Goal: Task Accomplishment & Management: Manage account settings

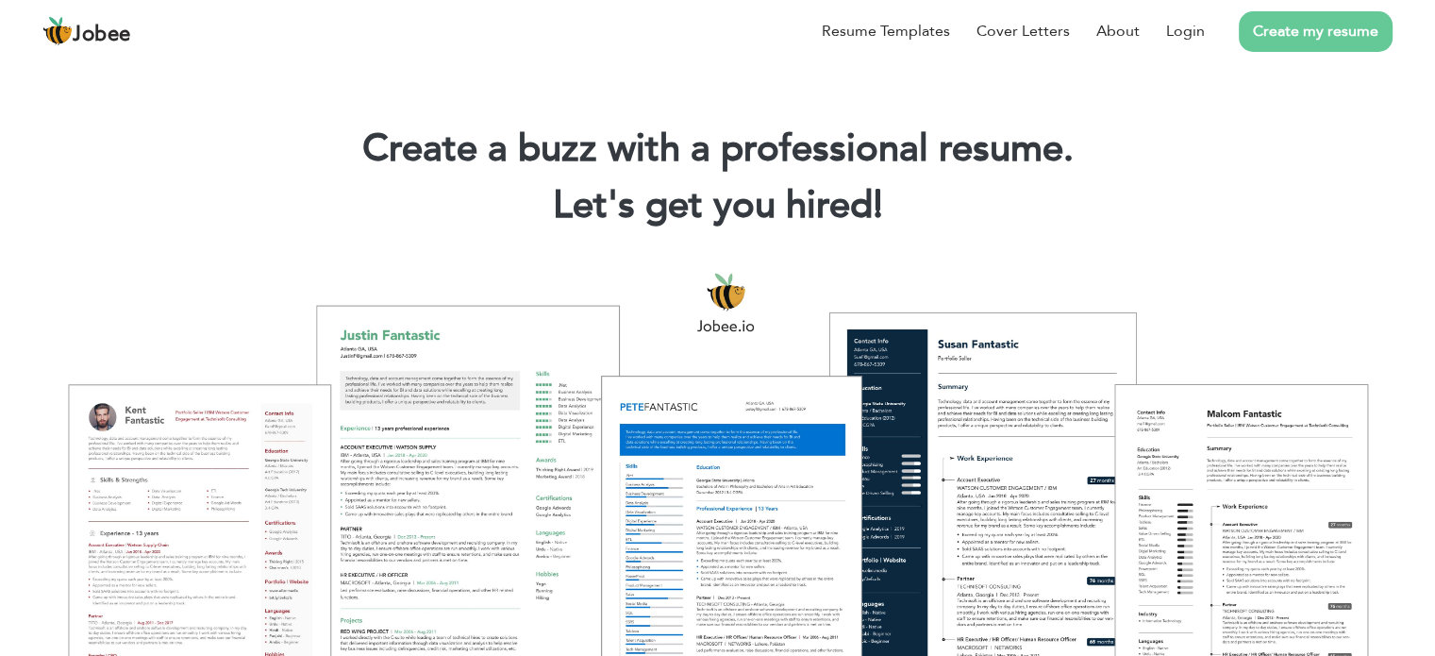
click at [1210, 29] on li "Create my resume" at bounding box center [1299, 31] width 188 height 49
click at [1200, 25] on link "Login" at bounding box center [1185, 31] width 39 height 23
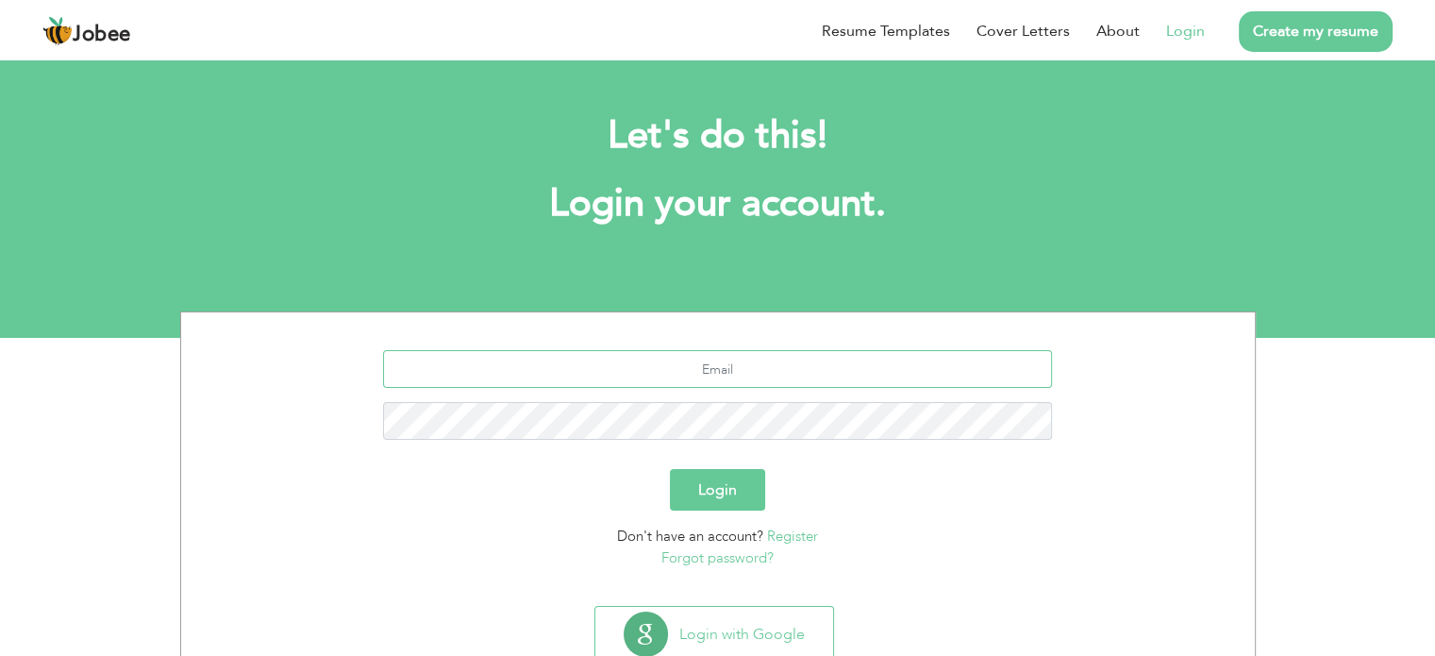
type input "[EMAIL_ADDRESS][DOMAIN_NAME]"
click at [725, 478] on button "Login" at bounding box center [717, 490] width 95 height 42
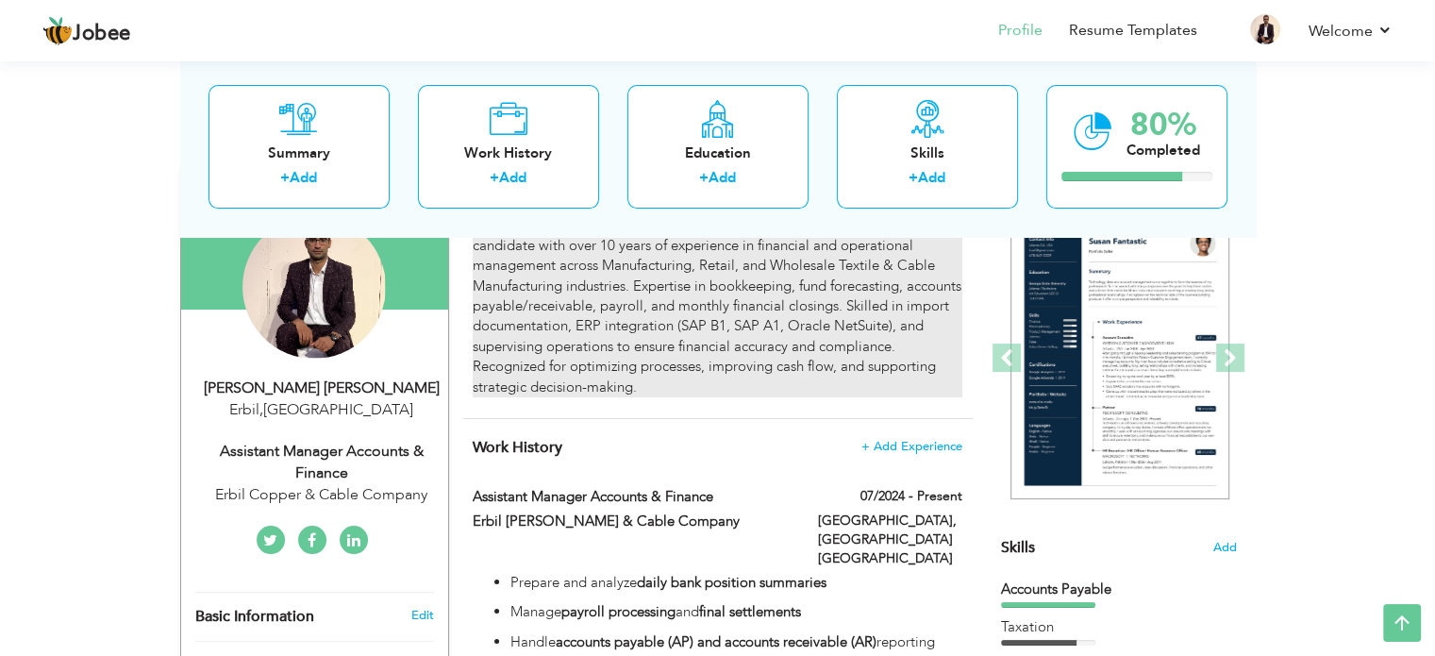
scroll to position [94, 0]
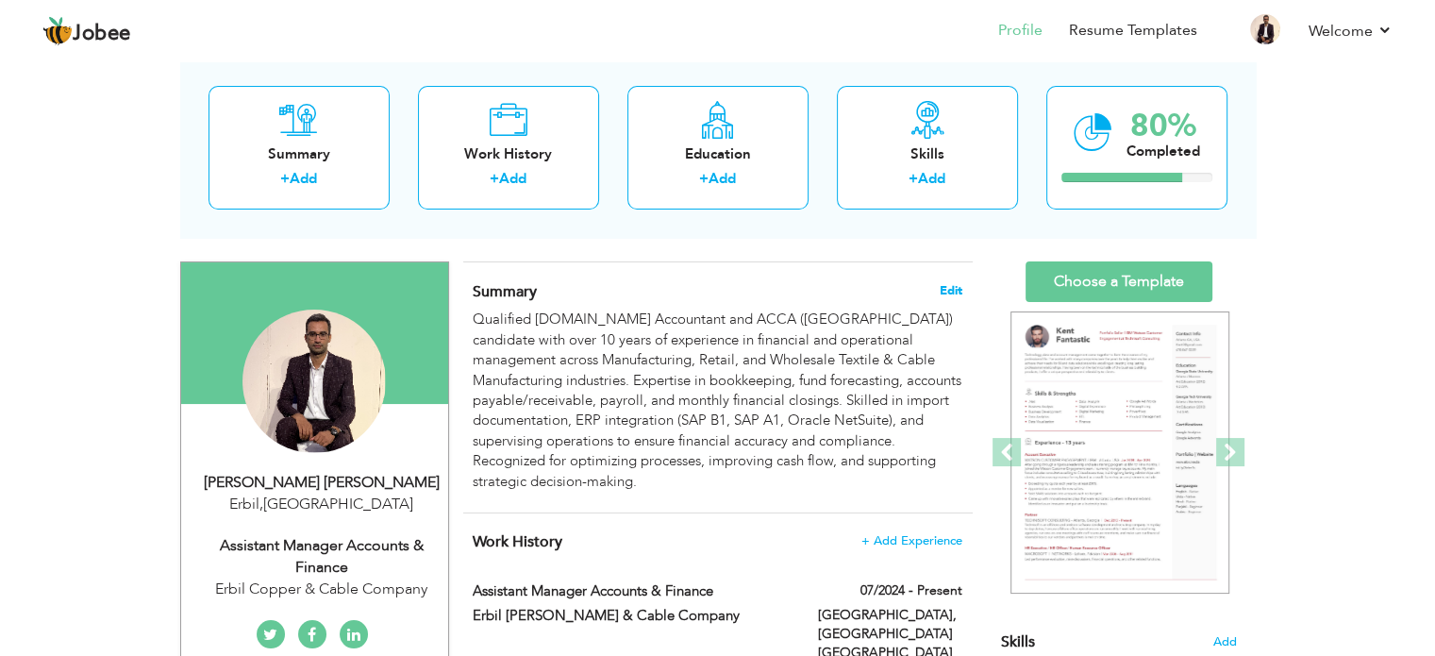
click at [950, 287] on span "Edit" at bounding box center [951, 290] width 23 height 13
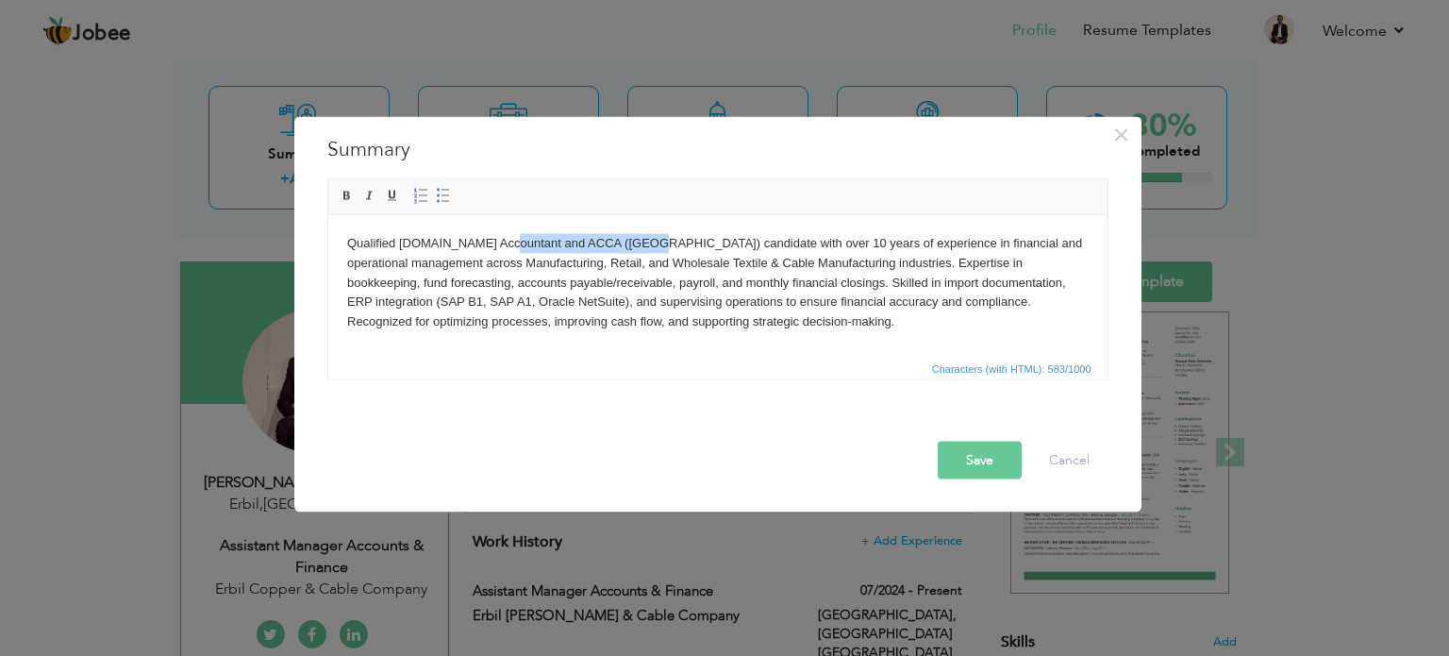
drag, startPoint x: 505, startPoint y: 242, endPoint x: 648, endPoint y: 232, distance: 143.8
click at [648, 233] on body "Qualified M.Com Accountant and ACCA (UK) candidate with over 10 years of experi…" at bounding box center [717, 282] width 742 height 98
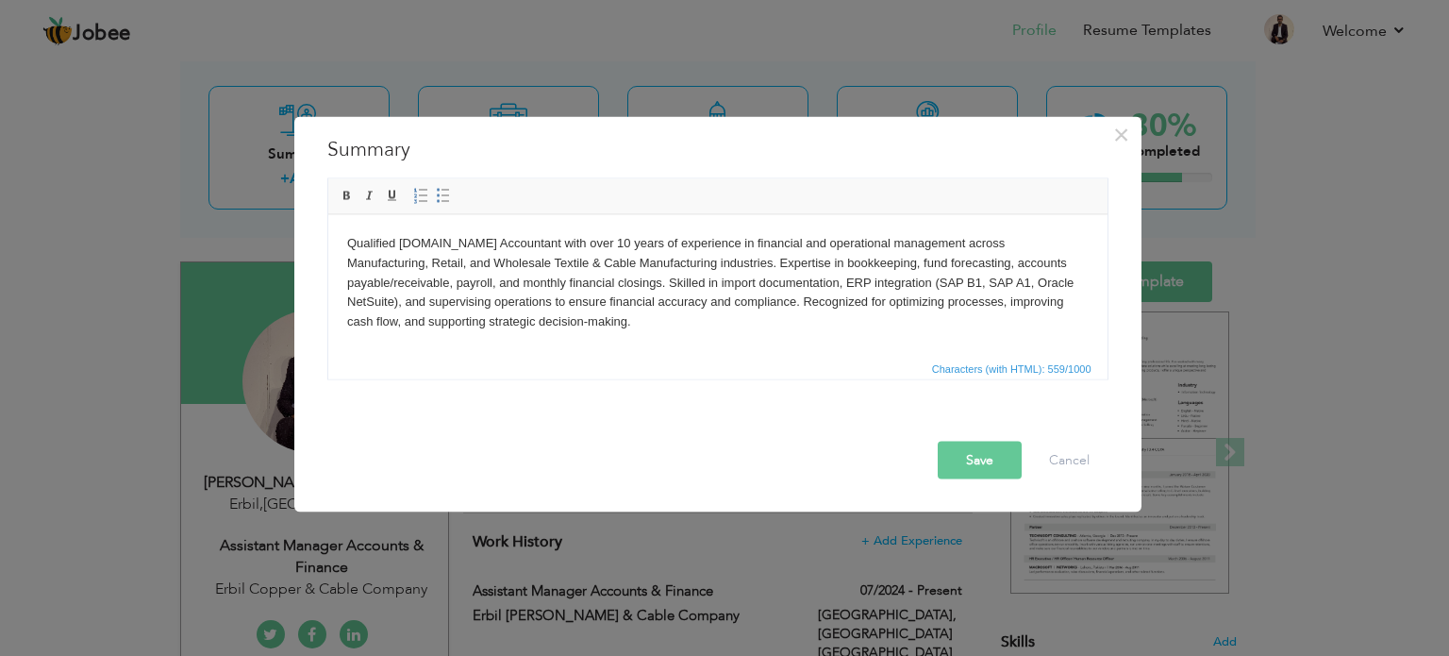
click at [1001, 447] on button "Save" at bounding box center [980, 460] width 84 height 38
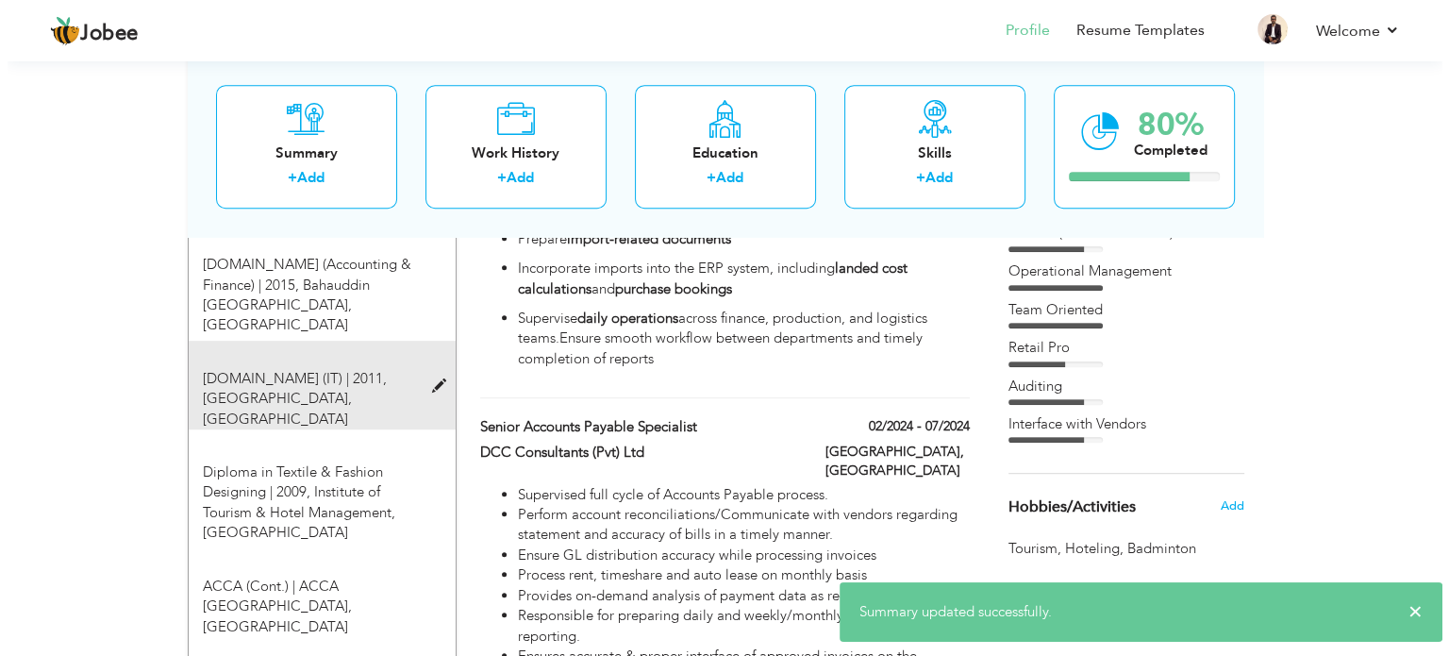
scroll to position [660, 0]
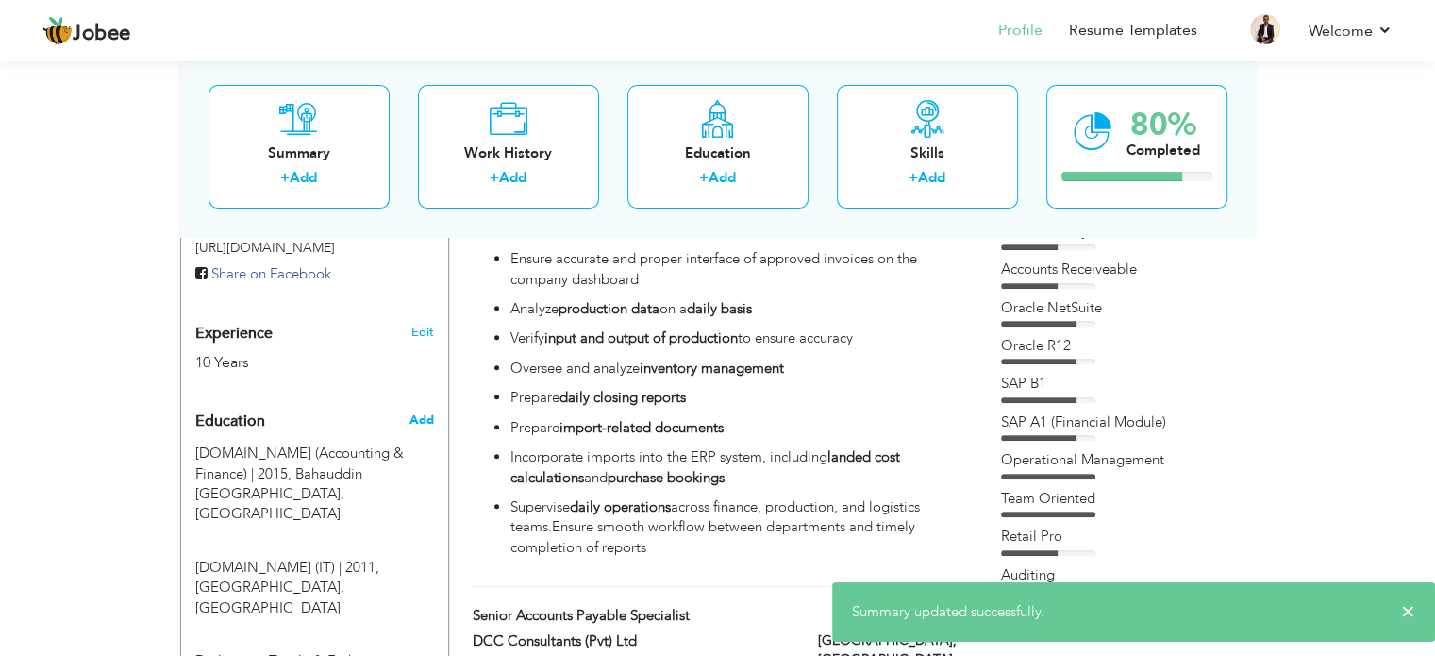
click at [419, 426] on span "Add" at bounding box center [421, 419] width 25 height 17
radio input "true"
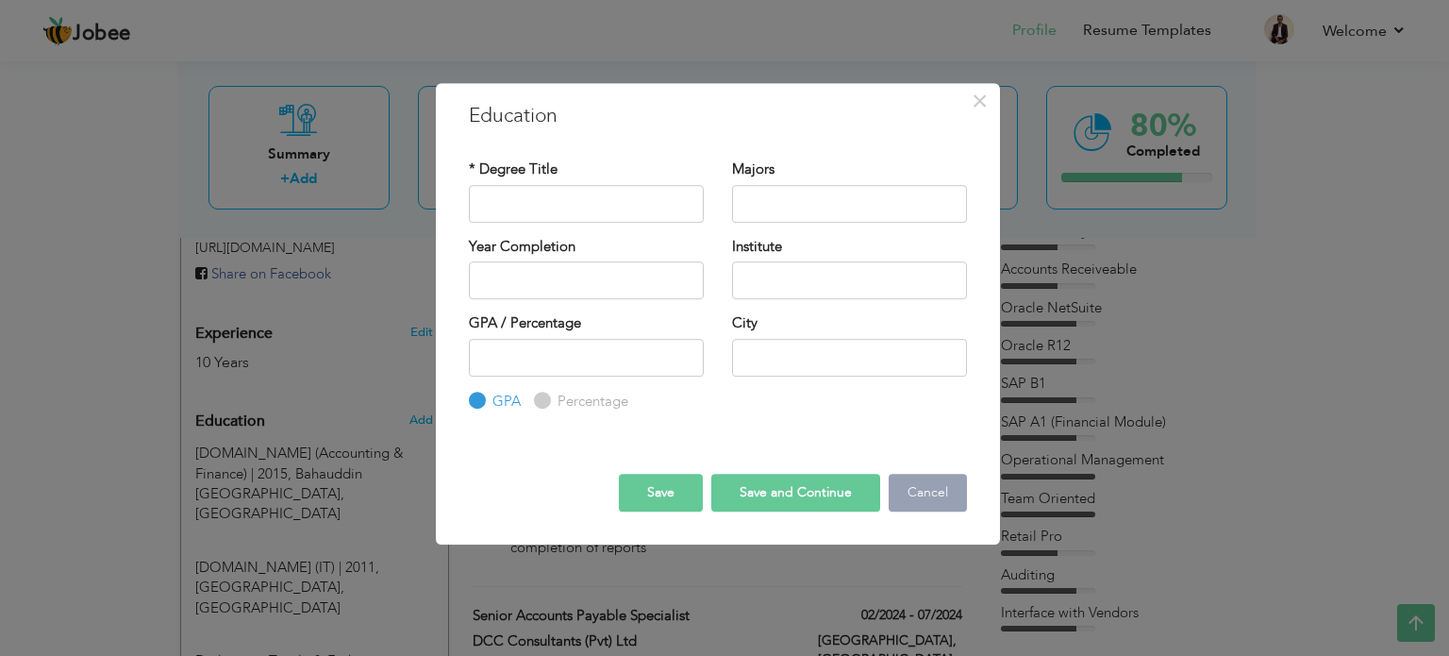
click at [923, 503] on button "Cancel" at bounding box center [928, 493] width 78 height 38
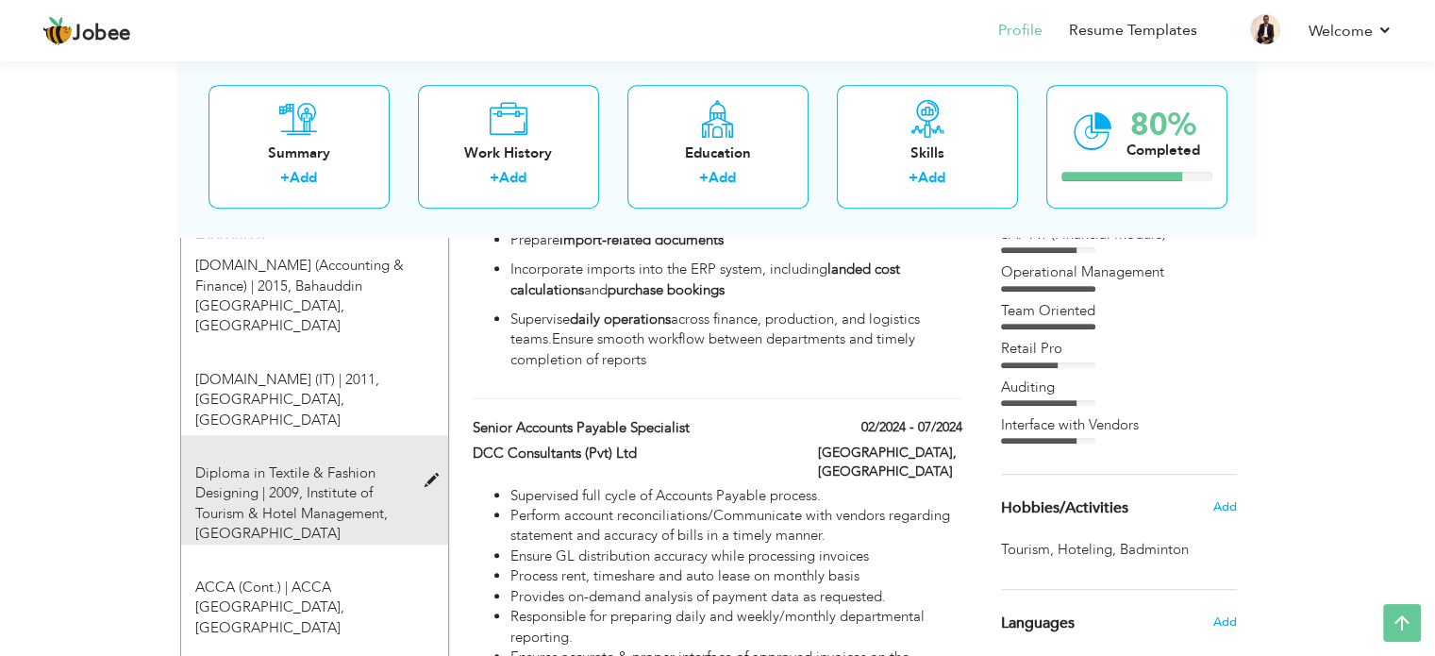
scroll to position [849, 0]
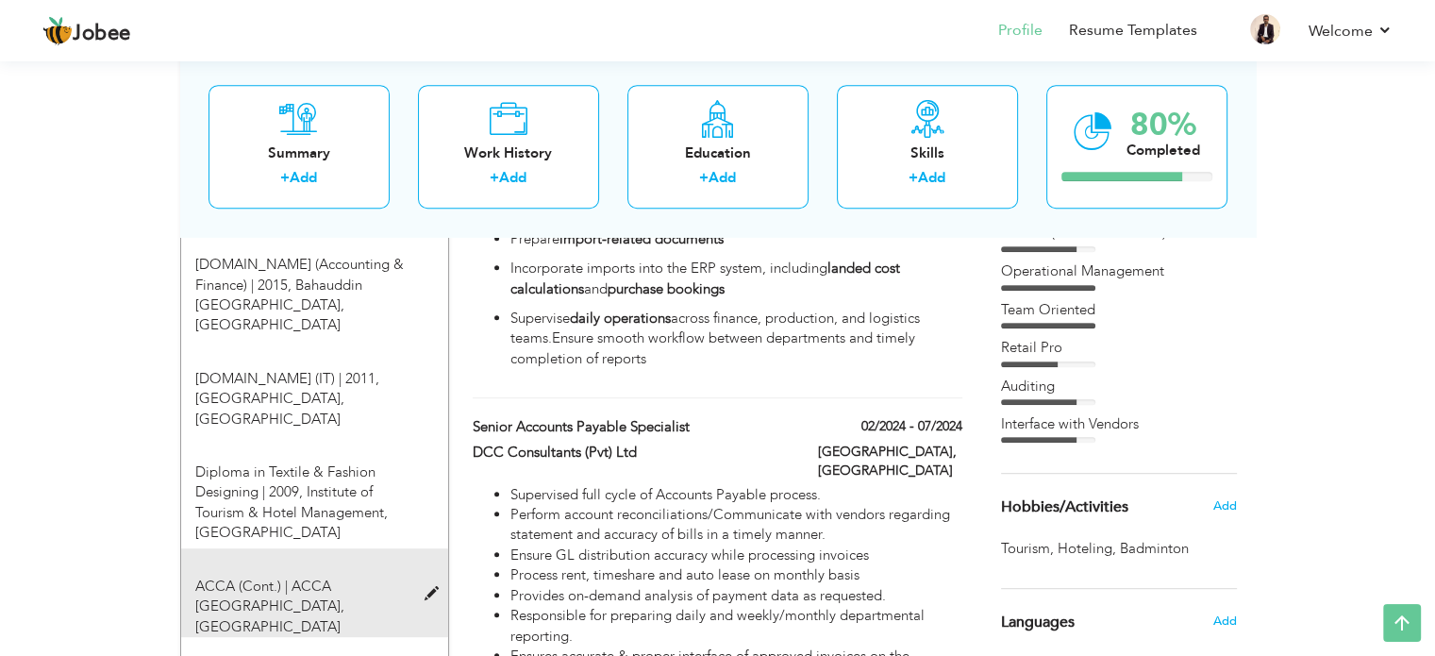
click at [426, 587] on span at bounding box center [436, 594] width 24 height 14
type input "ACCA (Cont.)"
type input "ACCA Pakistan"
type input "Lahore"
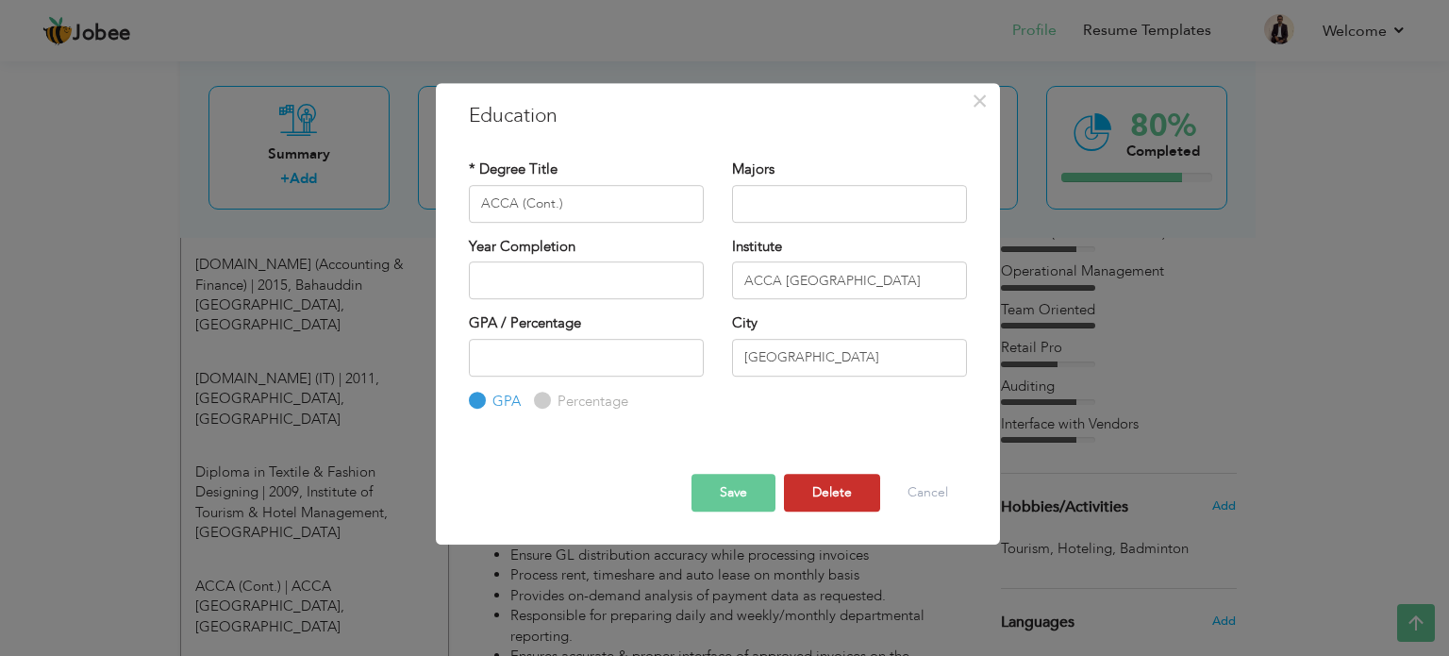
click at [861, 485] on button "Delete" at bounding box center [832, 493] width 96 height 38
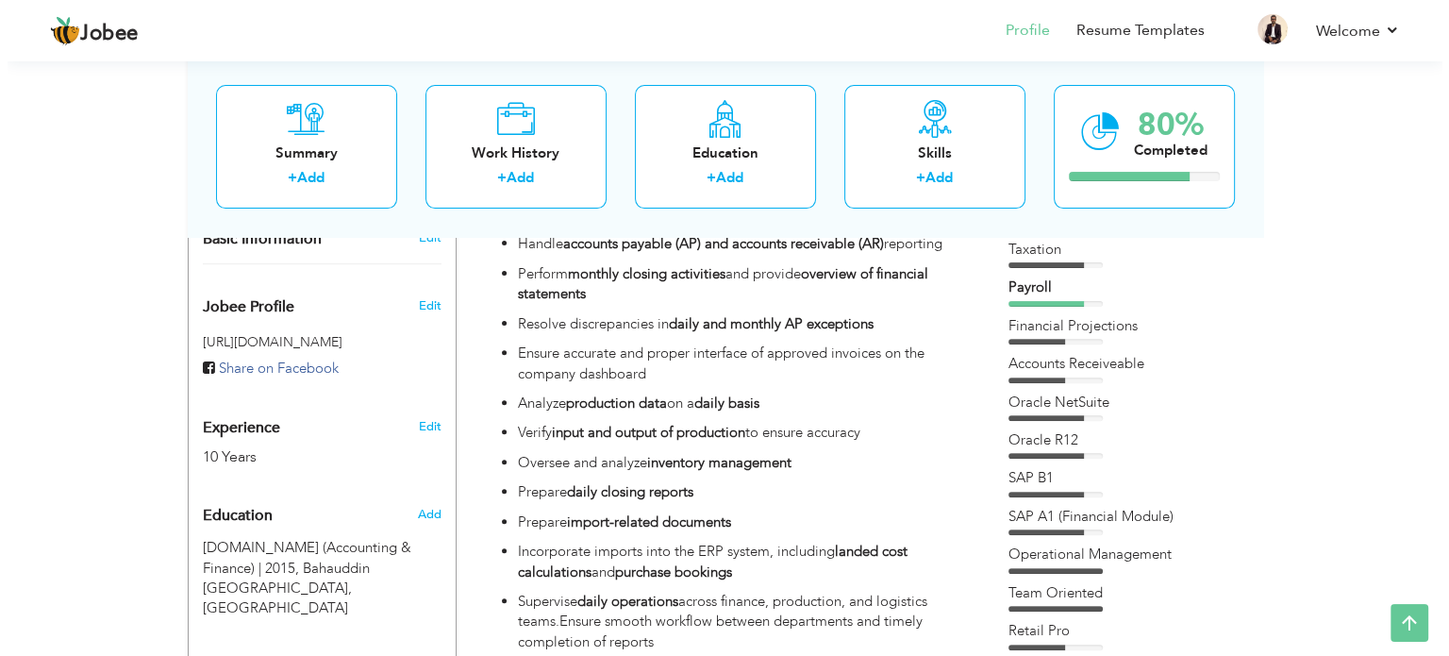
scroll to position [566, 0]
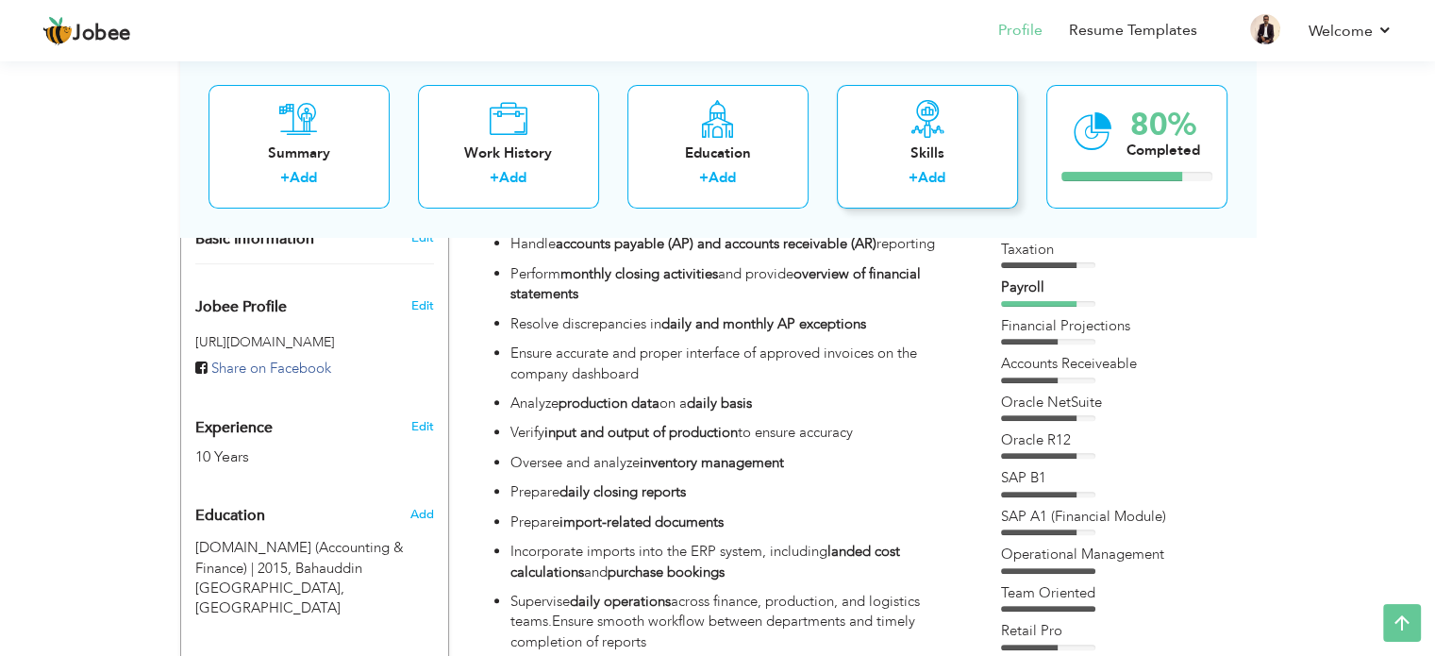
click at [950, 150] on div "Skills" at bounding box center [927, 153] width 151 height 20
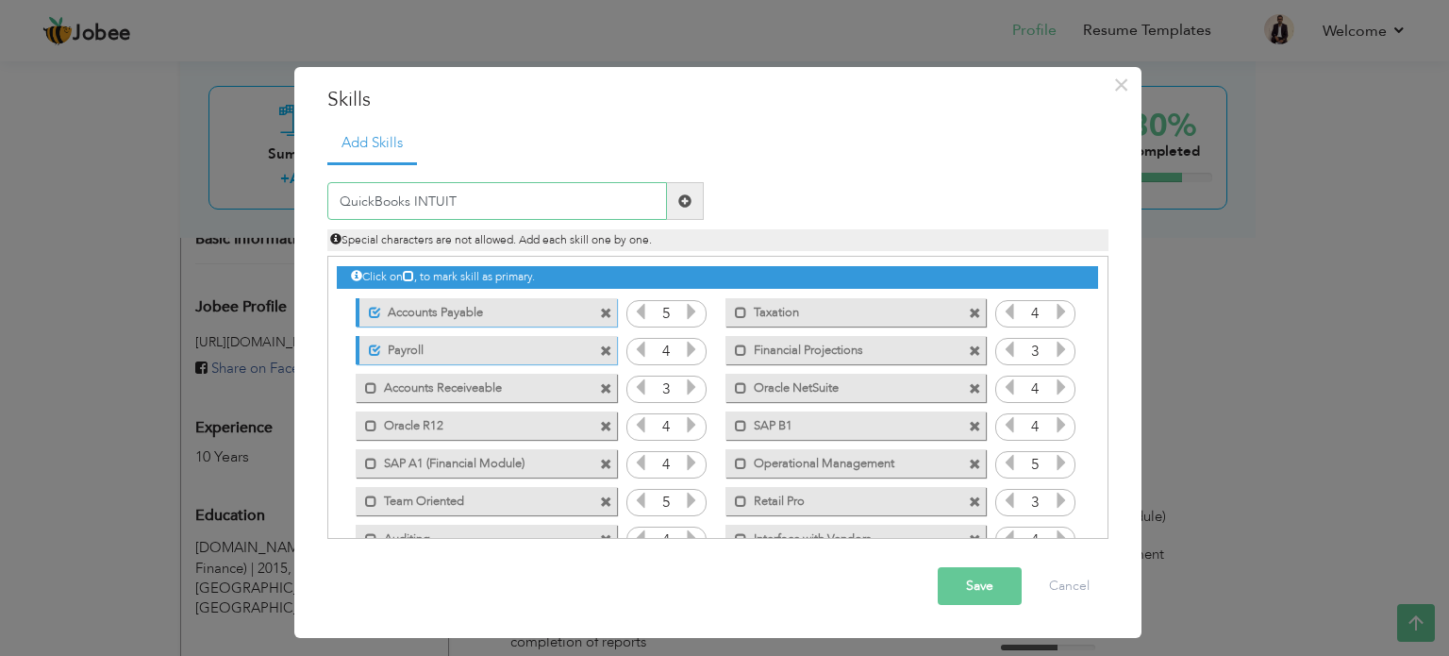
type input "QuickBooks INTUIT"
click at [681, 201] on span at bounding box center [684, 200] width 13 height 13
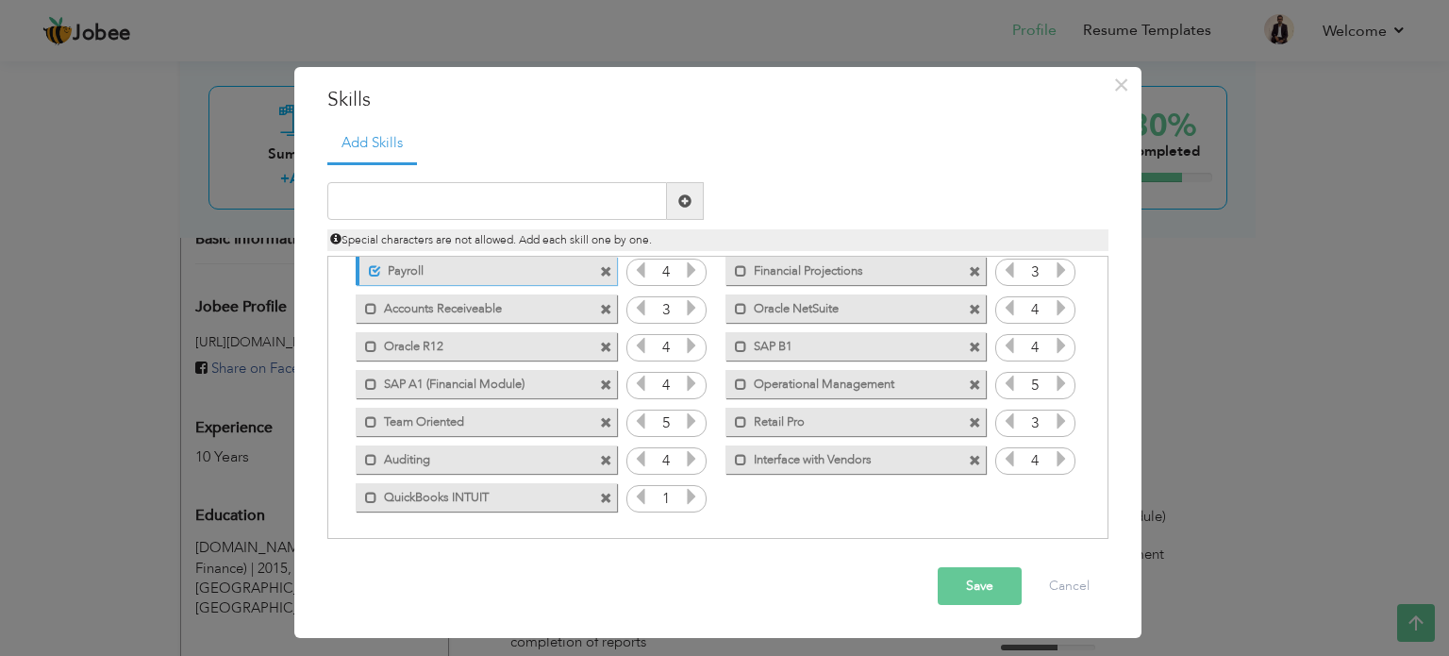
click at [687, 497] on icon at bounding box center [691, 496] width 17 height 17
click at [979, 576] on button "Save" at bounding box center [980, 586] width 84 height 38
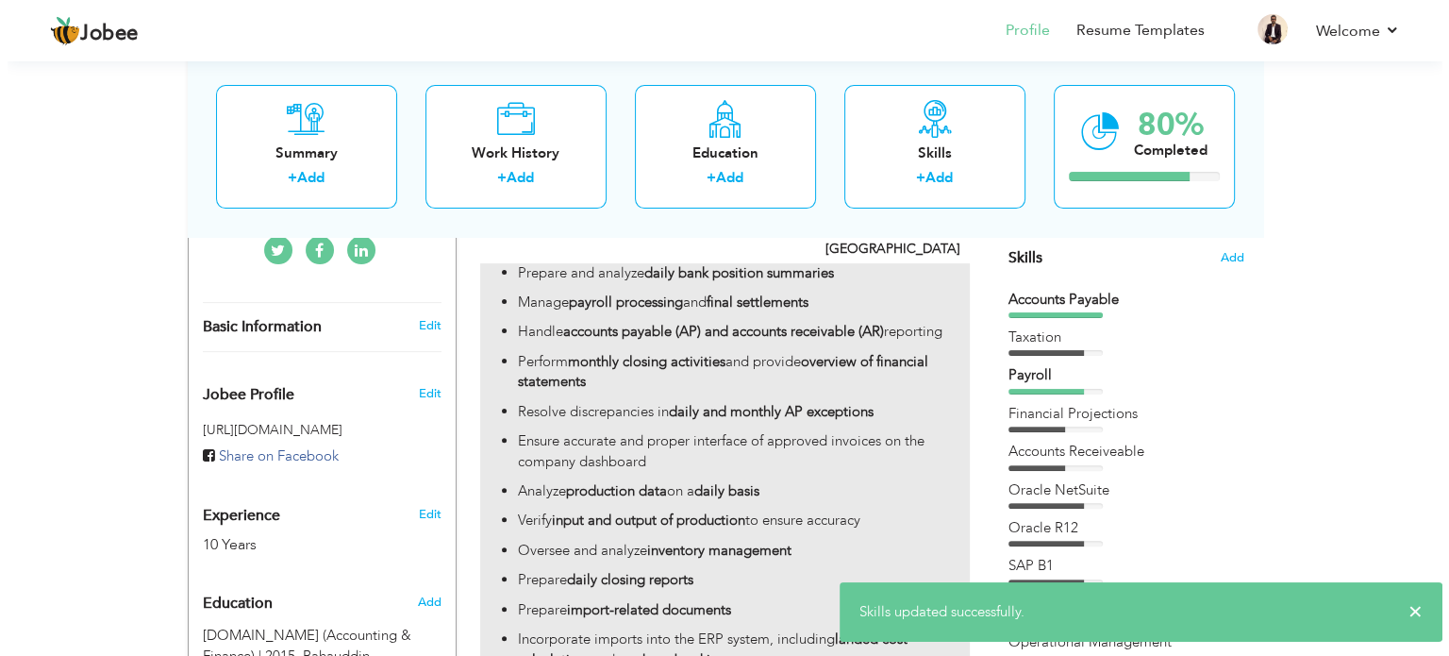
scroll to position [377, 0]
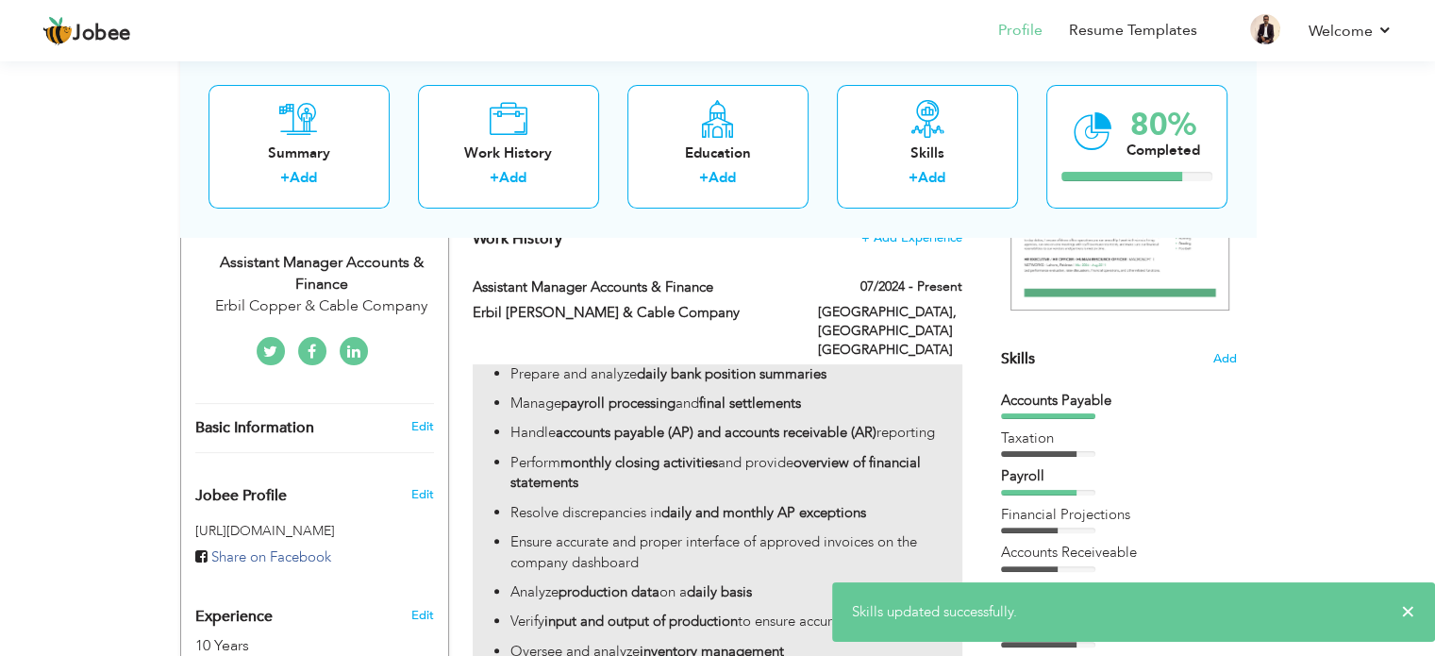
click at [574, 364] on p "Prepare and analyze daily bank position summaries" at bounding box center [735, 374] width 451 height 20
type input "Assistant Manager Accounts & Finance"
type input "Erbil [PERSON_NAME] & Cable Company"
type input "07/2024"
type input "Kurdistan [GEOGRAPHIC_DATA]"
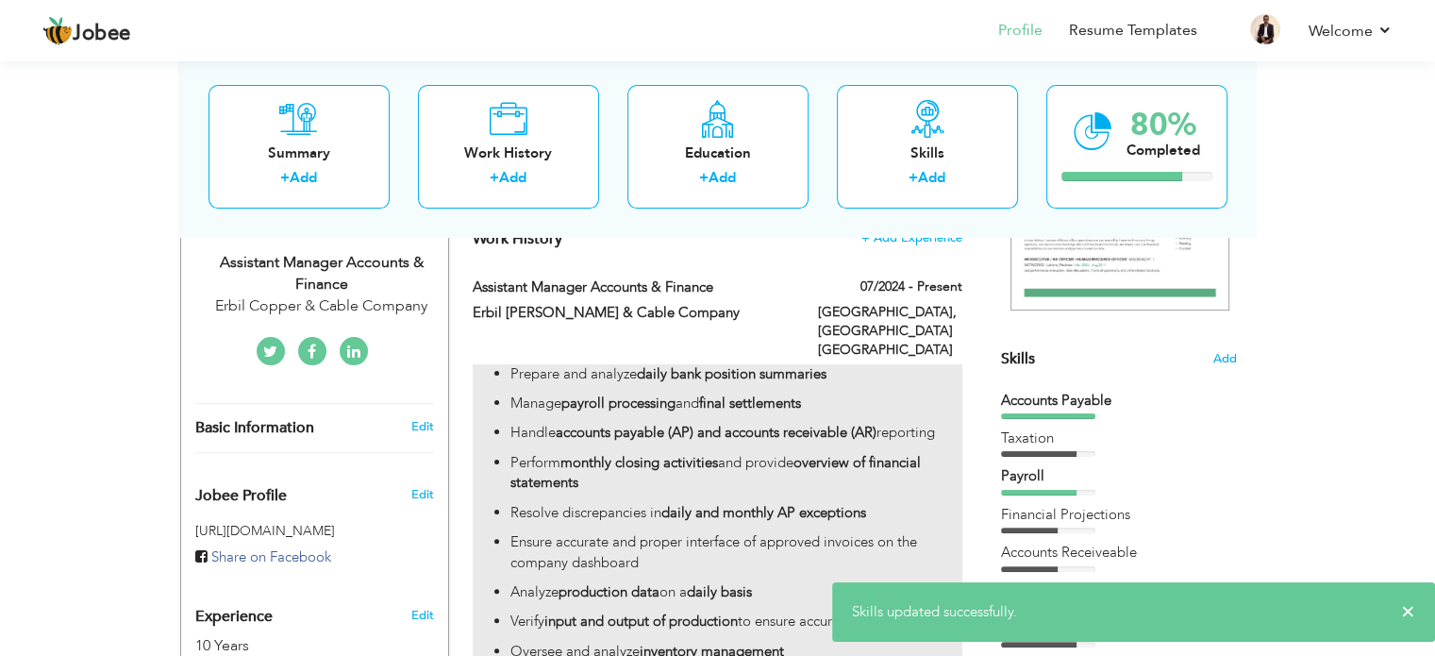
type input "Erbil"
checkbox input "true"
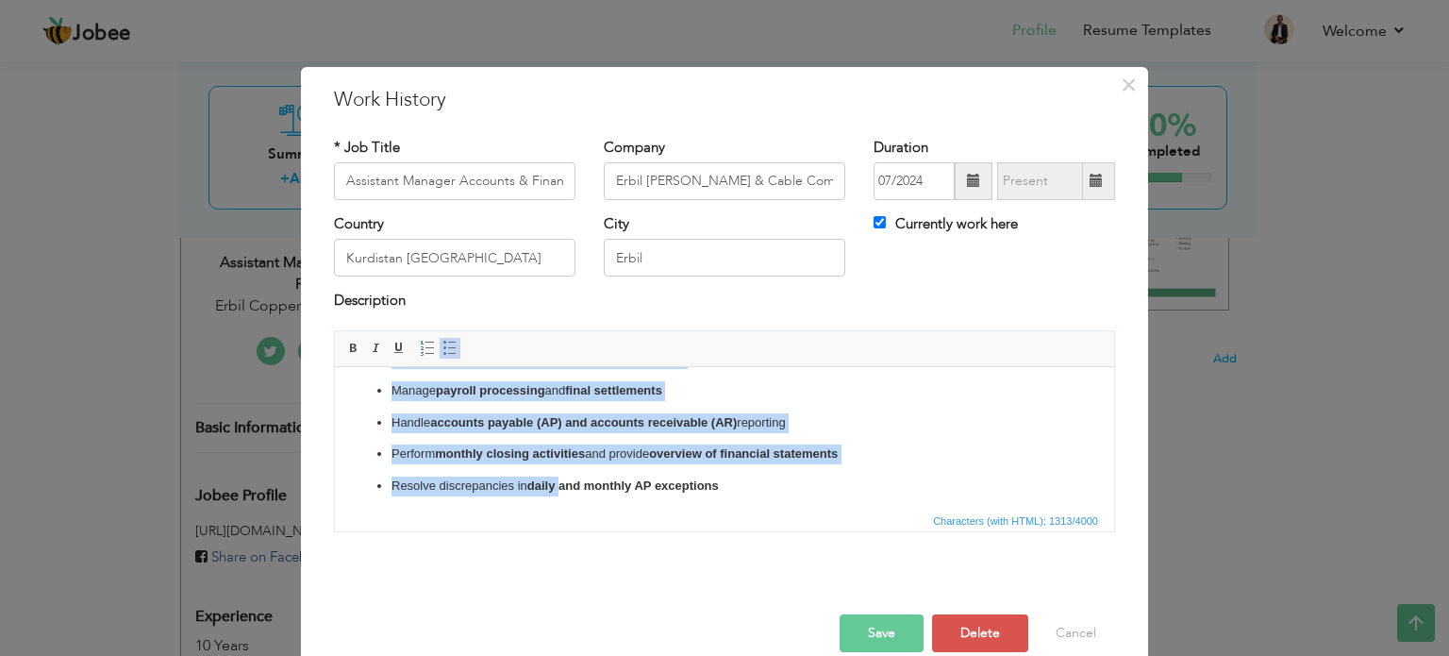
scroll to position [317, 0]
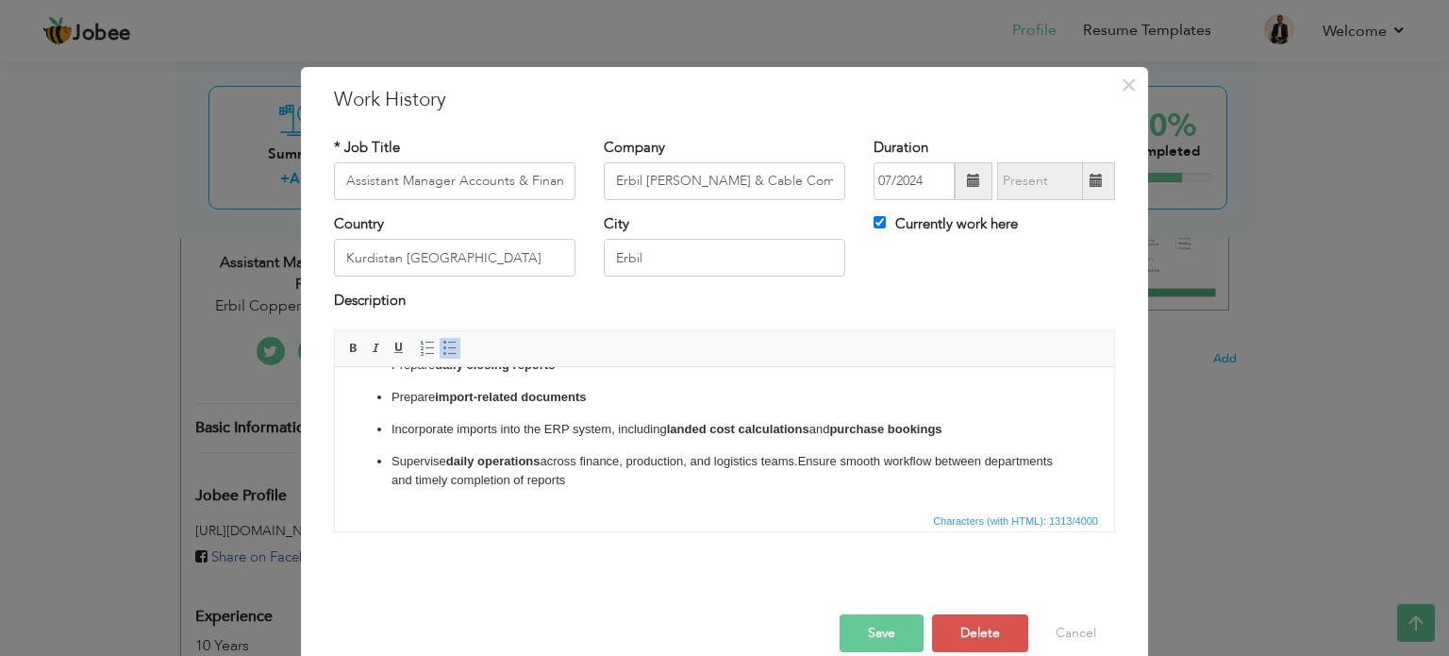
drag, startPoint x: 390, startPoint y: 396, endPoint x: 1057, endPoint y: 922, distance: 849.2
click at [728, 509] on html "Prepare and analyze daily bank position summaries Manage payroll processing and…" at bounding box center [724, 278] width 779 height 459
copy ul "Prepare and analyze daily bank position summaries Manage payroll processing and…"
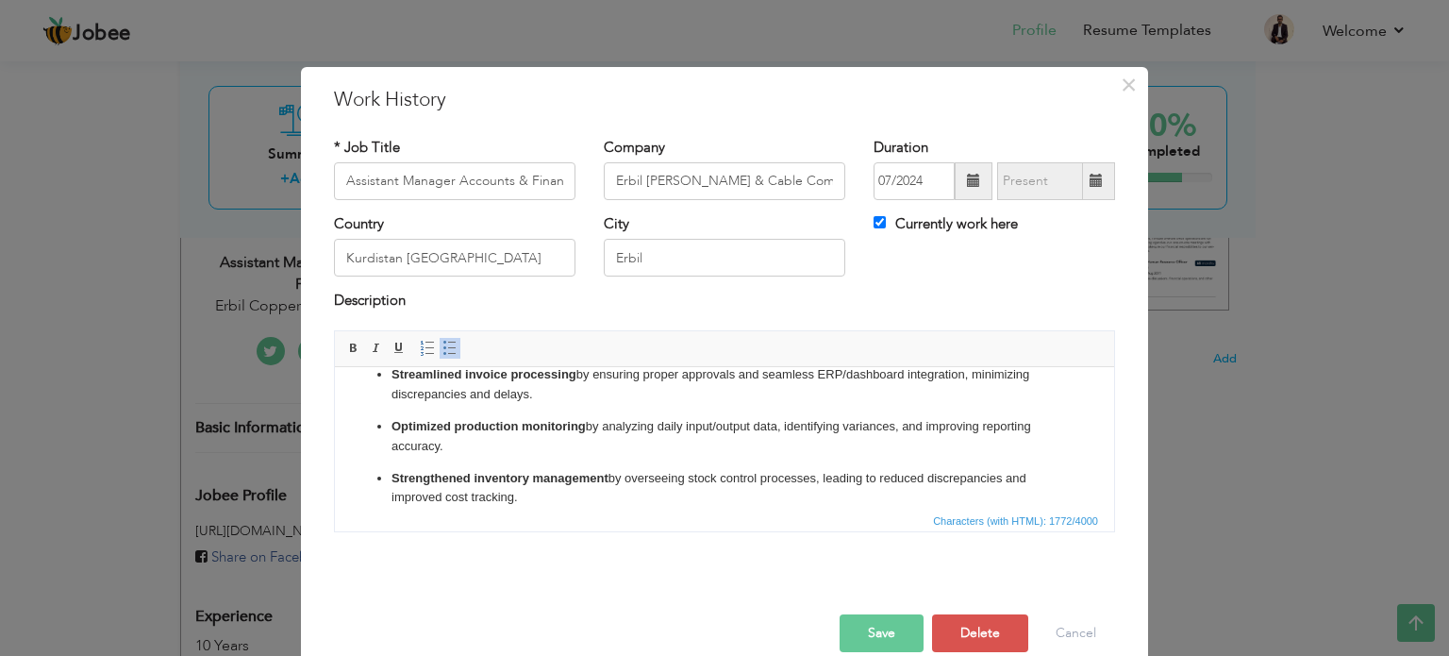
scroll to position [0, 0]
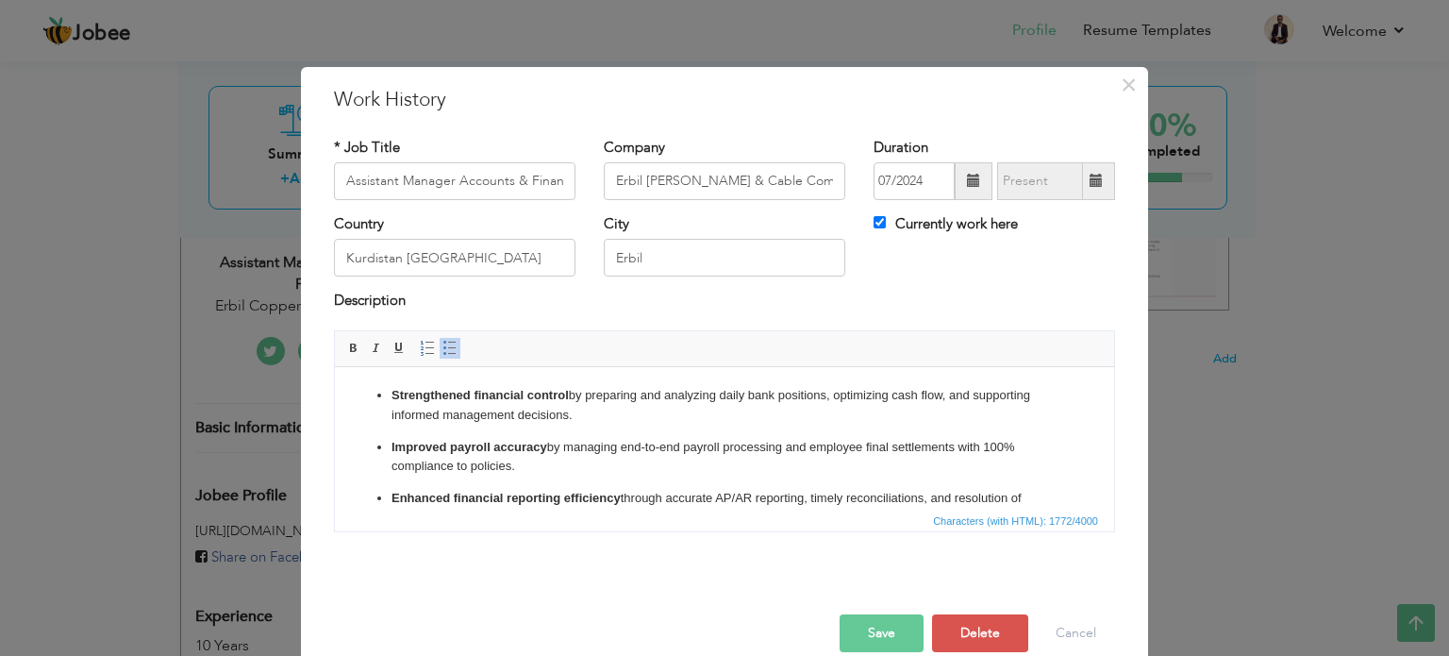
click at [709, 426] on ul "Strengthened financial control by preparing and analyzing daily bank positions,…" at bounding box center [725, 636] width 742 height 503
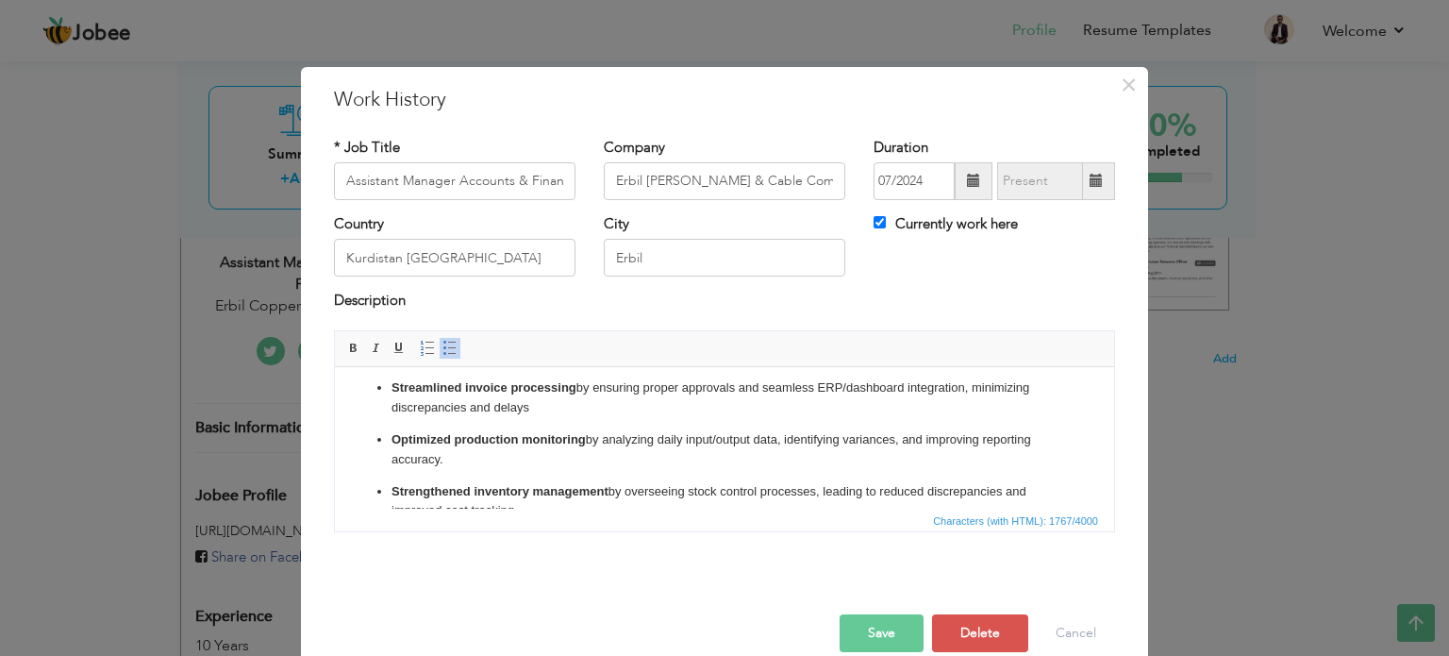
scroll to position [245, 0]
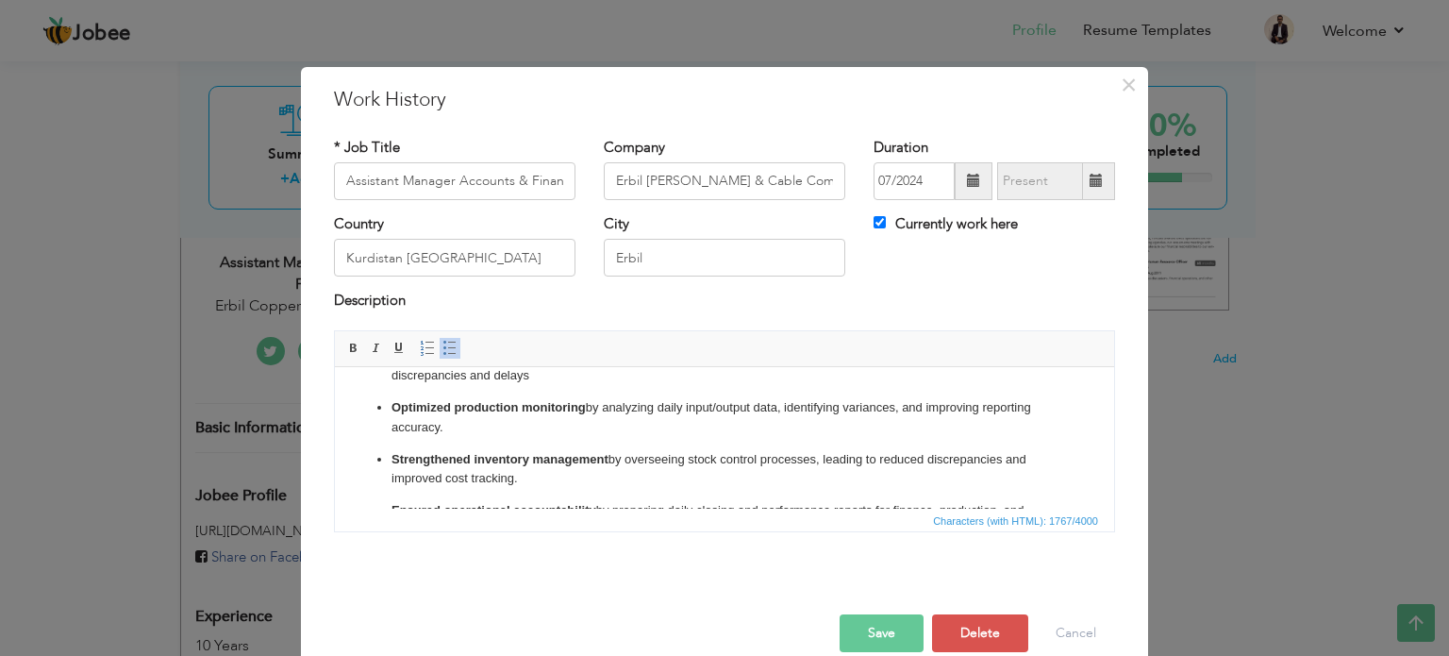
click at [741, 439] on ul "Strengthened financial control by preparing and analyzing daily bank positions,…" at bounding box center [725, 391] width 742 height 503
click at [732, 438] on ul "Strengthened financial control by preparing and analyzing daily bank positions,…" at bounding box center [725, 391] width 742 height 503
click at [500, 424] on p "Optimized production monitoring by analyzing daily input/output data, identifyi…" at bounding box center [725, 417] width 666 height 40
click at [538, 477] on p "Strengthened inventory management by overseeing stock control processes, leadin…" at bounding box center [725, 469] width 666 height 40
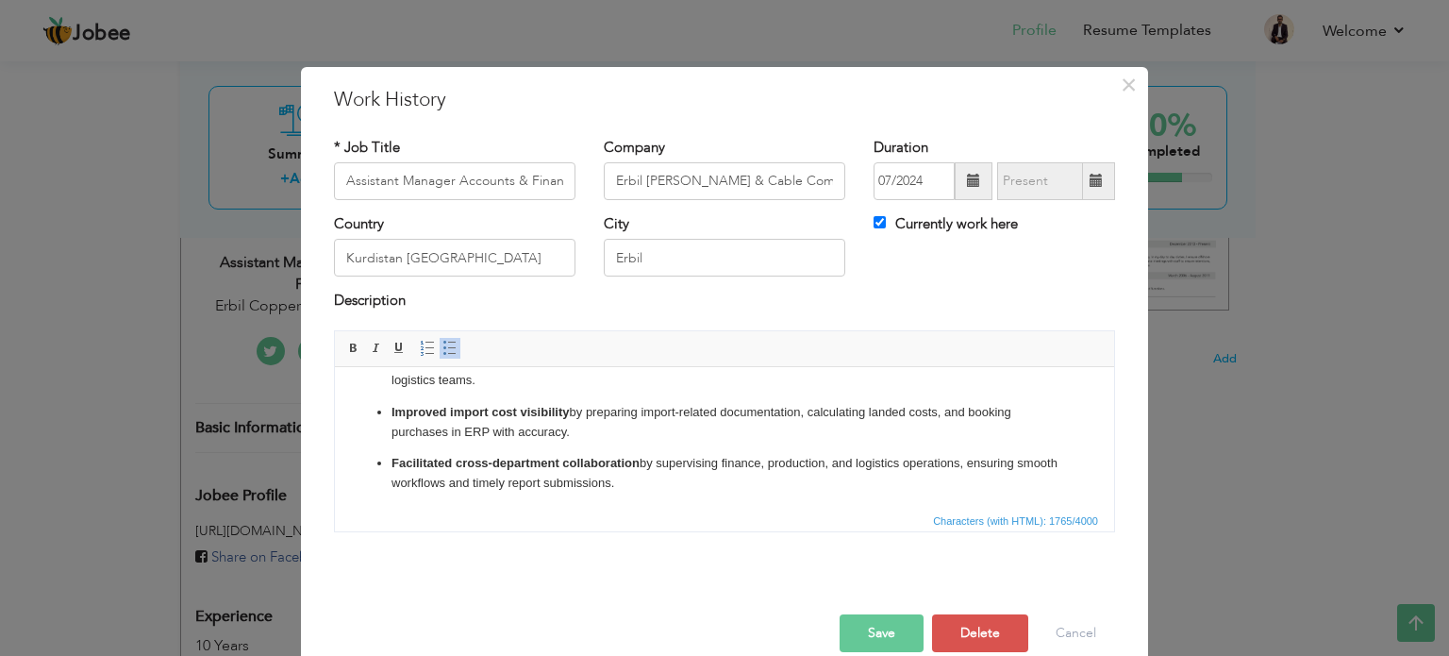
scroll to position [398, 0]
click at [532, 378] on p "Ensured operational accountability by preparing daily closing and performance r…" at bounding box center [725, 367] width 666 height 40
click at [589, 434] on p "Improved import cost visibility by preparing import-related documentation, calc…" at bounding box center [725, 419] width 666 height 40
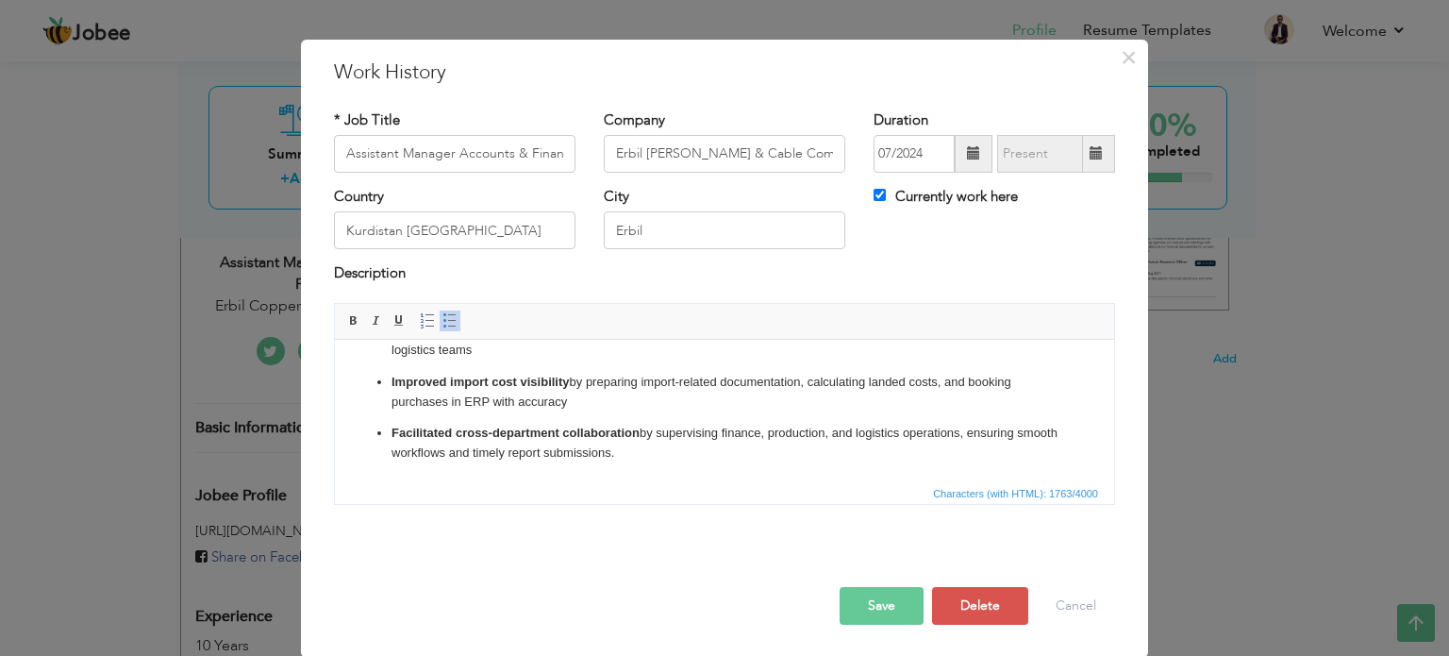
click at [696, 445] on p "Facilitated cross-department collaboration by supervising finance, production, …" at bounding box center [725, 443] width 666 height 40
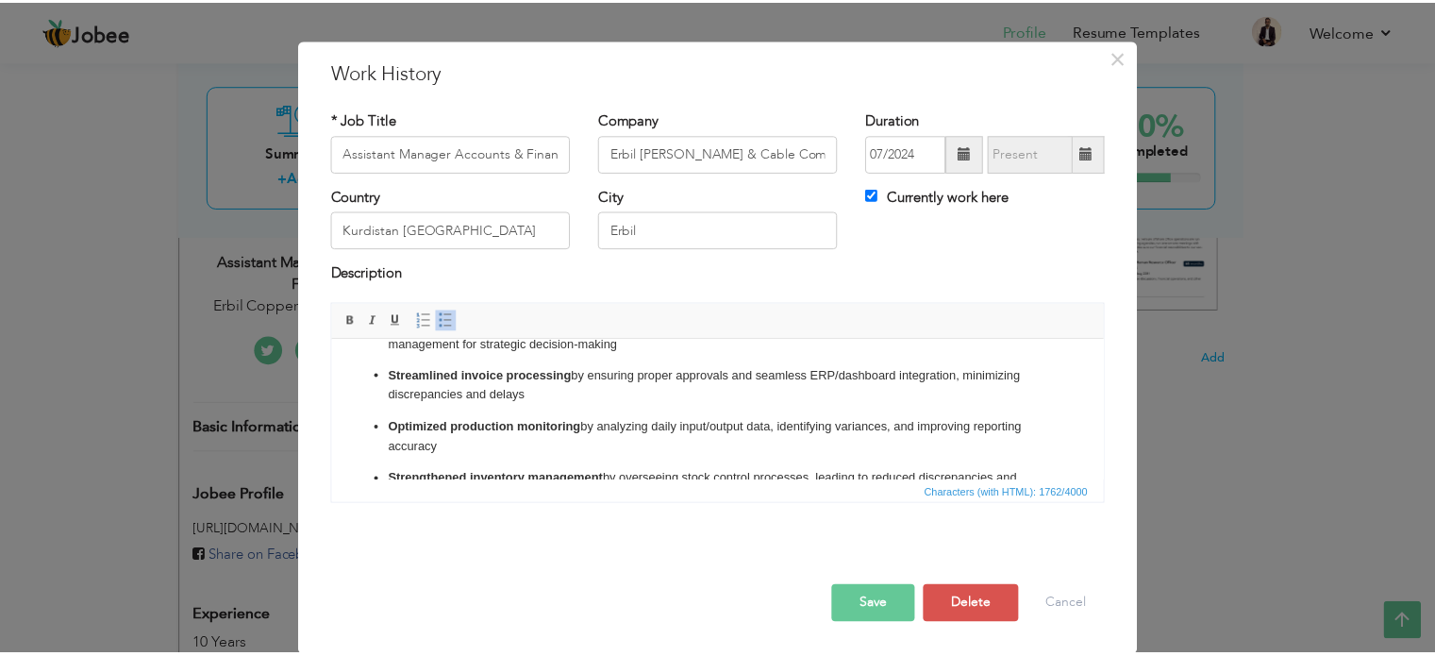
scroll to position [0, 0]
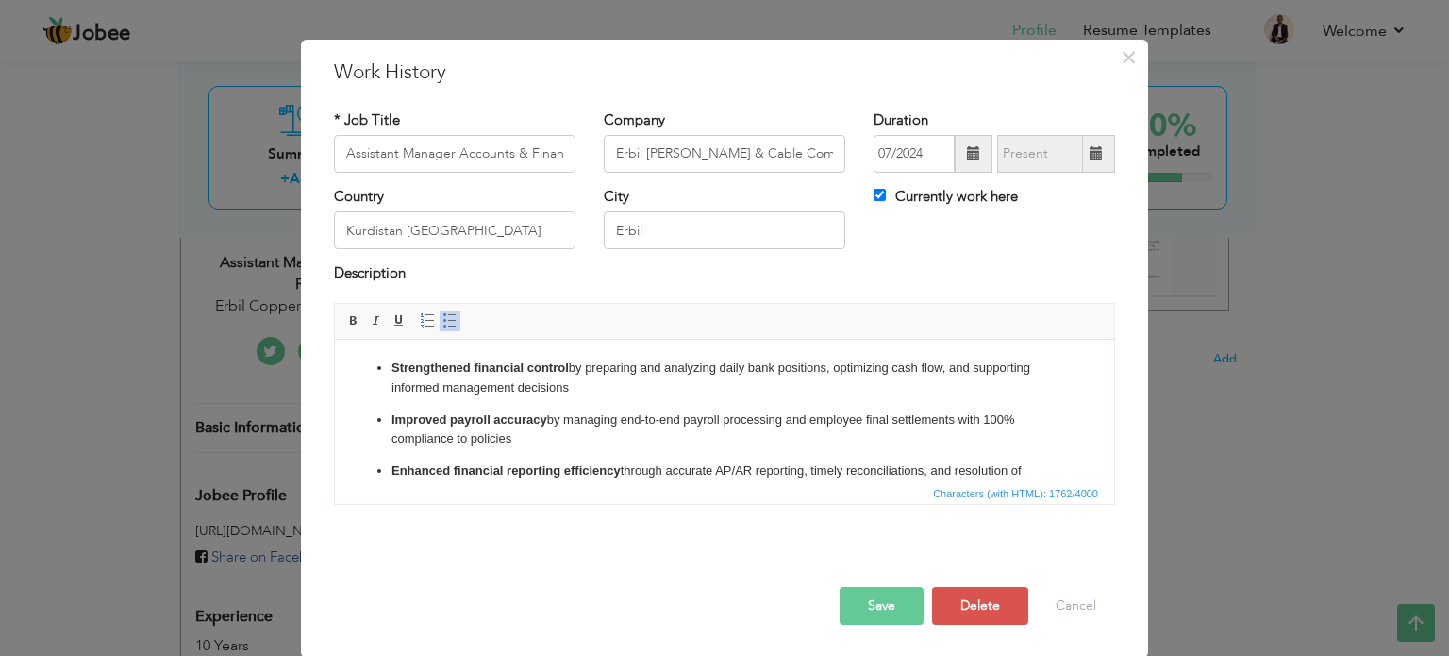
click at [575, 388] on p "Strengthened financial control by preparing and analyzing daily bank positions,…" at bounding box center [725, 378] width 666 height 40
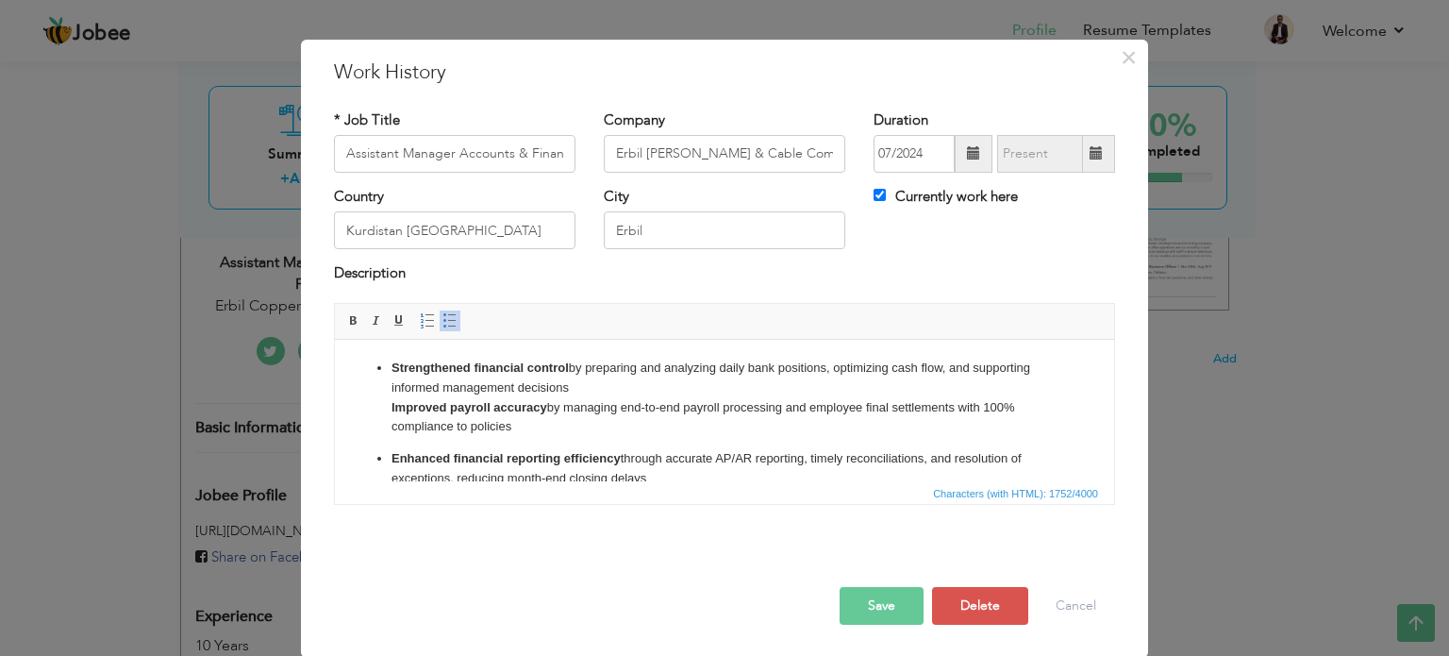
click at [443, 320] on span at bounding box center [450, 320] width 15 height 15
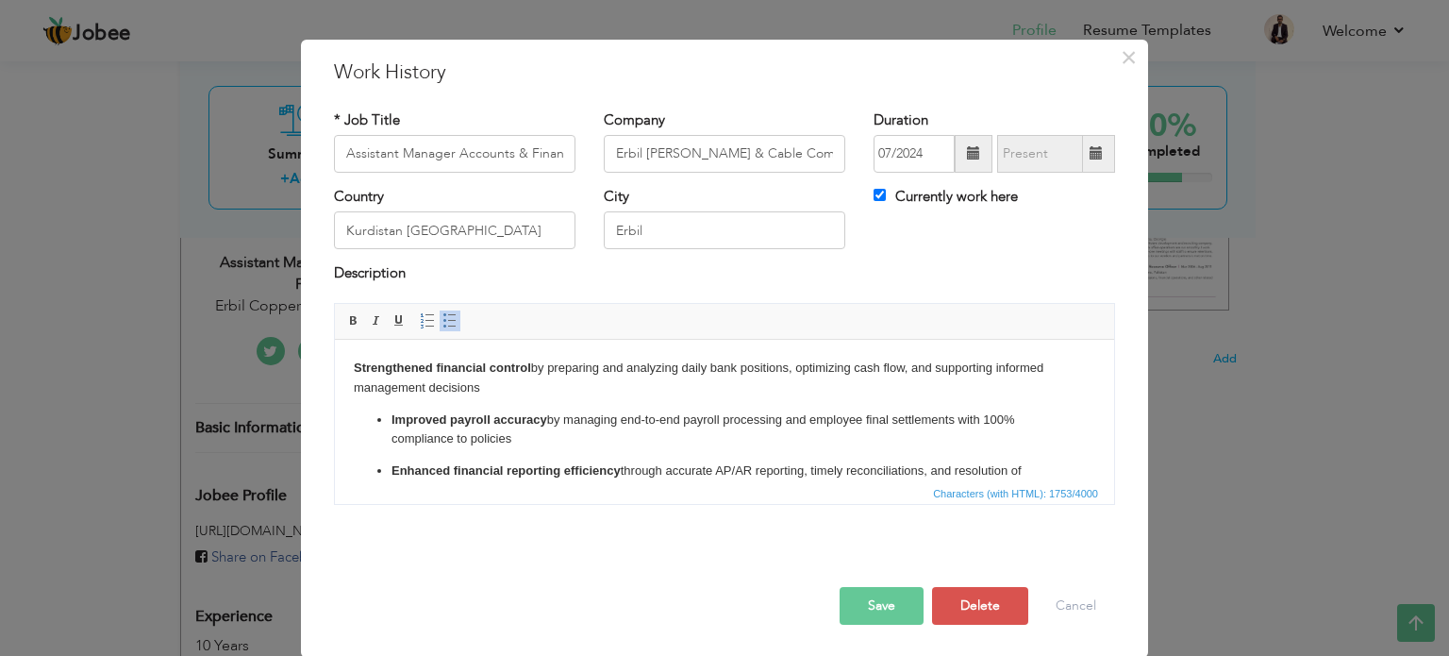
click at [443, 320] on span at bounding box center [450, 320] width 15 height 15
click at [876, 599] on button "Save" at bounding box center [882, 606] width 84 height 38
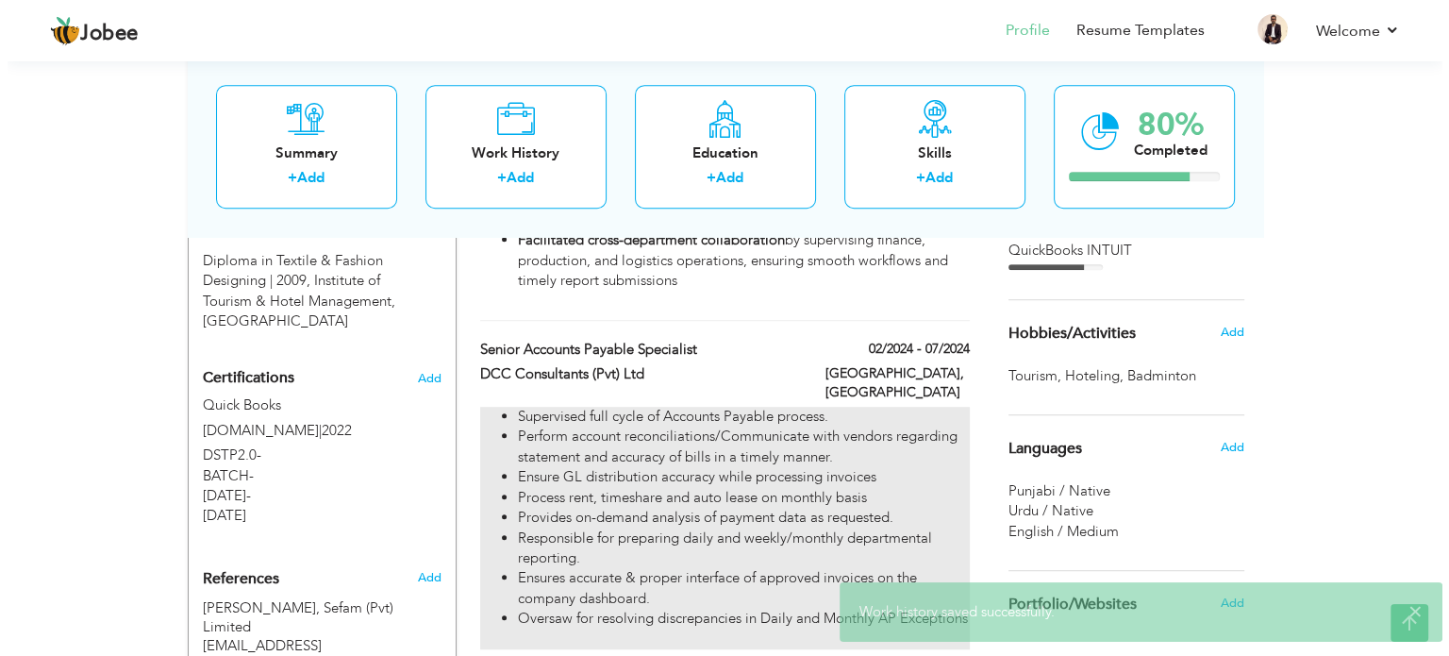
scroll to position [1038, 0]
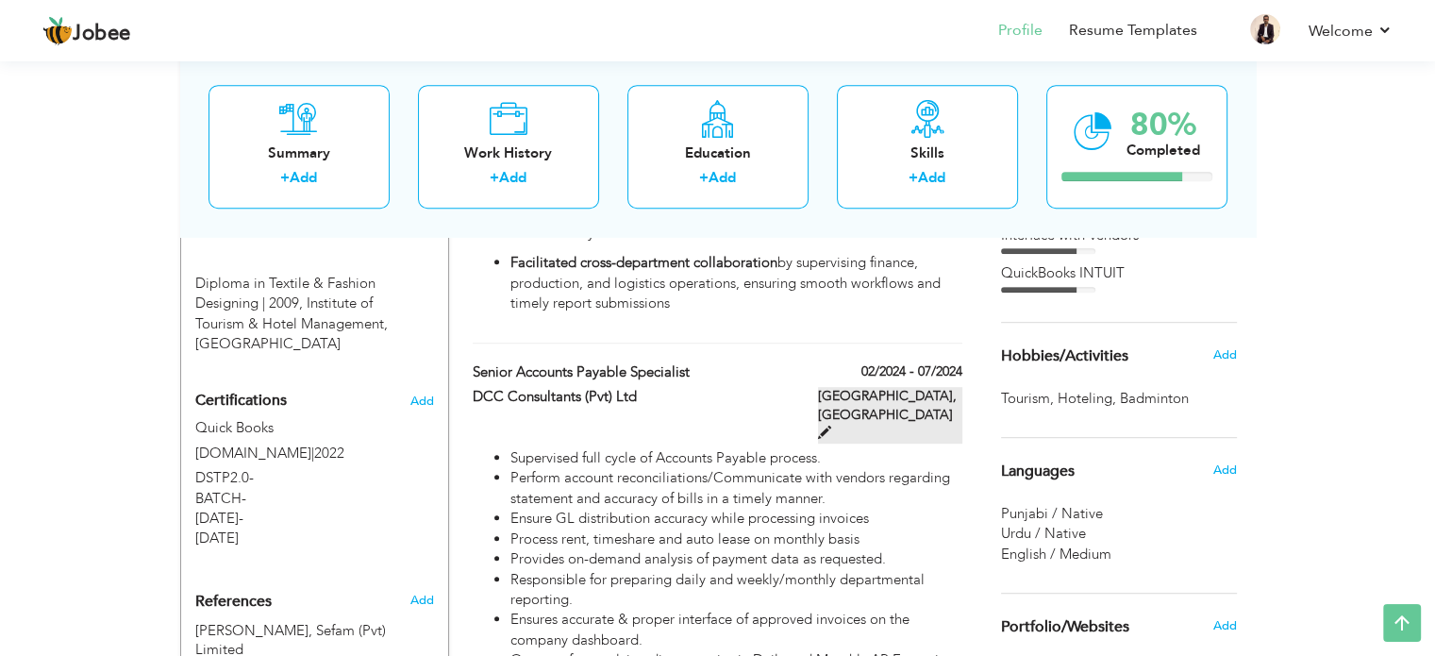
click at [831, 426] on span at bounding box center [824, 432] width 13 height 13
type input "Senior Accounts Payable Specialist"
type input "DCC Consultants (Pvt) Ltd"
type input "02/2024"
type input "07/2024"
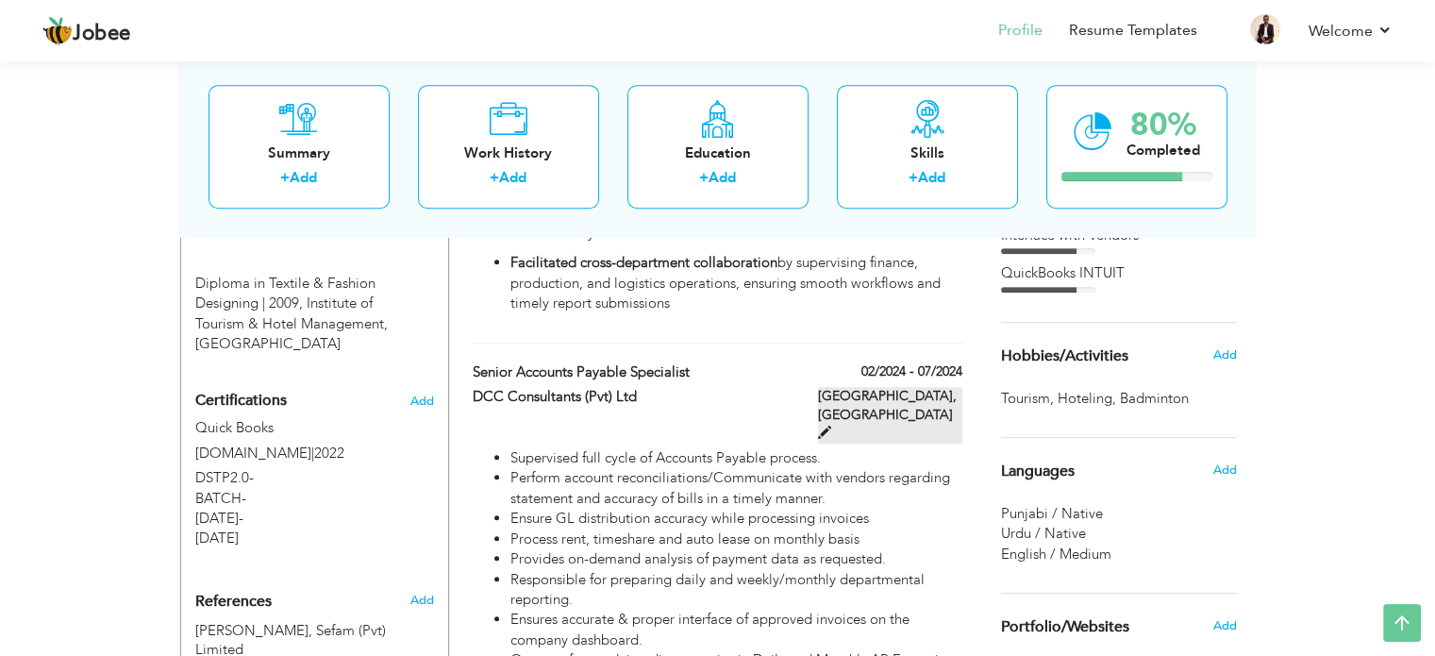
type input "[GEOGRAPHIC_DATA]"
type input "Lahore"
checkbox input "false"
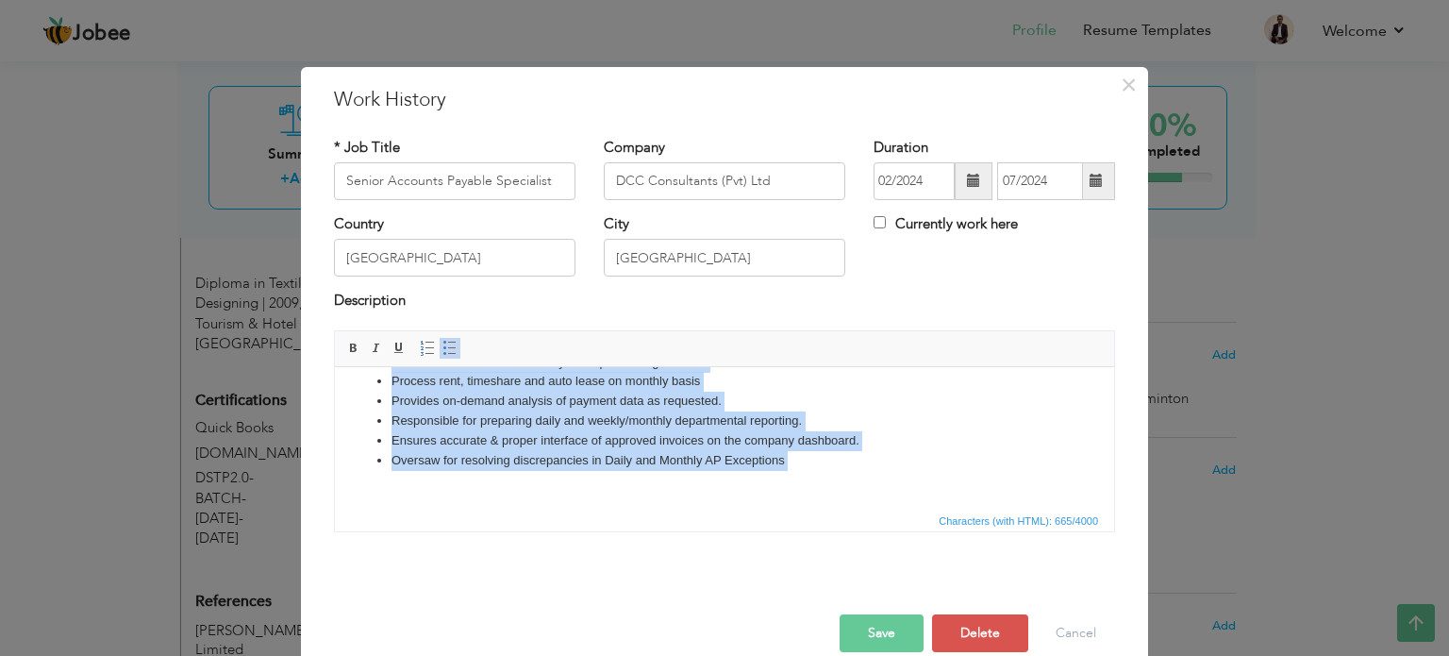
scroll to position [92, 0]
drag, startPoint x: 388, startPoint y: 389, endPoint x: 683, endPoint y: 520, distance: 323.1
click at [683, 508] on html "Supervised full cycle of Accounts Payable process. Perform account reconciliati…" at bounding box center [724, 400] width 779 height 214
copy ul "Supervised full cycle of Accounts Payable process. Perform account reconciliati…"
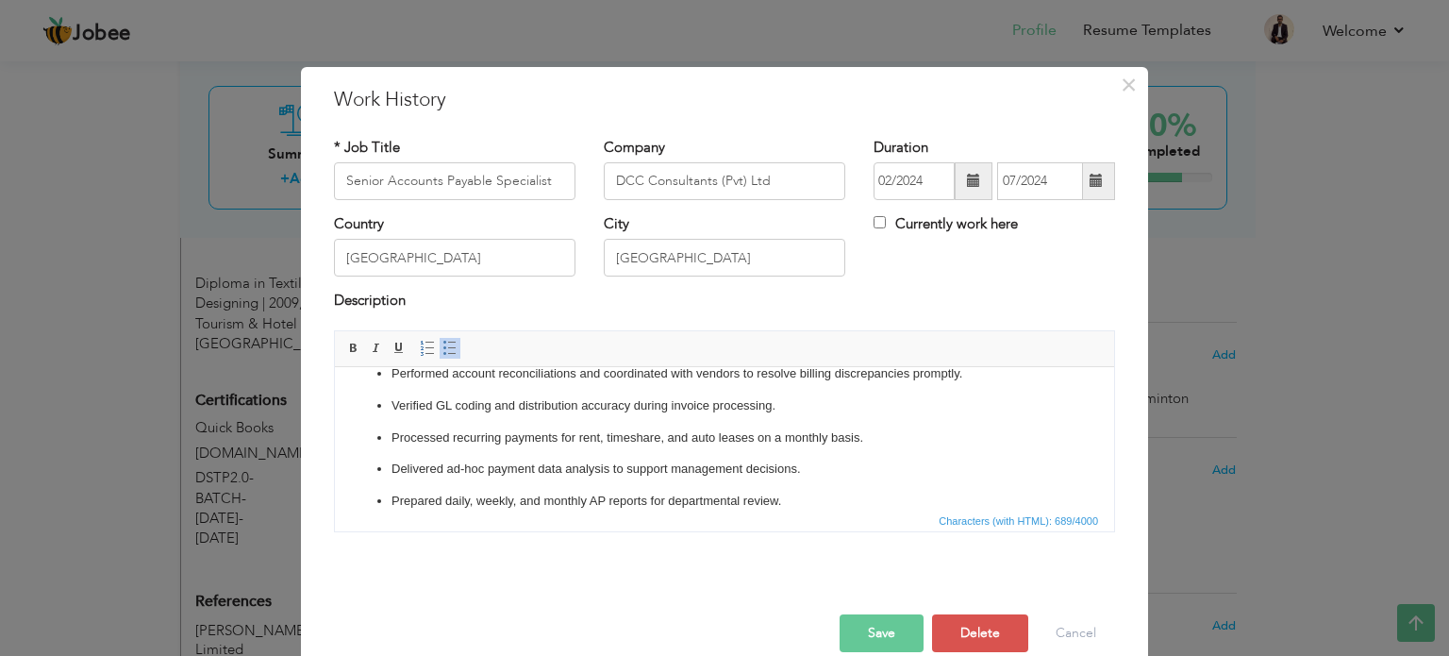
scroll to position [107, 0]
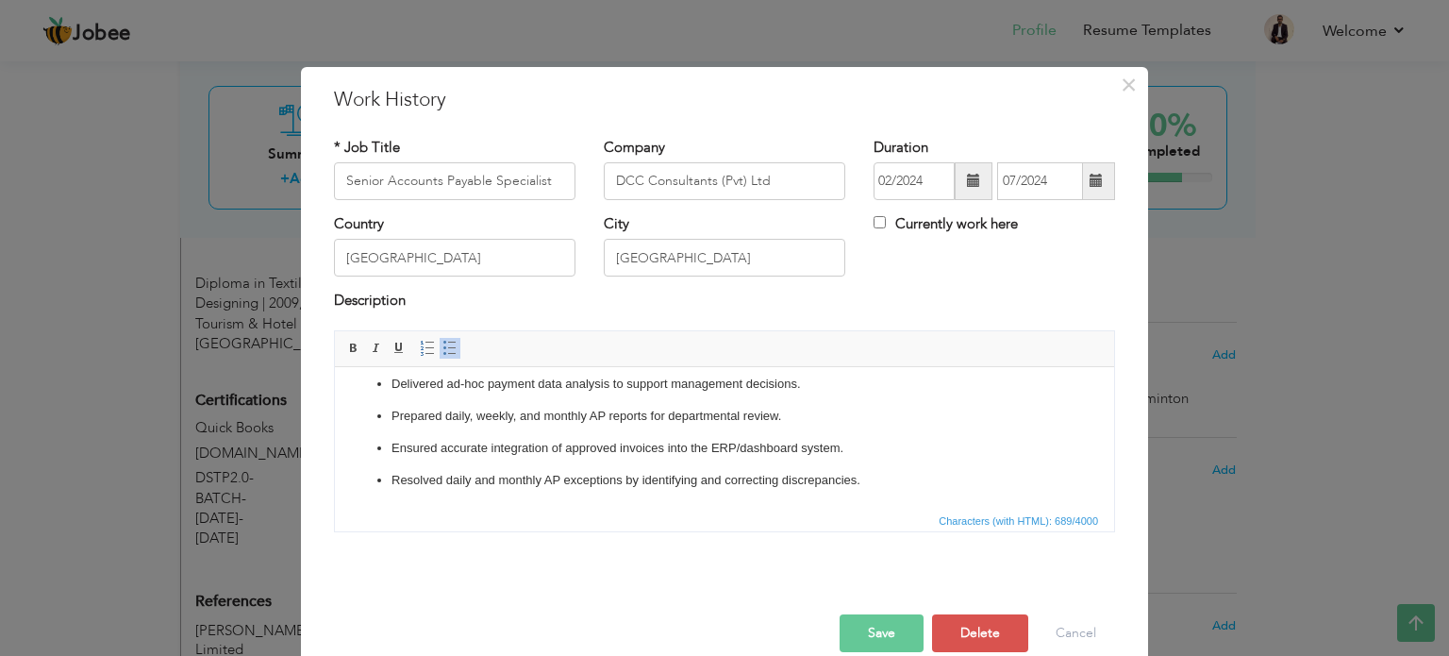
click at [867, 483] on p "Resolved daily and monthly AP exceptions by identifying and correcting discrepa…" at bounding box center [725, 480] width 666 height 20
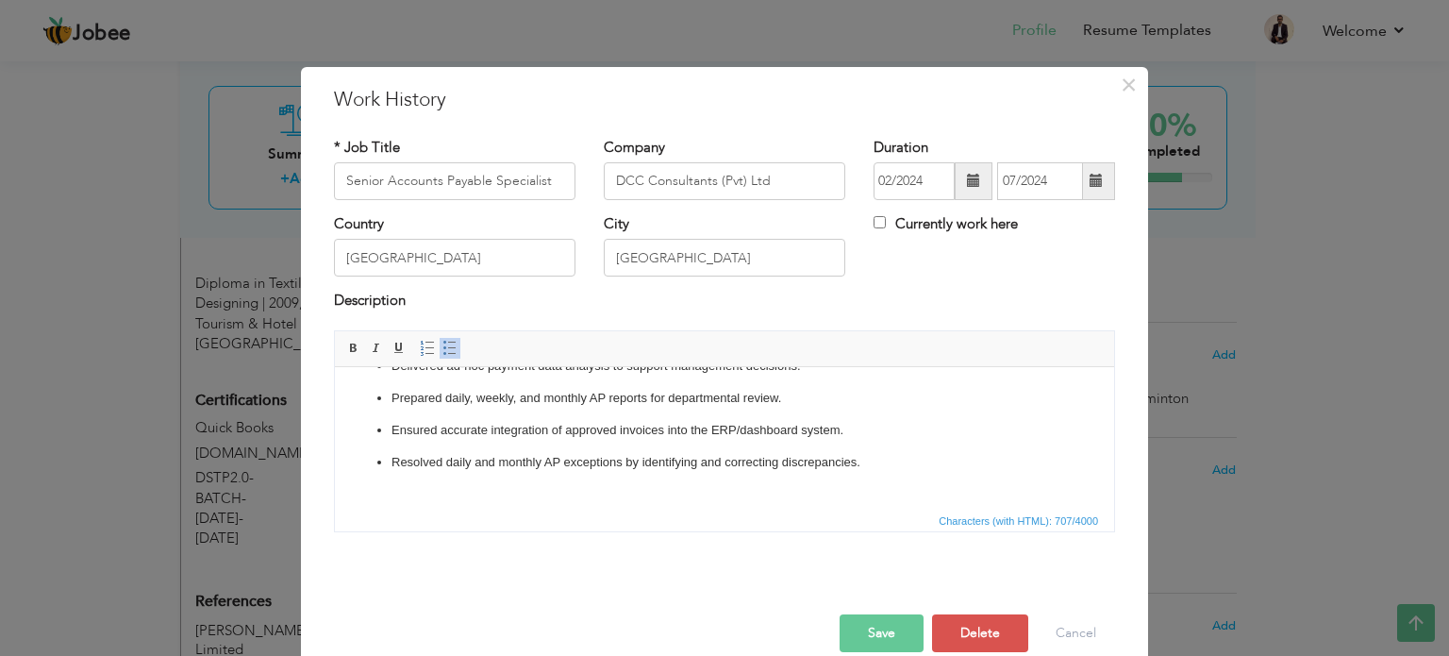
click at [434, 358] on span "Insert/Remove Numbered List Insert/Remove Bulleted List" at bounding box center [438, 348] width 45 height 23
click at [443, 351] on span at bounding box center [450, 348] width 15 height 15
click at [486, 496] on body "Performed account reconciliations and coordinated with vendors to resolve billi…" at bounding box center [725, 391] width 742 height 262
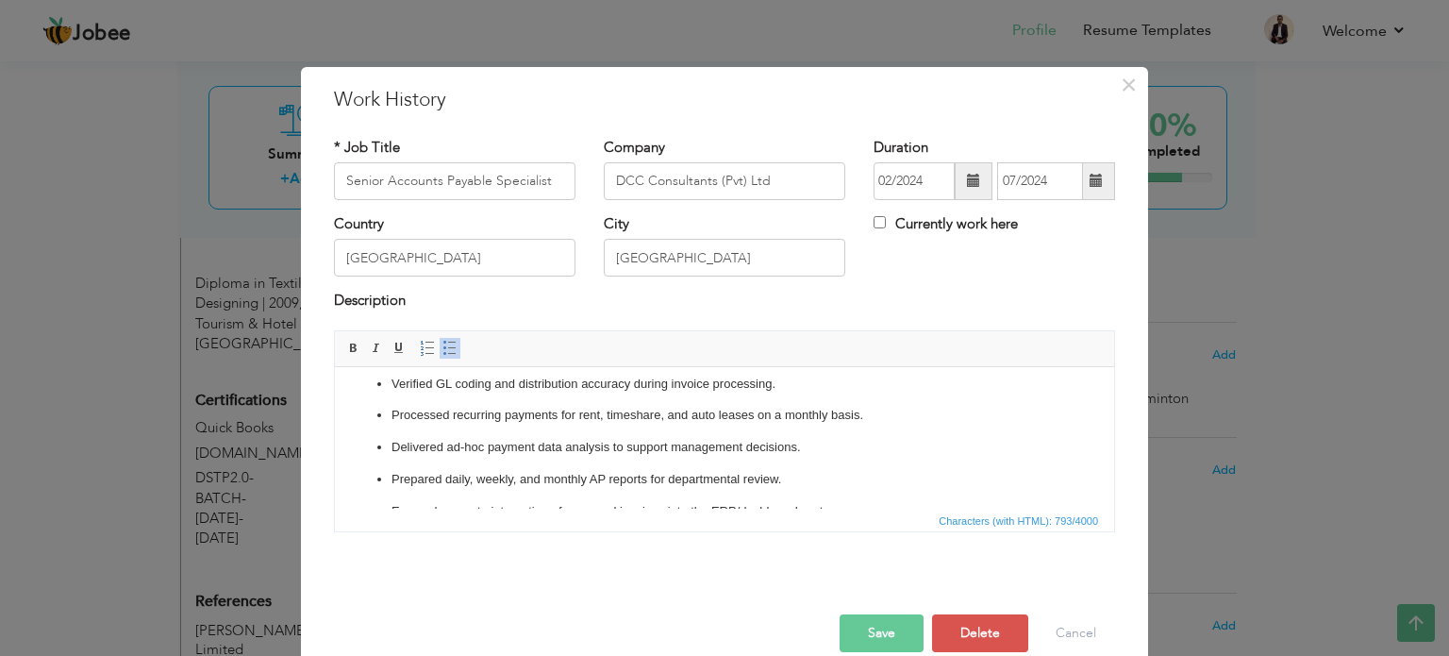
scroll to position [139, 0]
click at [899, 478] on p "Resolved daily and monthly AP exceptions by identifying and correcting discrepa…" at bounding box center [725, 480] width 666 height 20
click at [877, 622] on button "Save" at bounding box center [882, 633] width 84 height 38
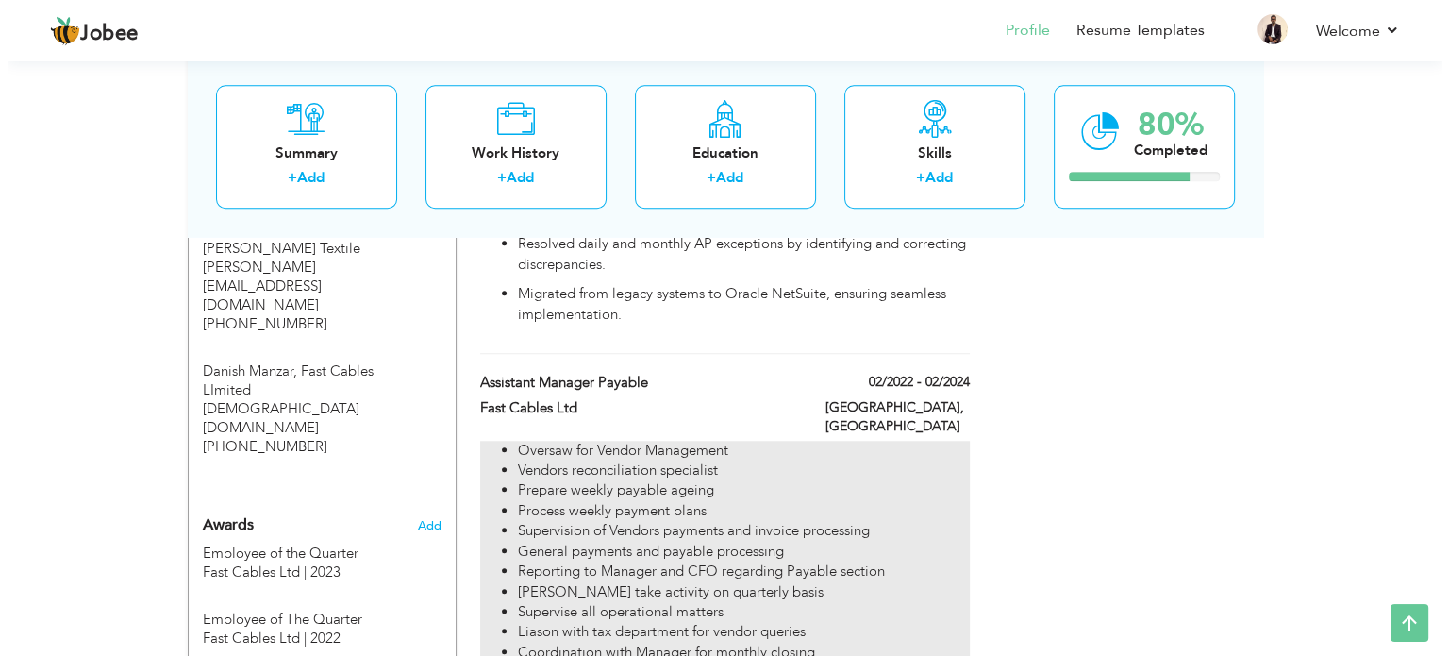
scroll to position [1604, 0]
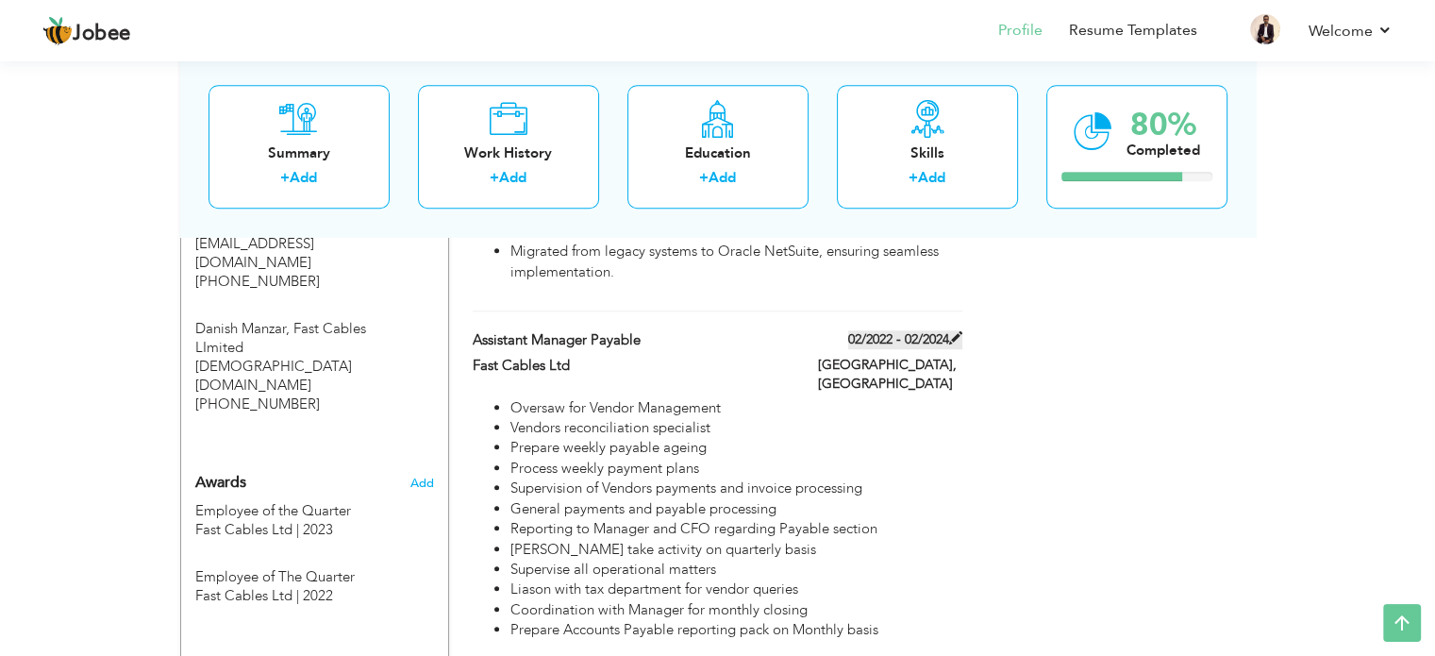
click at [960, 331] on span at bounding box center [955, 337] width 13 height 13
type input "Assistant Manager Payable"
type input "Fast Cables Ltd"
type input "02/2022"
type input "02/2024"
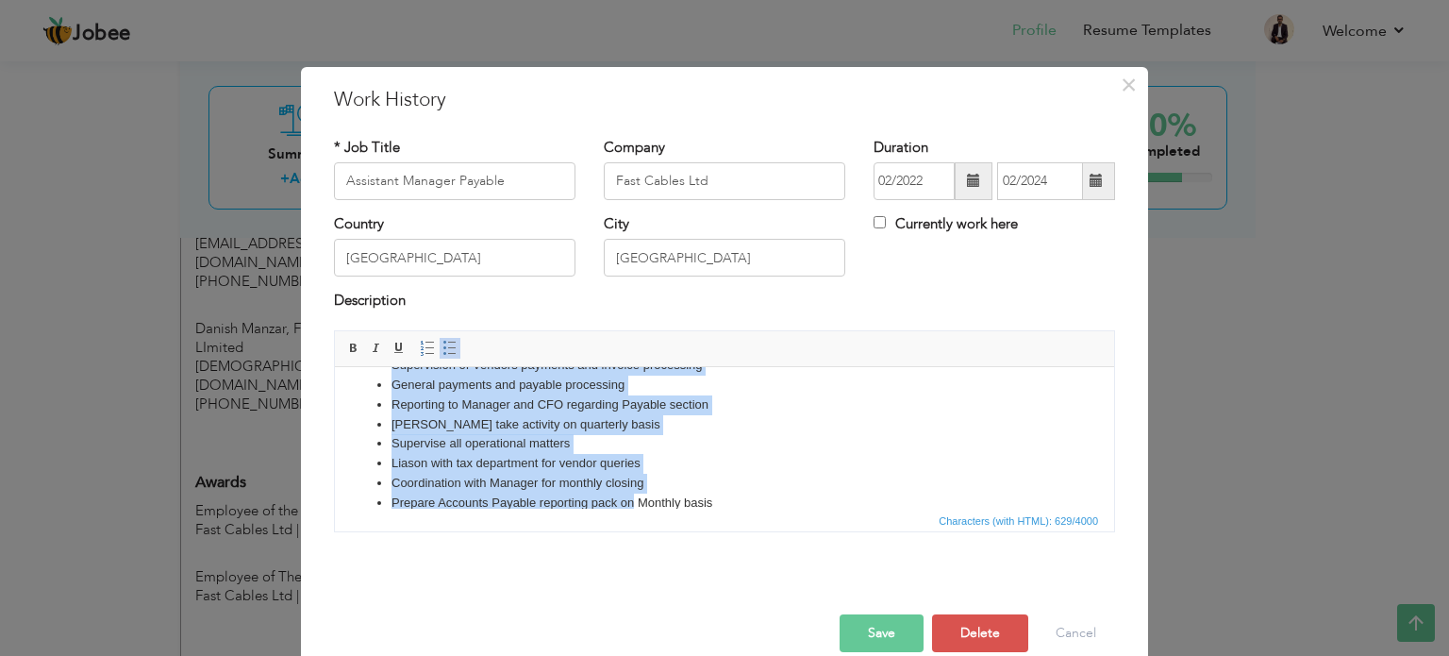
scroll to position [131, 0]
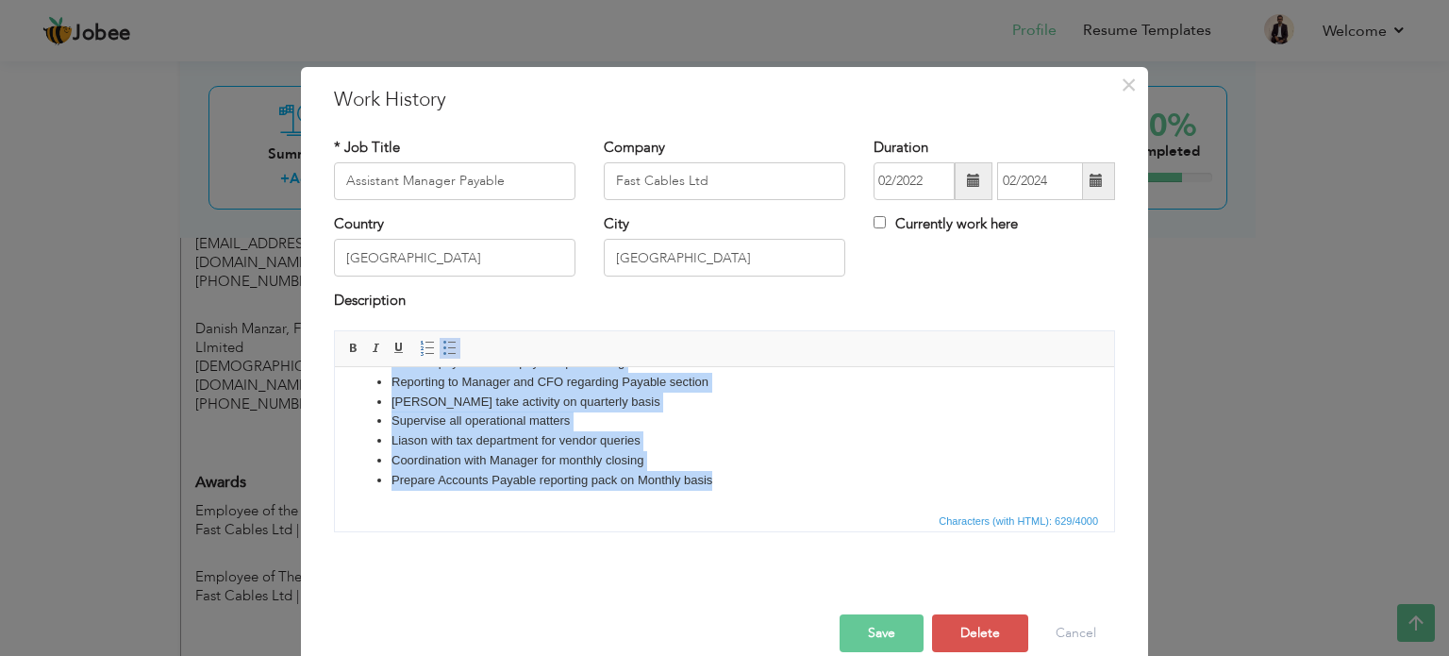
drag, startPoint x: 393, startPoint y: 387, endPoint x: 758, endPoint y: 521, distance: 388.1
click at [758, 509] on html "Oversaw for Vendor Management Vendors reconciliation specialist Prepare weekly …" at bounding box center [724, 372] width 779 height 274
copy ul "Oversaw for Vendor Management Vendors reconciliation specialist Prepare weekly …"
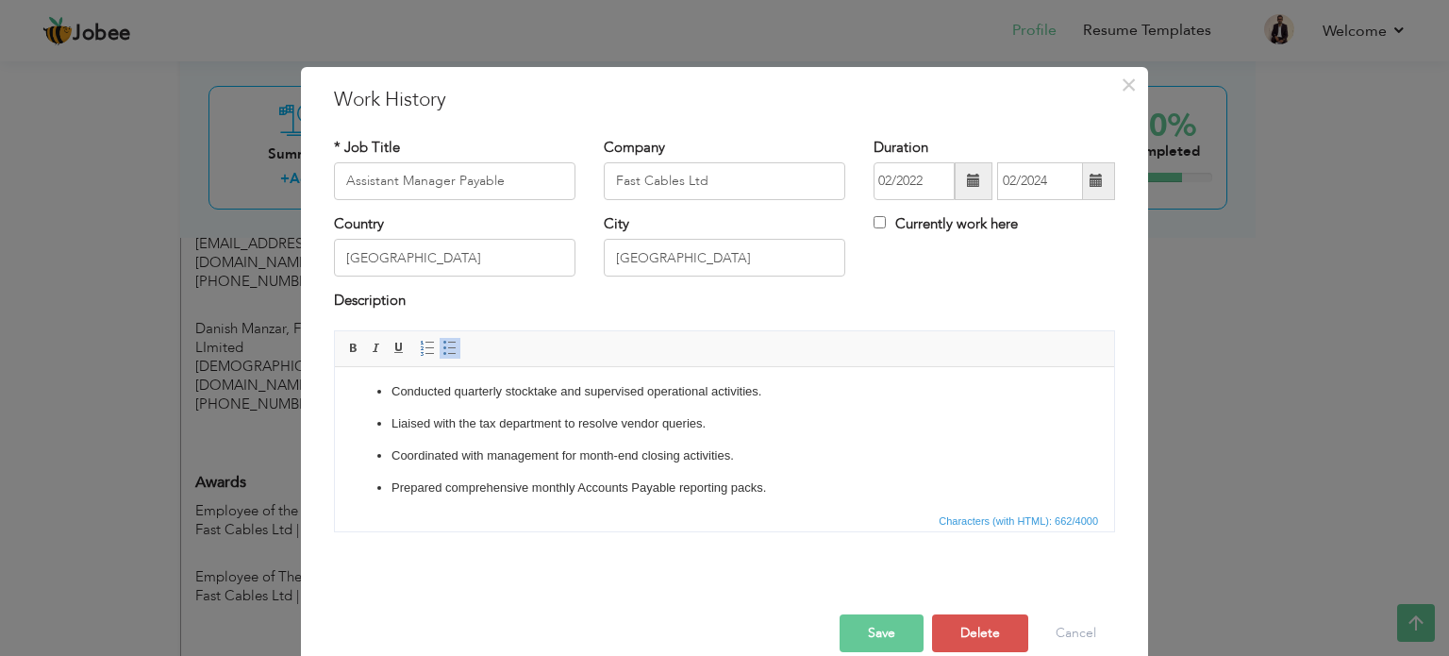
click at [879, 641] on button "Save" at bounding box center [882, 633] width 84 height 38
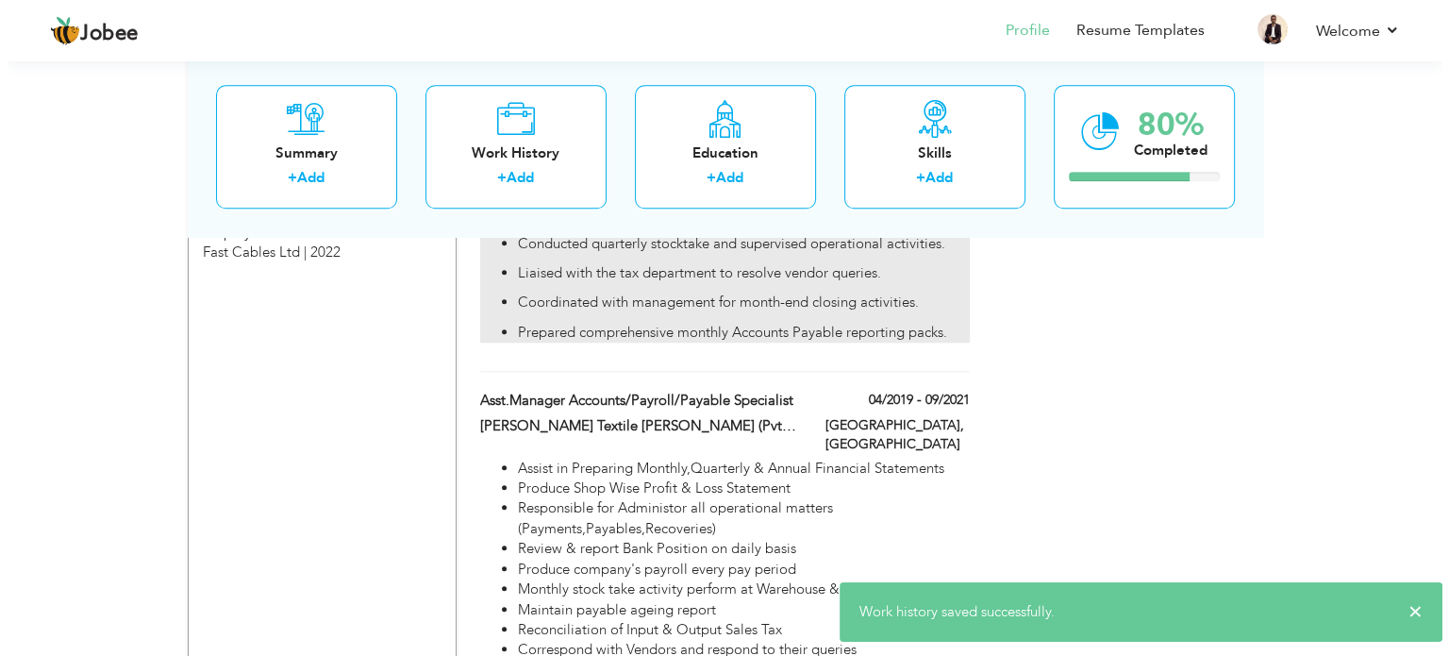
scroll to position [1981, 0]
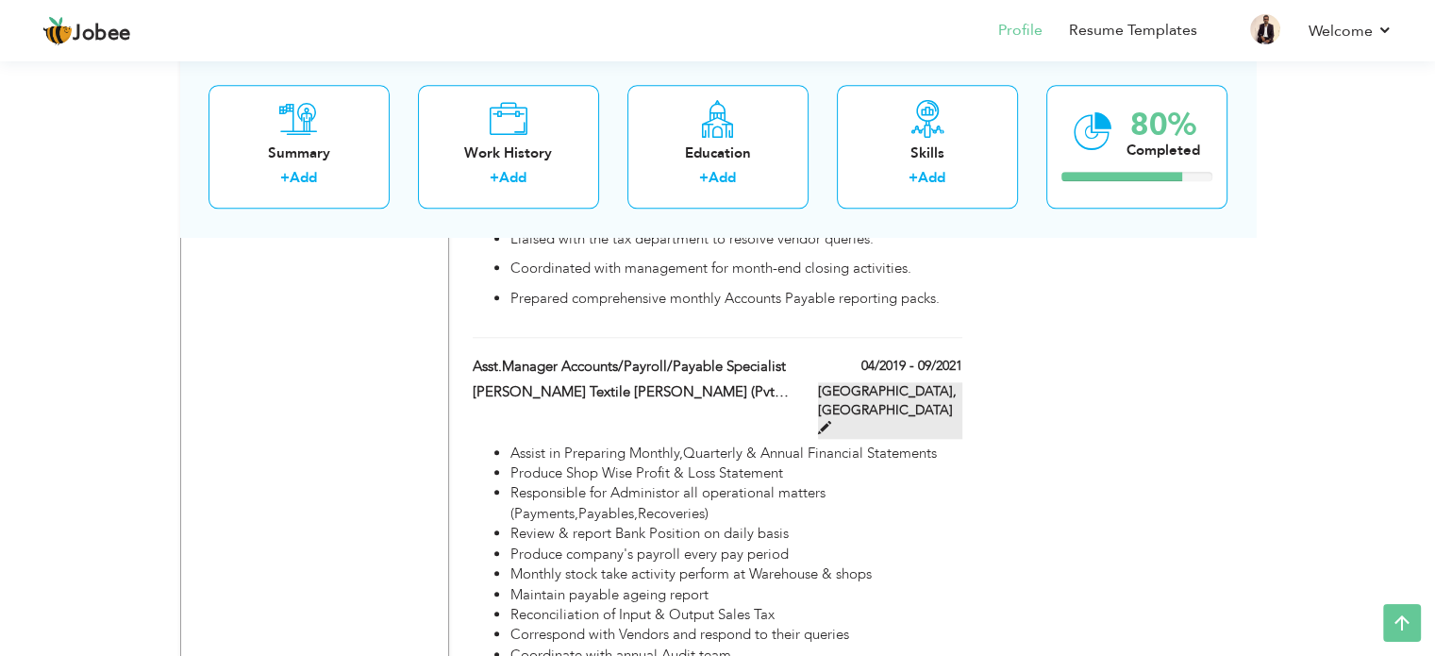
click at [831, 421] on span at bounding box center [824, 427] width 13 height 13
type input "Asst.Manager Accounts/Payroll/Payable Specialist"
type input "[PERSON_NAME] Textile [PERSON_NAME] (Pvt) Ltd-Dynasty Fabrics"
type input "04/2019"
type input "09/2021"
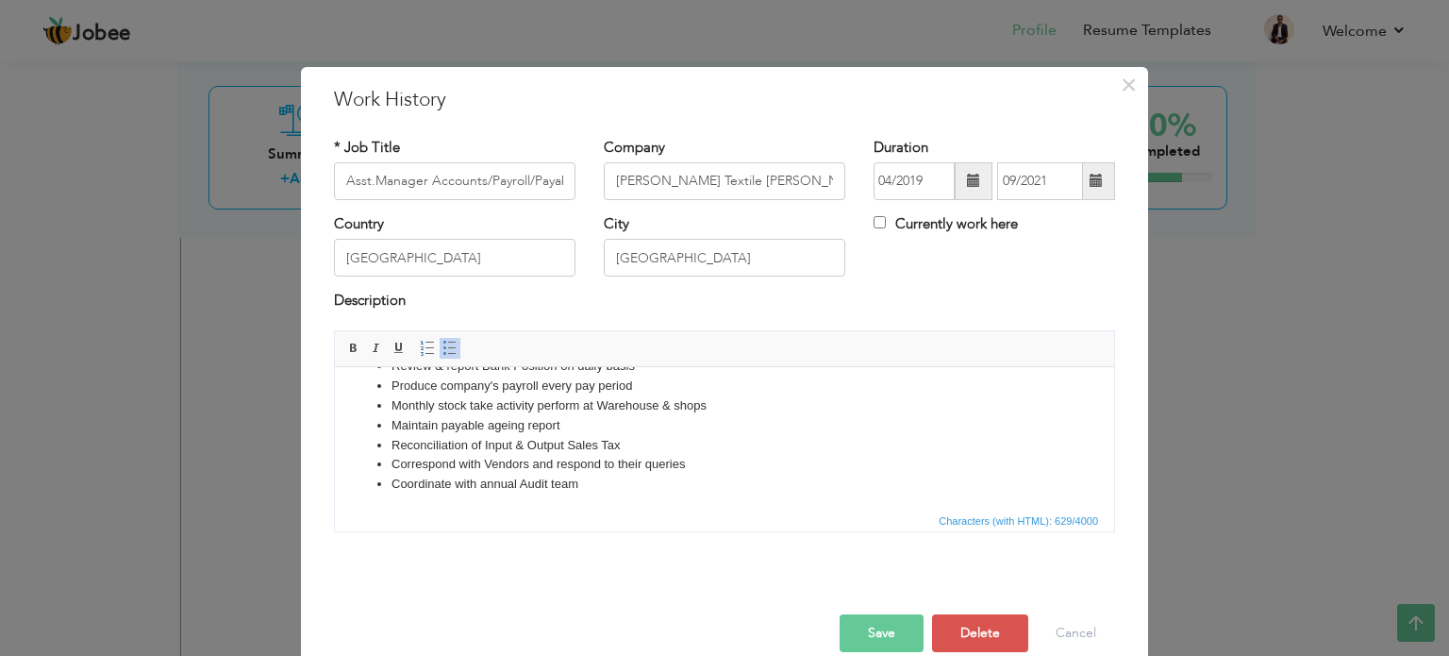
scroll to position [92, 0]
drag, startPoint x: 393, startPoint y: 393, endPoint x: 1110, endPoint y: 897, distance: 876.9
click at [782, 509] on html "Assist in Preparing Monthly,Quarterly & Annual Financial Statements Produce Sho…" at bounding box center [724, 392] width 779 height 234
copy ul "Assist in Preparing Monthly,Quarterly & Annual Financial Statements Produce Sho…"
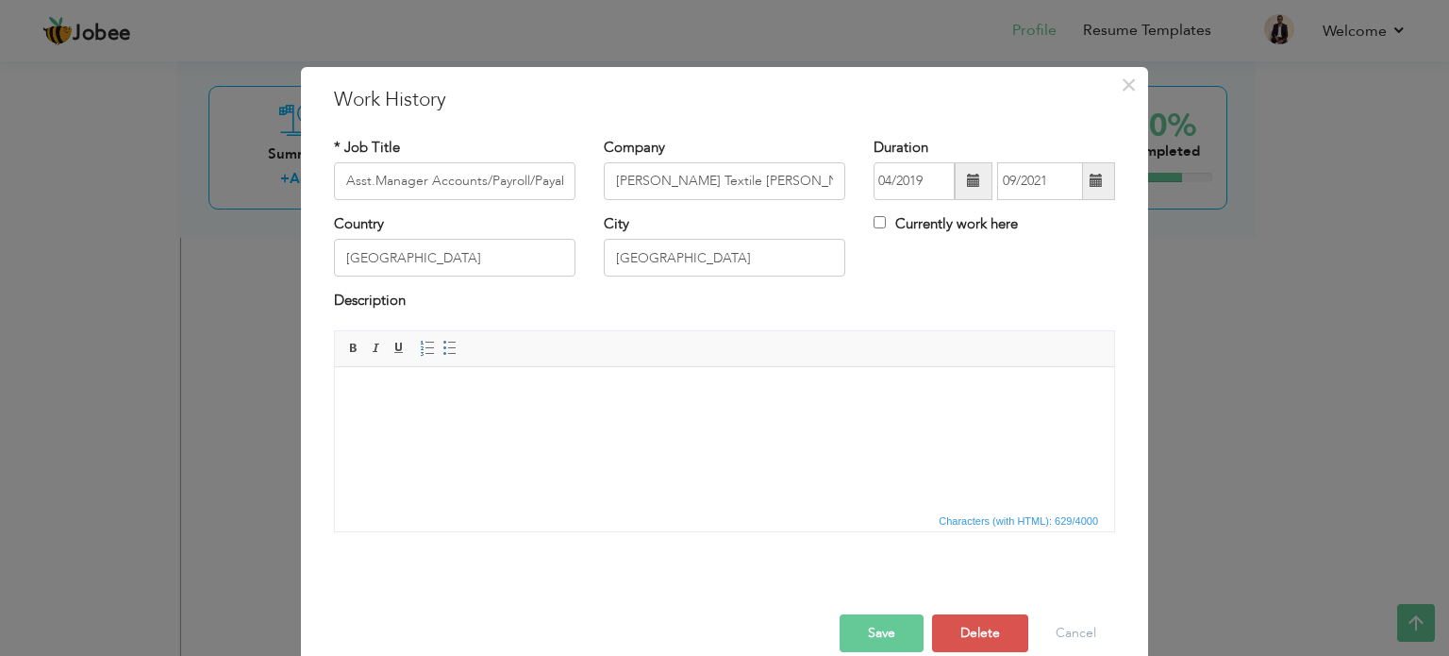
scroll to position [148, 0]
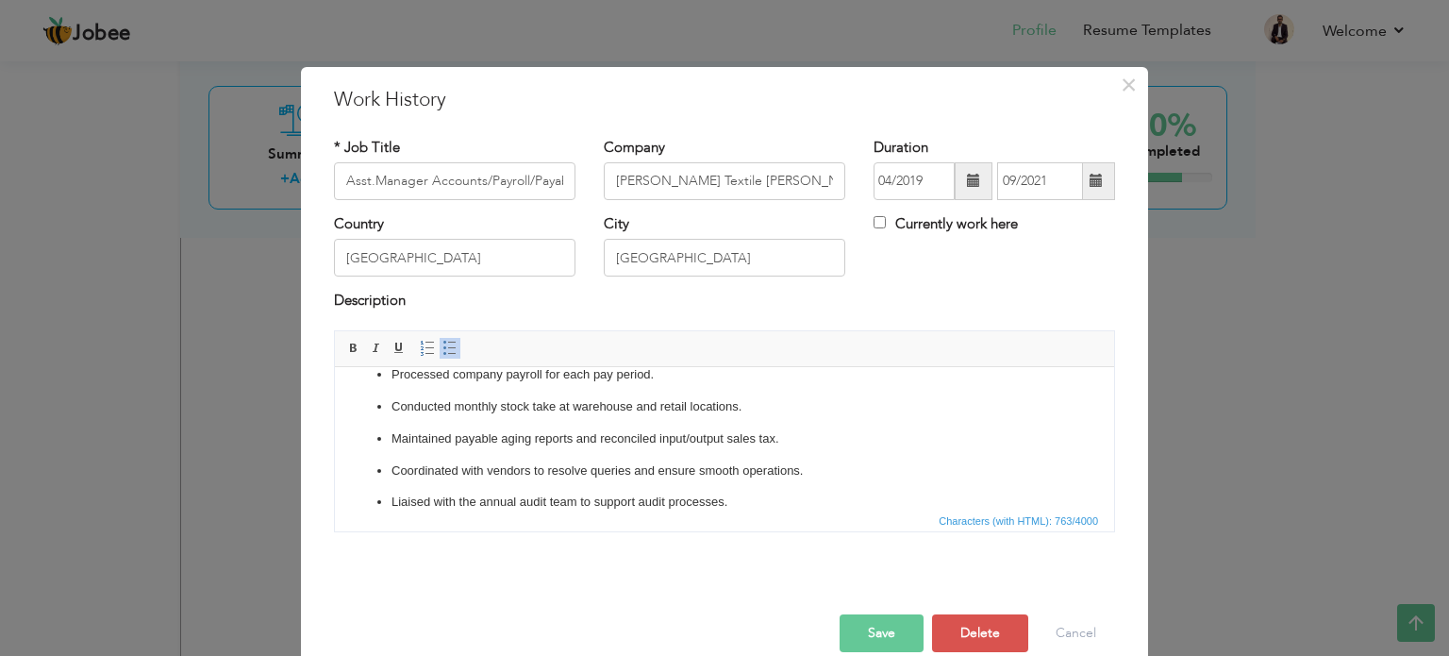
click at [872, 629] on button "Save" at bounding box center [882, 633] width 84 height 38
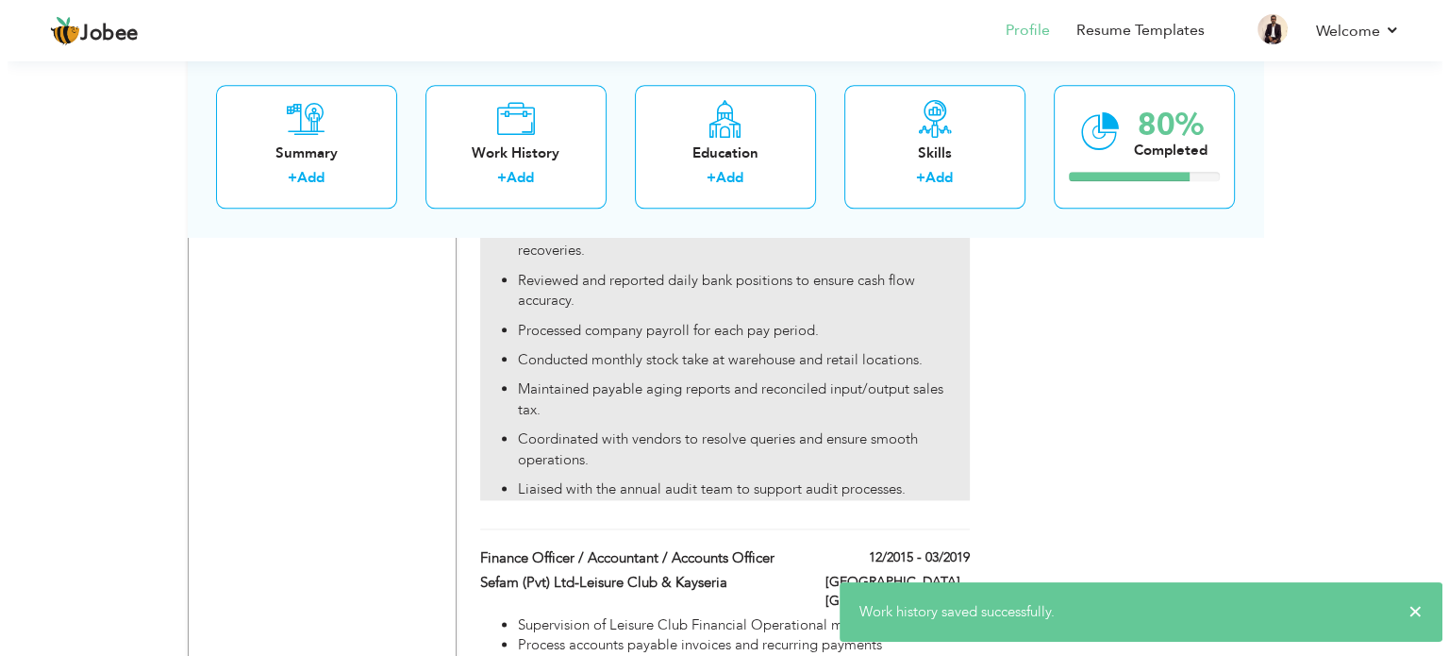
scroll to position [2453, 0]
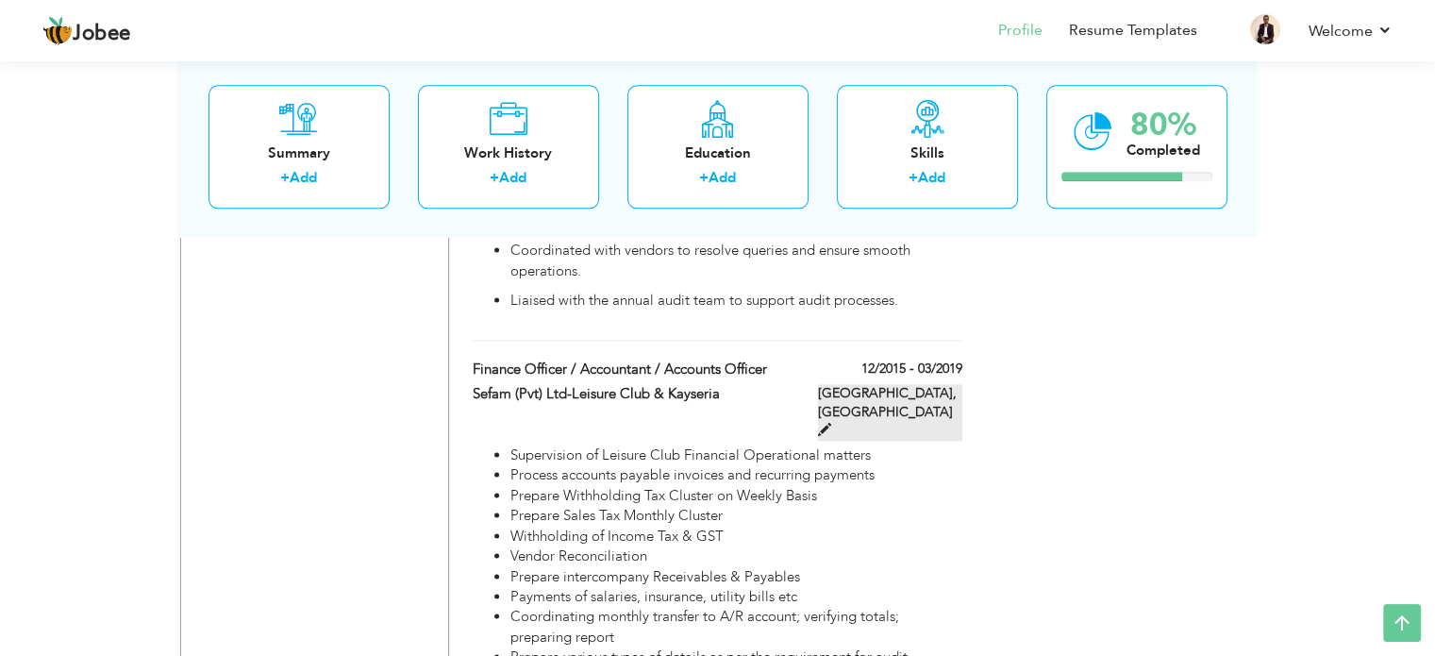
click at [831, 423] on span at bounding box center [824, 429] width 13 height 13
type input "Finance Officer / Accountant / Accounts Officer"
type input "Sefam (Pvt) Ltd-Leisure Club & Kayseria"
type input "12/2015"
type input "03/2019"
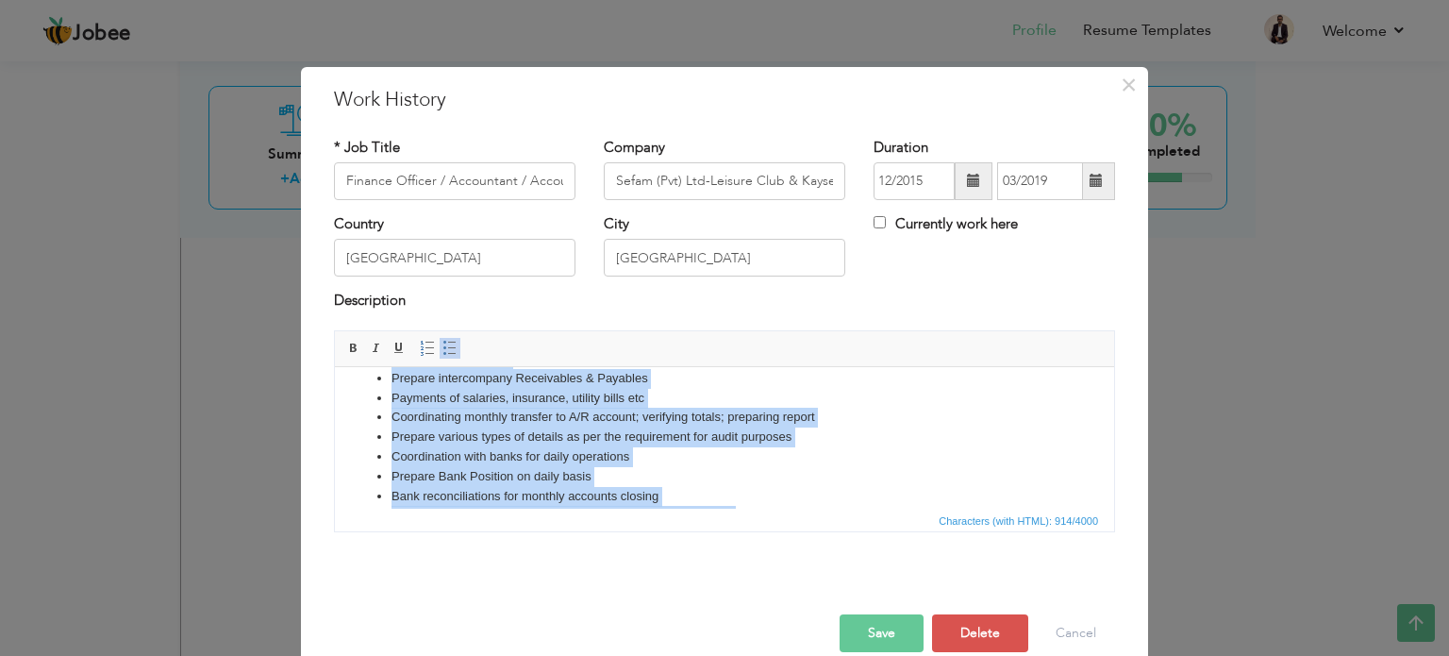
scroll to position [209, 0]
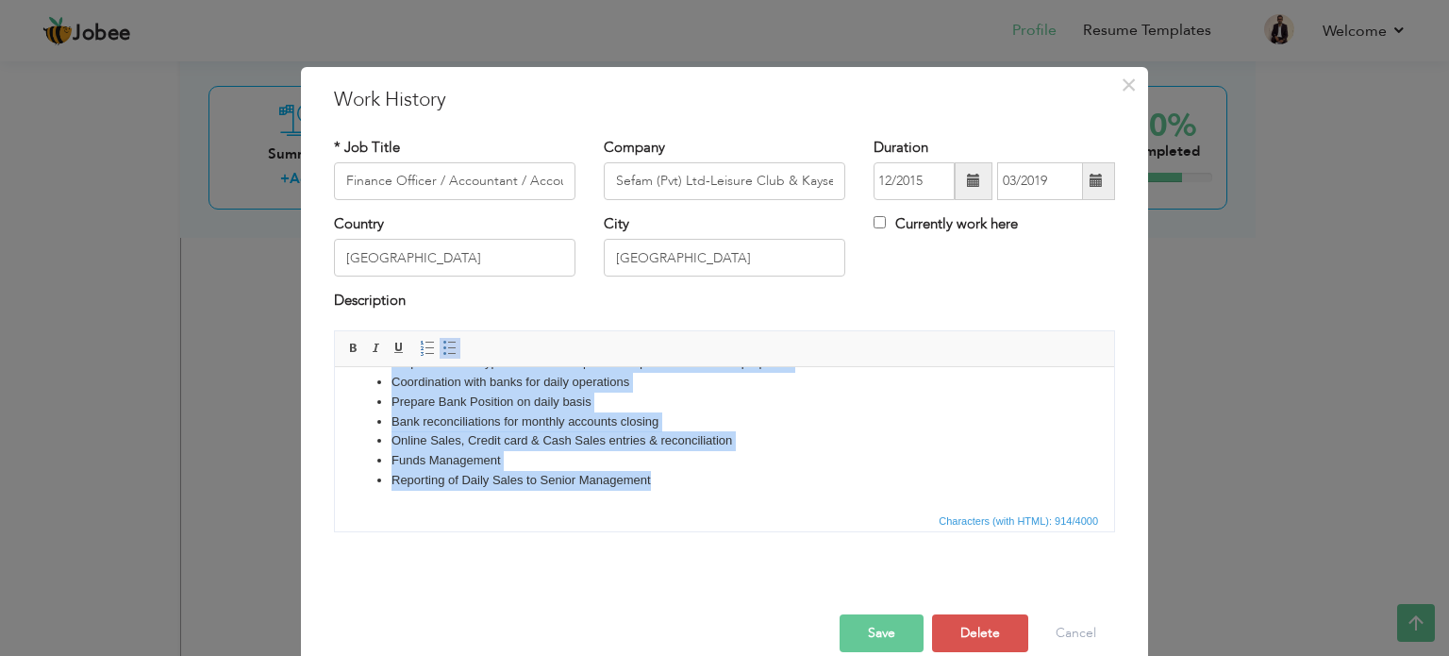
drag, startPoint x: 393, startPoint y: 393, endPoint x: 759, endPoint y: 516, distance: 386.4
click at [759, 509] on html "Supervision of Leisure Club Financial Operational matters Process accounts paya…" at bounding box center [724, 333] width 779 height 352
copy ul "Supervision of Leisure Club Financial Operational matters Process accounts paya…"
click at [710, 485] on li "Reporting of Daily Sales to Senior Management" at bounding box center [725, 480] width 666 height 20
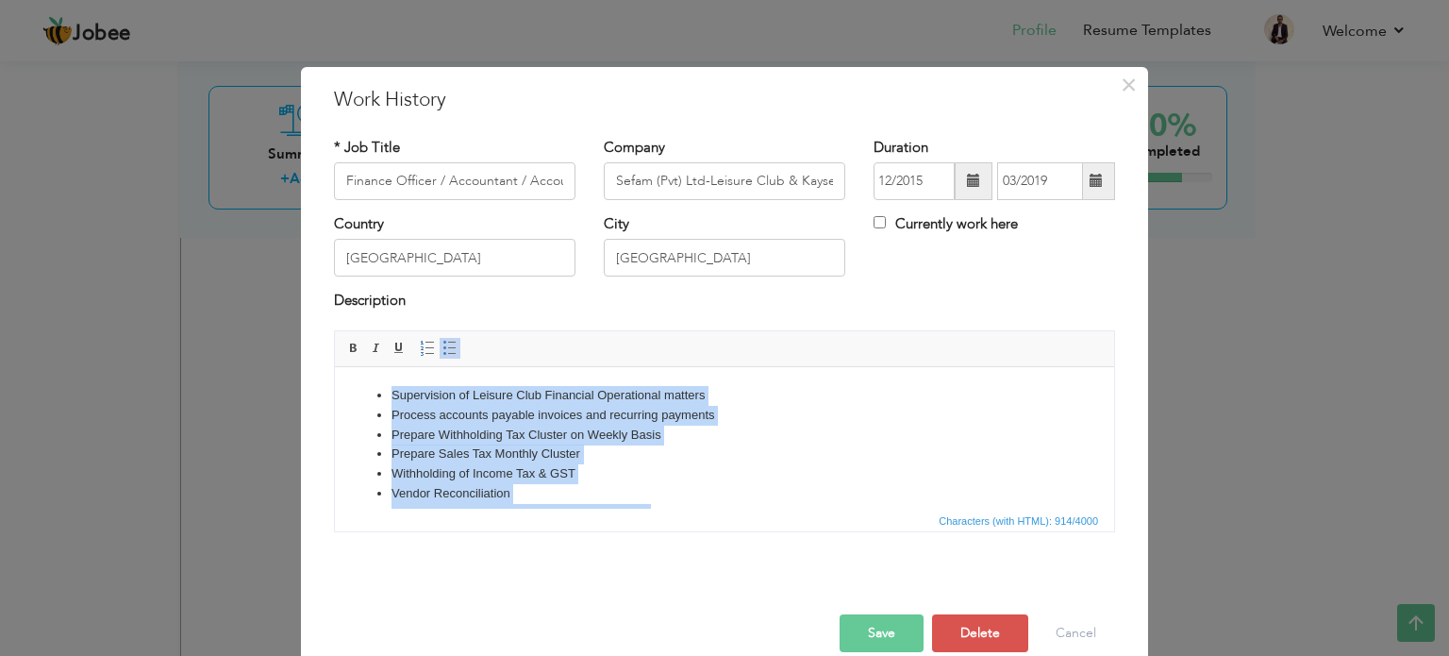
drag, startPoint x: 714, startPoint y: 485, endPoint x: 64, endPoint y: 193, distance: 712.5
click at [335, 366] on html "Supervision of Leisure Club Financial Operational matters Process accounts paya…" at bounding box center [724, 542] width 779 height 352
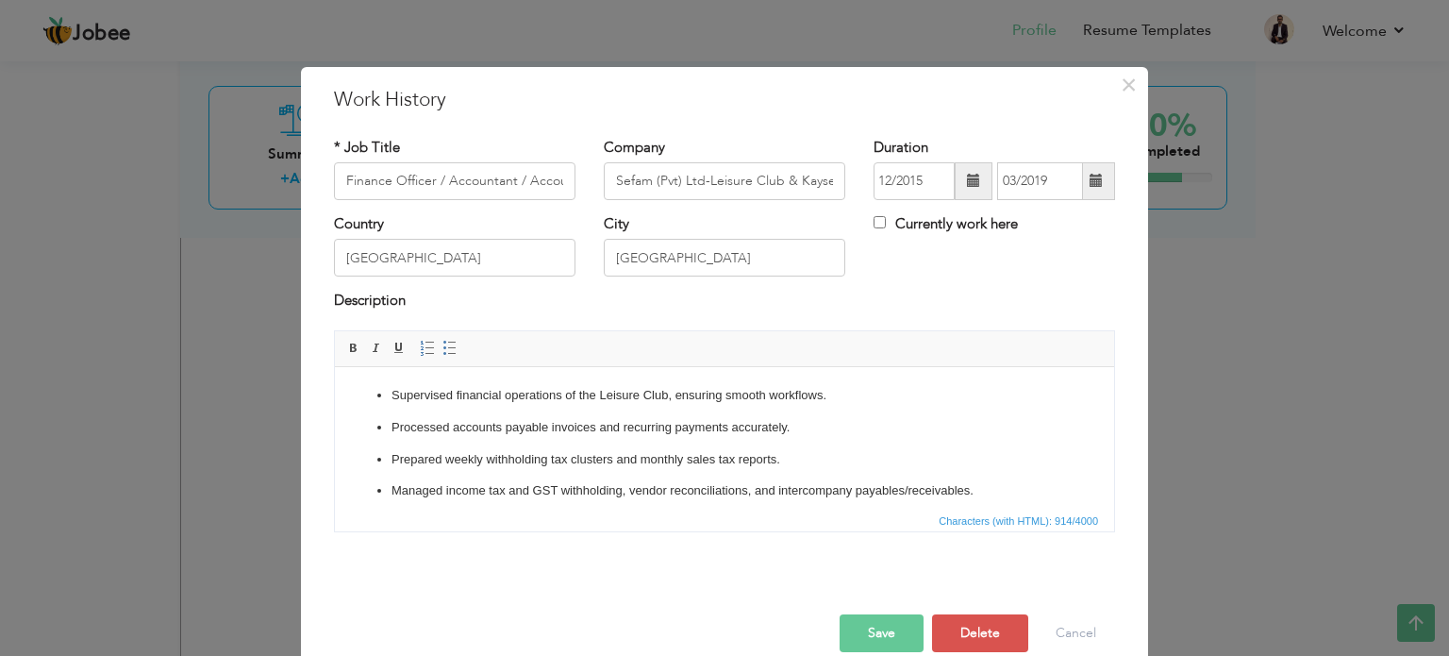
scroll to position [212, 0]
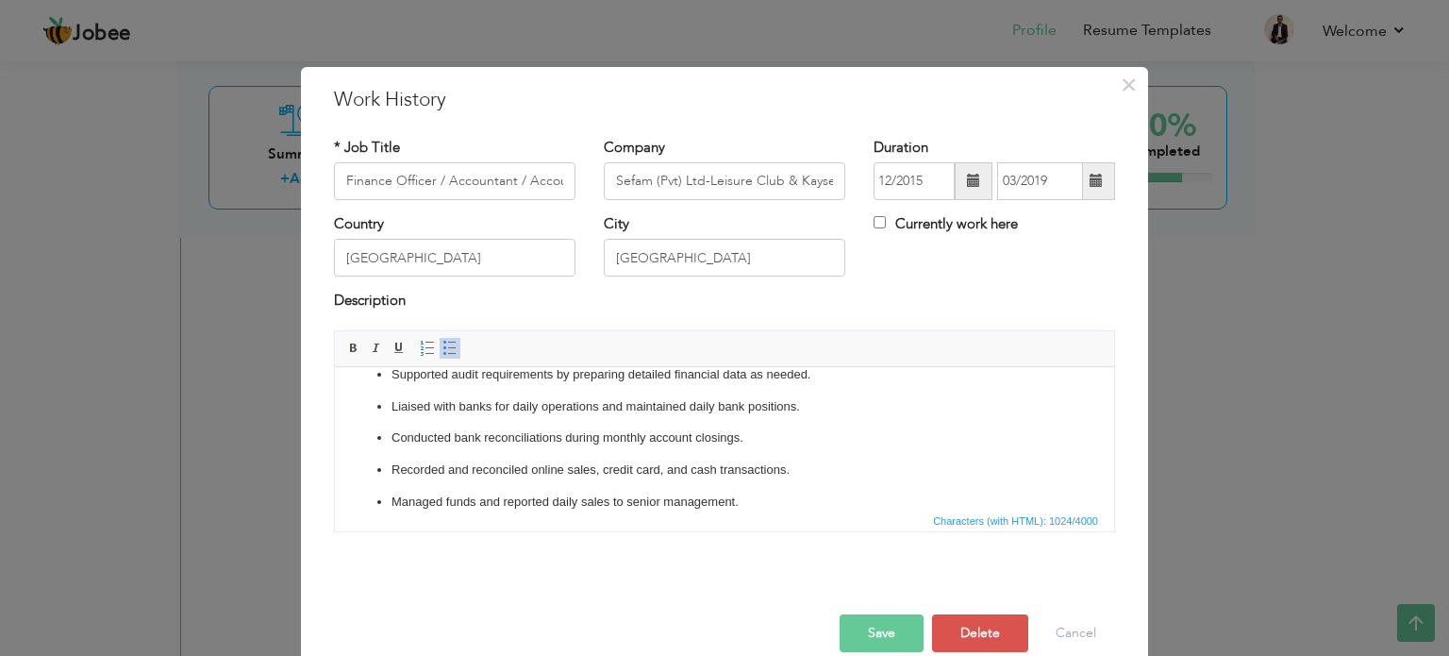
click at [857, 625] on button "Save" at bounding box center [882, 633] width 84 height 38
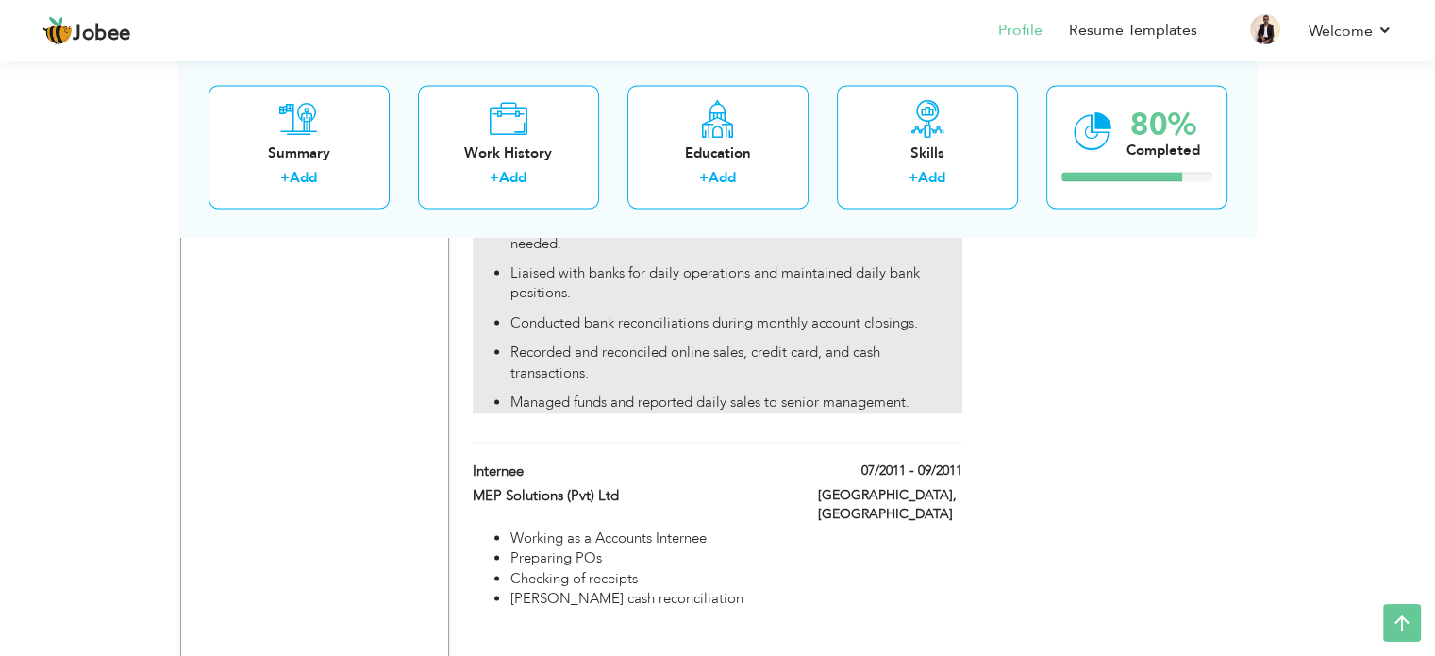
scroll to position [2985, 0]
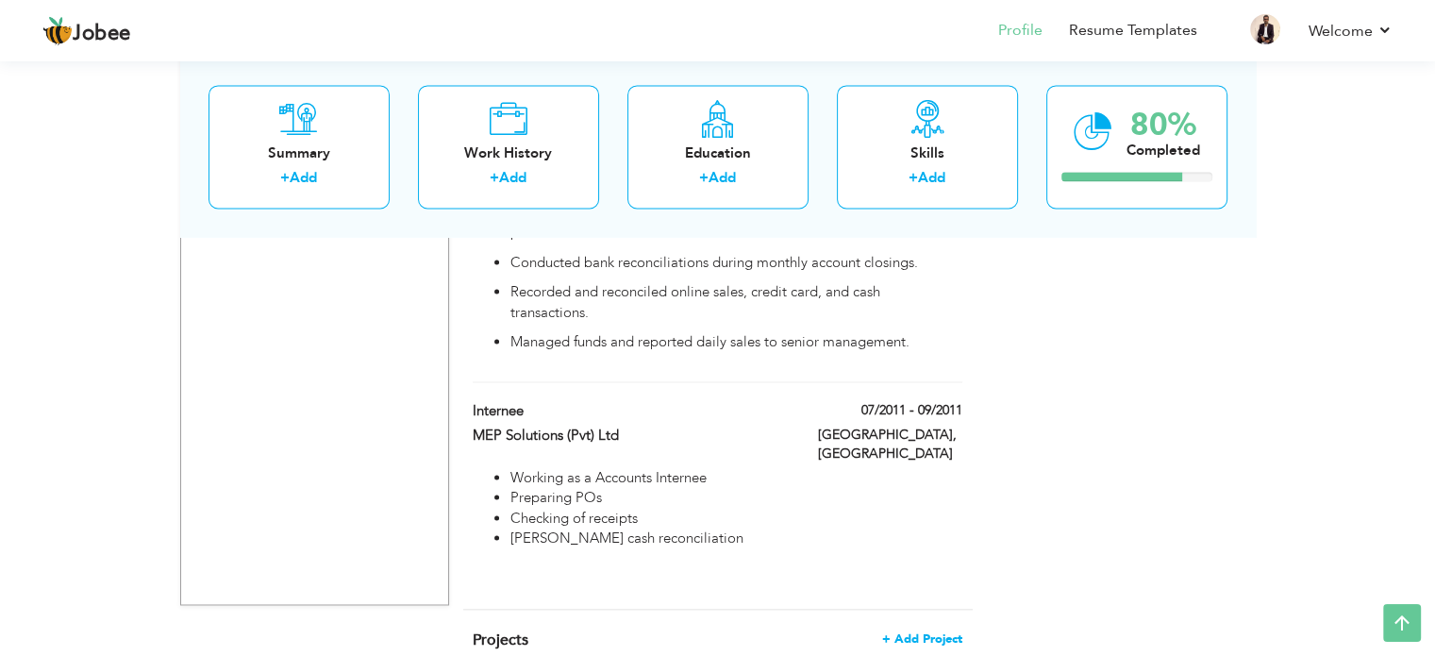
click at [936, 631] on span "+ Add Project" at bounding box center [922, 637] width 80 height 13
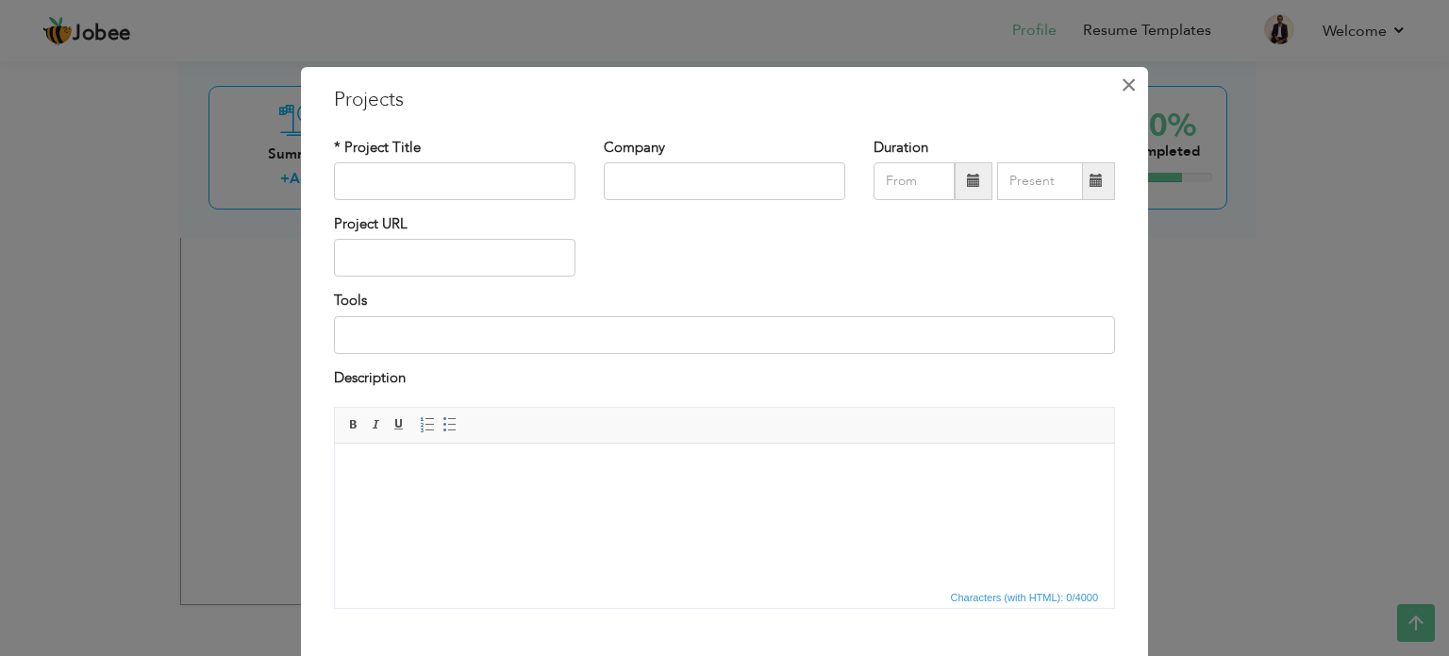
click at [1128, 92] on span "×" at bounding box center [1129, 85] width 16 height 34
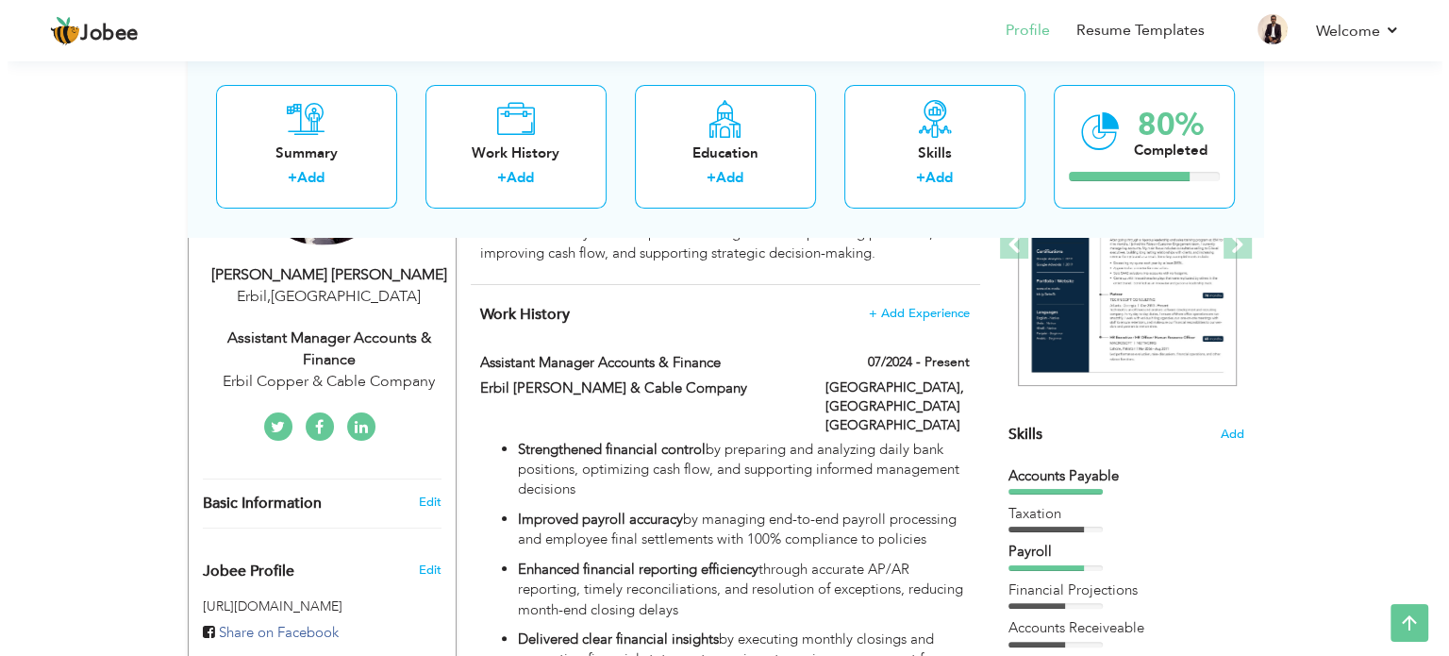
scroll to position [249, 0]
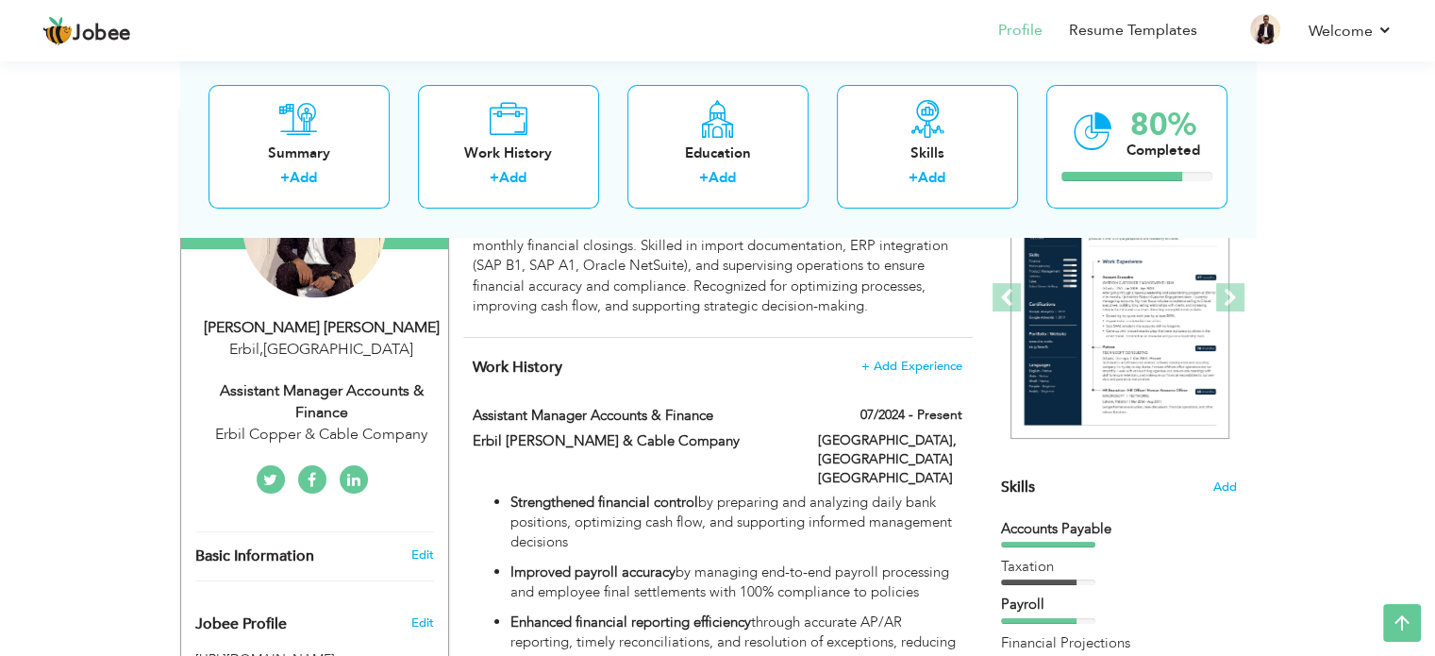
click at [1223, 476] on div "Skills Add" at bounding box center [1119, 303] width 236 height 392
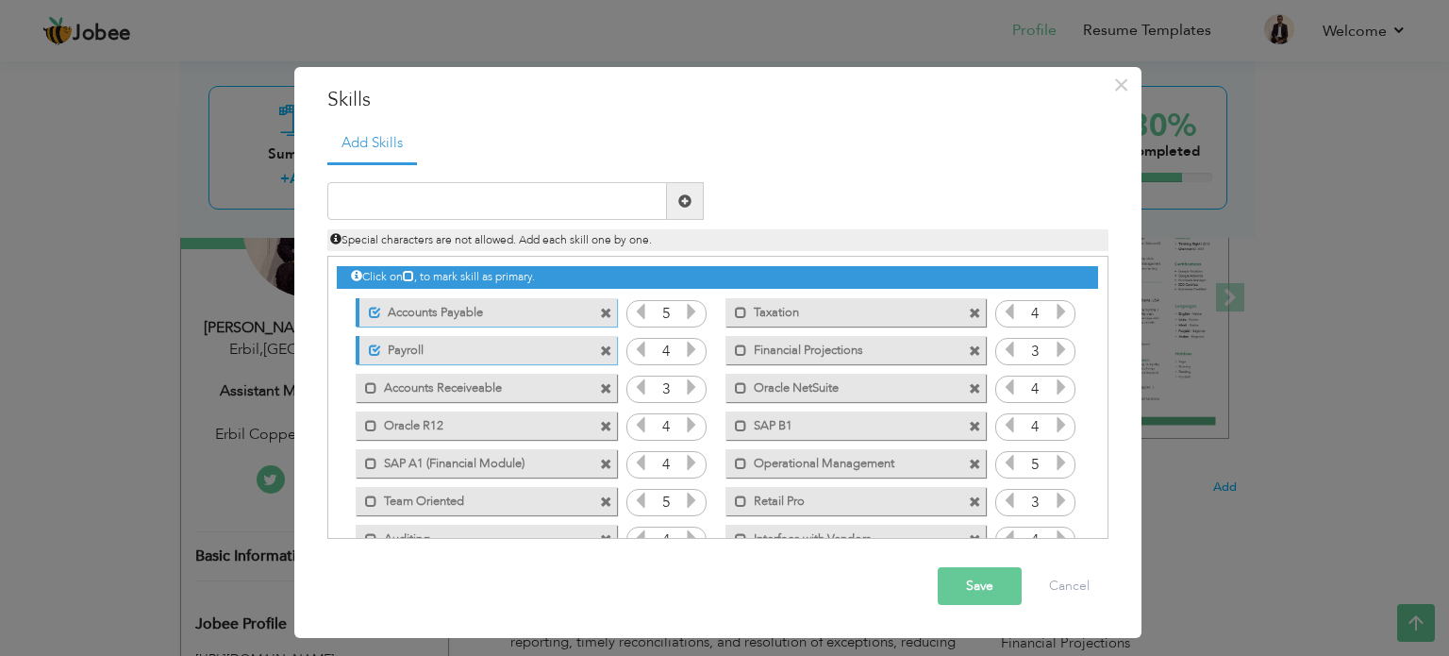
drag, startPoint x: 809, startPoint y: 426, endPoint x: 800, endPoint y: 367, distance: 59.1
click at [800, 367] on div "Click on , to mark skill as primary. Unmark as primary skill. Accounts Payable …" at bounding box center [717, 426] width 760 height 338
click at [412, 276] on icon at bounding box center [408, 275] width 11 height 11
click at [414, 275] on icon at bounding box center [408, 275] width 11 height 11
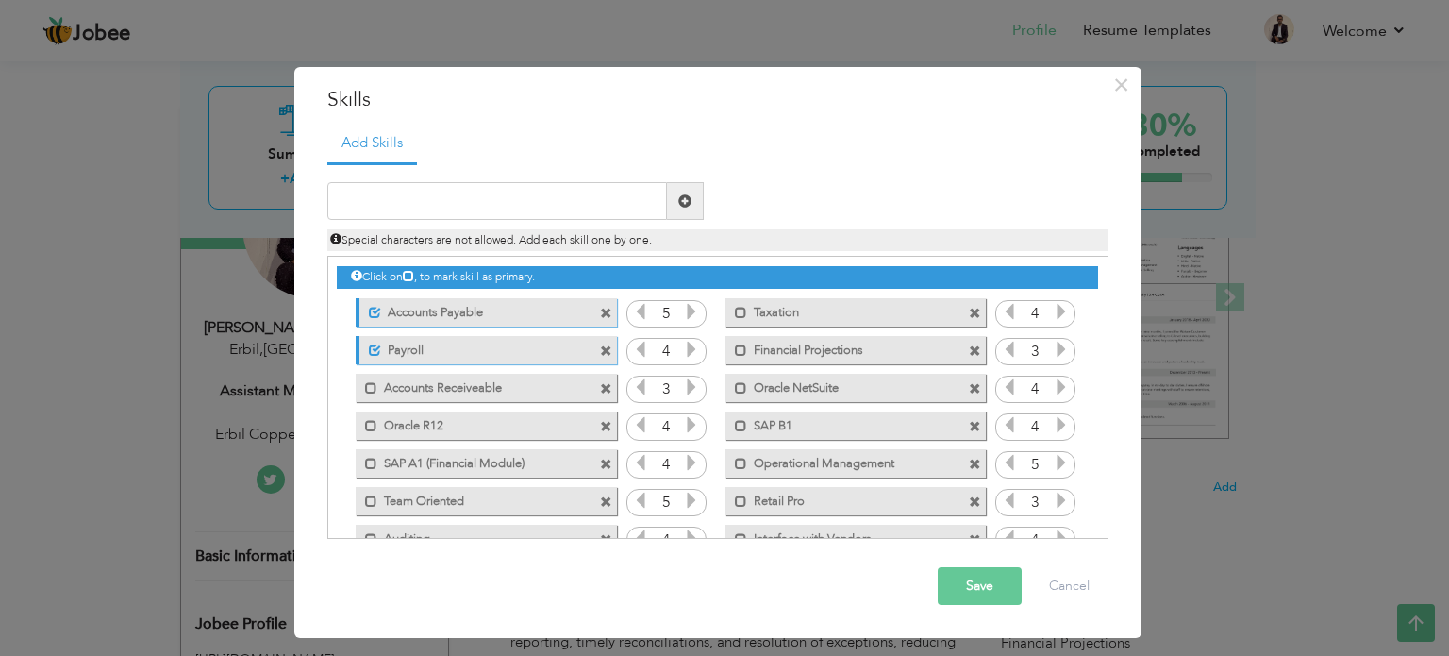
click at [412, 273] on icon at bounding box center [408, 275] width 11 height 11
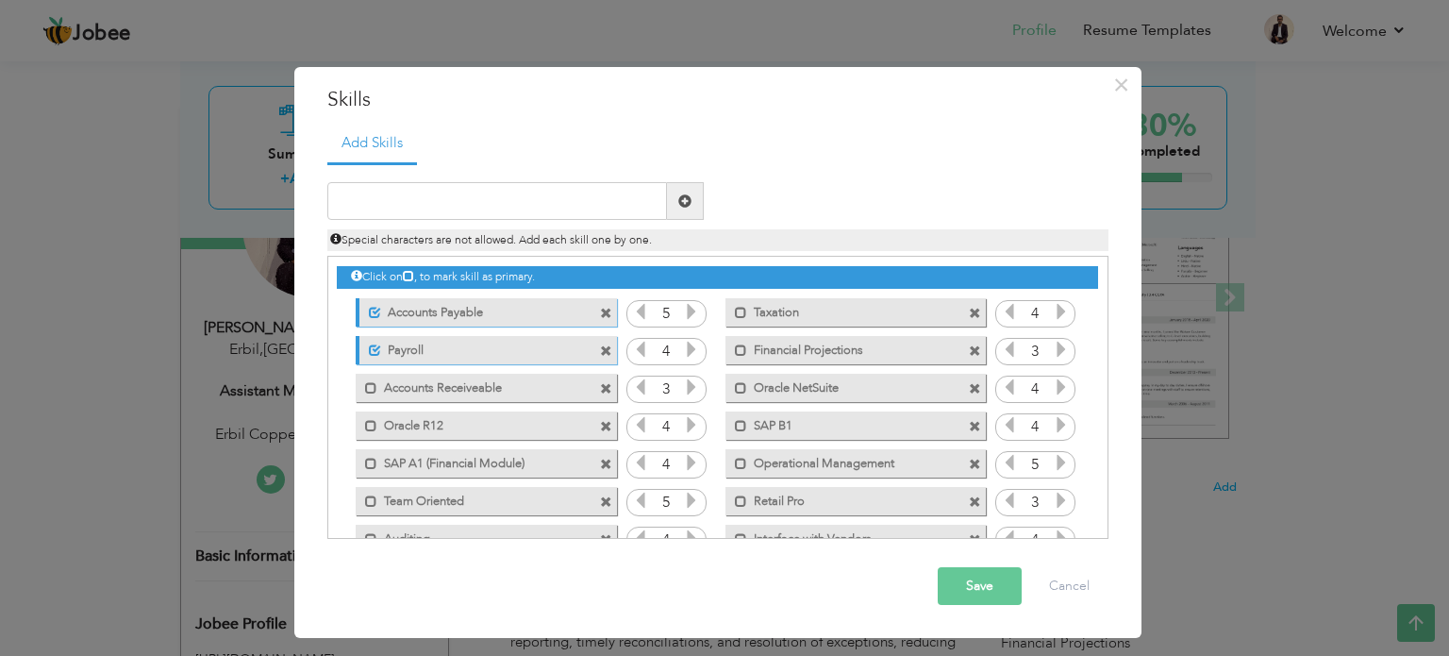
click at [412, 273] on icon at bounding box center [408, 275] width 11 height 11
click at [413, 273] on icon at bounding box center [408, 275] width 11 height 11
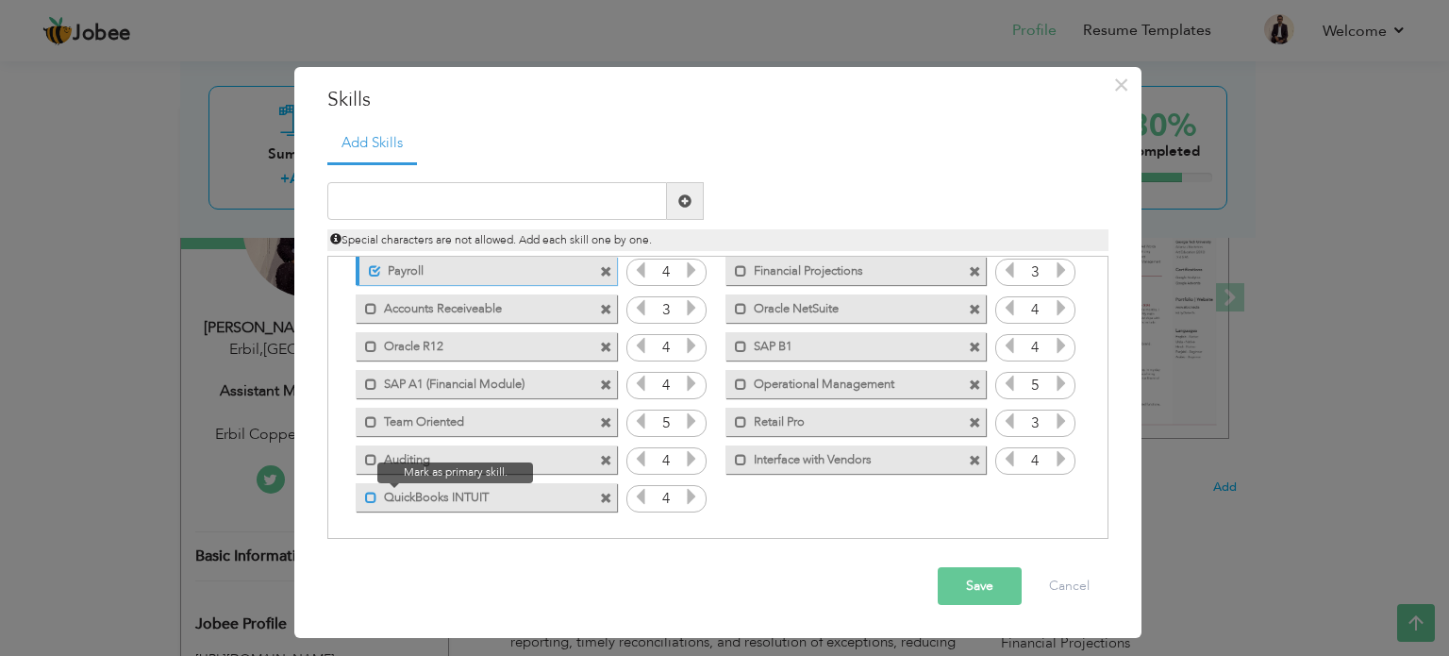
click at [365, 493] on span at bounding box center [371, 498] width 12 height 12
click at [376, 492] on span at bounding box center [375, 498] width 12 height 12
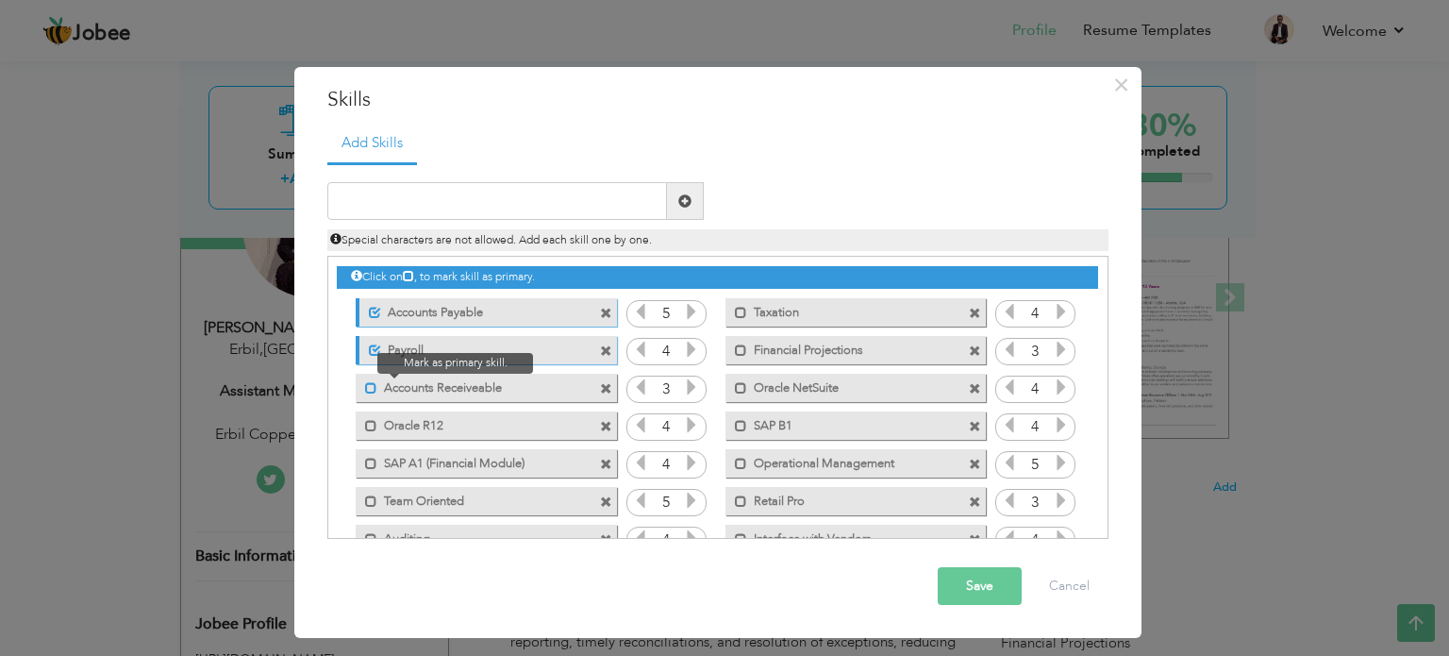
click at [373, 388] on span at bounding box center [371, 388] width 12 height 12
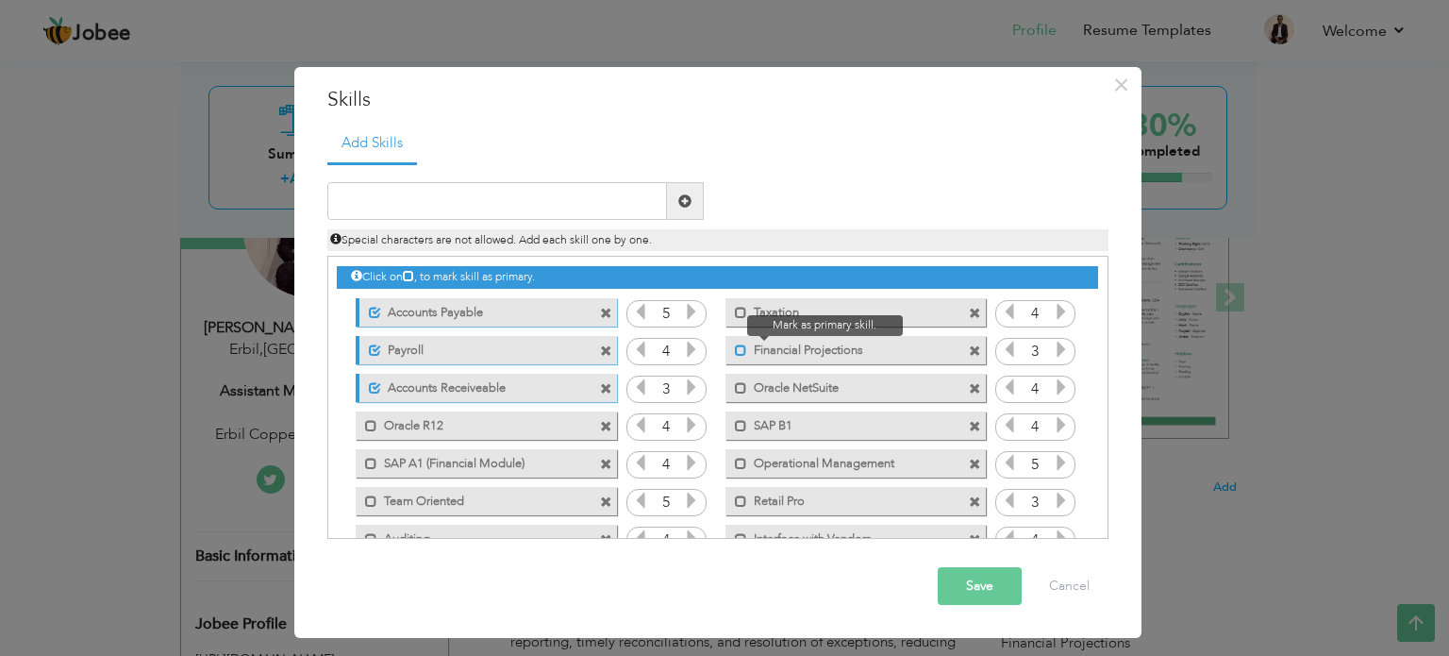
click at [740, 353] on span at bounding box center [741, 350] width 12 height 12
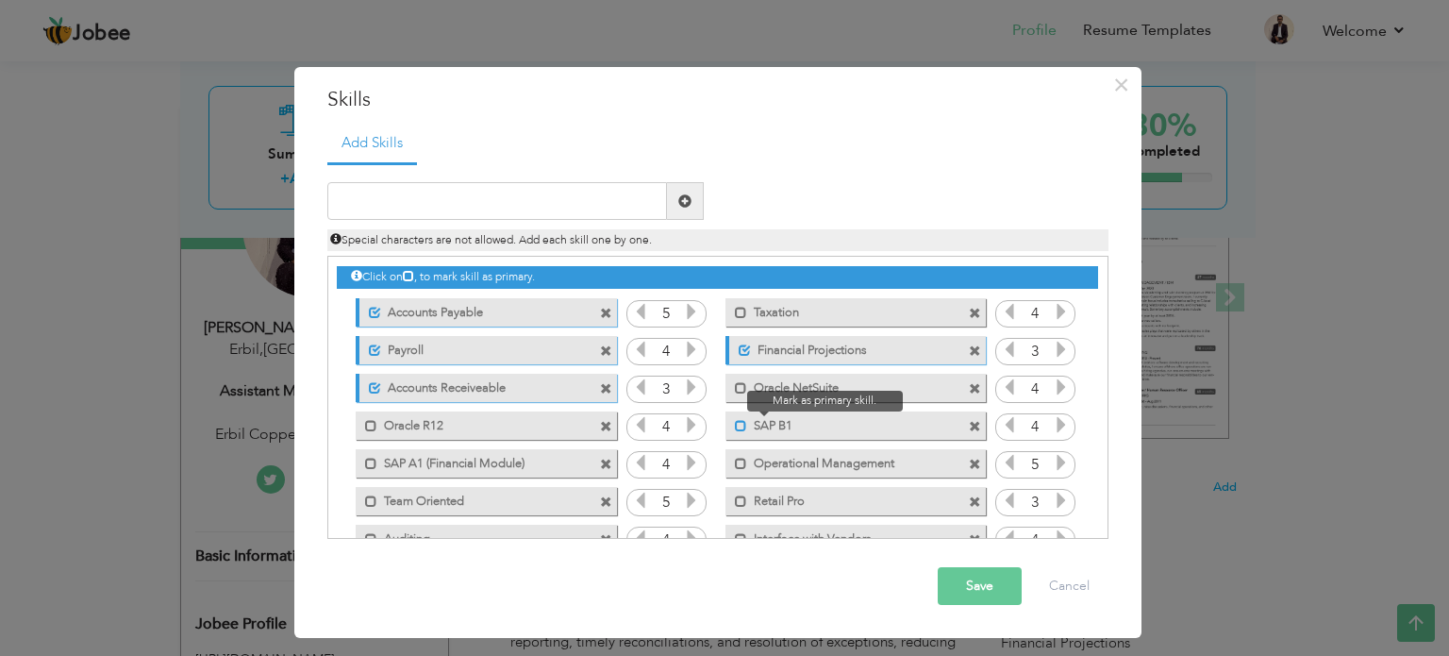
click at [741, 420] on span at bounding box center [741, 426] width 12 height 12
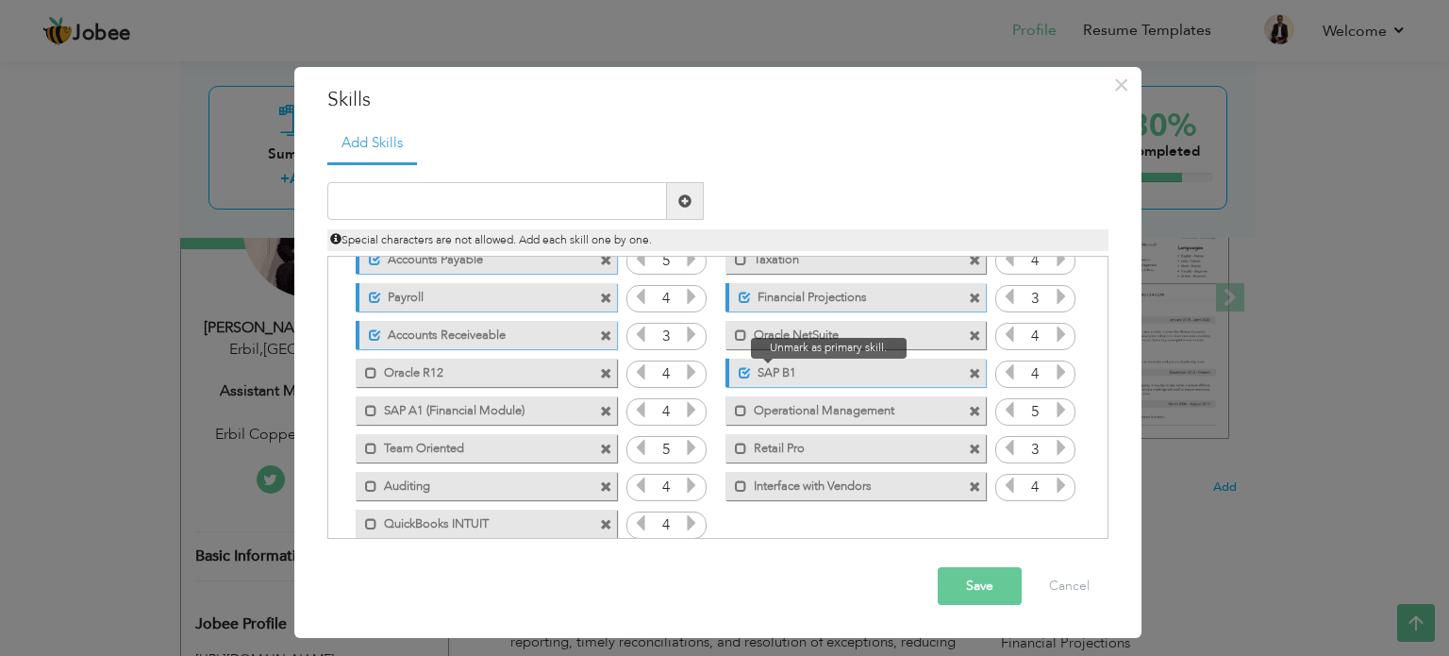
scroll to position [79, 0]
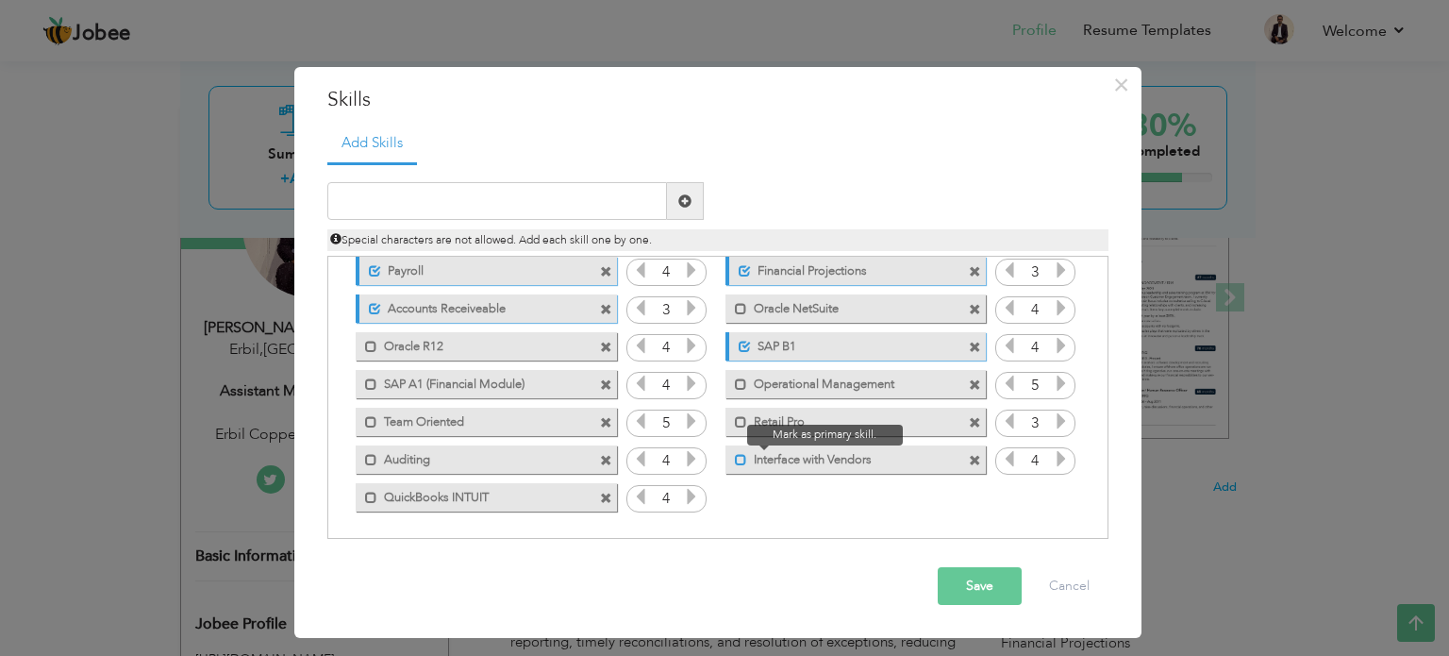
click at [740, 456] on span at bounding box center [741, 460] width 12 height 12
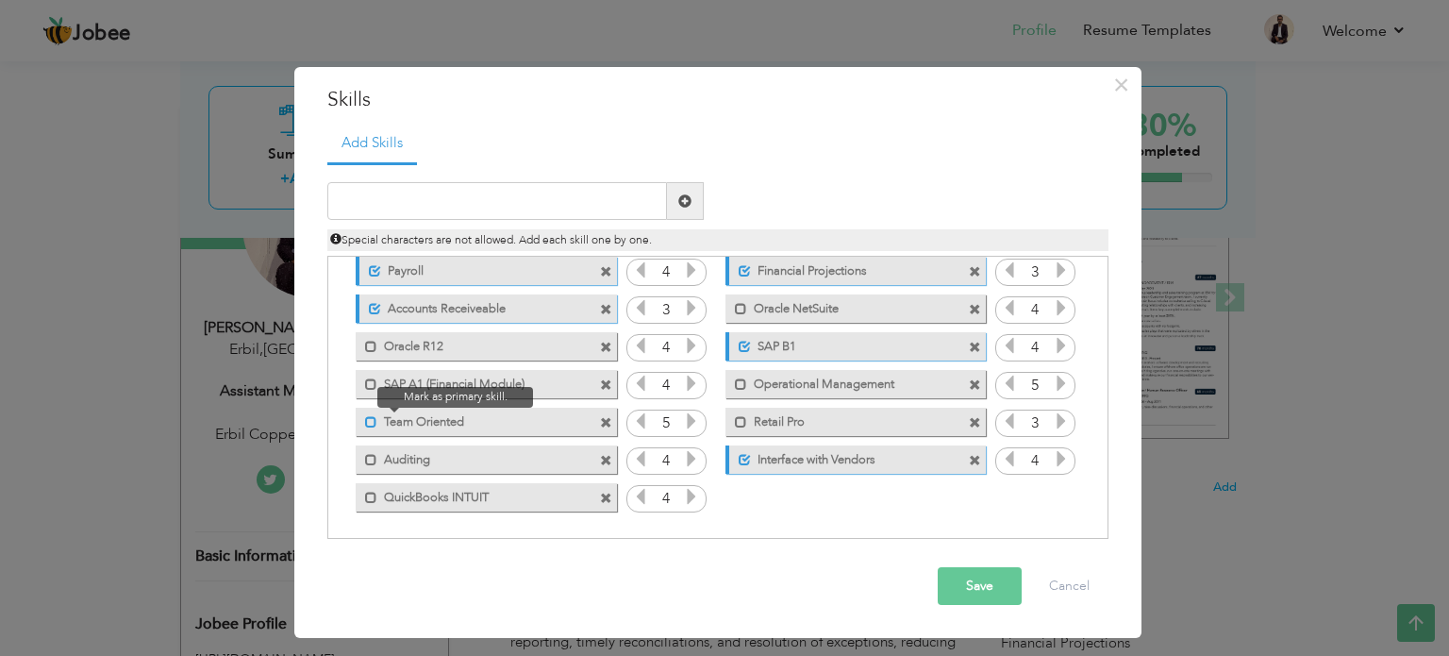
click at [376, 422] on span at bounding box center [371, 422] width 12 height 12
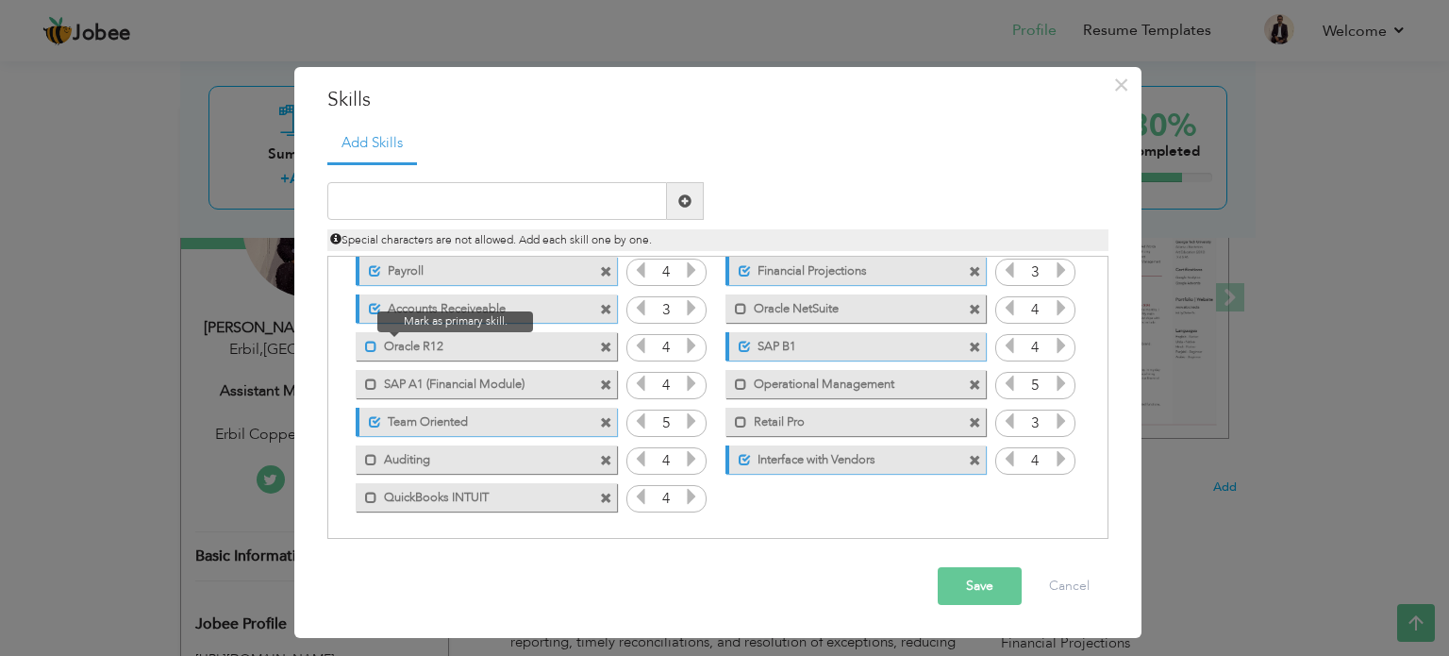
click at [372, 348] on span at bounding box center [371, 347] width 12 height 12
click at [372, 495] on span at bounding box center [371, 498] width 12 height 12
click at [510, 215] on input "text" at bounding box center [497, 201] width 340 height 38
drag, startPoint x: 430, startPoint y: 197, endPoint x: 276, endPoint y: 179, distance: 155.8
click at [276, 180] on div "× Skills Add Skills SAP B-One Duplicate entry Accounts Payable 5" at bounding box center [724, 328] width 1449 height 656
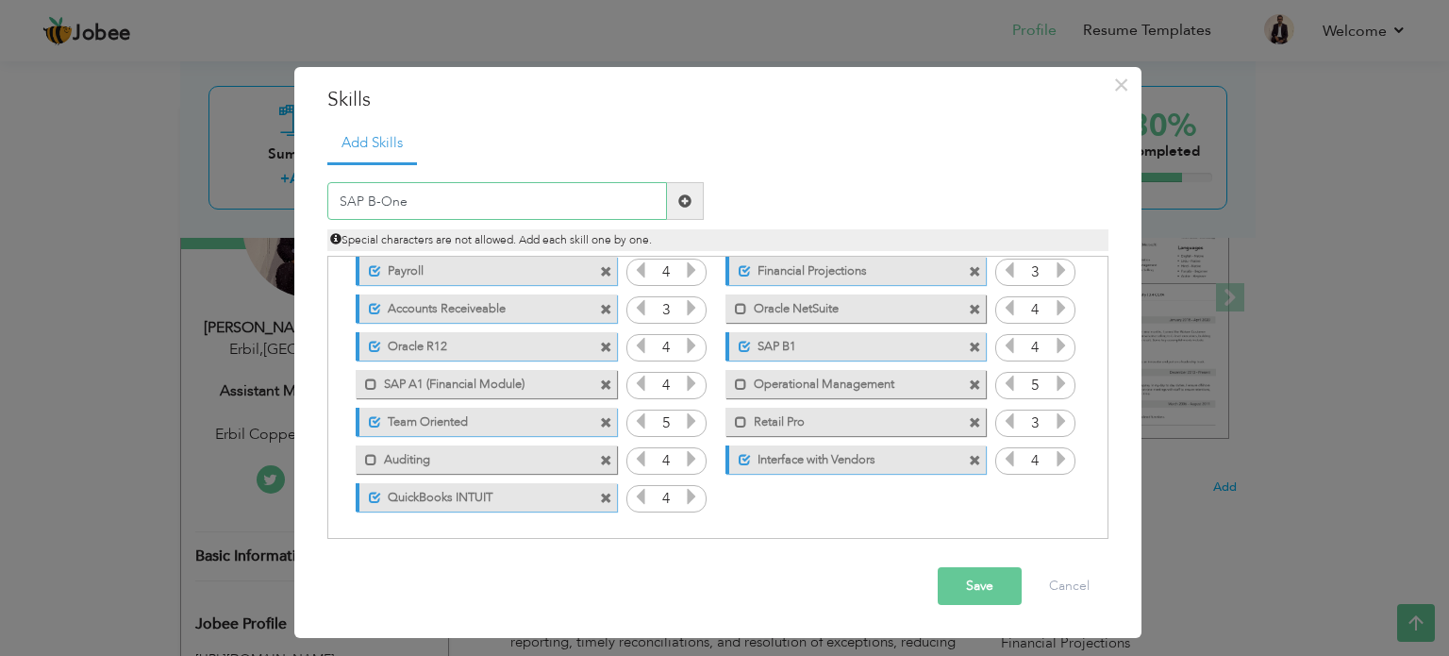
paste input "usiness One (B1)"
type input "SAP Business One (B1)"
click at [691, 201] on span at bounding box center [684, 200] width 13 height 13
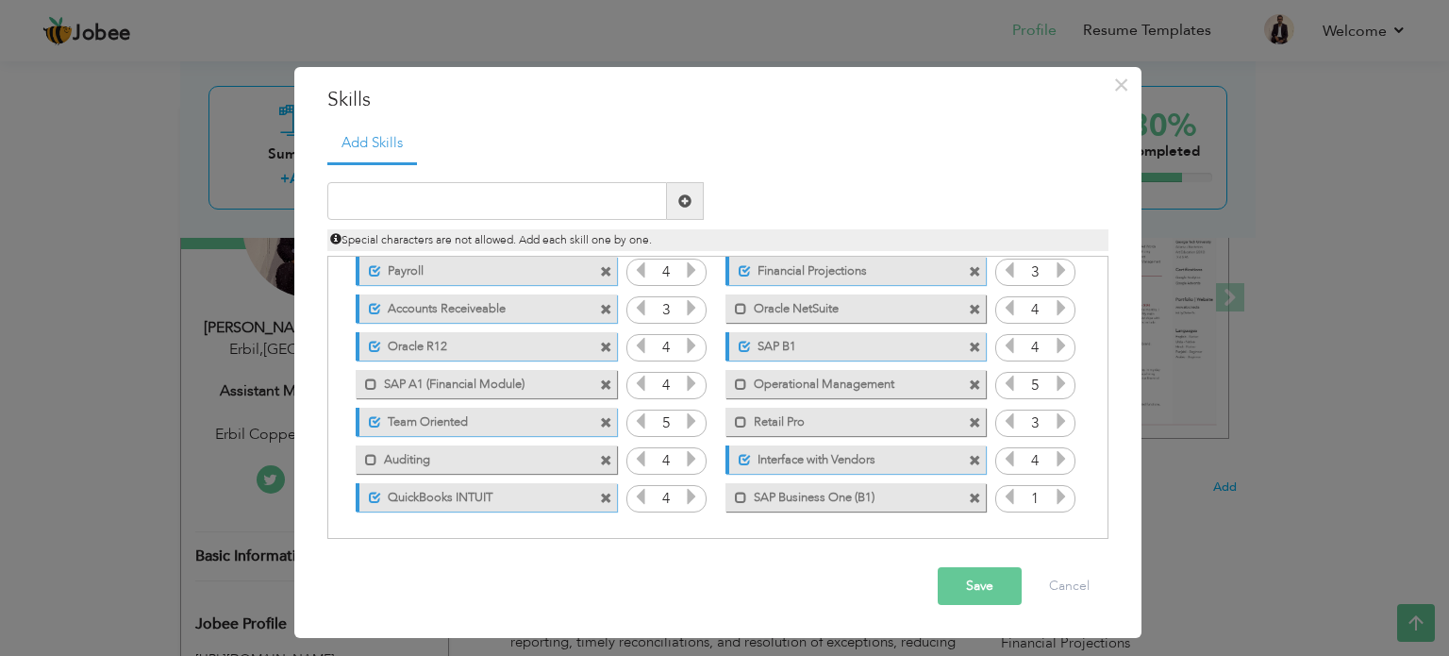
drag, startPoint x: 753, startPoint y: 493, endPoint x: 757, endPoint y: 363, distance: 129.3
click at [757, 363] on div "Click on , to mark skill as primary. Unmark as primary skill. Accounts Payable …" at bounding box center [717, 346] width 760 height 338
click at [971, 342] on span at bounding box center [975, 348] width 12 height 12
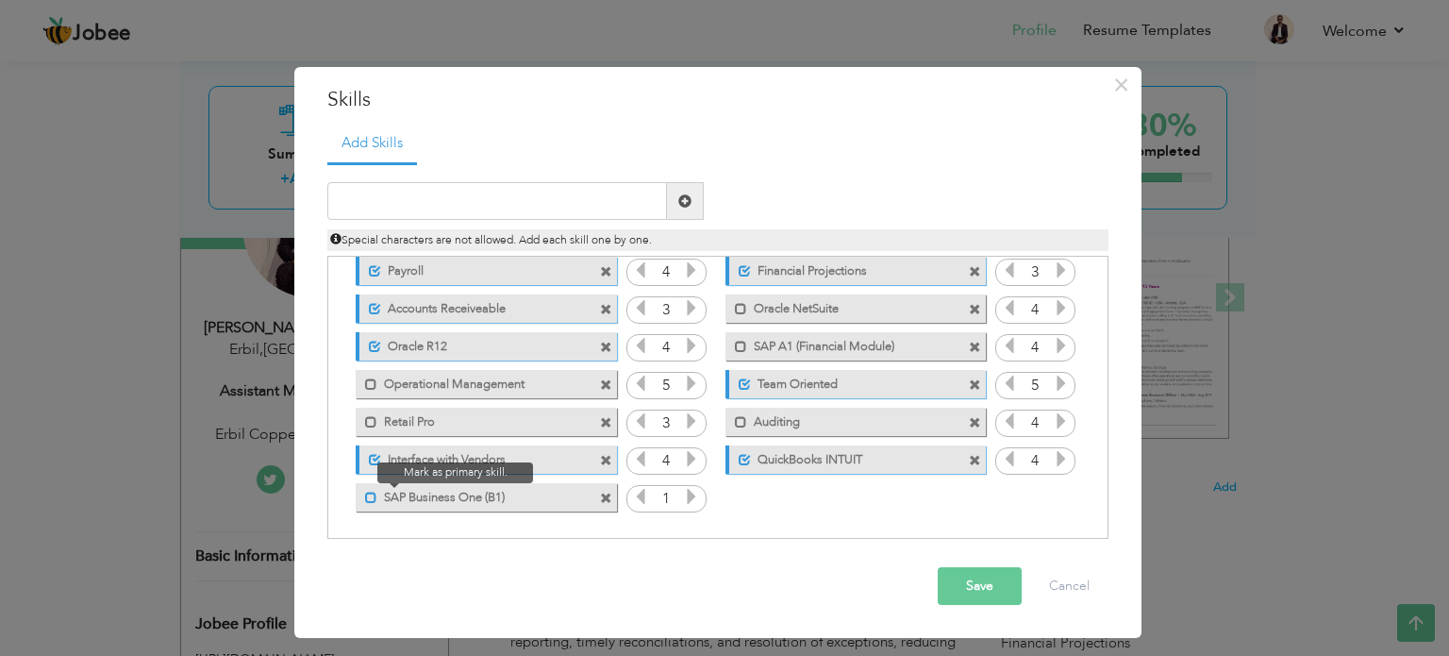
click at [372, 500] on span at bounding box center [371, 498] width 12 height 12
drag, startPoint x: 488, startPoint y: 498, endPoint x: 491, endPoint y: 420, distance: 78.4
click at [491, 420] on div "Click on , to mark skill as primary. Unmark as primary skill. Accounts Payable …" at bounding box center [717, 346] width 760 height 338
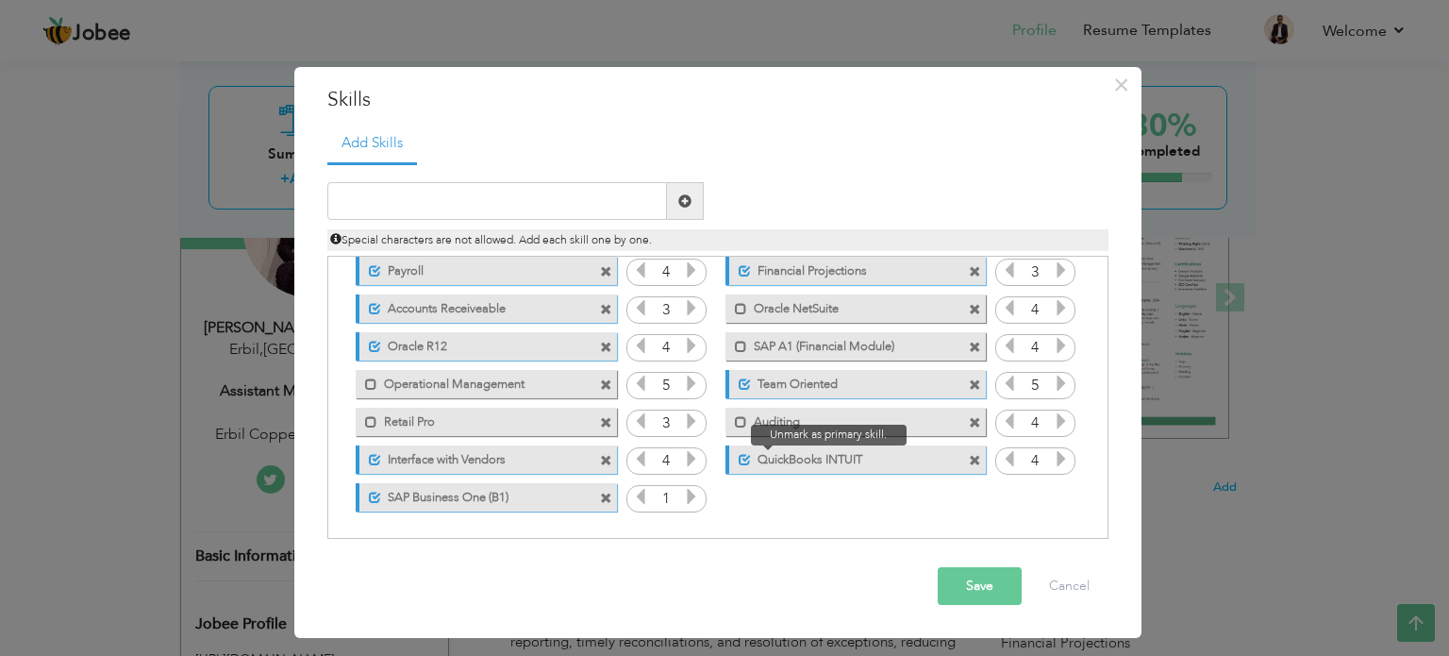
scroll to position [0, 0]
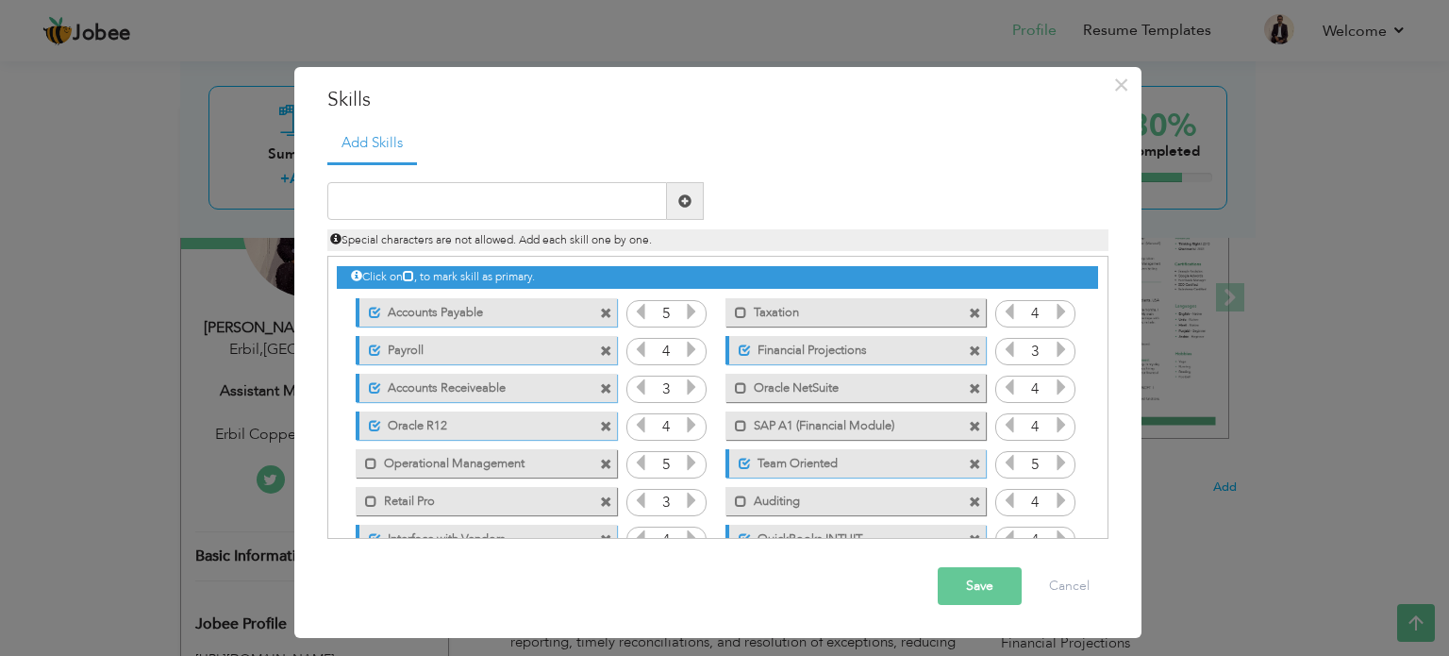
drag, startPoint x: 385, startPoint y: 313, endPoint x: 393, endPoint y: 441, distance: 127.6
click at [393, 441] on div "Click on , to mark skill as primary. Unmark as primary skill. Accounts Payable …" at bounding box center [717, 426] width 760 height 338
drag, startPoint x: 408, startPoint y: 421, endPoint x: 421, endPoint y: 299, distance: 122.4
click at [421, 299] on div "Click on , to mark skill as primary. Unmark as primary skill. Accounts Payable …" at bounding box center [717, 426] width 760 height 338
drag, startPoint x: 460, startPoint y: 452, endPoint x: 460, endPoint y: 506, distance: 53.8
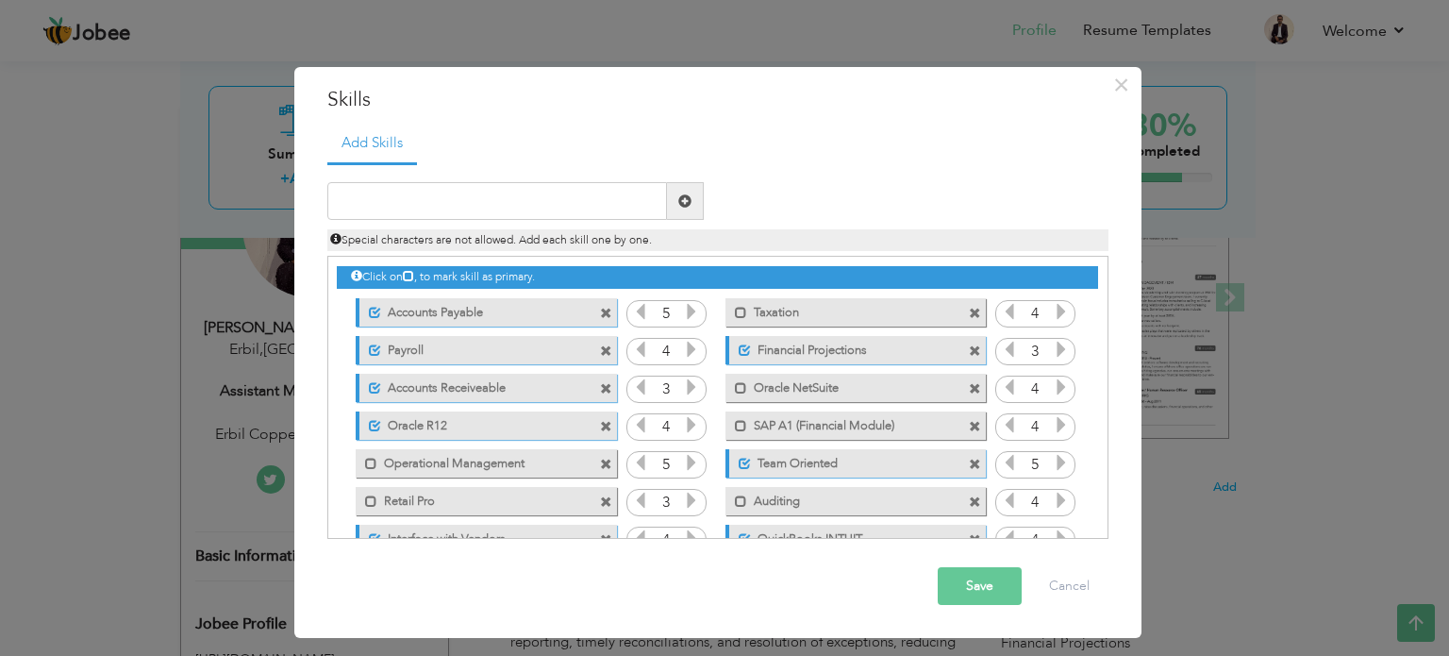
click at [460, 506] on div "Click on , to mark skill as primary. Unmark as primary skill. Accounts Payable …" at bounding box center [717, 426] width 760 height 338
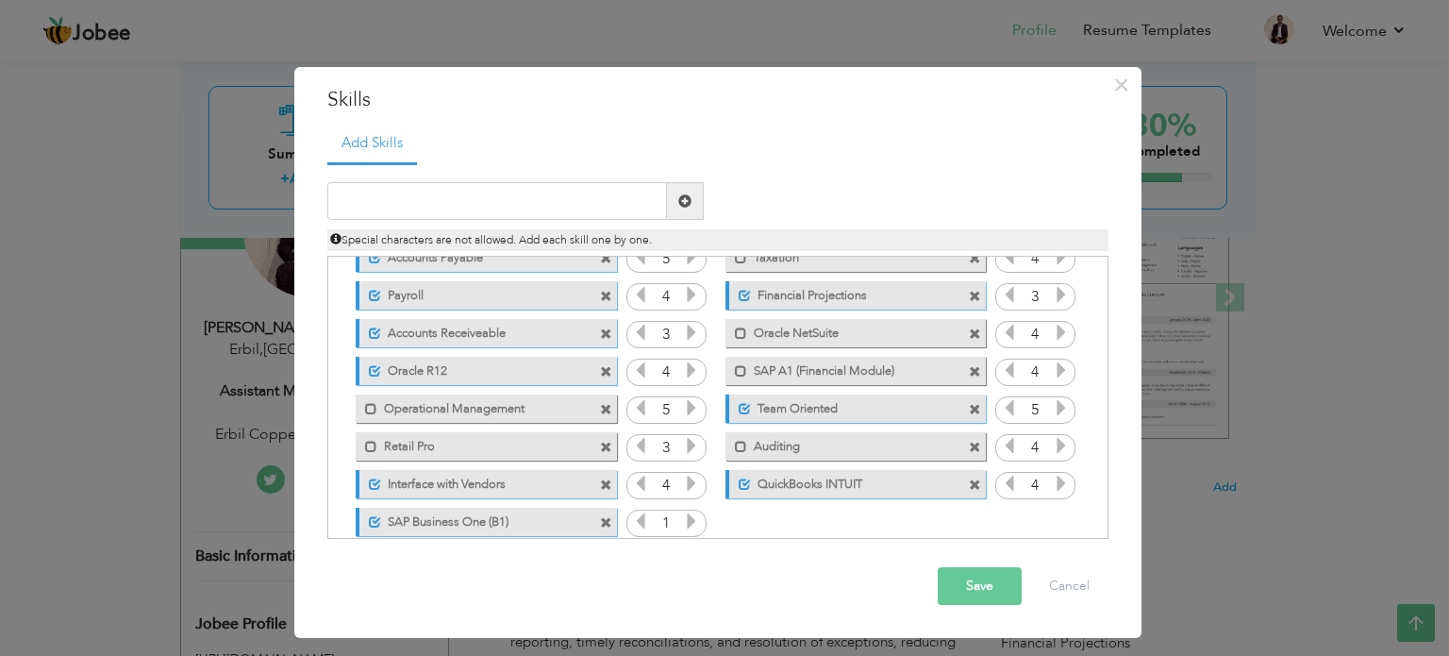
scroll to position [79, 0]
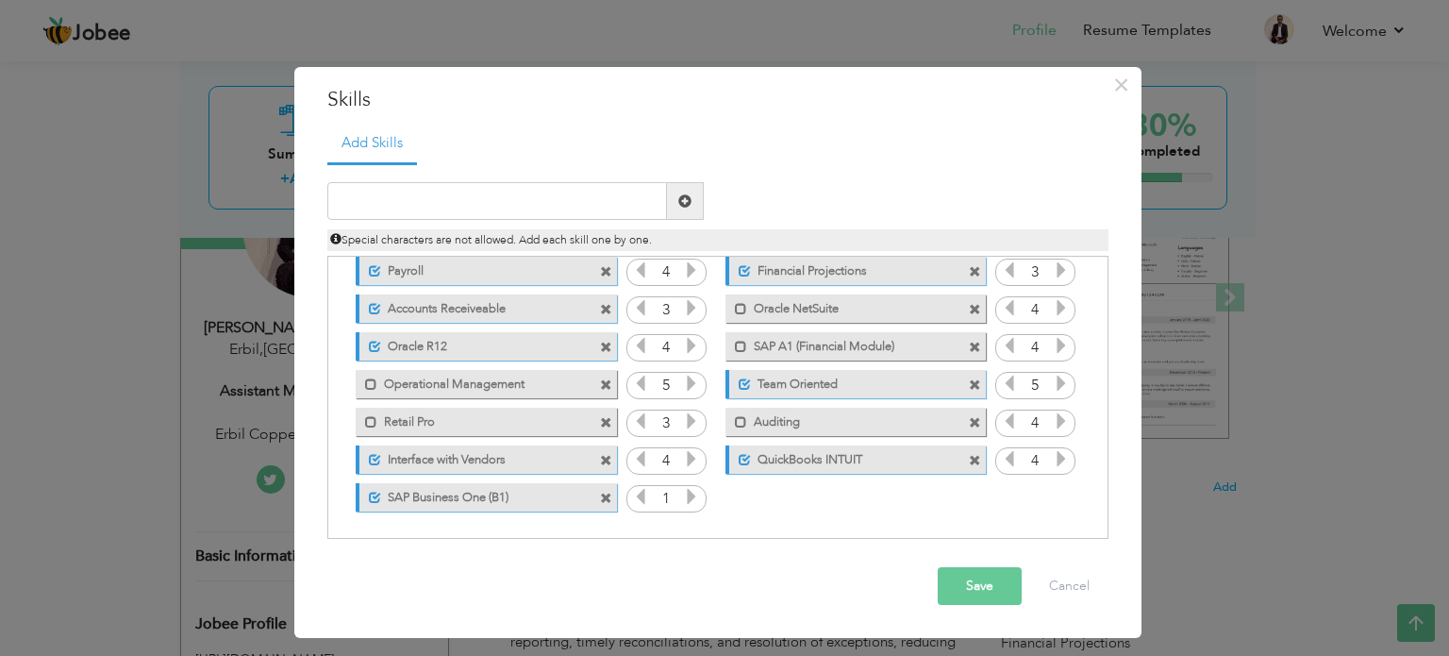
click at [994, 583] on button "Save" at bounding box center [980, 586] width 84 height 38
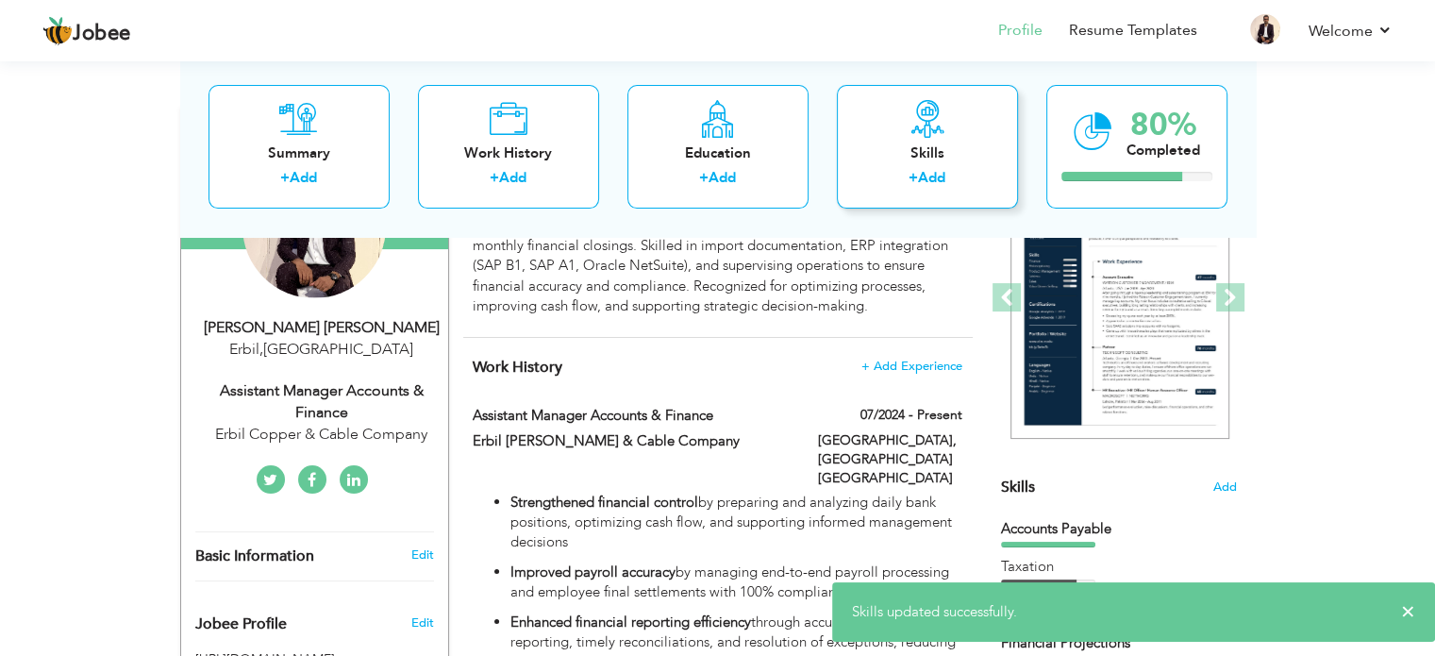
click at [922, 155] on div "Skills" at bounding box center [927, 153] width 151 height 20
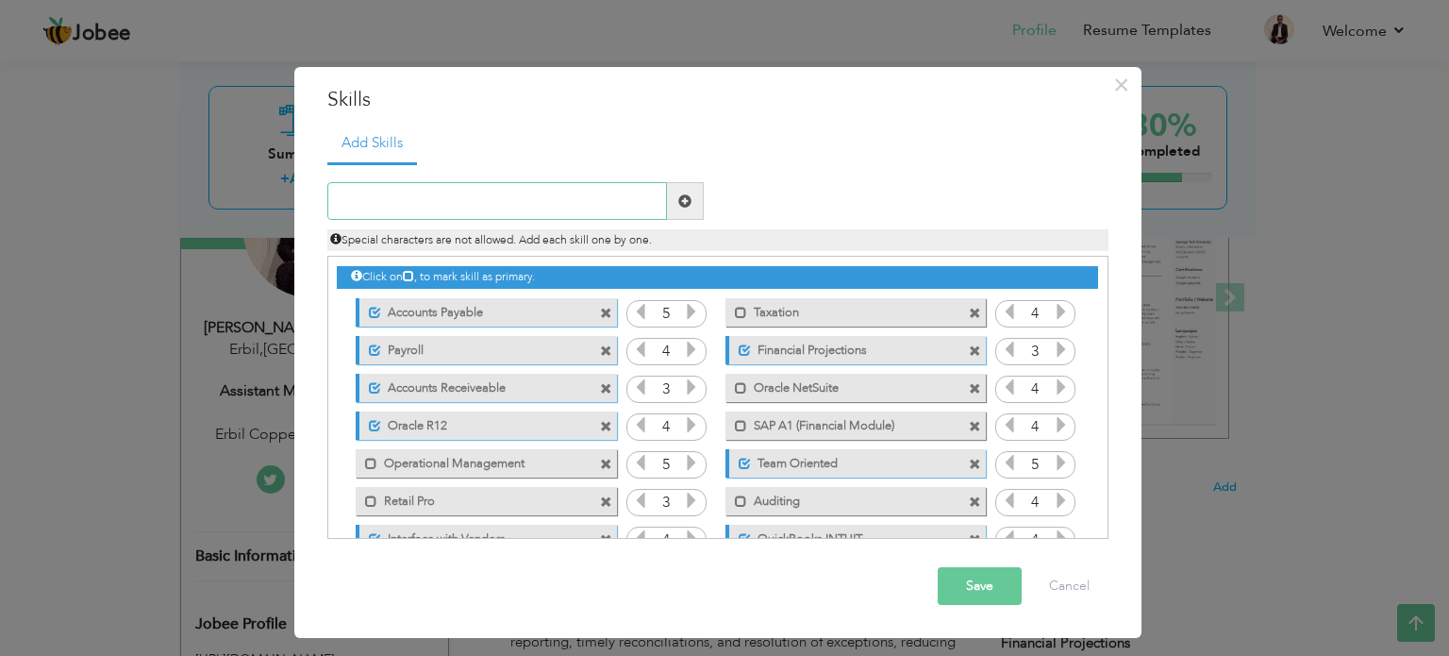
scroll to position [79, 0]
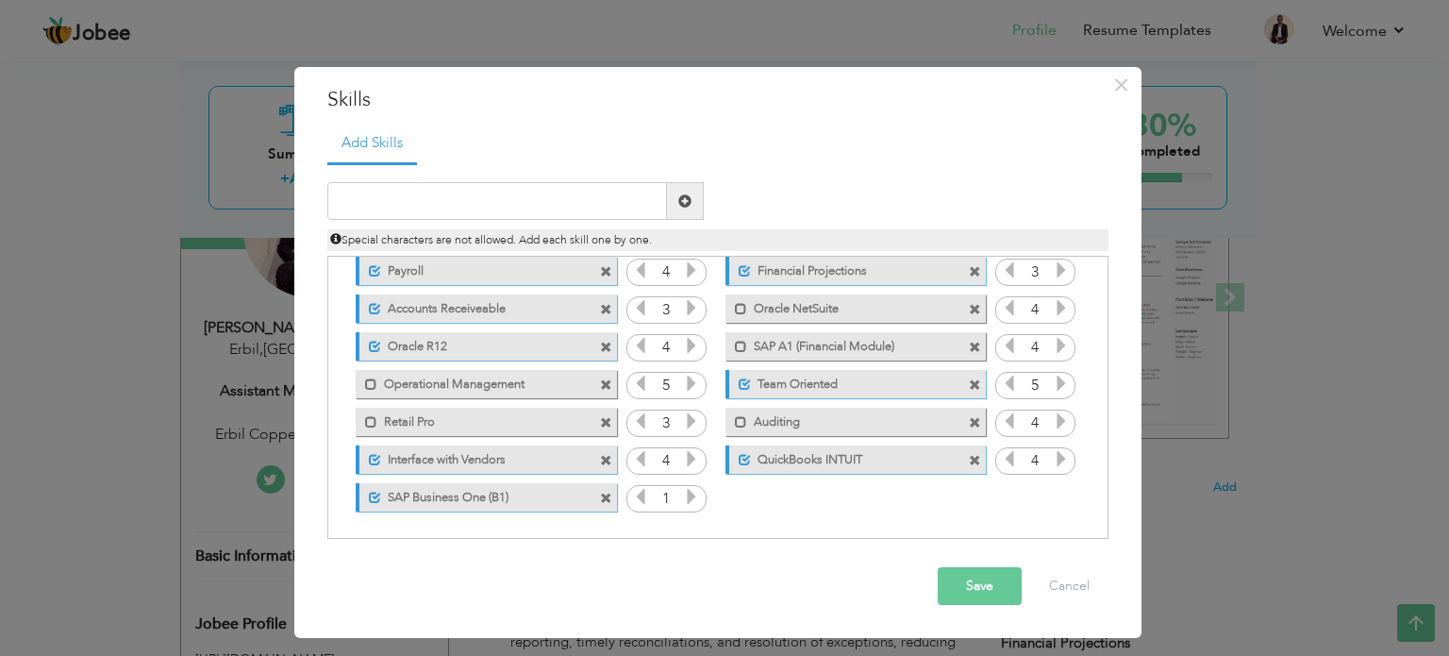
drag, startPoint x: 459, startPoint y: 490, endPoint x: 469, endPoint y: 384, distance: 106.2
click at [469, 384] on div "Click on , to mark skill as primary. Unmark as primary skill. Accounts Payable …" at bounding box center [717, 346] width 760 height 338
drag, startPoint x: 373, startPoint y: 493, endPoint x: 375, endPoint y: 408, distance: 85.9
click at [375, 408] on div "Click on , to mark skill as primary. Unmark as primary skill. Accounts Payable …" at bounding box center [717, 346] width 760 height 338
drag, startPoint x: 356, startPoint y: 492, endPoint x: 352, endPoint y: 454, distance: 37.9
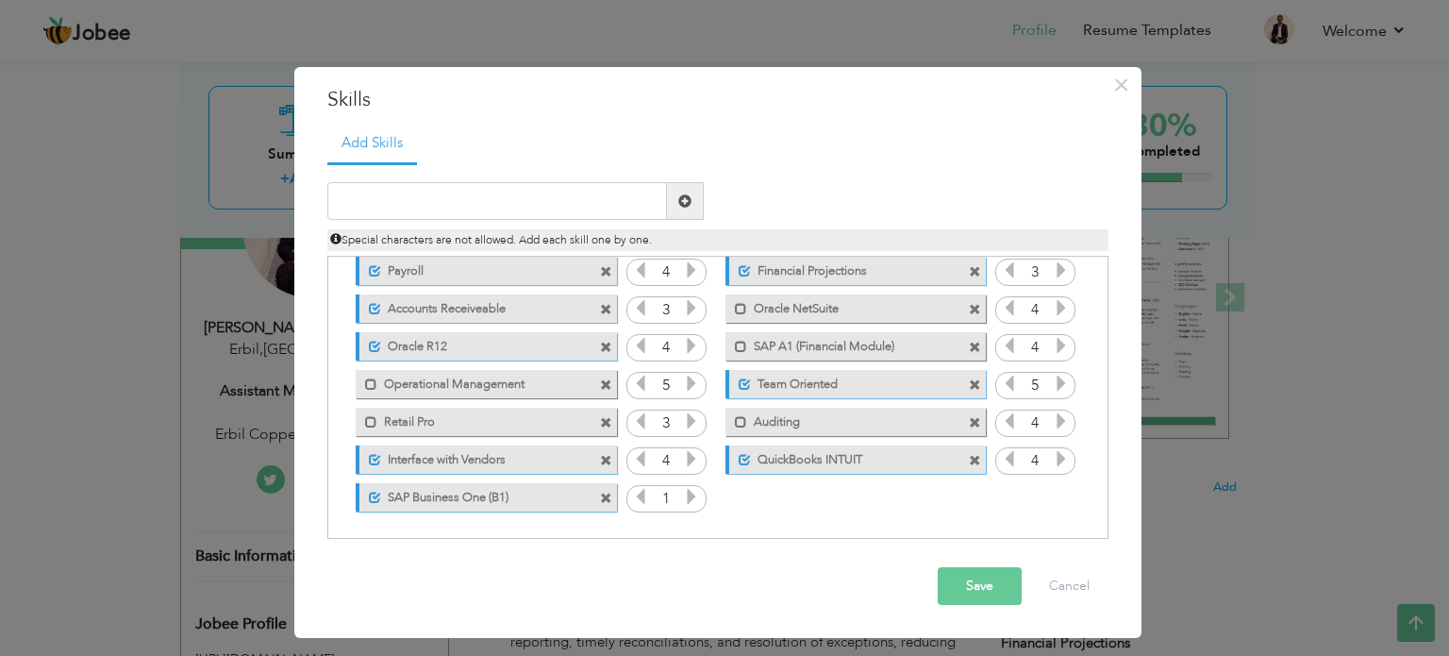
click at [353, 452] on div "Click on , to mark skill as primary. Unmark as primary skill. Accounts Payable …" at bounding box center [717, 346] width 760 height 338
click at [356, 490] on div "Unmark as primary skill. SAP Business One (B1)" at bounding box center [486, 497] width 260 height 28
click at [574, 522] on div "Click on , to mark skill as primary." at bounding box center [717, 397] width 781 height 283
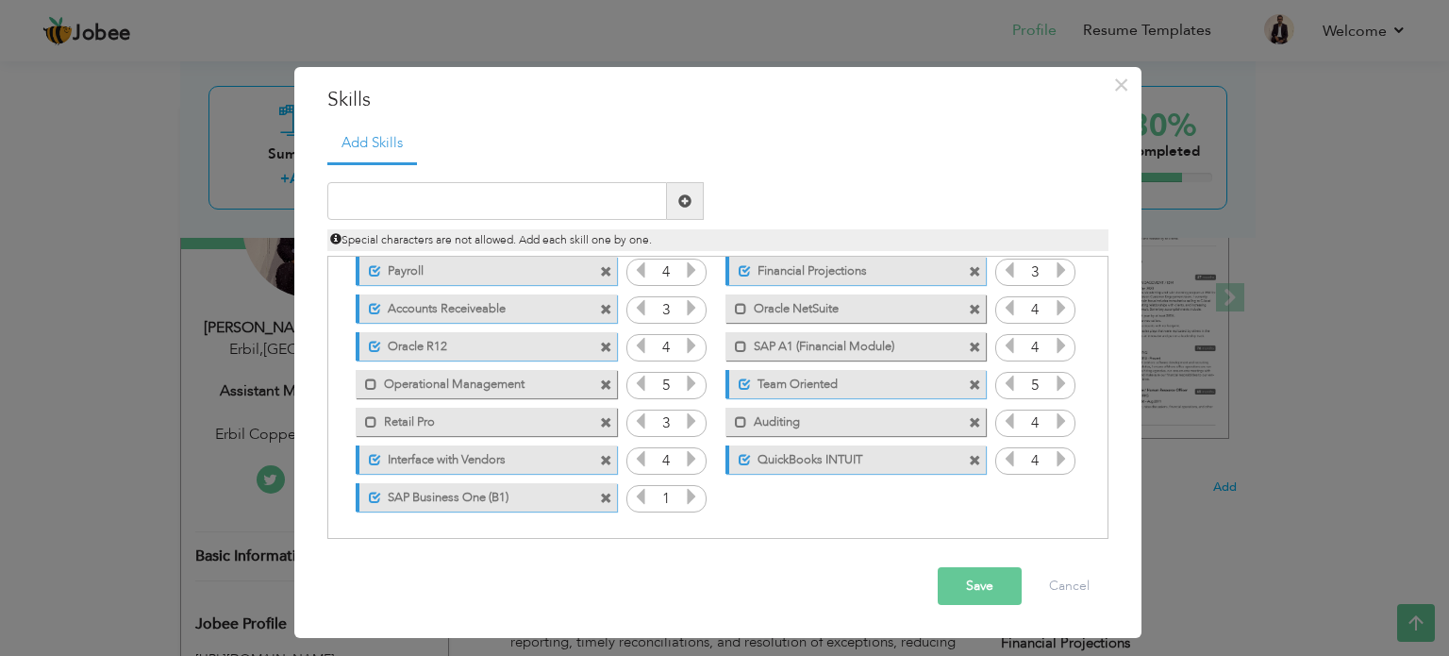
click at [536, 497] on label "SAP Business One (B1)" at bounding box center [475, 495] width 188 height 24
click at [536, 497] on label "SAP Business One (B1)" at bounding box center [472, 495] width 191 height 24
click at [536, 497] on label "SAP Business One (B1)" at bounding box center [475, 495] width 188 height 24
click at [536, 497] on label "SAP Business One (B1)" at bounding box center [472, 495] width 191 height 24
click at [536, 497] on label "SAP Business One (B1)" at bounding box center [475, 495] width 188 height 24
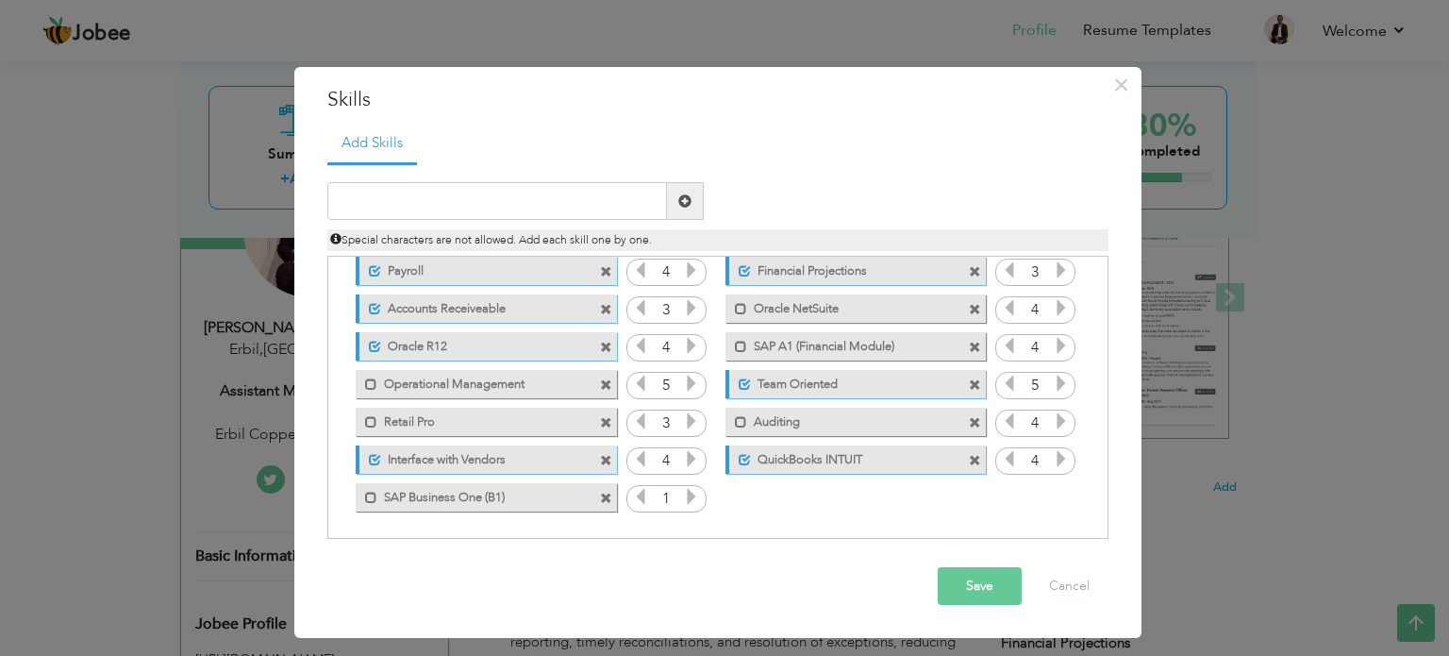
drag, startPoint x: 536, startPoint y: 497, endPoint x: 542, endPoint y: 376, distance: 120.9
click at [542, 376] on div "Click on , to mark skill as primary. Unmark as primary skill. Accounts Payable …" at bounding box center [717, 346] width 760 height 338
drag, startPoint x: 468, startPoint y: 500, endPoint x: 472, endPoint y: 424, distance: 76.5
click at [472, 424] on div "Click on , to mark skill as primary. Unmark as primary skill. Accounts Payable …" at bounding box center [717, 346] width 760 height 338
click at [395, 492] on label "SAP Business One (B1)" at bounding box center [472, 495] width 191 height 24
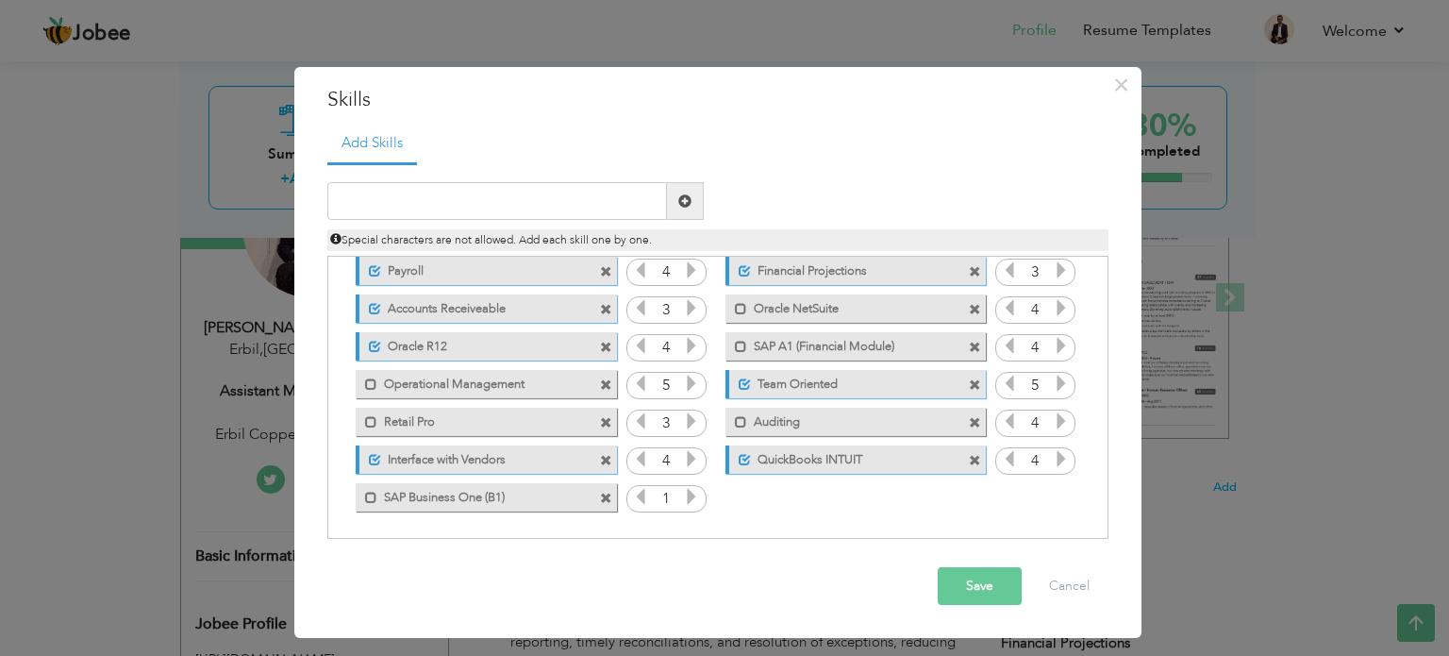
click at [395, 492] on label "SAP Business One (B1)" at bounding box center [472, 495] width 191 height 24
click at [395, 492] on label "SAP Business One (B1)" at bounding box center [475, 495] width 188 height 24
click at [395, 492] on label "SAP Business One (B1)" at bounding box center [472, 495] width 191 height 24
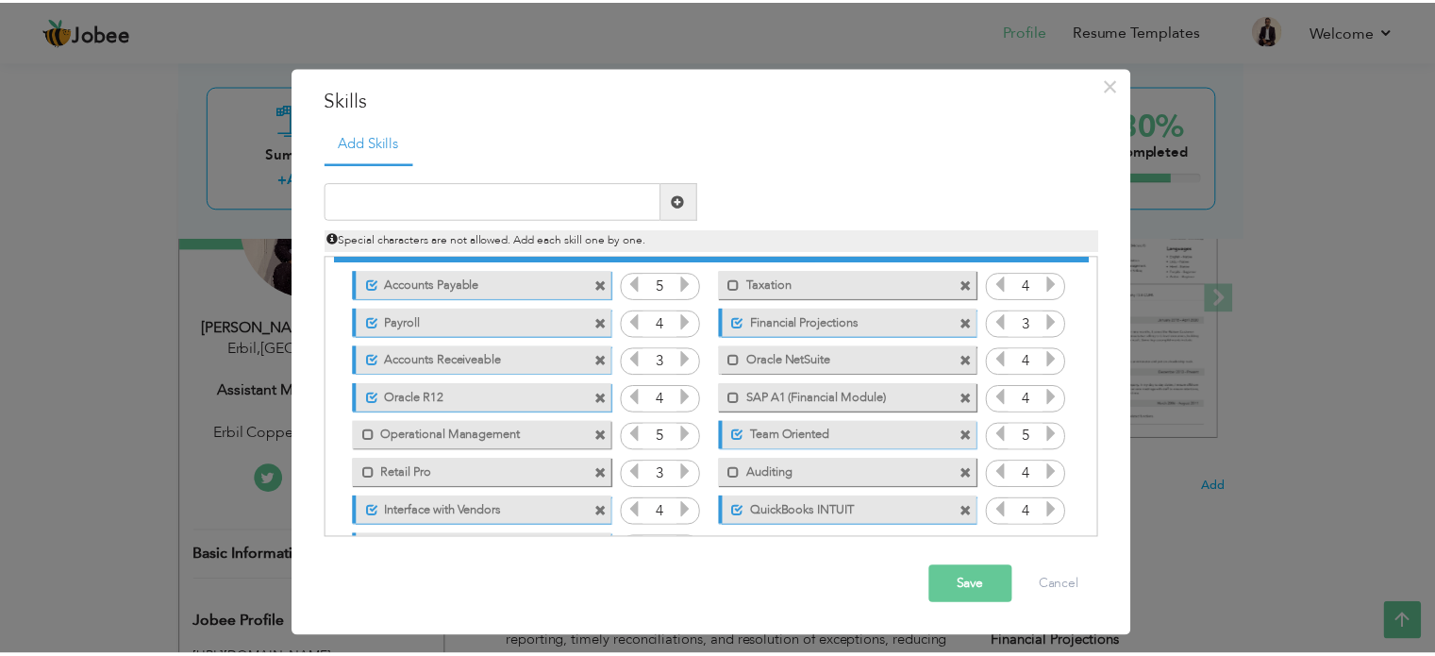
scroll to position [0, 0]
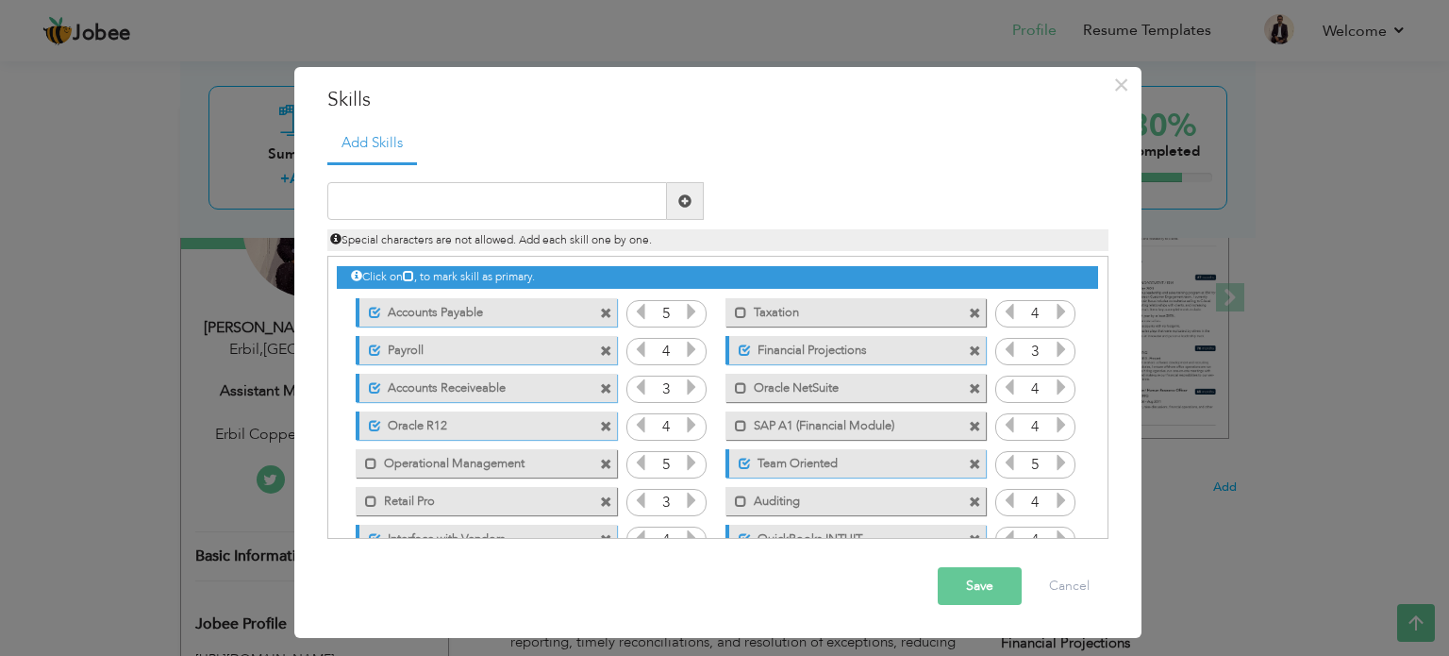
click at [408, 271] on div "Click on , to mark skill as primary." at bounding box center [717, 277] width 760 height 22
click at [414, 272] on icon at bounding box center [408, 275] width 11 height 11
click at [356, 273] on icon at bounding box center [356, 275] width 11 height 11
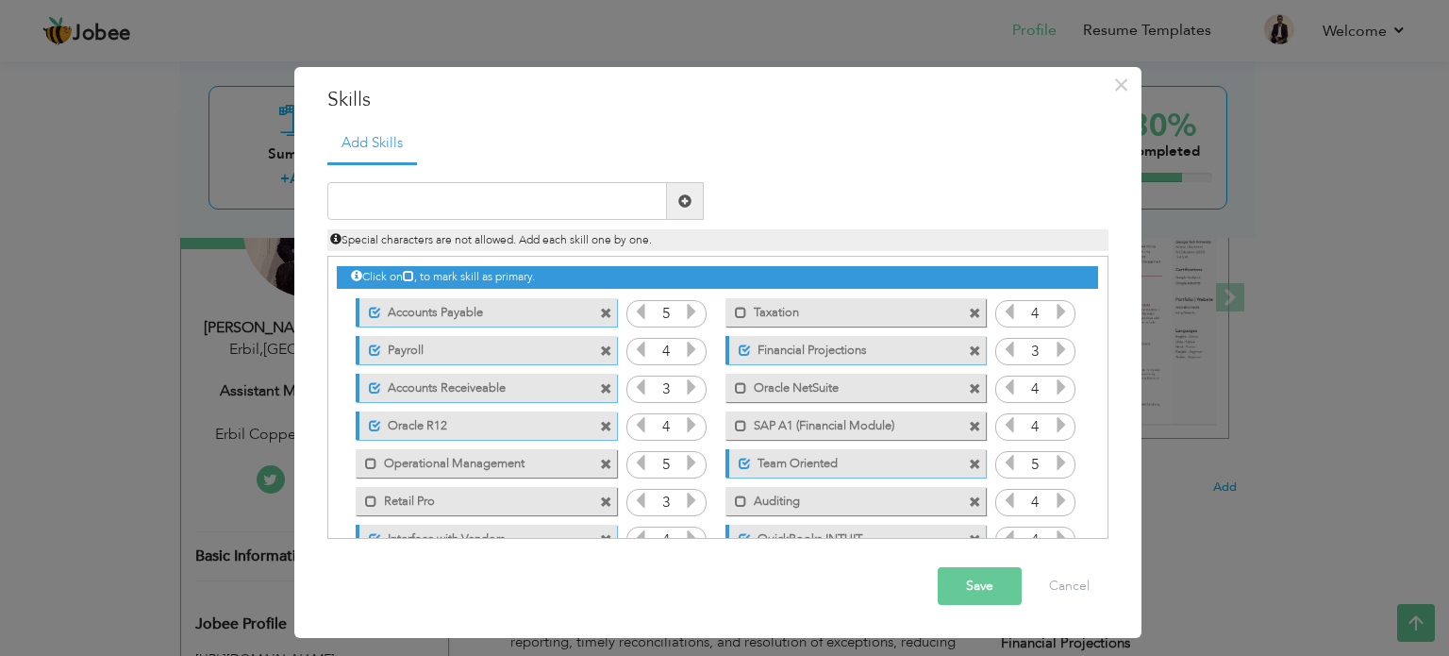
click at [981, 595] on button "Save" at bounding box center [980, 586] width 84 height 38
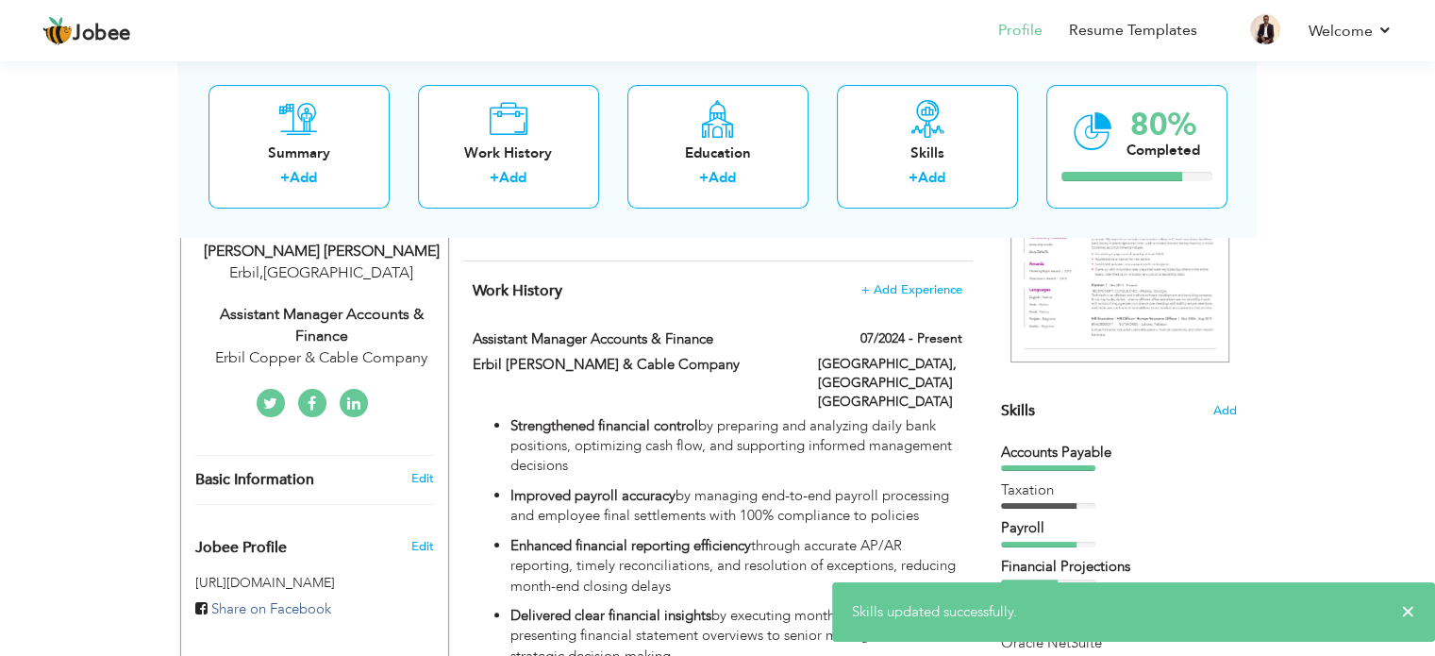
scroll to position [438, 0]
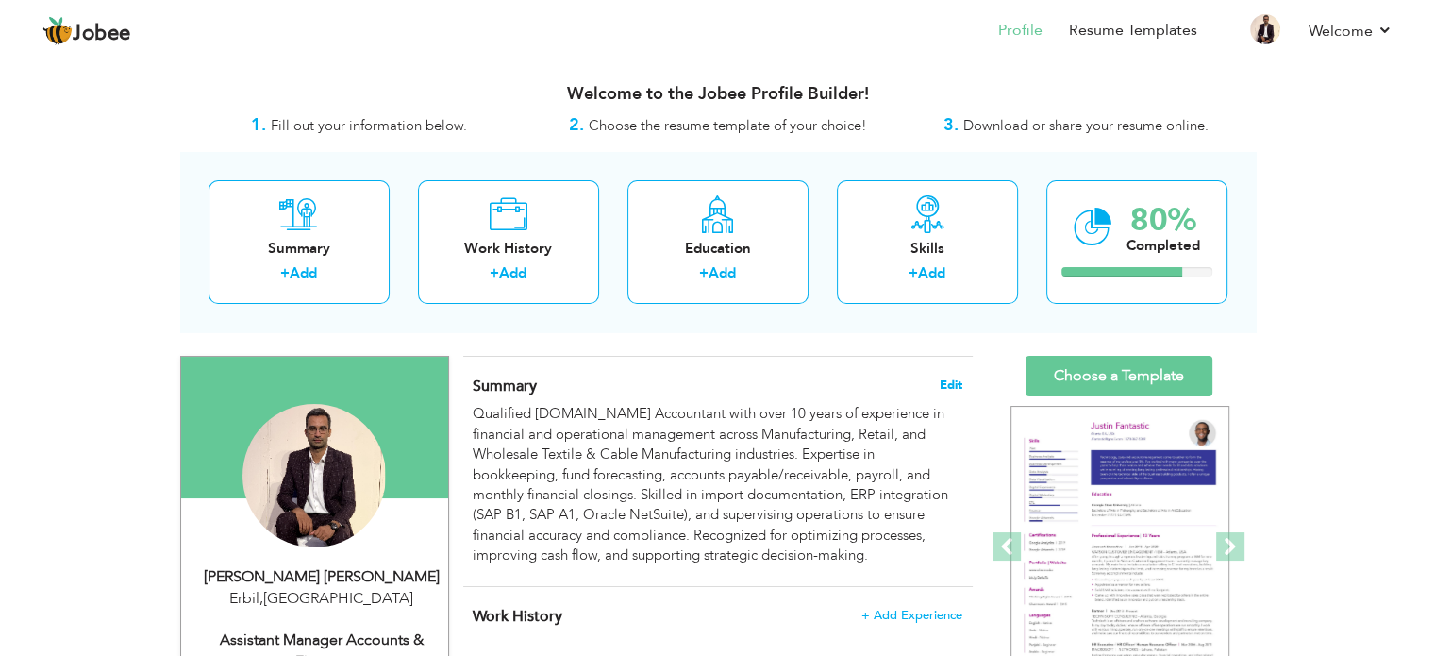
click at [955, 386] on span "Edit" at bounding box center [951, 384] width 23 height 13
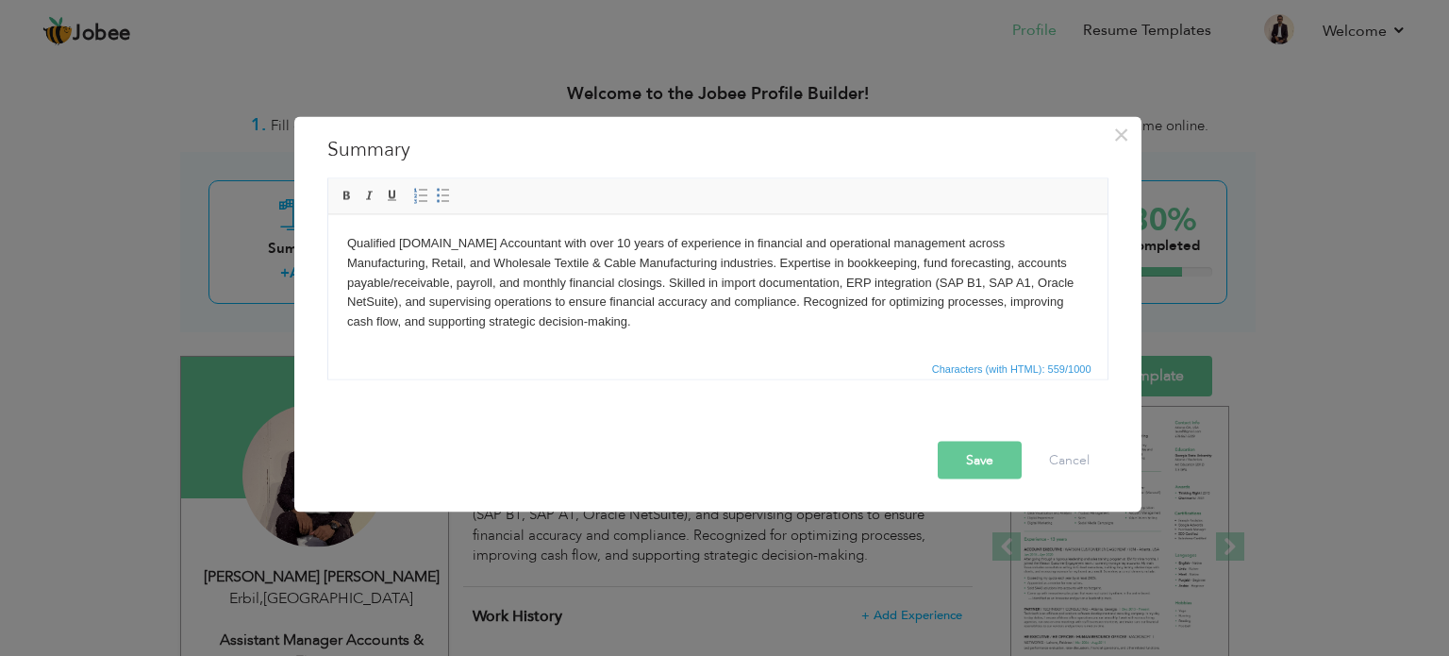
click at [1014, 284] on body "Qualified M.Com Accountant with over 10 years of experience in financial and op…" at bounding box center [717, 282] width 742 height 98
paste body
click at [982, 445] on button "Save" at bounding box center [980, 460] width 84 height 38
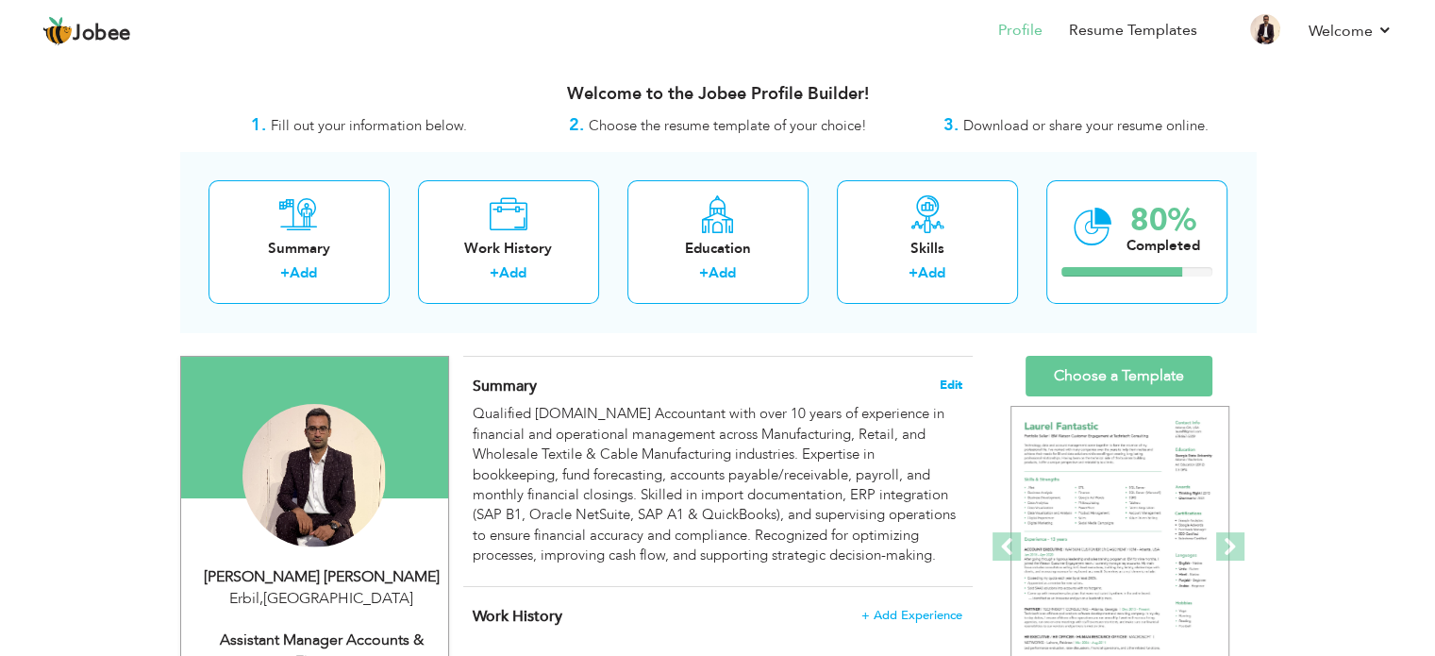
click at [945, 388] on span "Edit" at bounding box center [951, 384] width 23 height 13
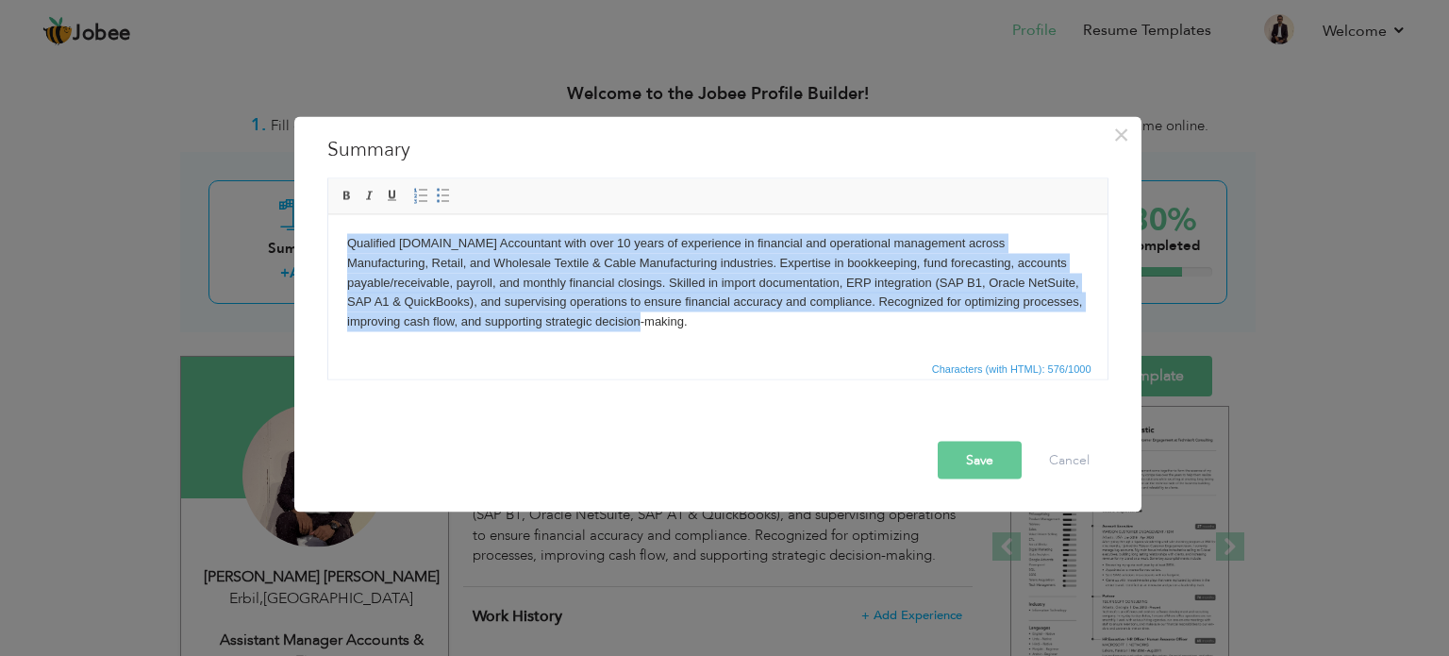
drag, startPoint x: 345, startPoint y: 239, endPoint x: 1285, endPoint y: 604, distance: 1008.2
click at [958, 350] on html "Qualified M.Com Accountant with over 10 years of experience in financial and op…" at bounding box center [716, 282] width 779 height 136
copy body "Qualified M.Com Accountant with over 10 years of experience in financial and op…"
click at [758, 347] on html "Qualified M.Com Accountant with over 10 years of experience in financial and op…" at bounding box center [716, 282] width 779 height 136
drag, startPoint x: 713, startPoint y: 332, endPoint x: 252, endPoint y: 211, distance: 476.9
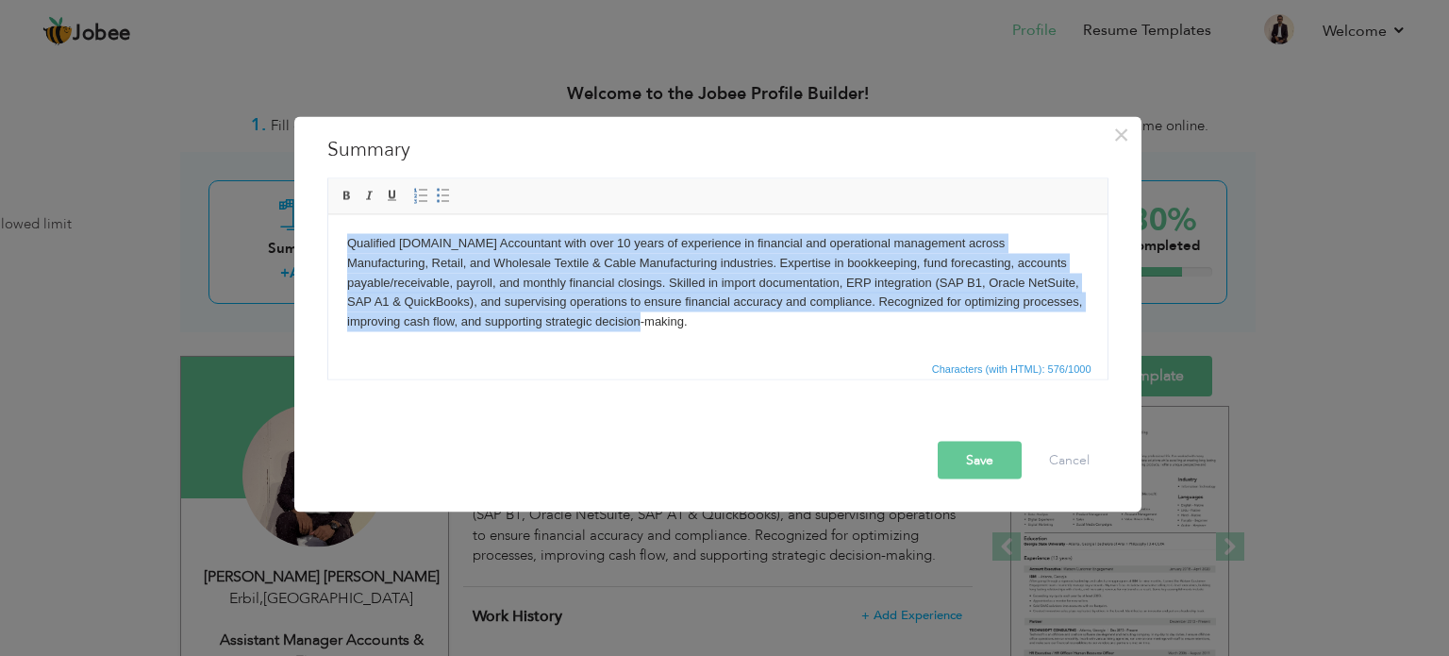
click at [327, 214] on html "Qualified M.Com Accountant with over 10 years of experience in financial and op…" at bounding box center [716, 282] width 779 height 136
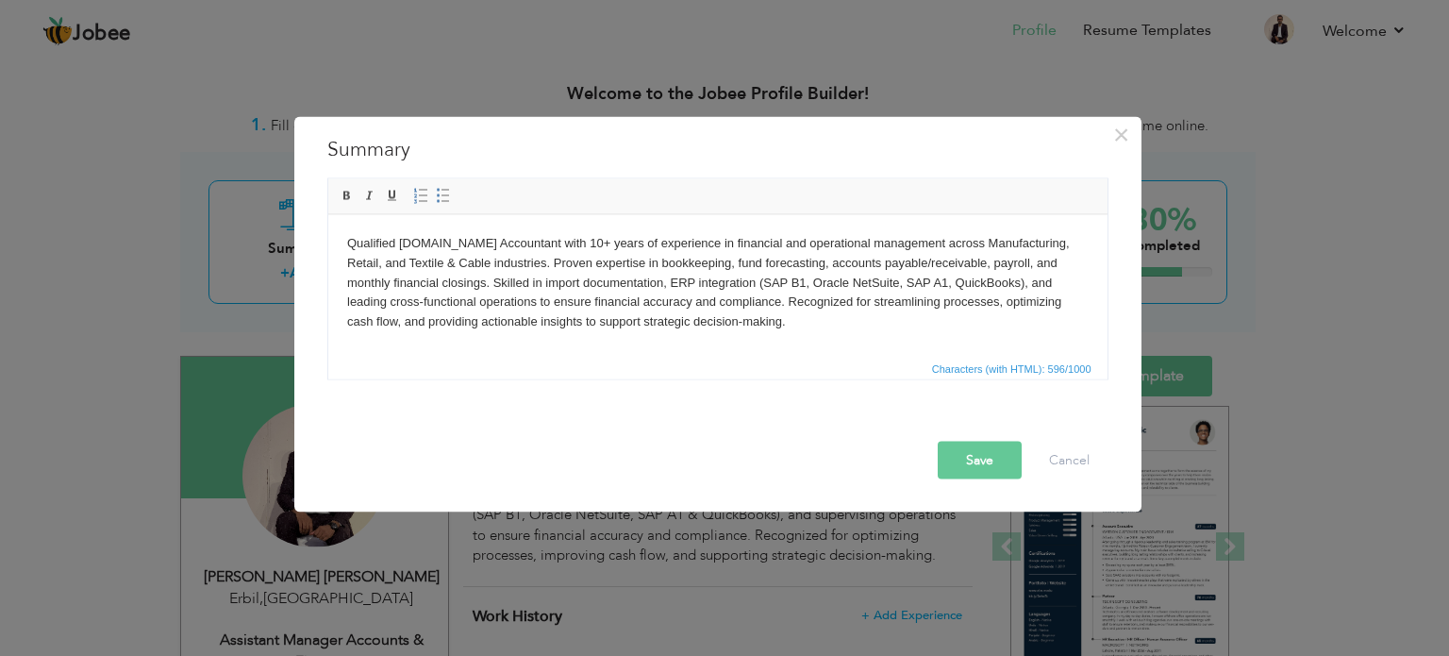
click at [997, 455] on button "Save" at bounding box center [980, 460] width 84 height 38
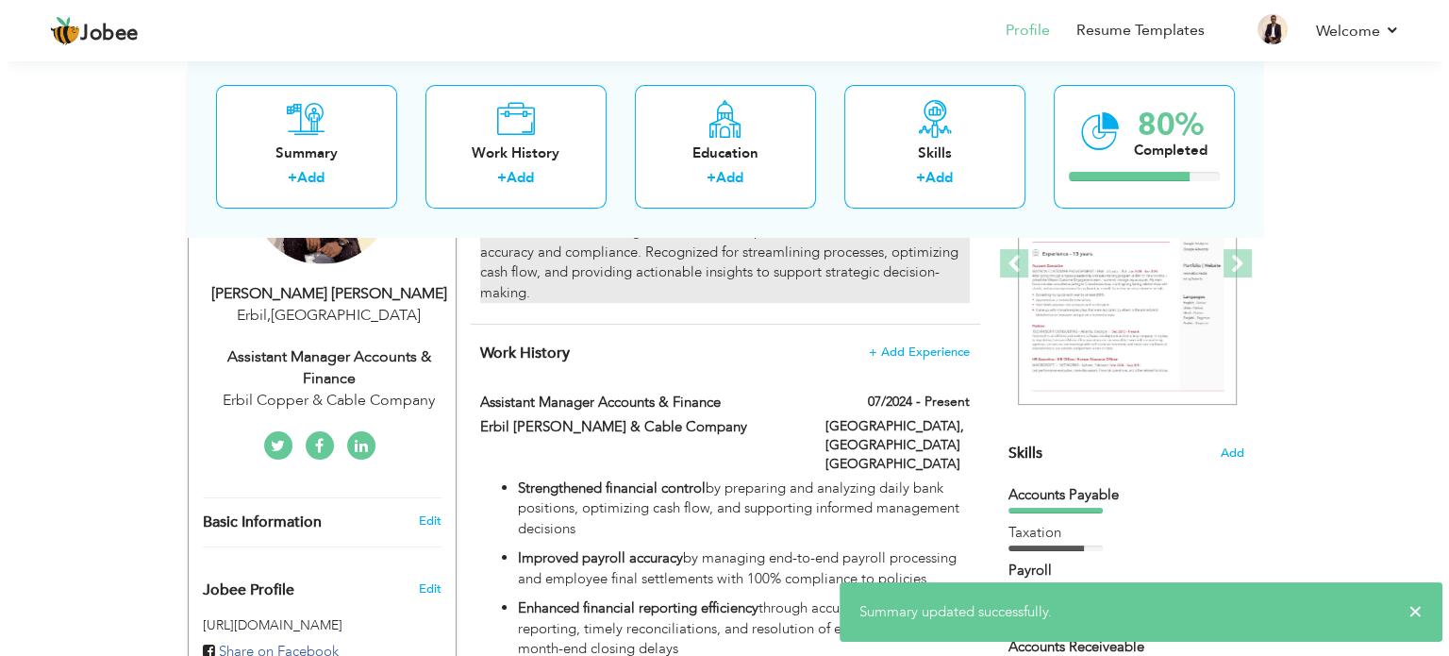
scroll to position [377, 0]
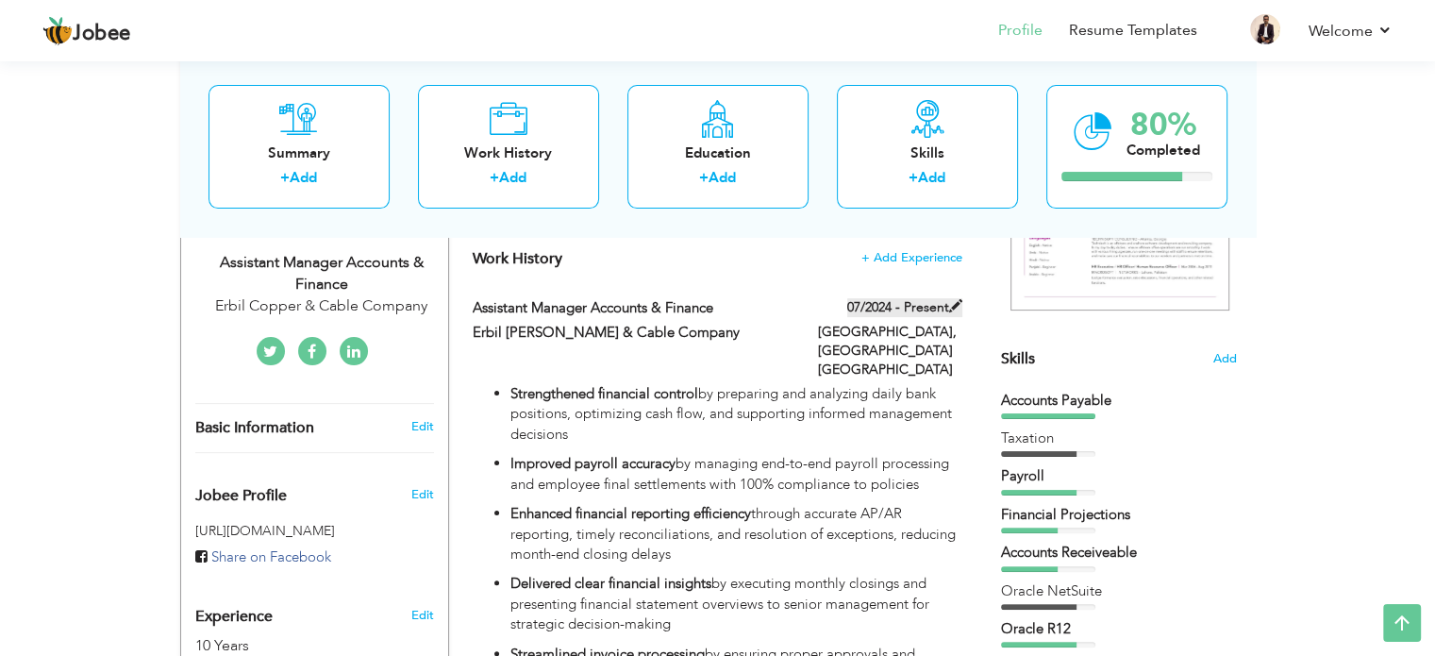
click at [954, 305] on span at bounding box center [955, 305] width 13 height 13
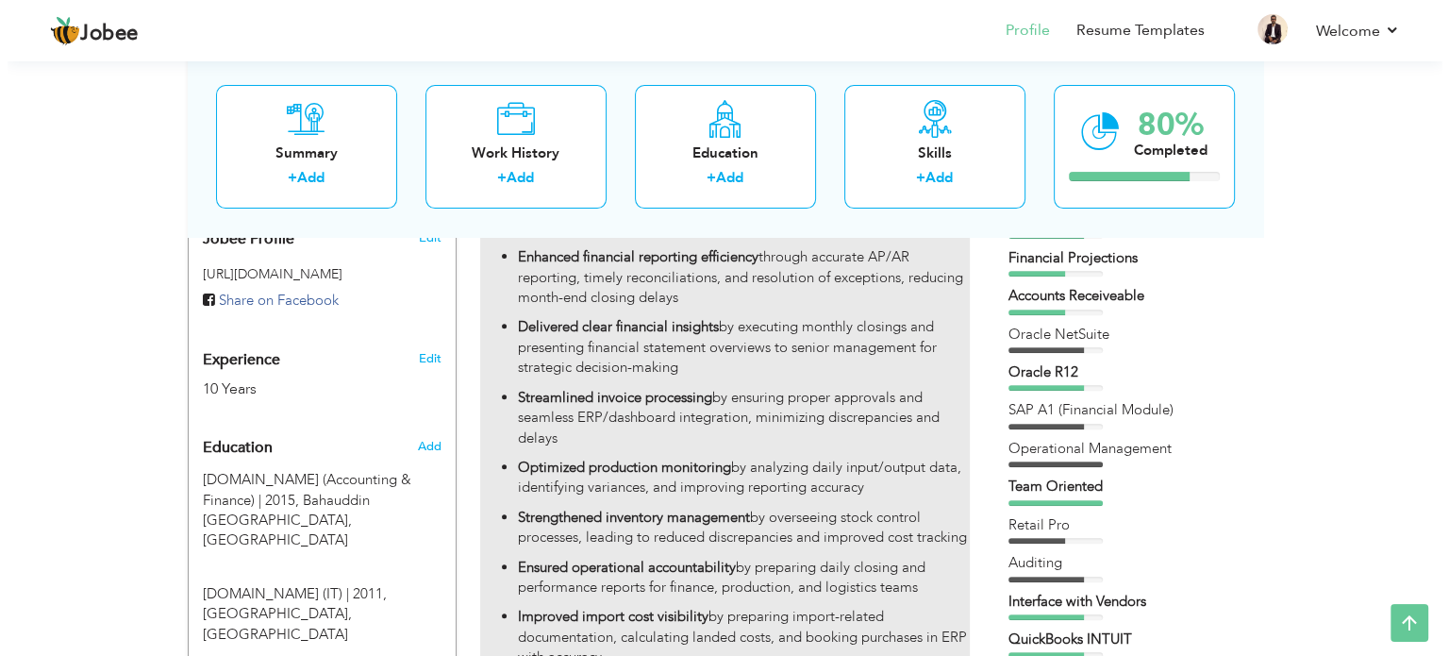
scroll to position [283, 0]
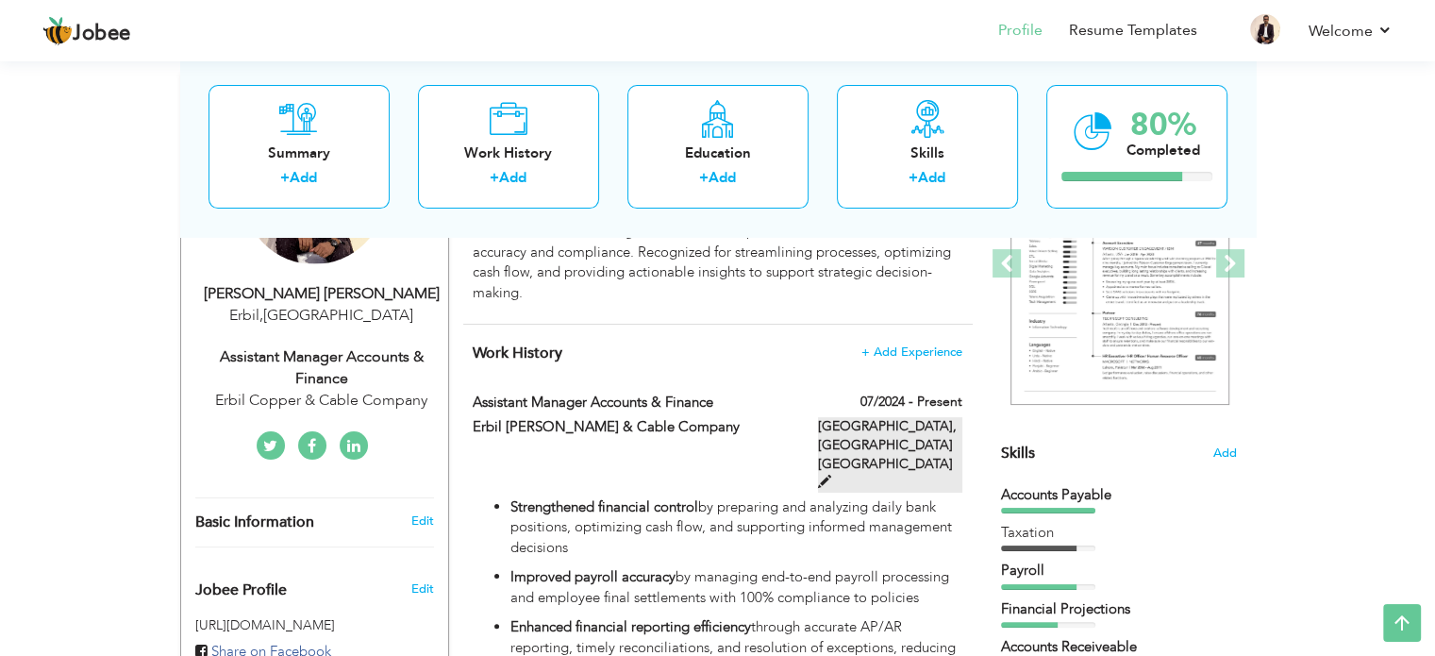
click at [831, 475] on span at bounding box center [824, 481] width 13 height 13
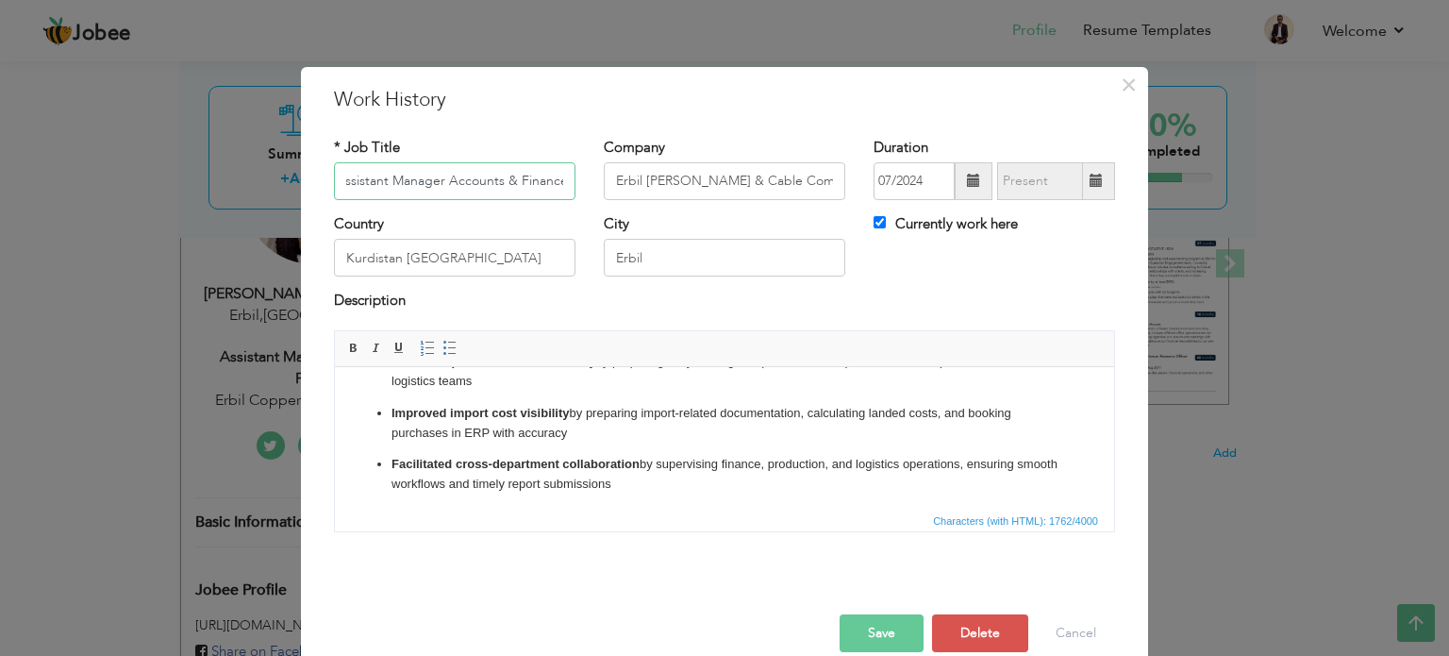
scroll to position [398, 0]
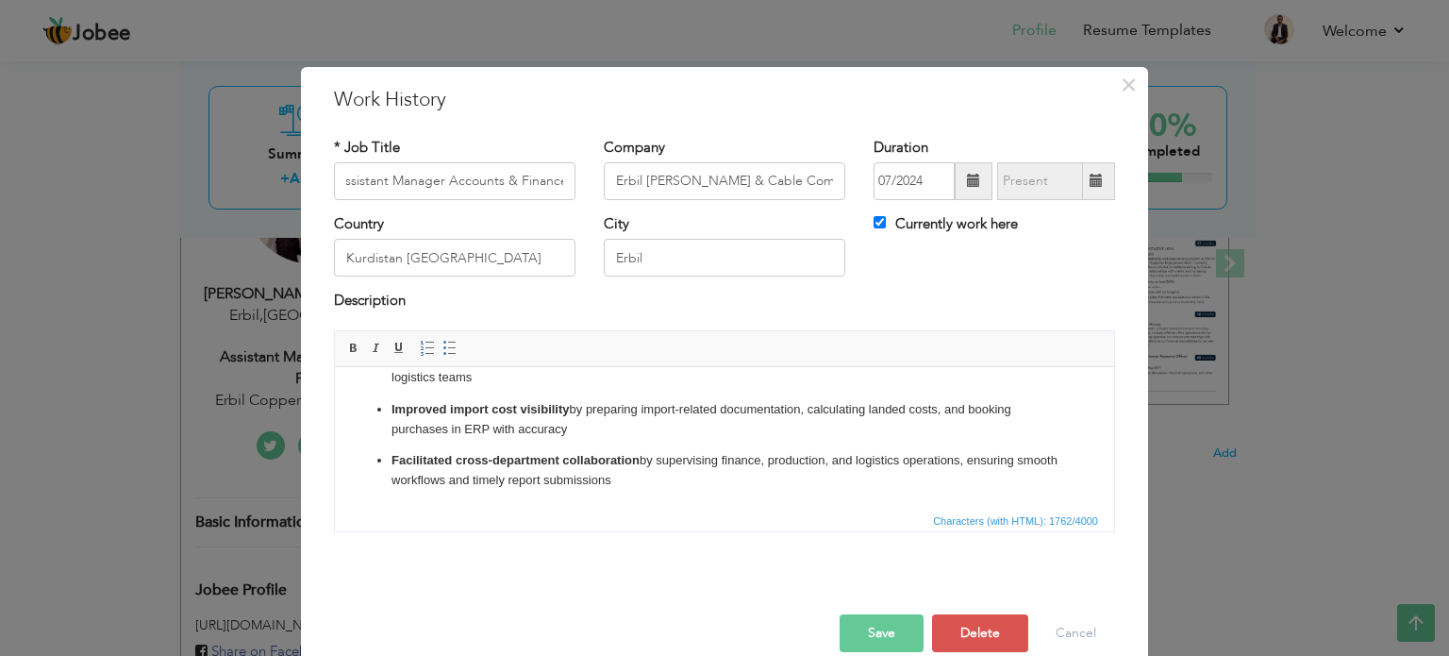
click at [667, 479] on p "Facilitated cross-department collaboration by supervising finance, production, …" at bounding box center [725, 470] width 666 height 40
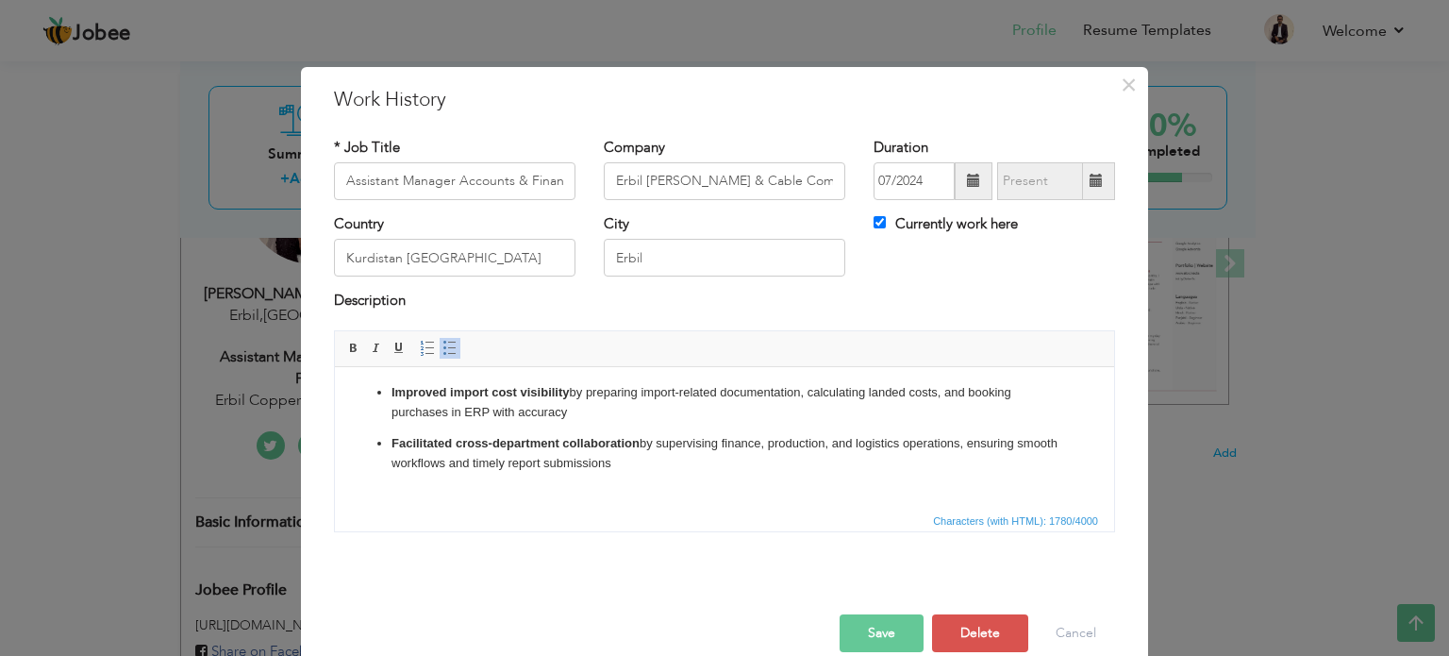
click at [443, 347] on span at bounding box center [450, 348] width 15 height 15
click at [1094, 619] on button "Cancel" at bounding box center [1076, 633] width 78 height 38
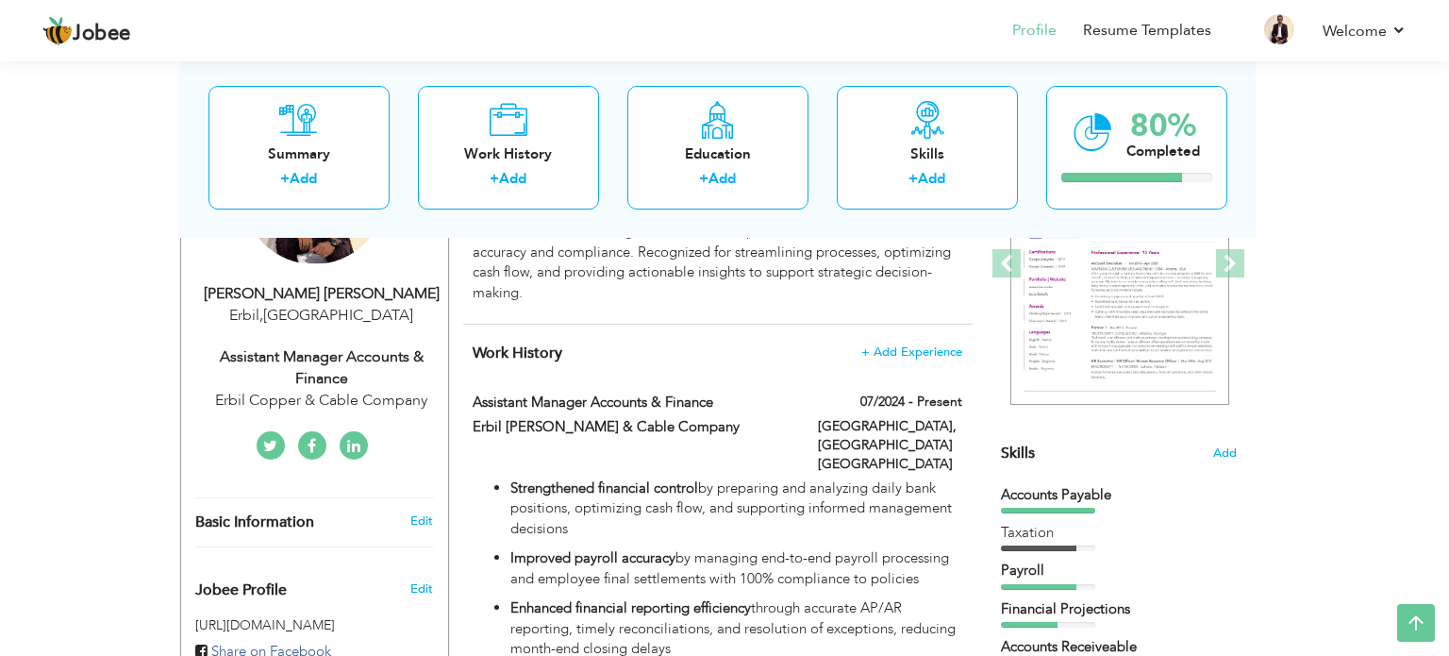
scroll to position [0, 0]
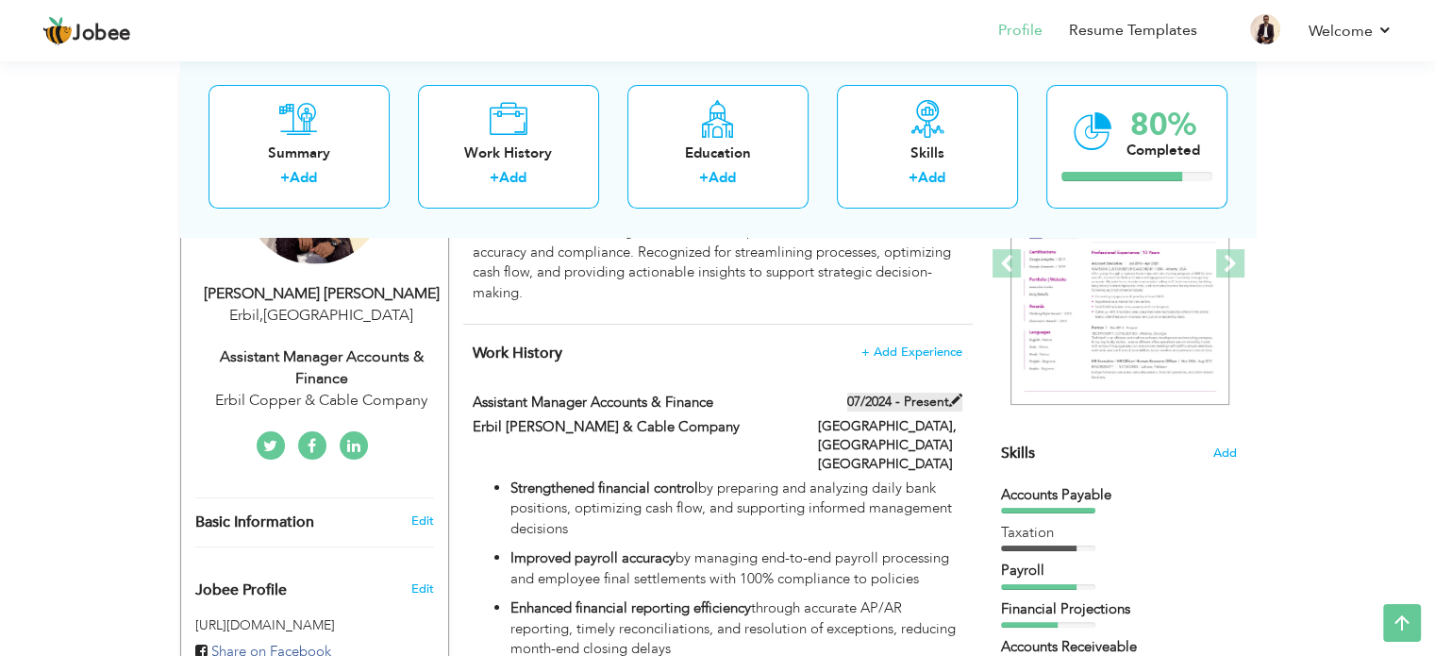
click at [954, 393] on span at bounding box center [955, 399] width 13 height 13
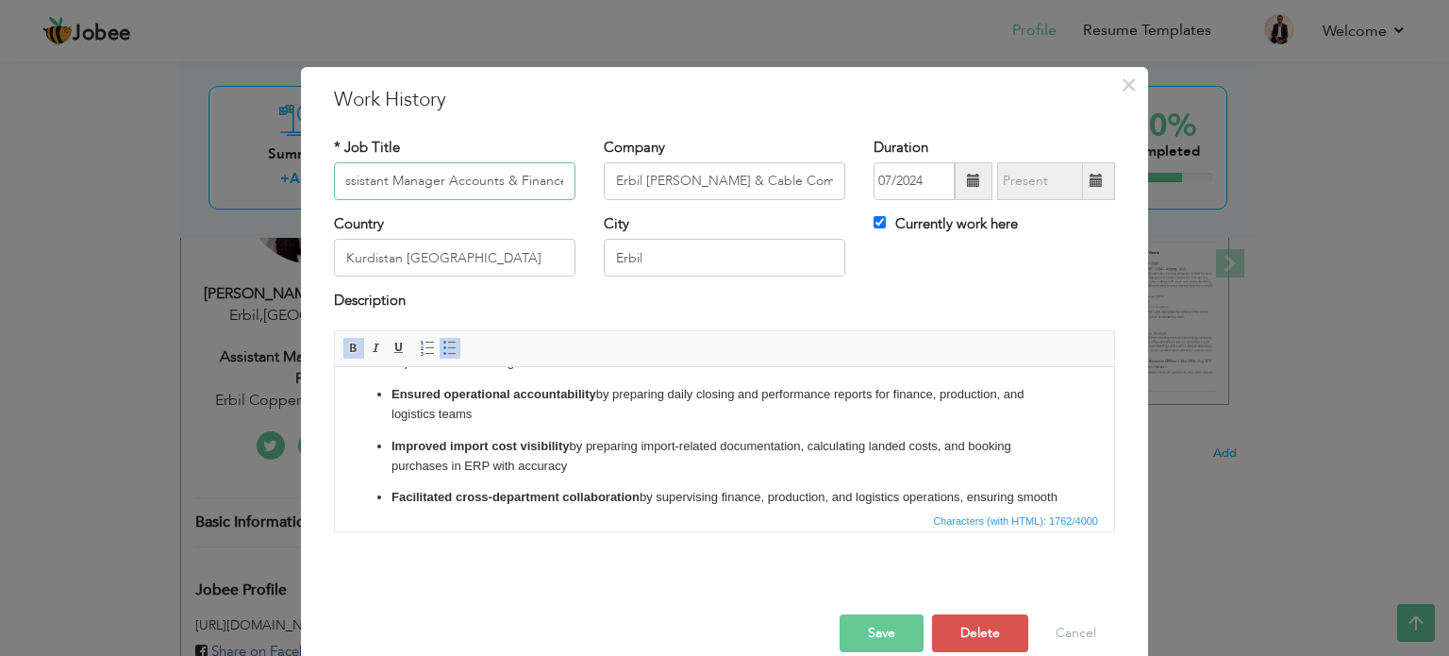
scroll to position [398, 0]
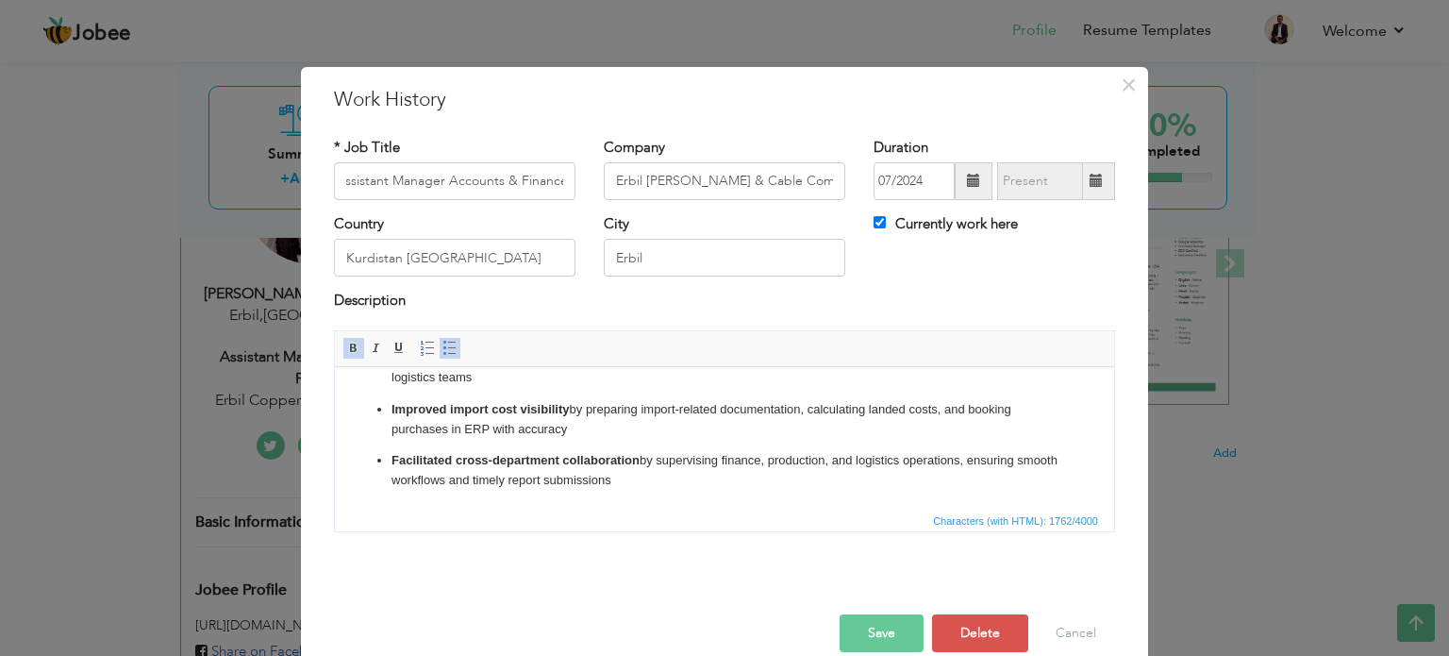
click at [872, 492] on html "Strengthened financial control by preparing and analyzing daily bank positions,…" at bounding box center [724, 238] width 779 height 541
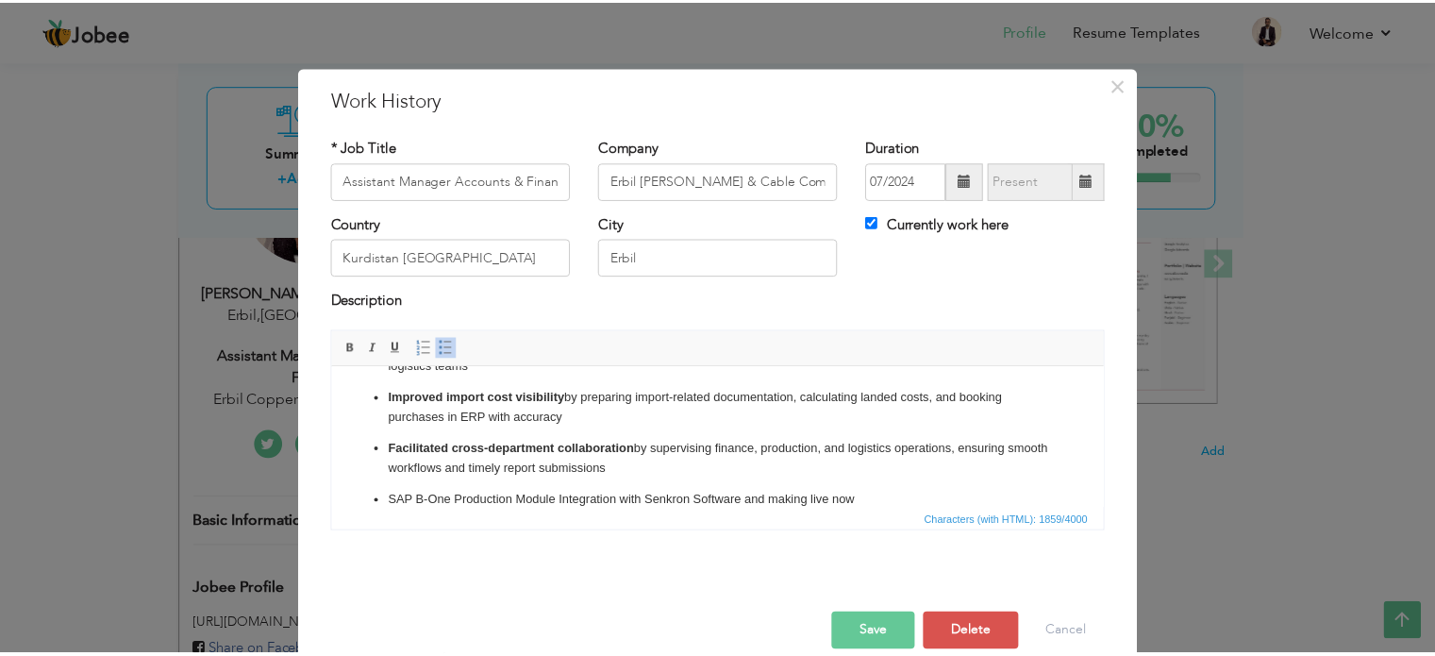
scroll to position [430, 0]
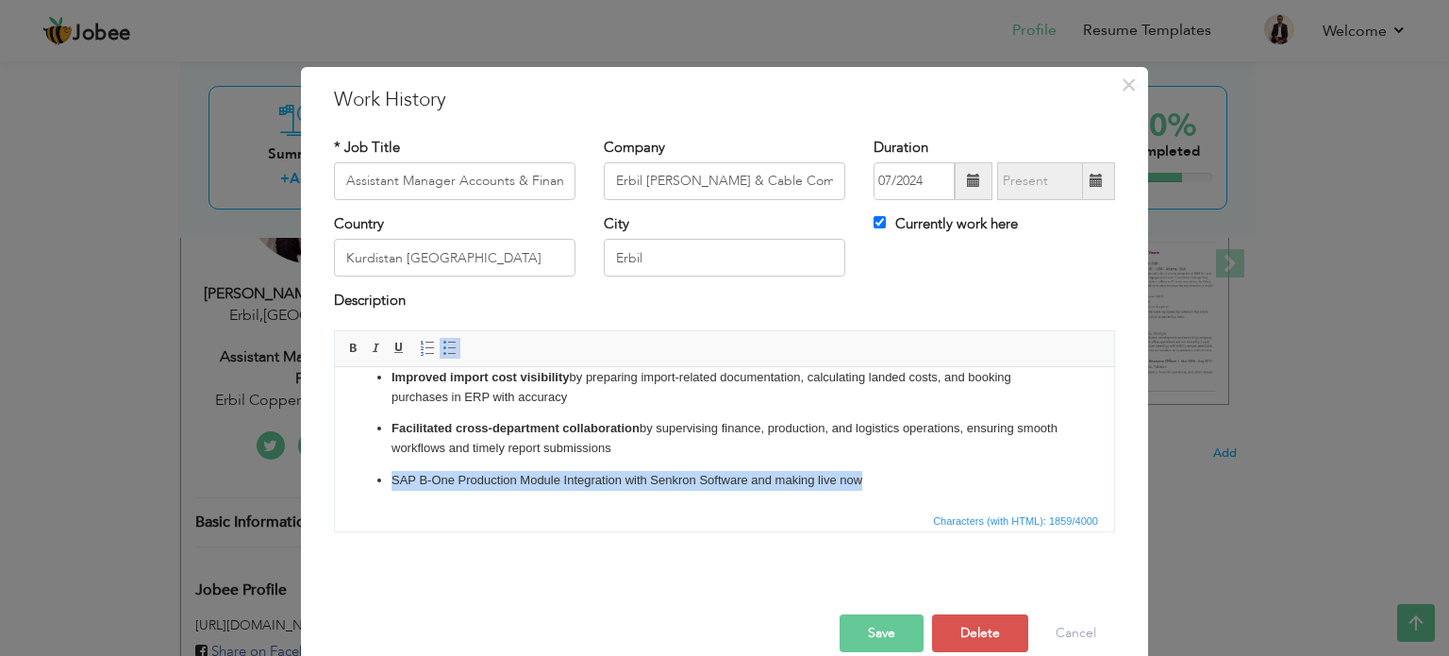
drag, startPoint x: 859, startPoint y: 498, endPoint x: 378, endPoint y: 477, distance: 480.7
click at [392, 477] on li "SAP B-One Production Module Integration with Senkron Software and making live n…" at bounding box center [725, 480] width 666 height 20
copy p "SAP B-One Production Module Integration with Senkron Software and making live n…"
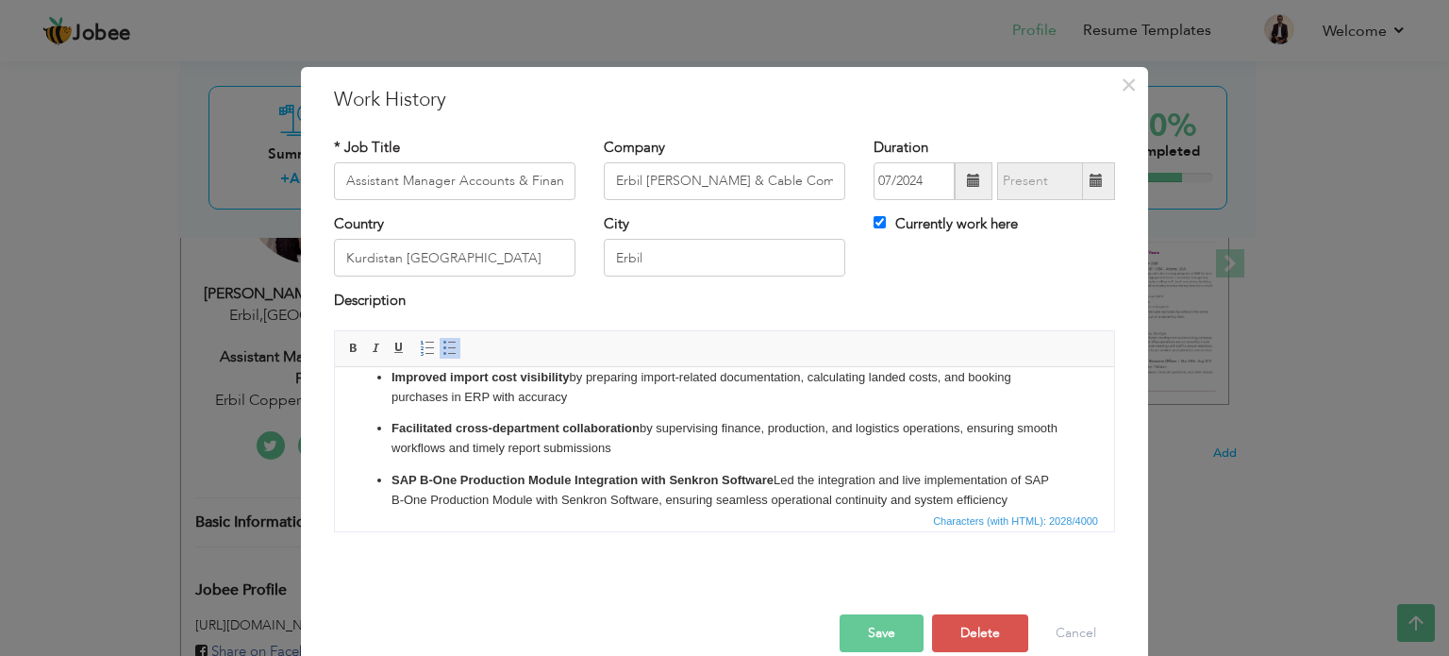
click at [881, 621] on button "Save" at bounding box center [882, 633] width 84 height 38
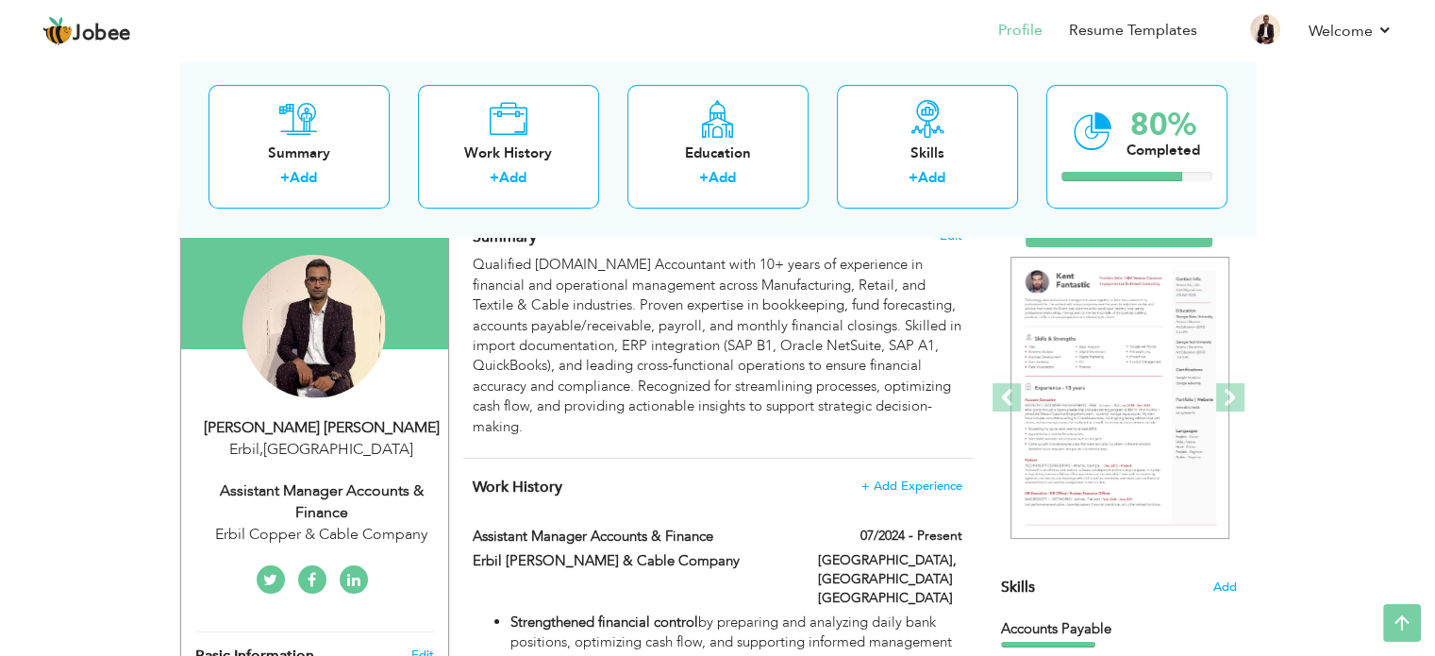
scroll to position [0, 0]
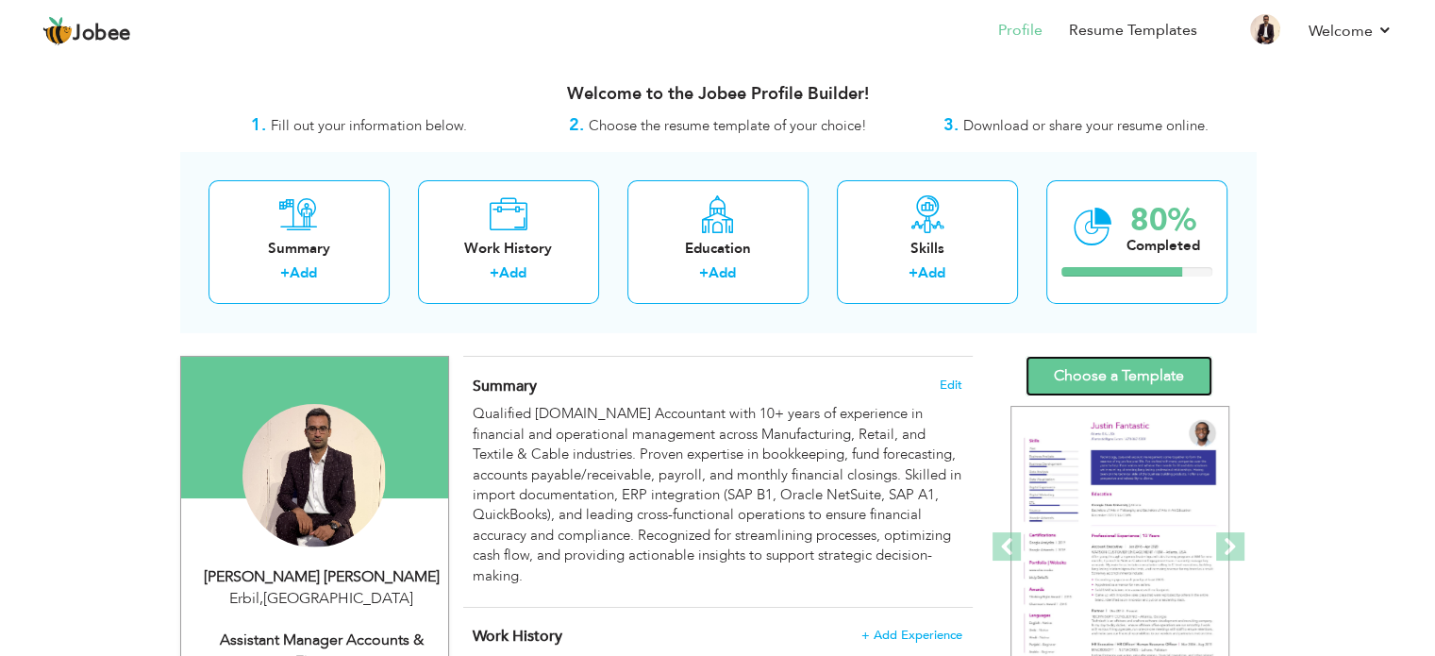
click at [1149, 369] on link "Choose a Template" at bounding box center [1119, 376] width 187 height 41
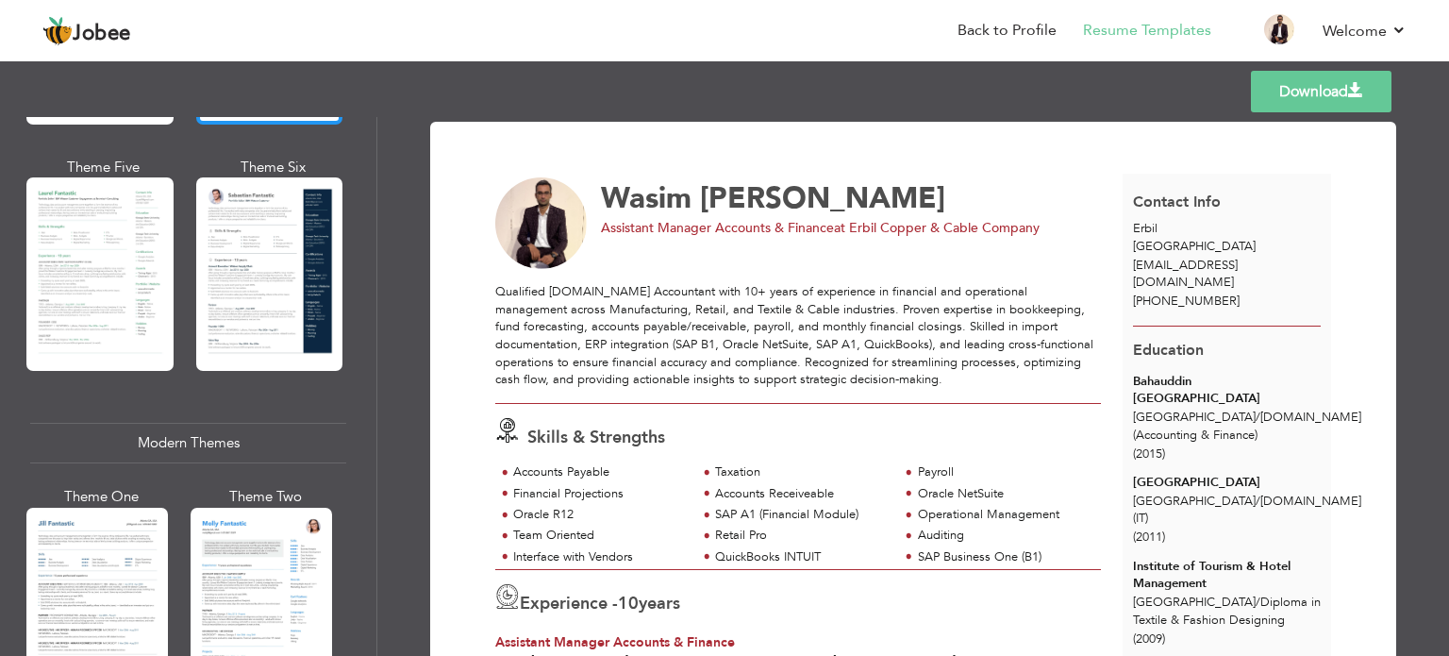
scroll to position [660, 0]
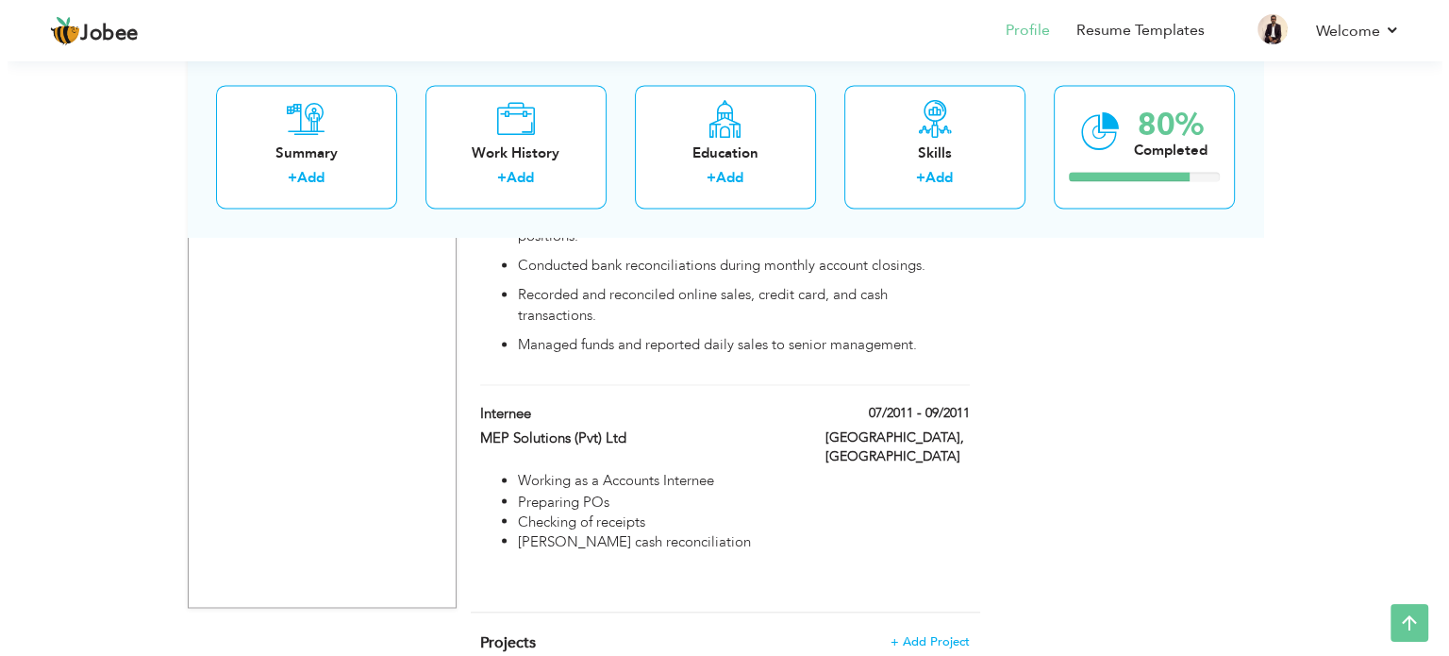
scroll to position [3095, 0]
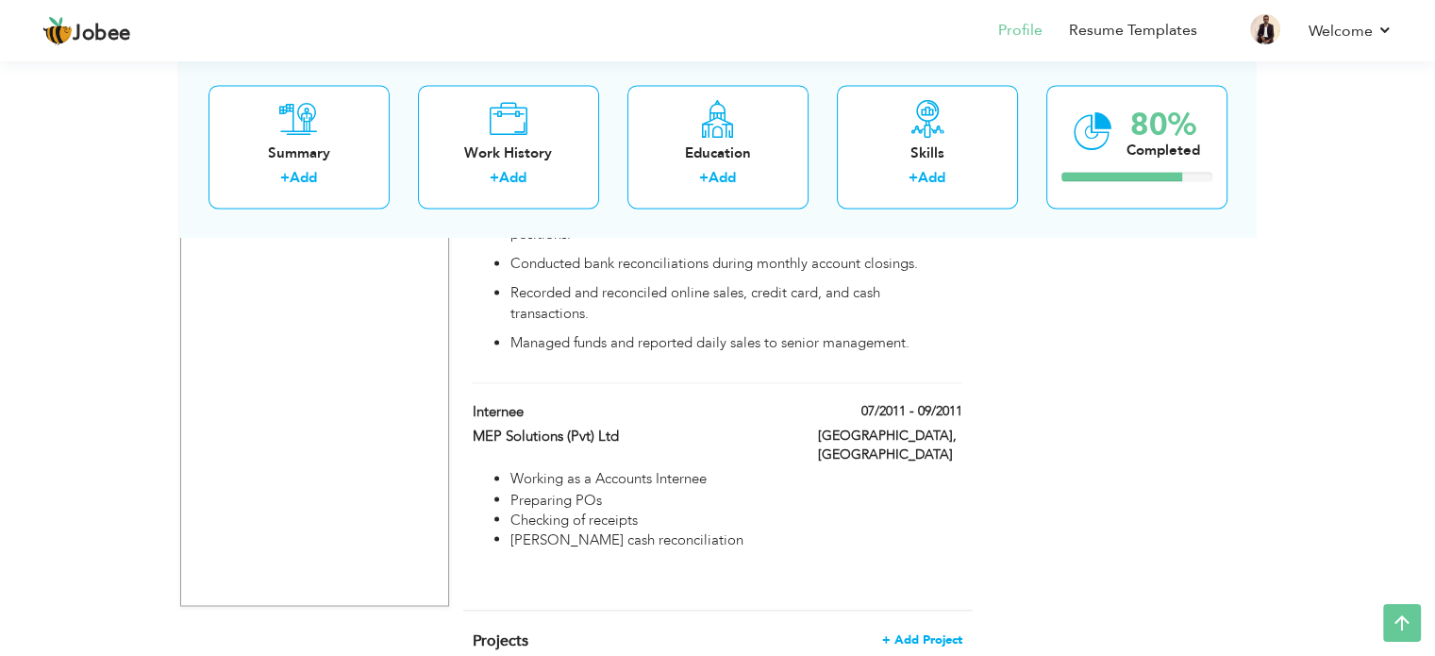
click at [960, 632] on span "+ Add Project" at bounding box center [922, 638] width 80 height 13
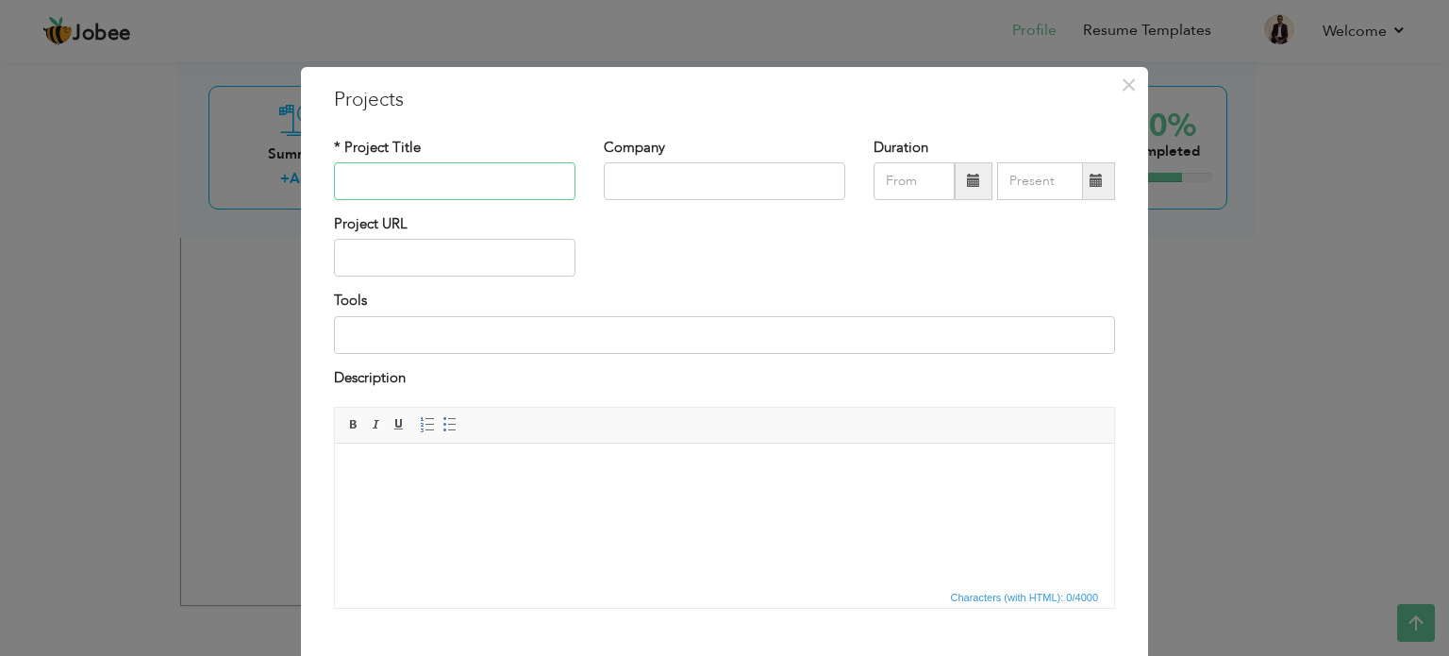
click at [444, 185] on input "text" at bounding box center [455, 181] width 242 height 38
click at [460, 195] on input "text" at bounding box center [455, 181] width 242 height 38
type input "SAP B-One Production Module Integration"
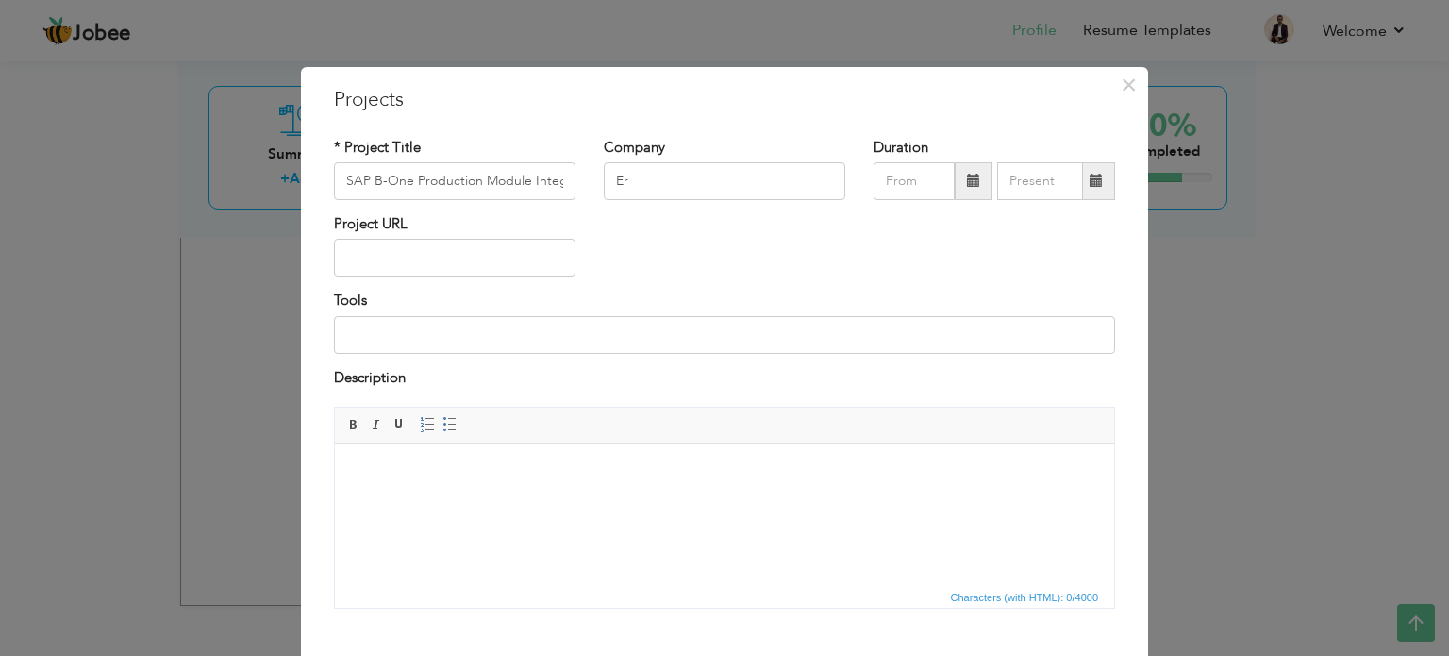
drag, startPoint x: 923, startPoint y: 95, endPoint x: 927, endPoint y: 188, distance: 92.6
click at [927, 188] on div "× Projects * Project Title SAP B-One Production Module Integration Company Er D…" at bounding box center [724, 414] width 847 height 695
click at [630, 168] on input "Er" at bounding box center [725, 181] width 242 height 38
type input "Erbil Copper Cable Company for General Trading Ltd"
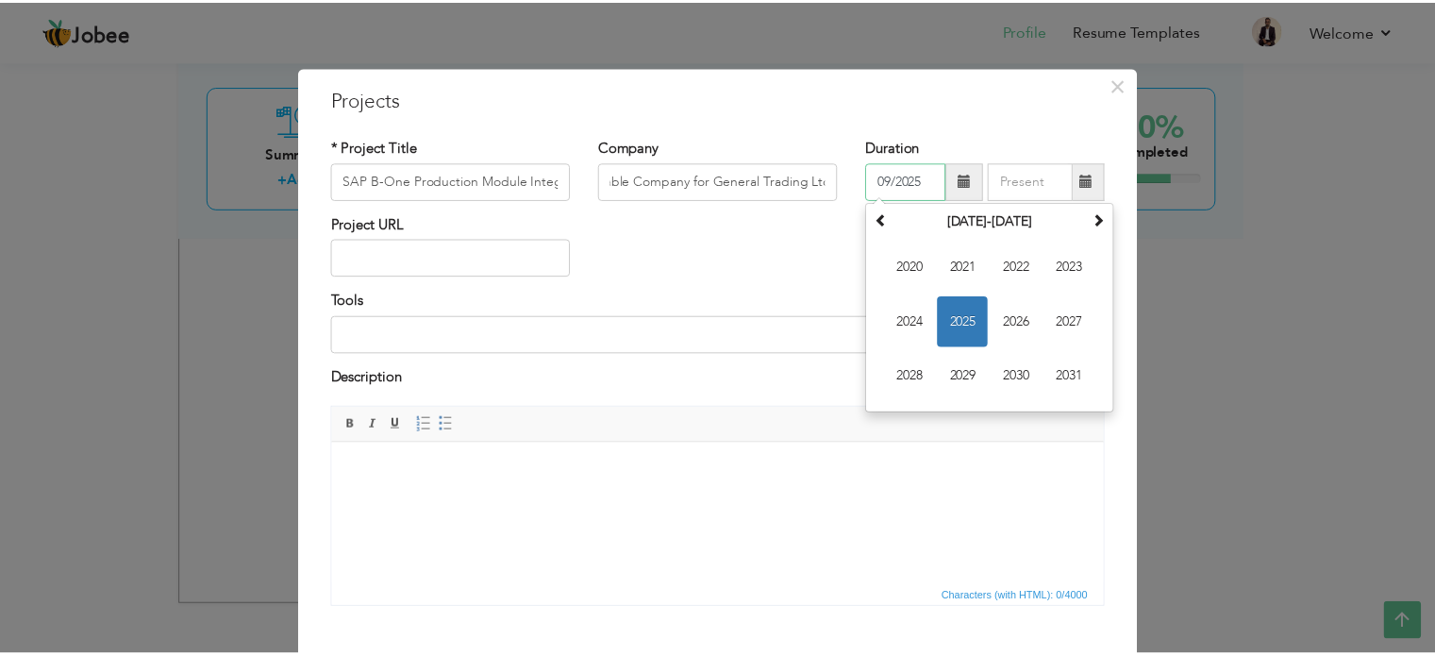
scroll to position [0, 0]
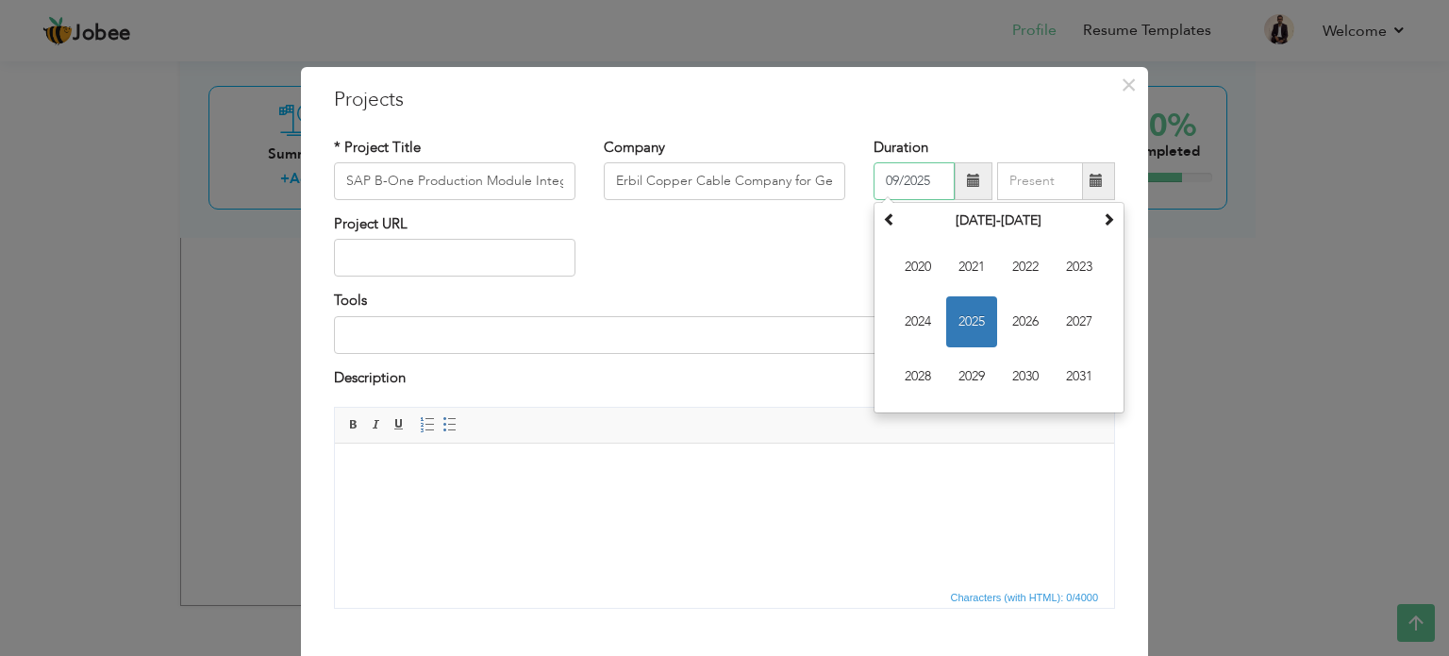
click at [962, 300] on span "2025" at bounding box center [971, 321] width 51 height 51
click at [968, 320] on span "Jun" at bounding box center [971, 321] width 51 height 51
type input "06/2025"
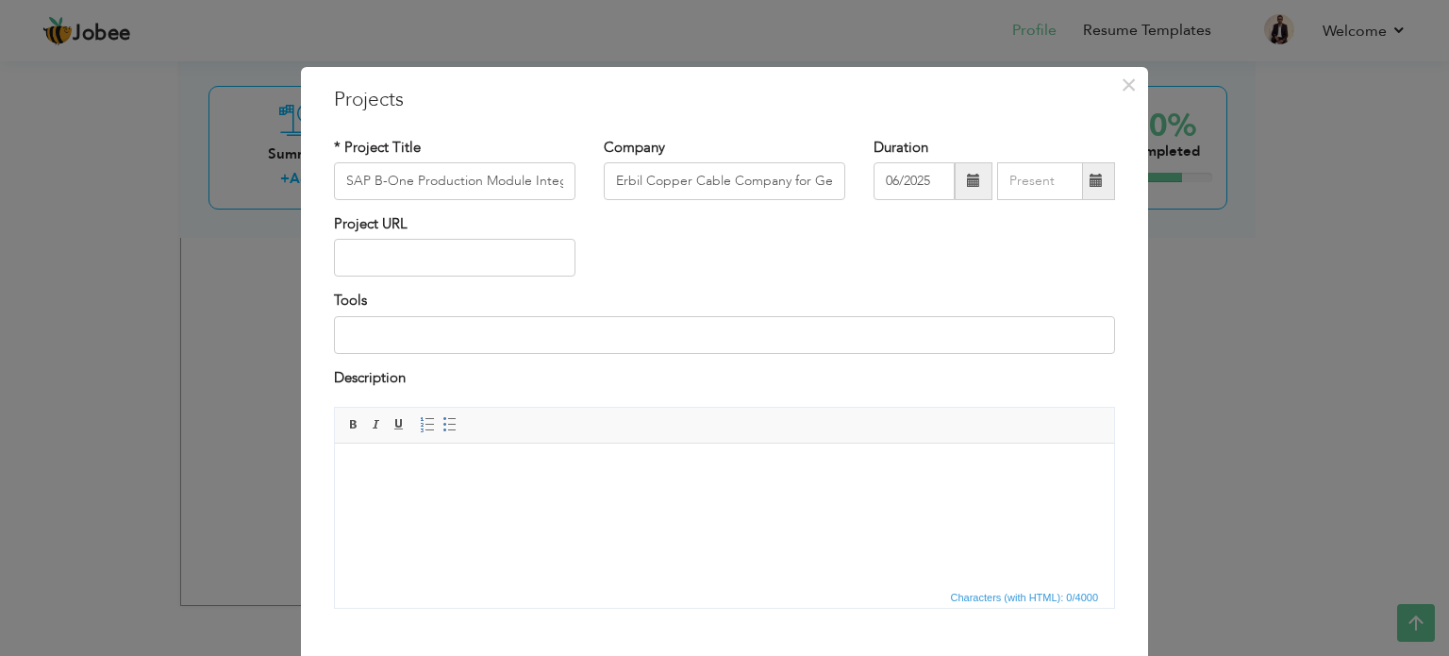
click at [1095, 174] on span at bounding box center [1096, 180] width 13 height 13
type input "09/2025"
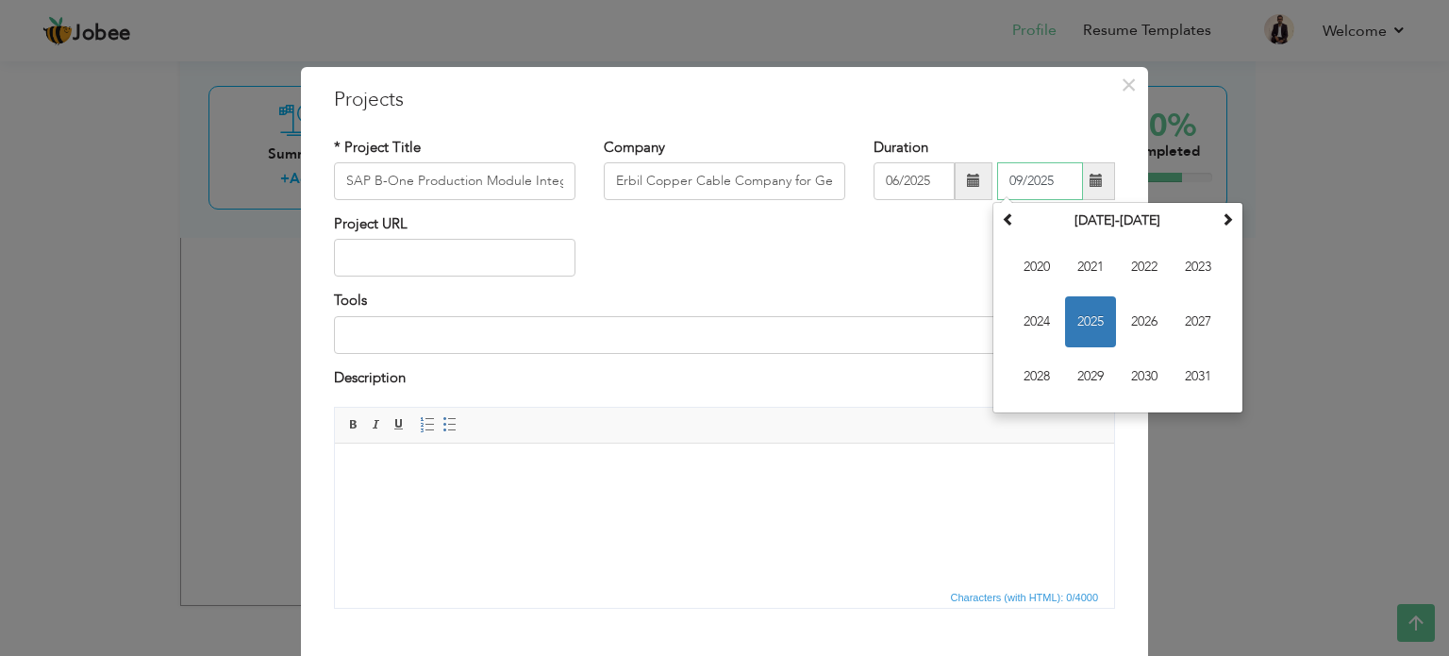
click at [1079, 315] on span "2025" at bounding box center [1090, 321] width 51 height 51
click at [1043, 379] on span "Sep" at bounding box center [1036, 376] width 51 height 51
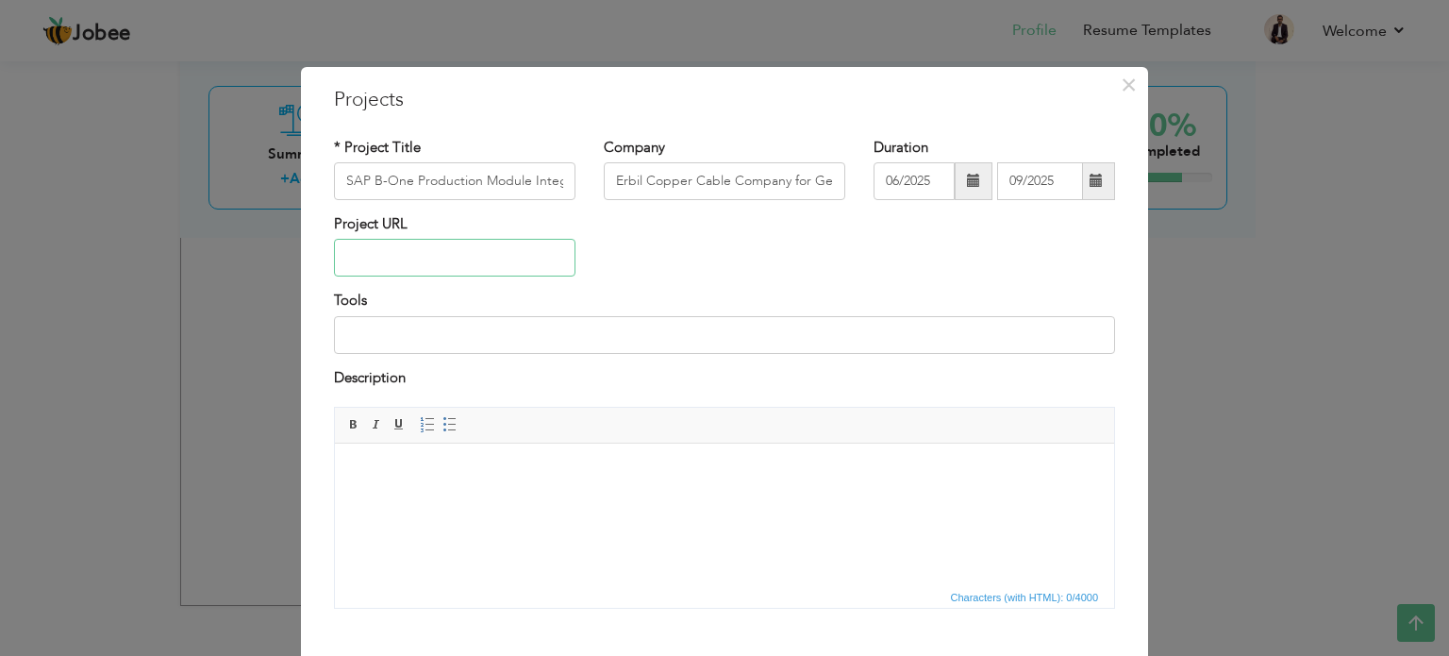
click at [477, 261] on input "text" at bounding box center [455, 258] width 242 height 38
click at [487, 335] on input at bounding box center [724, 335] width 781 height 38
click at [565, 469] on body at bounding box center [725, 472] width 742 height 20
click at [1121, 75] on span "×" at bounding box center [1129, 85] width 16 height 34
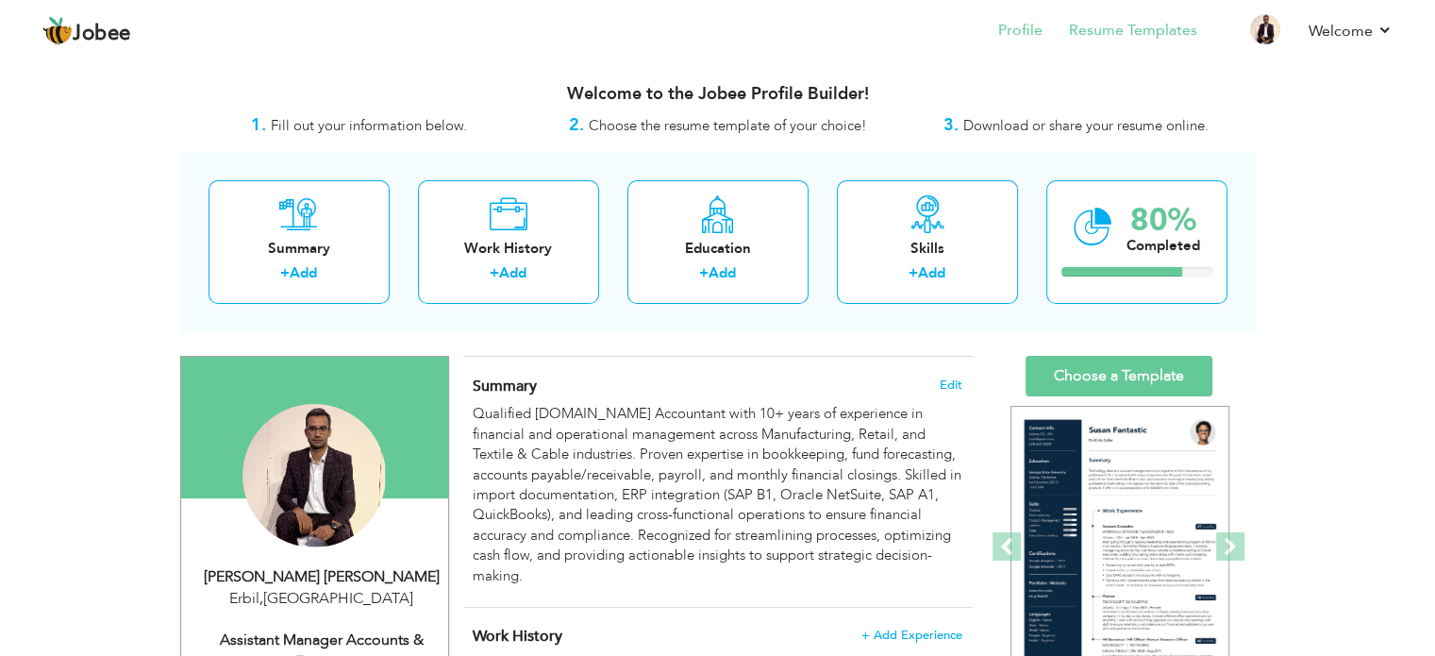
drag, startPoint x: 1076, startPoint y: 58, endPoint x: 1089, endPoint y: 49, distance: 16.2
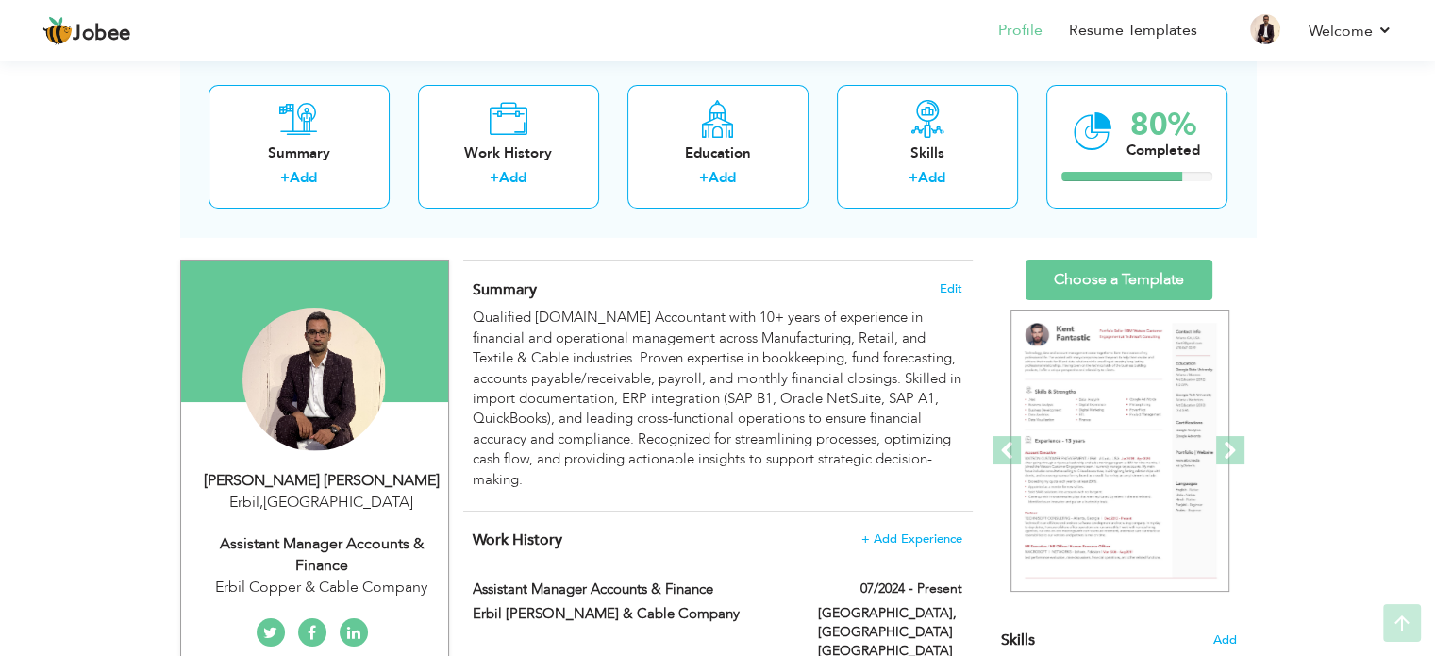
scroll to position [189, 0]
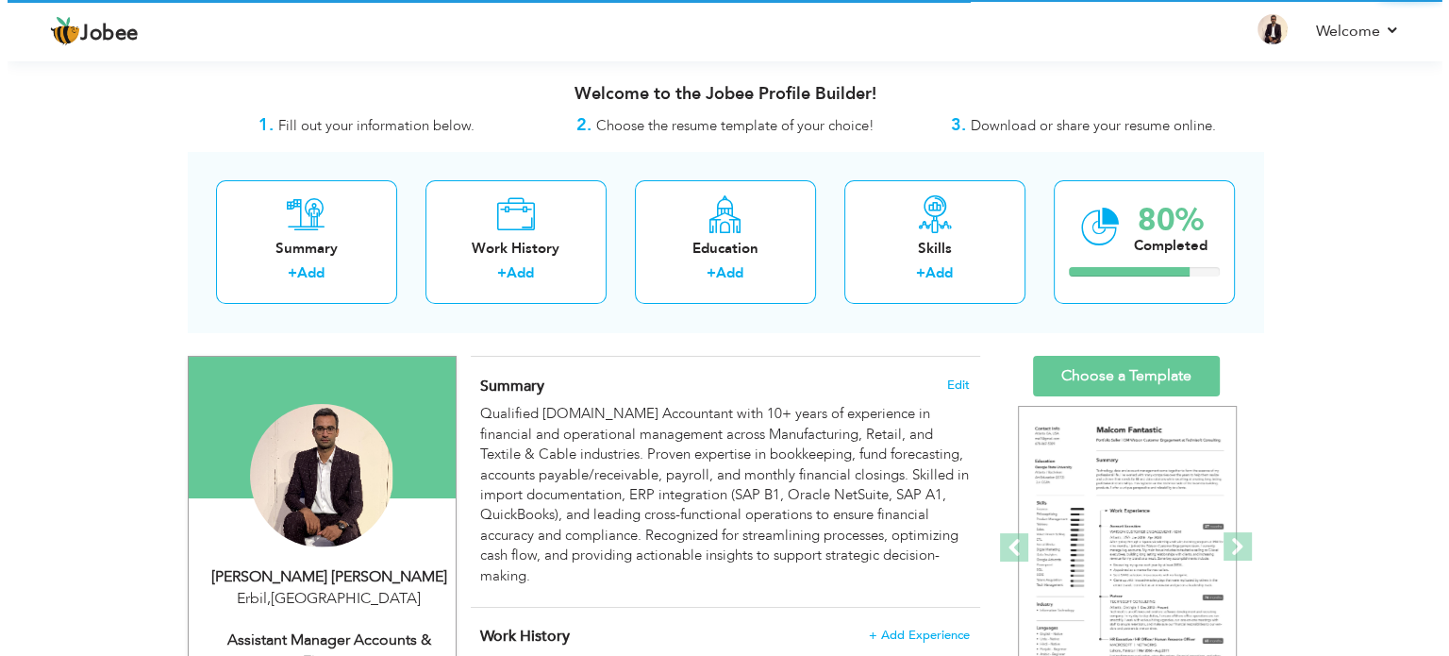
scroll to position [283, 0]
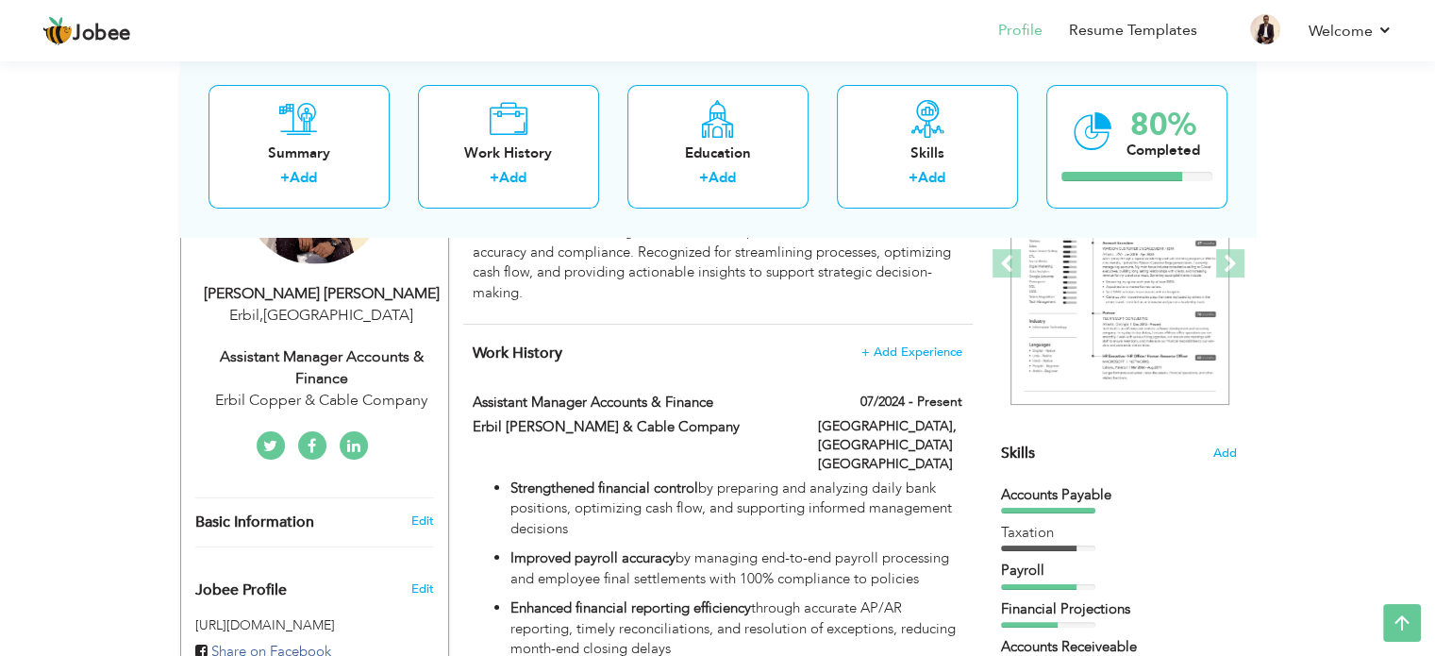
click at [409, 361] on div "Assistant Manager Accounts & Finance" at bounding box center [321, 367] width 253 height 43
type input "Wasim"
type input "[PERSON_NAME]"
type input "+92 321 3211567"
select select "number:102"
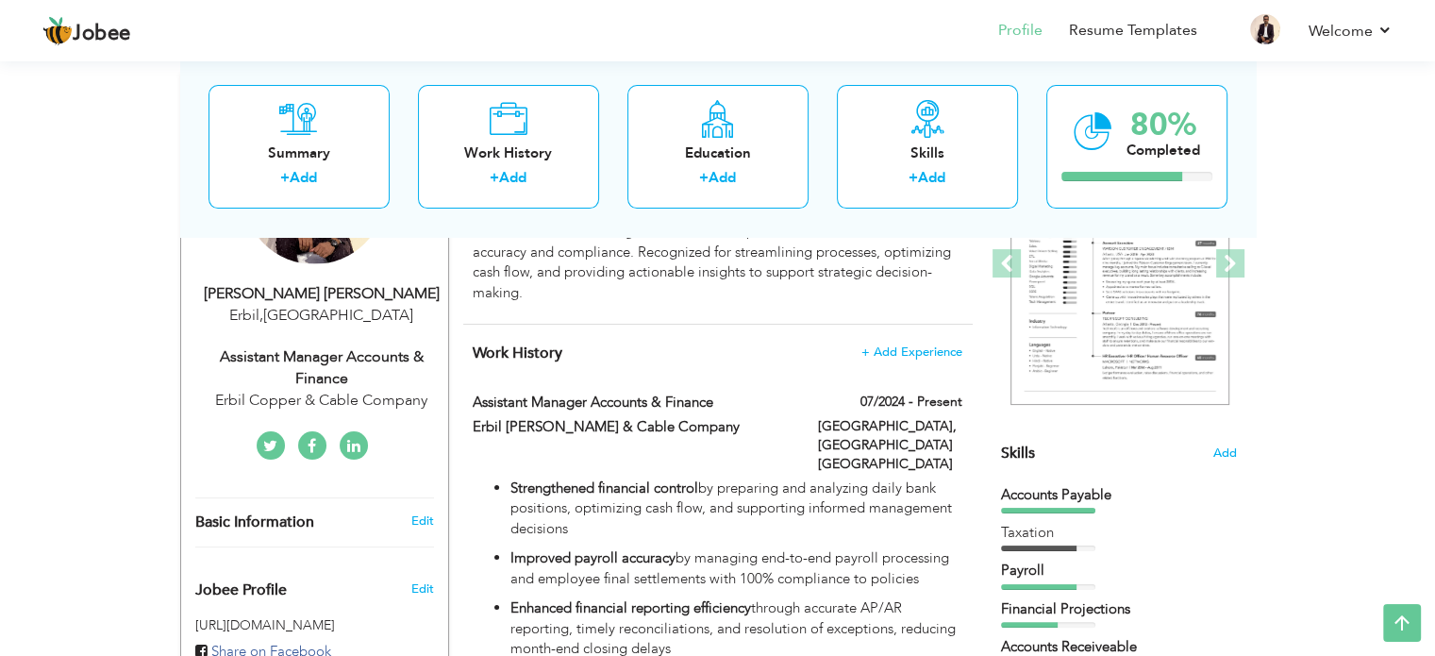
type input "Erbil"
select select "number:12"
type input "Erbil Copper & Cable Company"
type input "Assistant Manager Accounts & Finance"
type input "linkedin.com/in/wasim-abdul-sattar-873799a6"
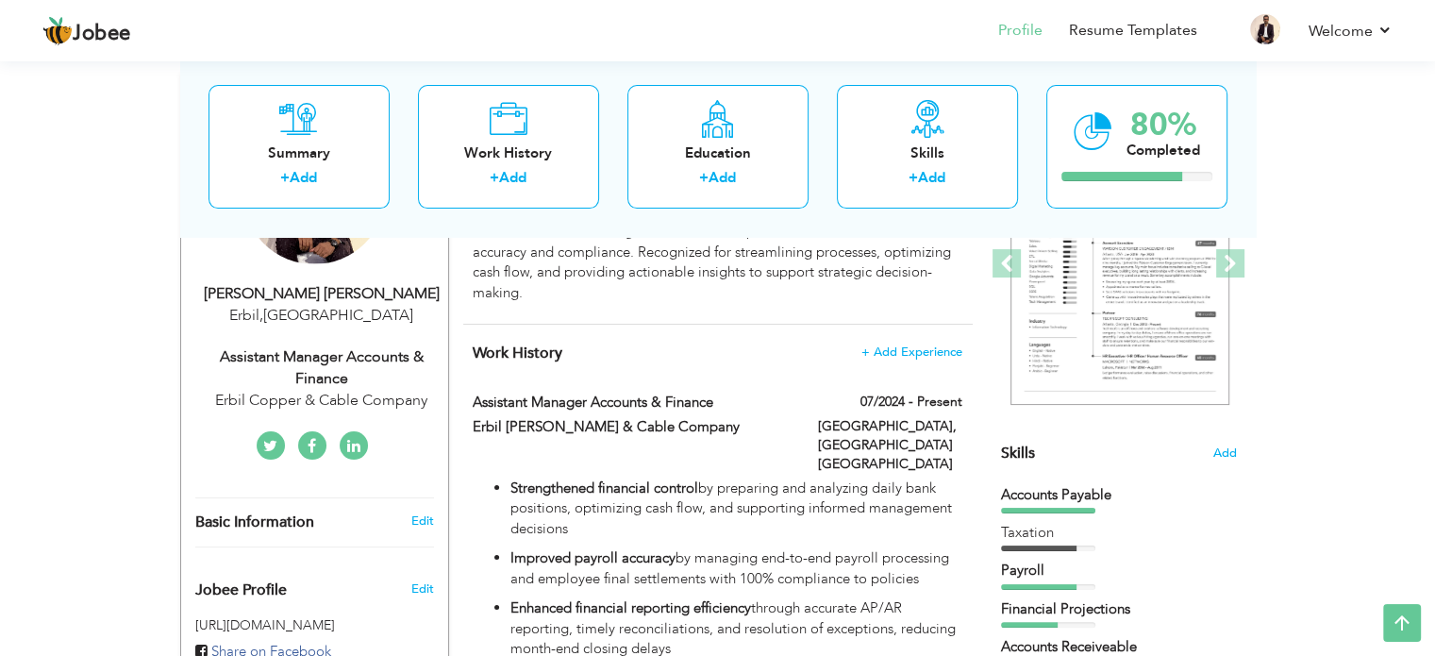
type input "@wasim737"
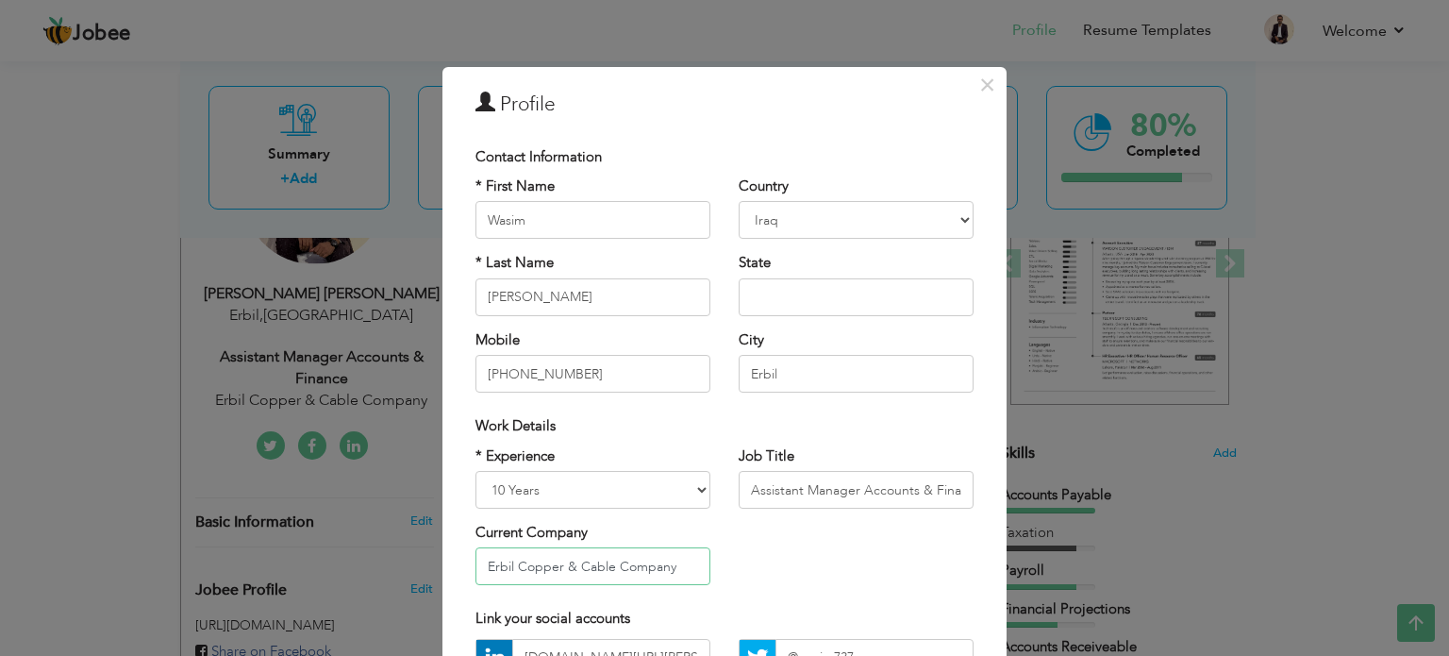
click at [674, 563] on input "Erbil Copper & Cable Company" at bounding box center [593, 566] width 235 height 38
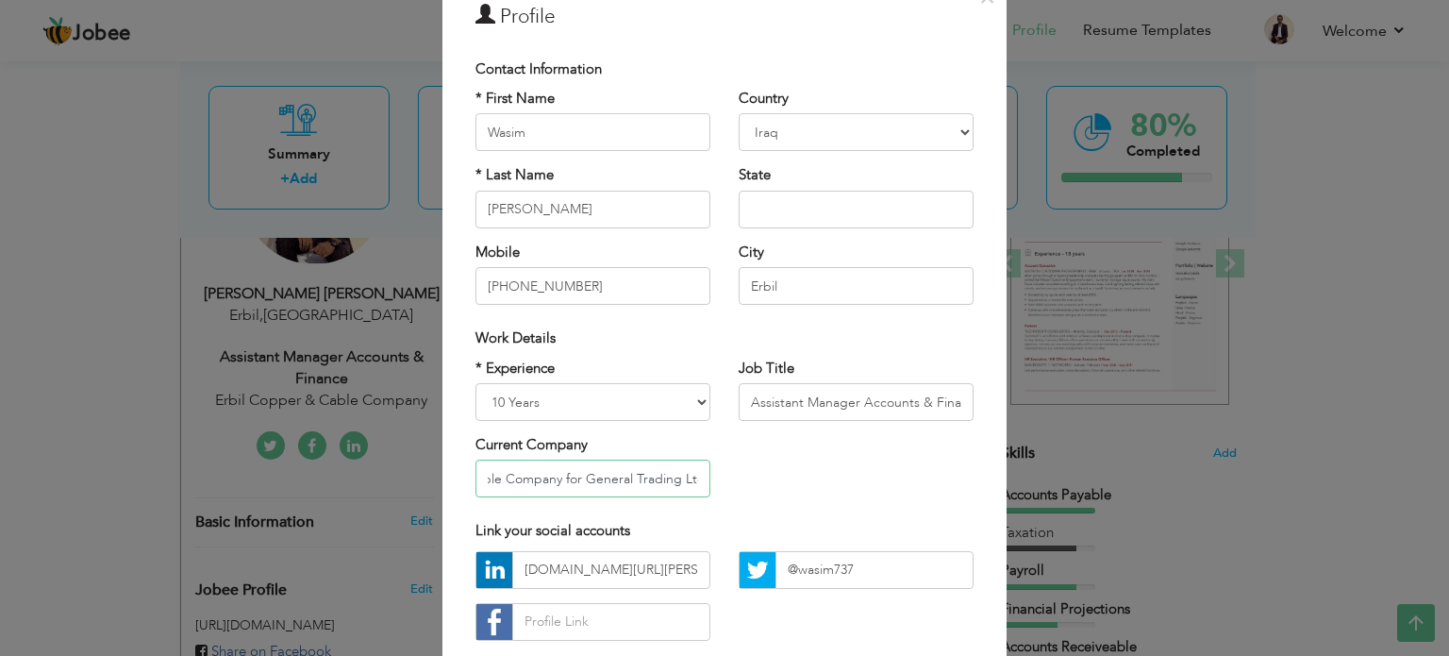
scroll to position [189, 0]
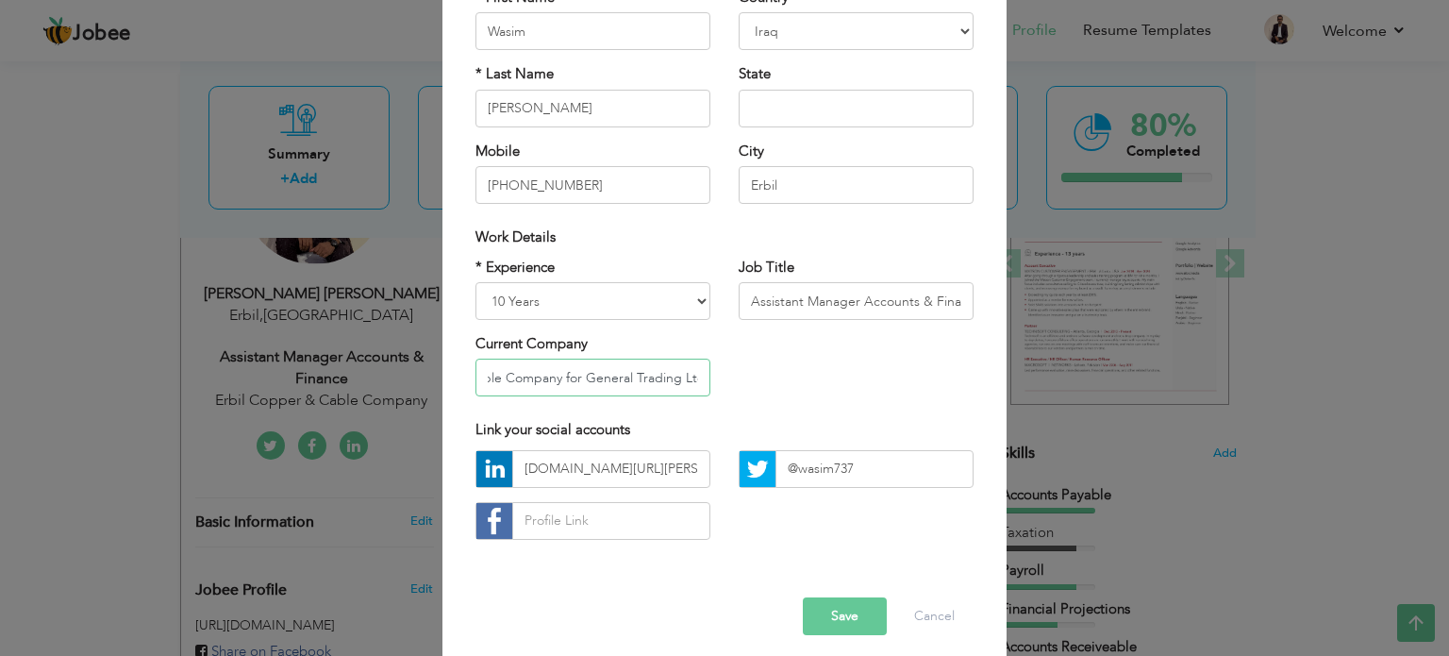
type input "Erbil Copper & Cable Company for General Trading Ltd"
click at [851, 607] on button "Save" at bounding box center [845, 616] width 84 height 38
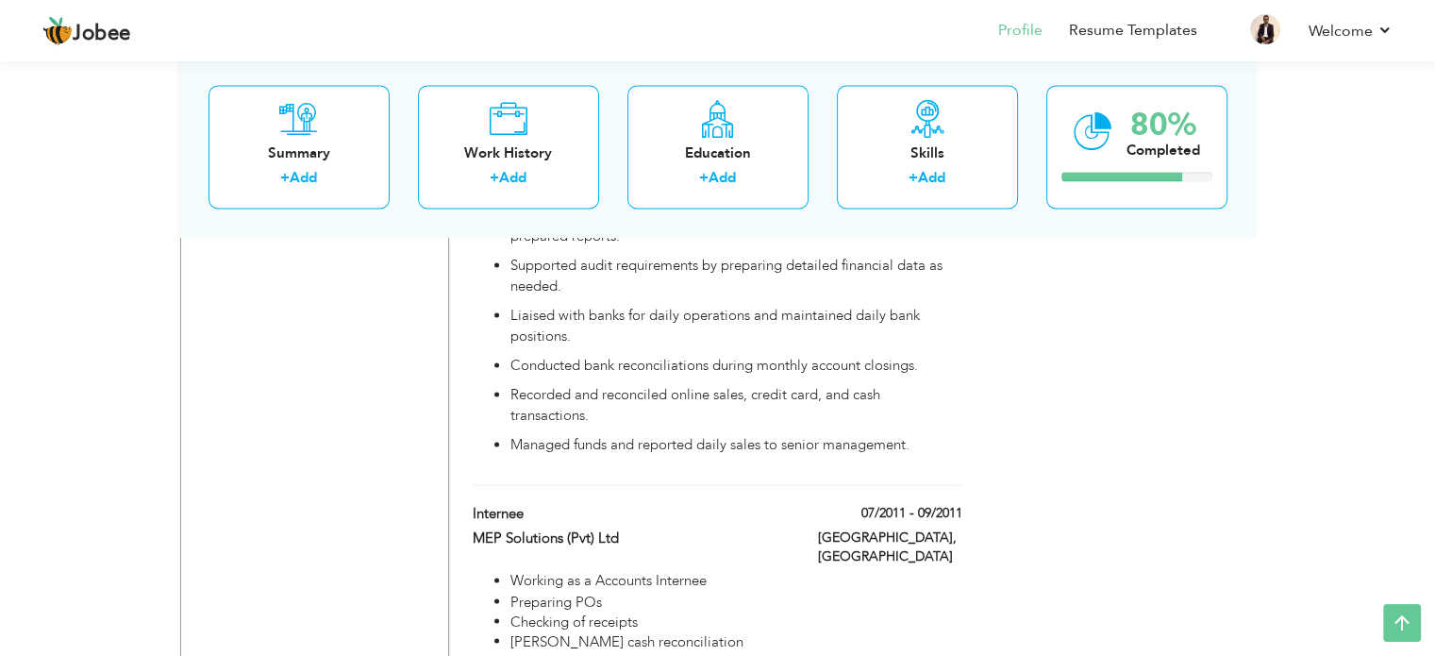
scroll to position [3095, 0]
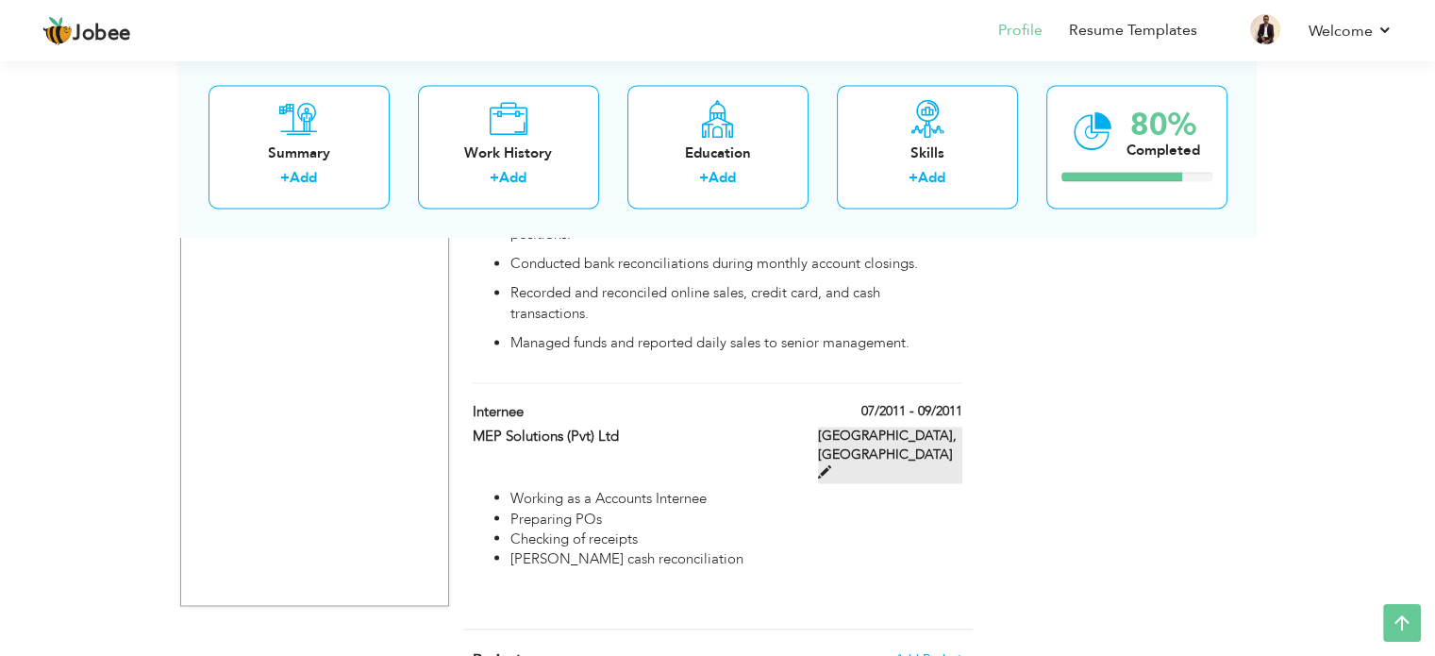
click at [831, 465] on span at bounding box center [824, 471] width 13 height 13
type input "Internee"
type input "MEP Solutions (Pvt) Ltd"
type input "07/2011"
type input "09/2011"
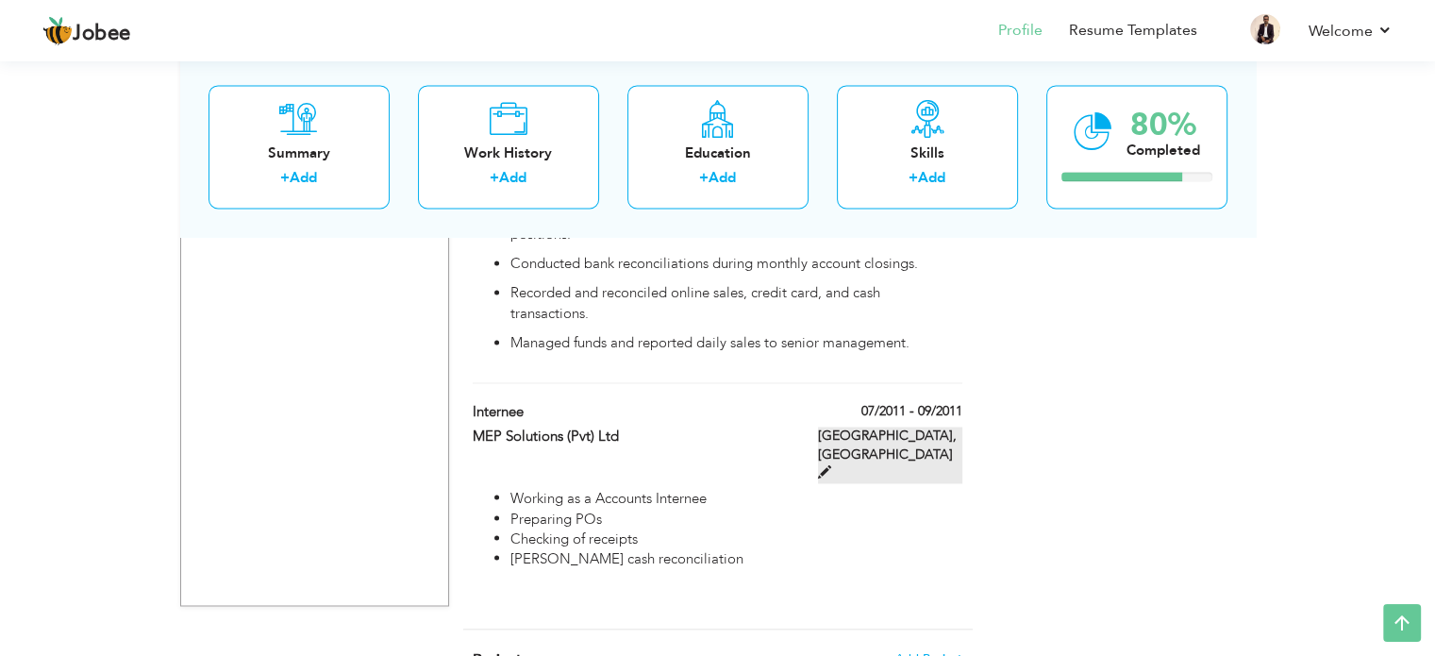
type input "[GEOGRAPHIC_DATA]"
type input "Lahore"
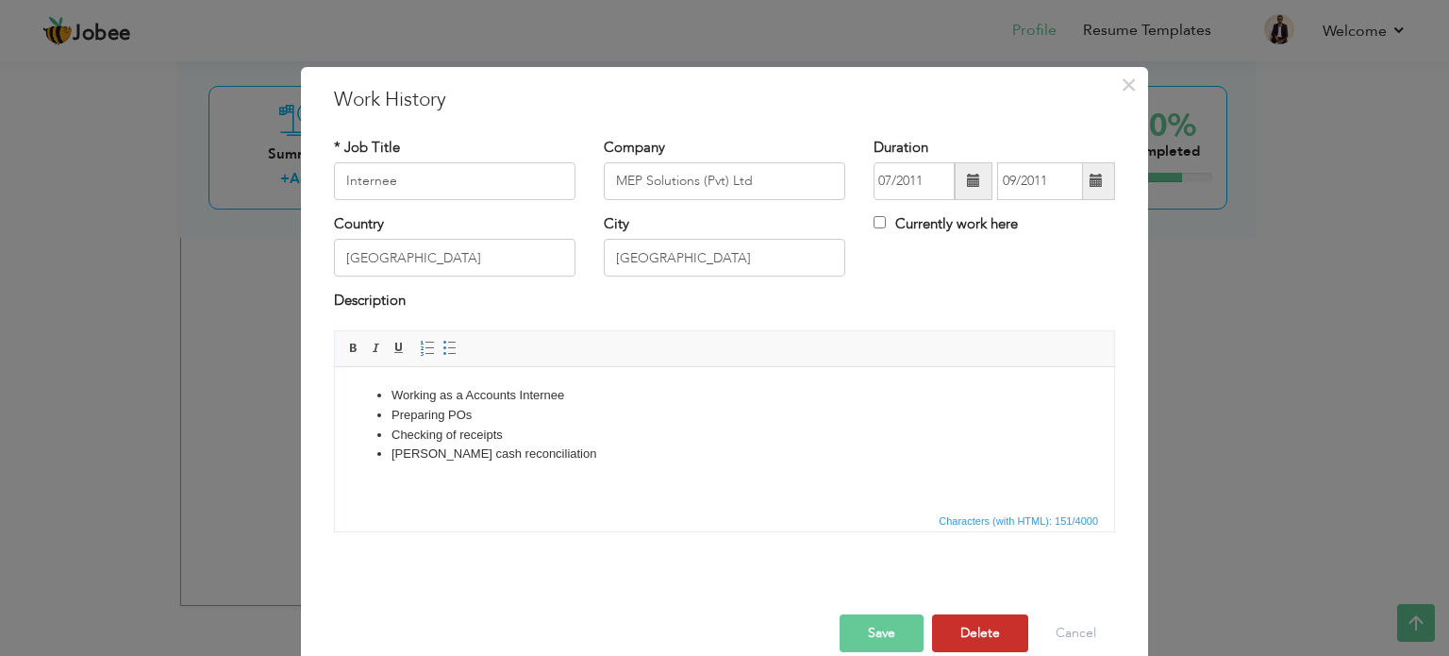
click at [950, 627] on button "Delete" at bounding box center [980, 633] width 96 height 38
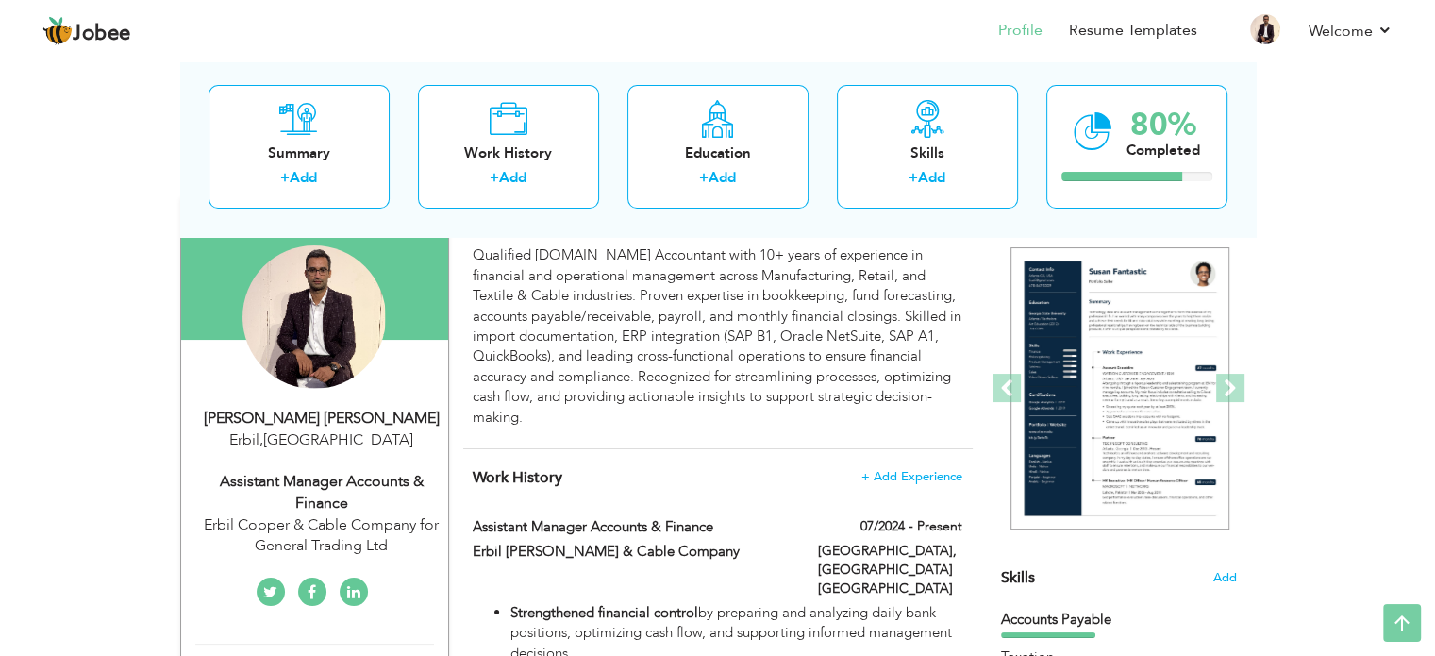
scroll to position [0, 0]
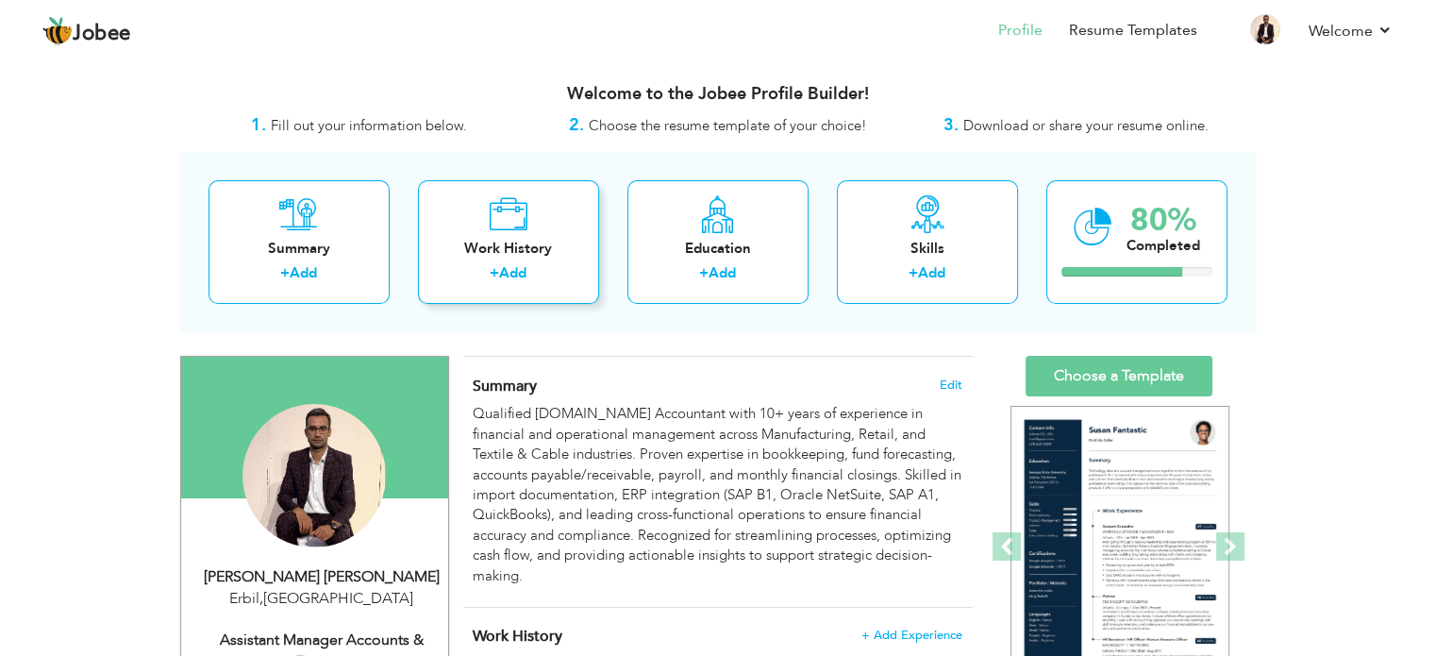
click at [525, 244] on div "Work History" at bounding box center [508, 249] width 151 height 20
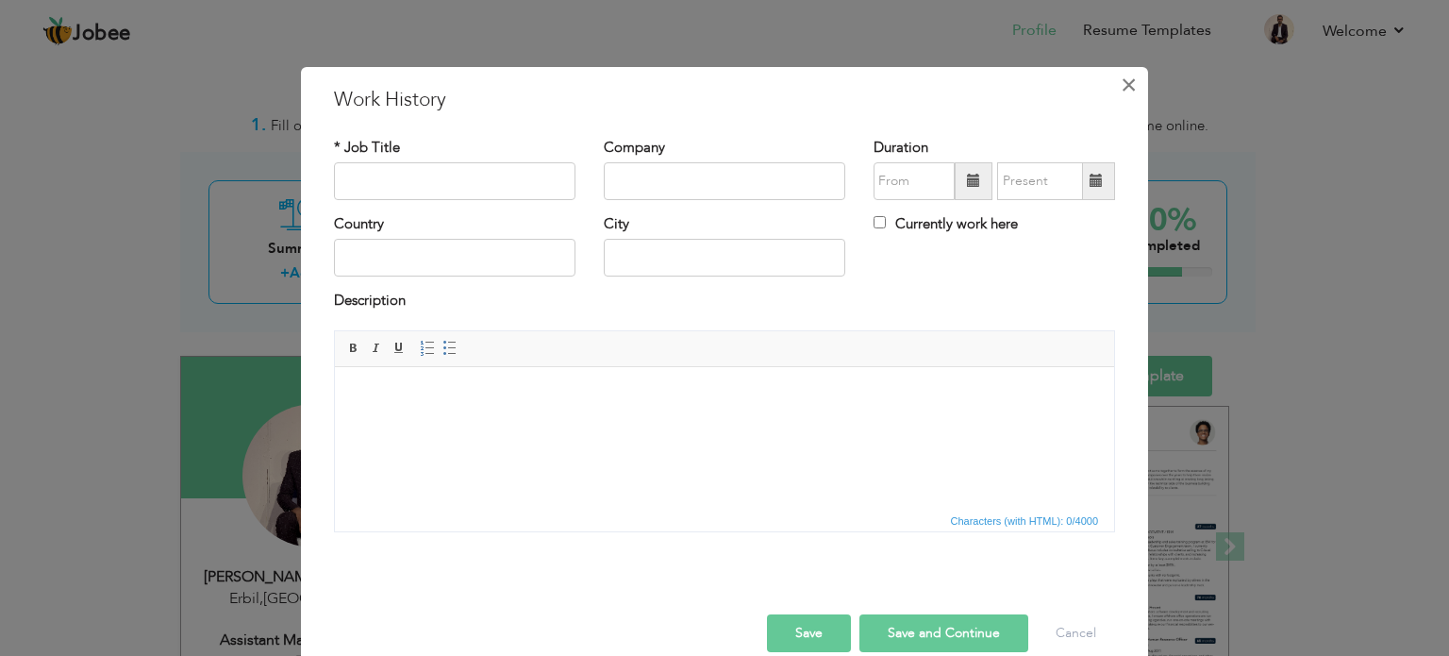
click at [1121, 87] on span "×" at bounding box center [1129, 85] width 16 height 34
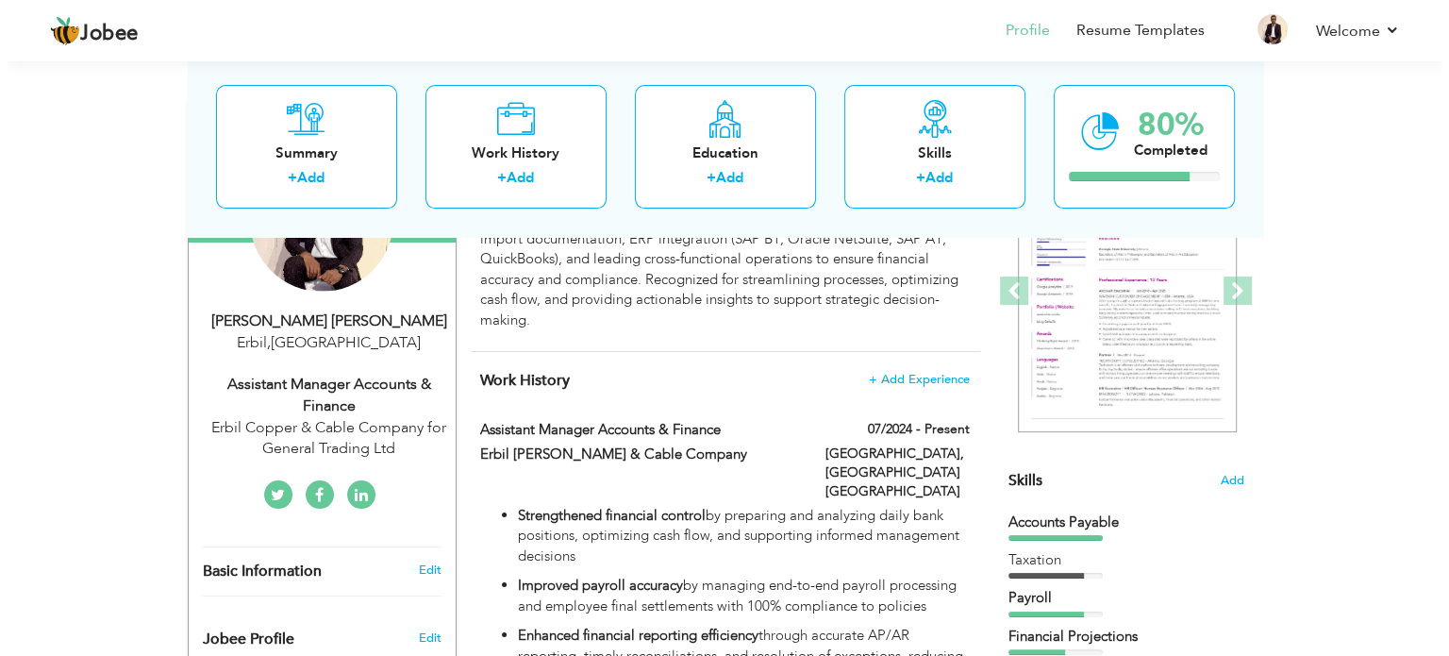
scroll to position [377, 0]
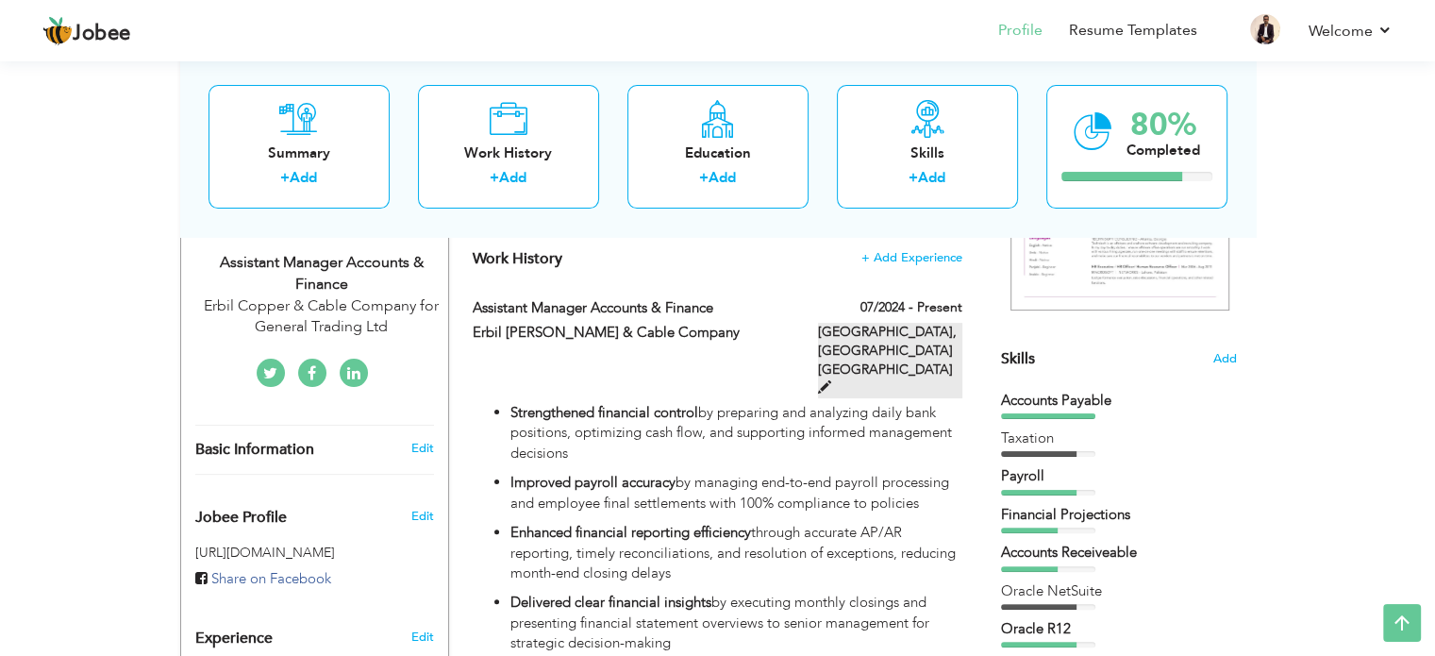
click at [831, 380] on span at bounding box center [824, 386] width 13 height 13
type input "Assistant Manager Accounts & Finance"
type input "Erbil [PERSON_NAME] & Cable Company"
type input "07/2024"
type input "Kurdistan [GEOGRAPHIC_DATA]"
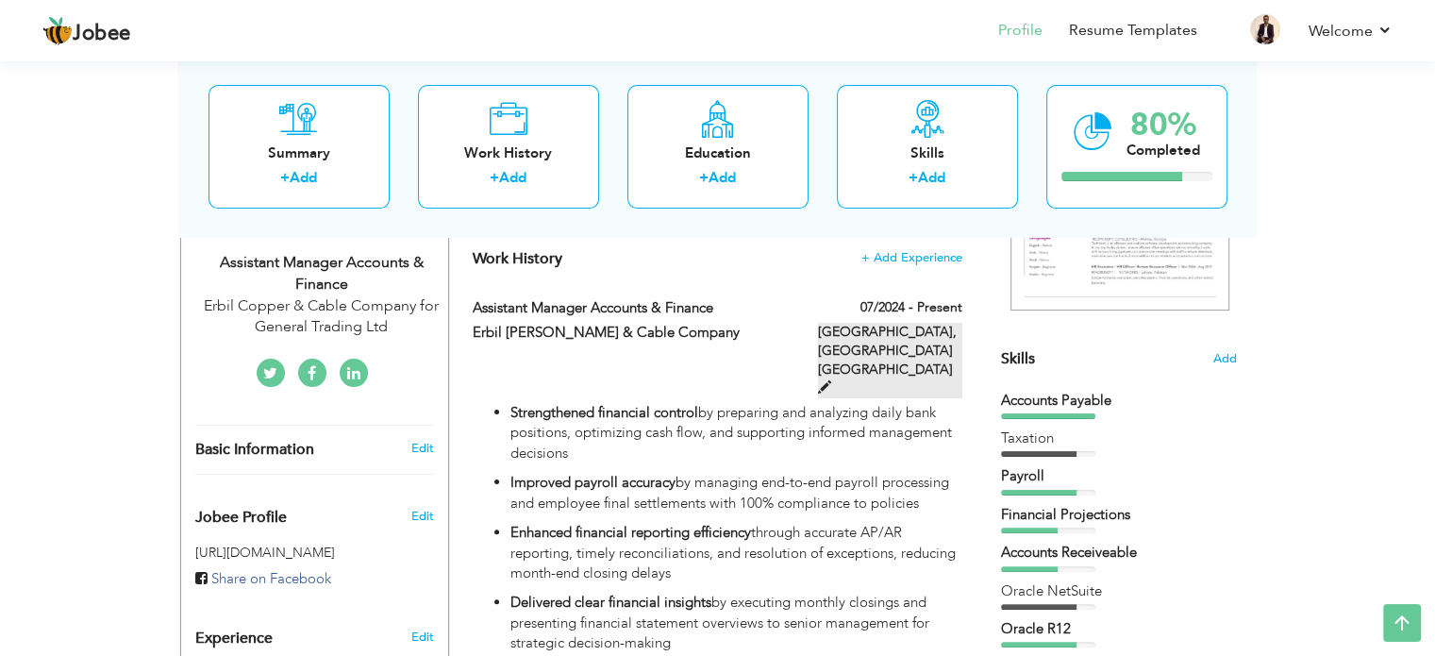
type input "Erbil"
checkbox input "true"
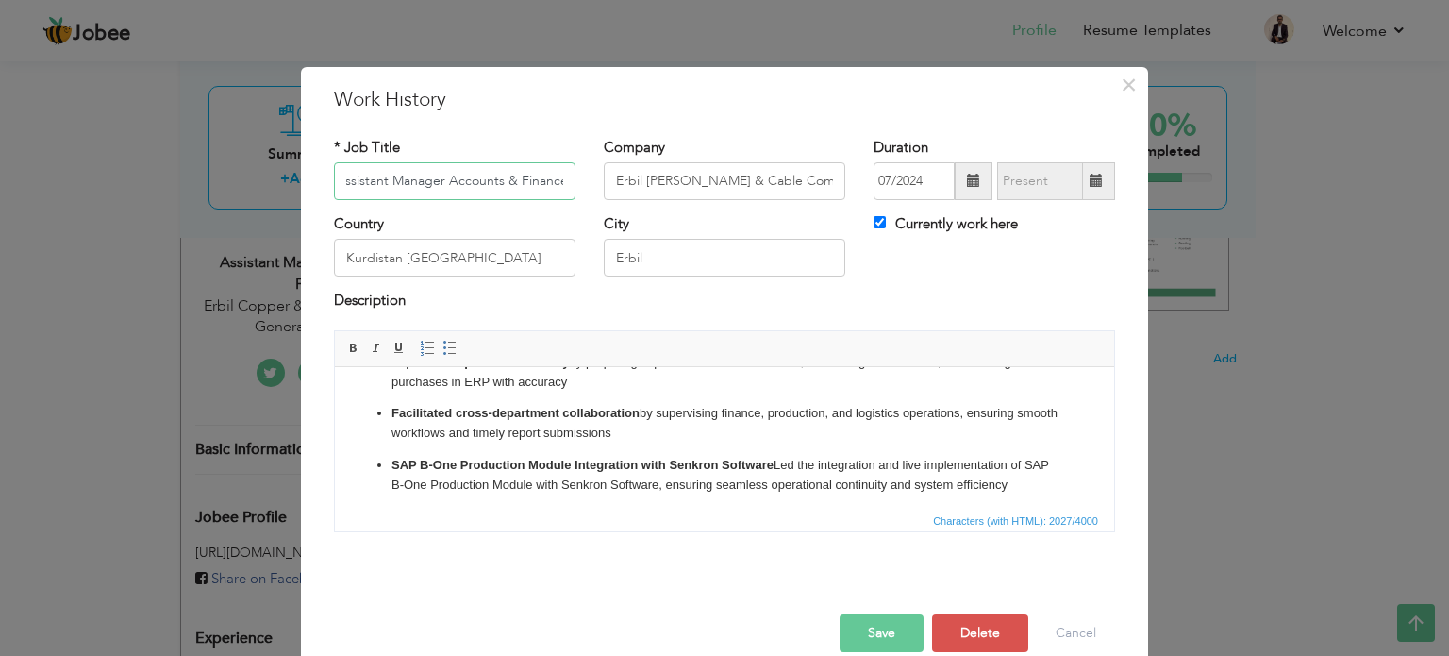
scroll to position [450, 0]
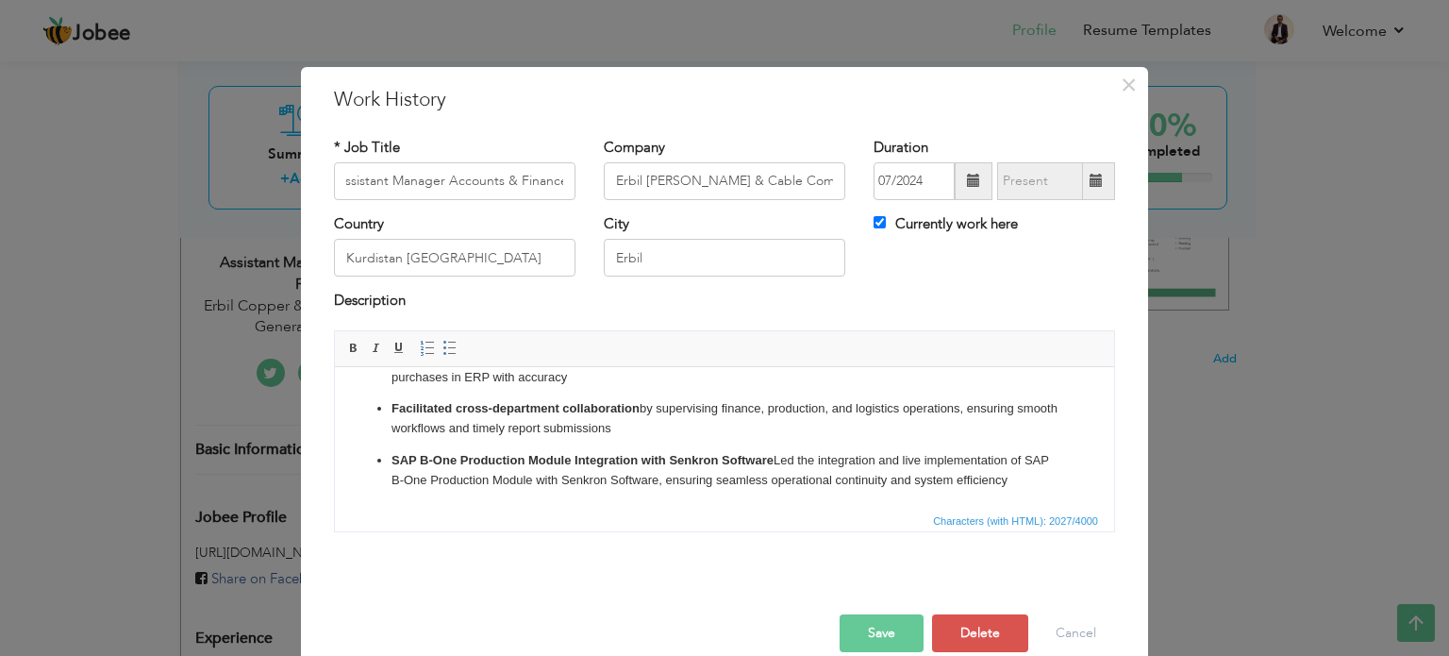
click at [1060, 474] on ul "Strengthened financial control by preparing and analyzing daily bank positions,…" at bounding box center [725, 212] width 742 height 555
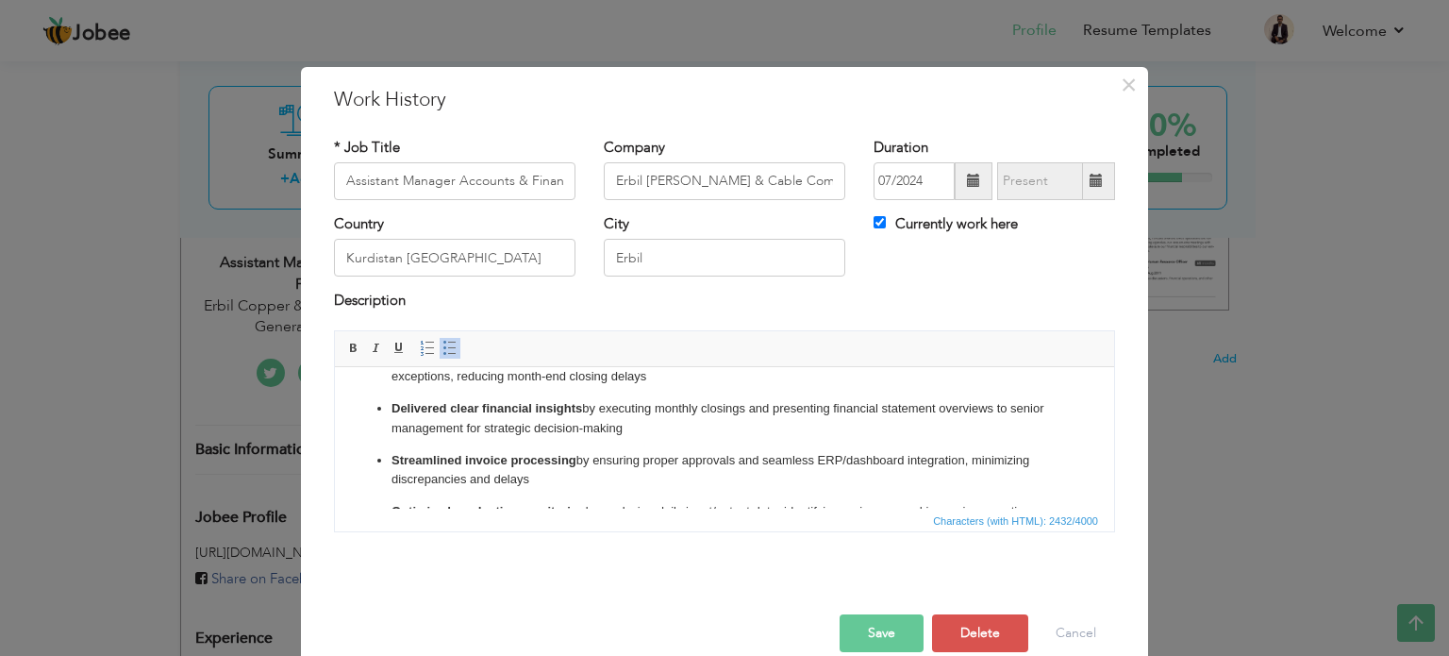
scroll to position [257, 0]
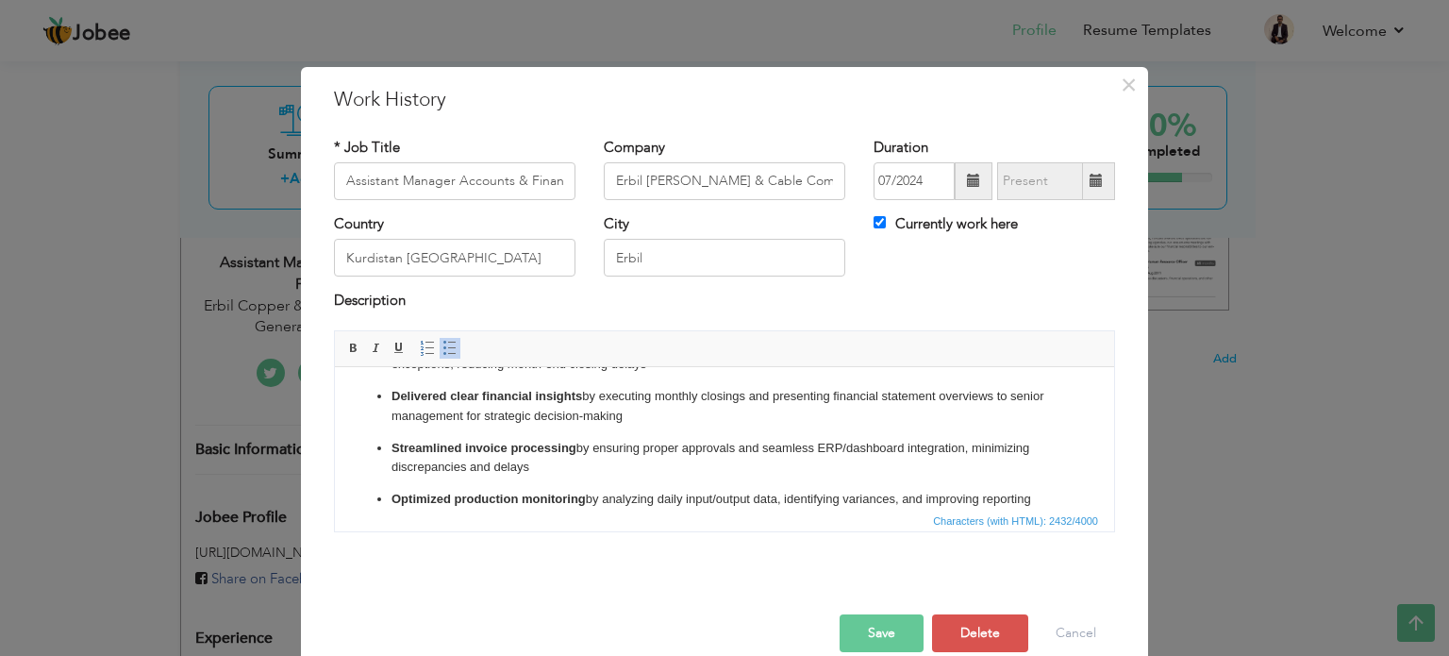
click at [898, 631] on button "Save" at bounding box center [882, 633] width 84 height 38
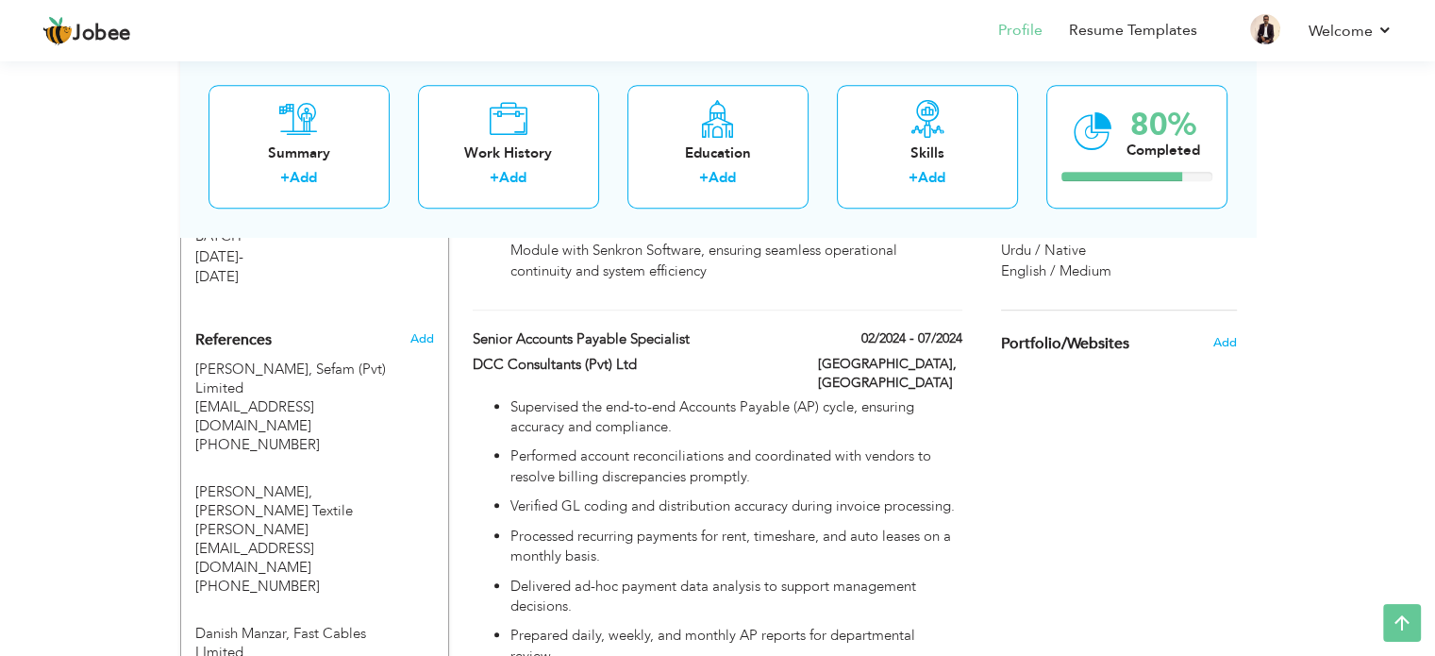
scroll to position [1895, 0]
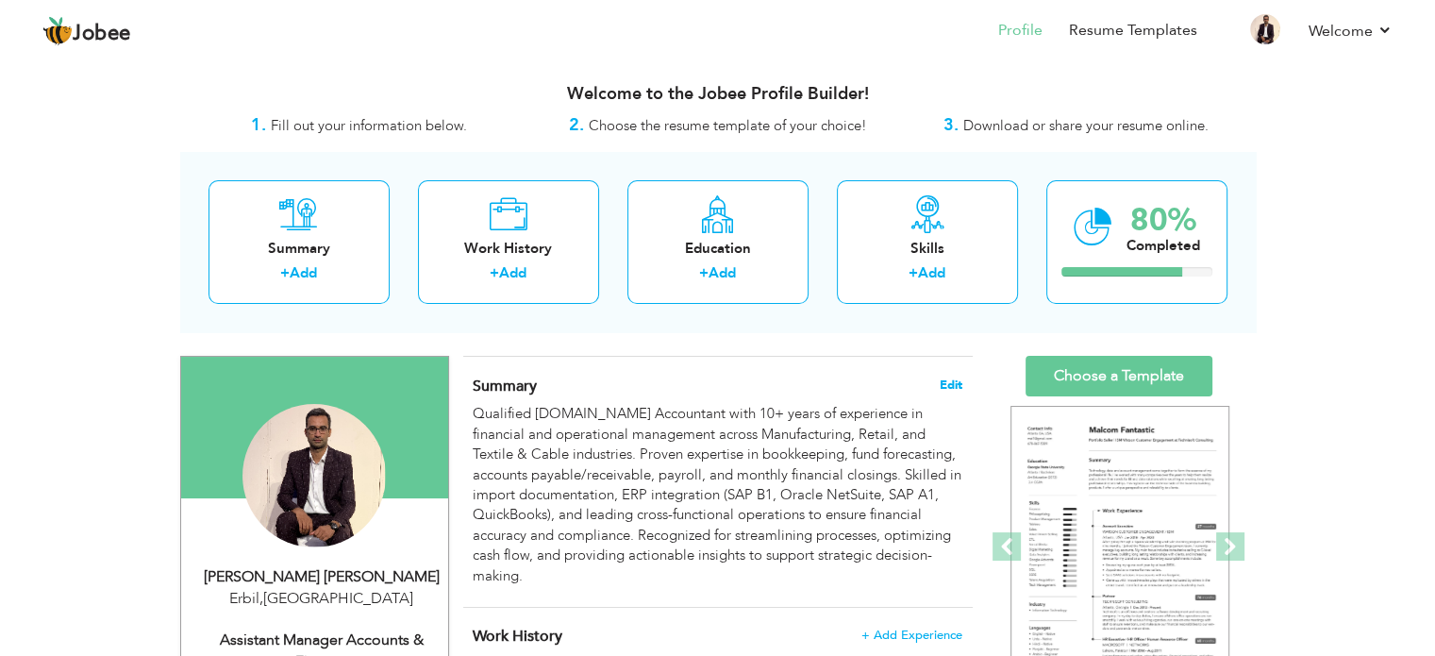
click at [951, 386] on span "Edit" at bounding box center [951, 384] width 23 height 13
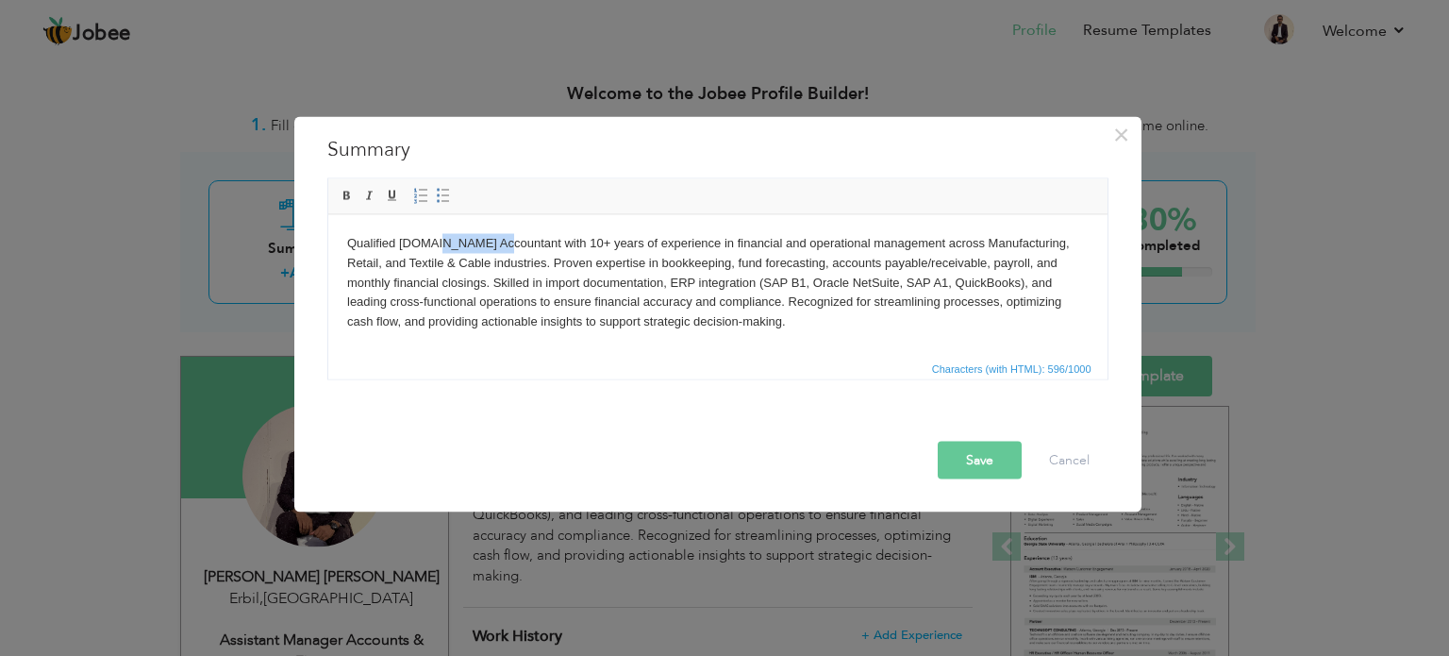
drag, startPoint x: 440, startPoint y: 242, endPoint x: 501, endPoint y: 247, distance: 61.6
click at [501, 247] on body "Qualified [DOMAIN_NAME] Accountant with 10+ years of experience in financial an…" at bounding box center [717, 282] width 742 height 98
click at [992, 457] on button "Save" at bounding box center [980, 460] width 84 height 38
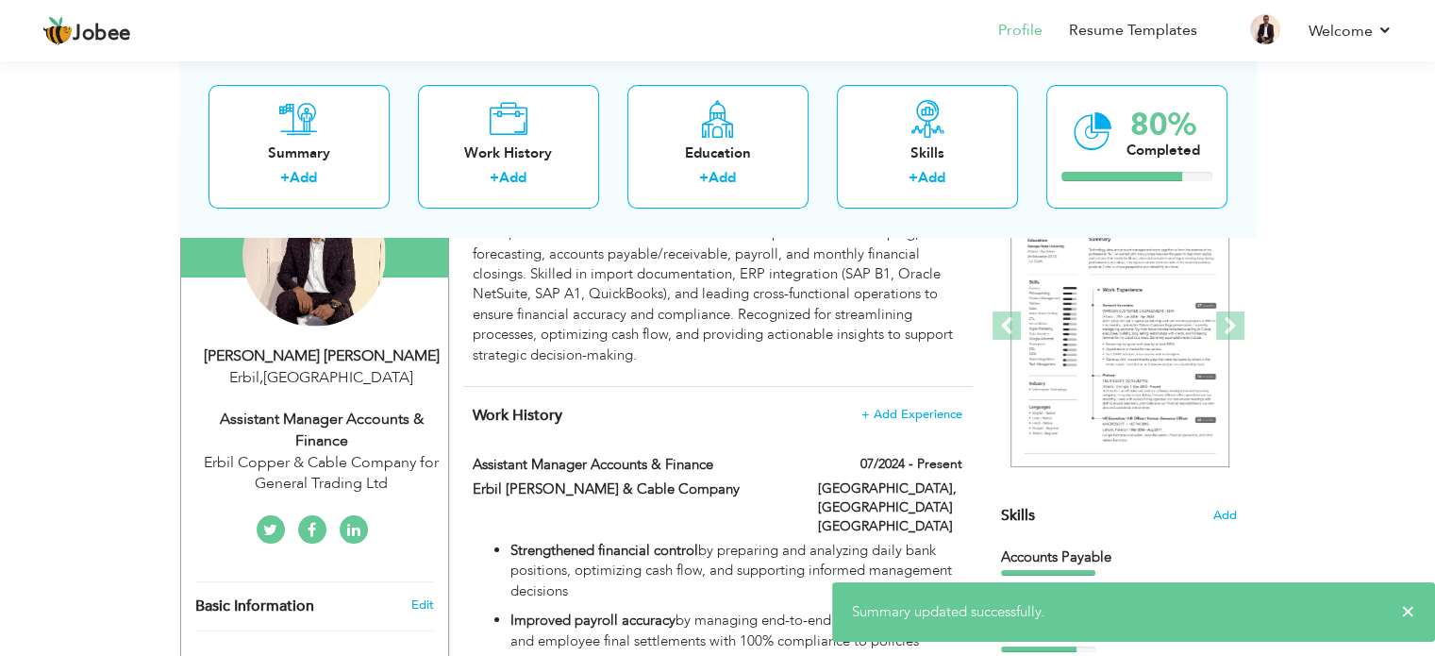
scroll to position [283, 0]
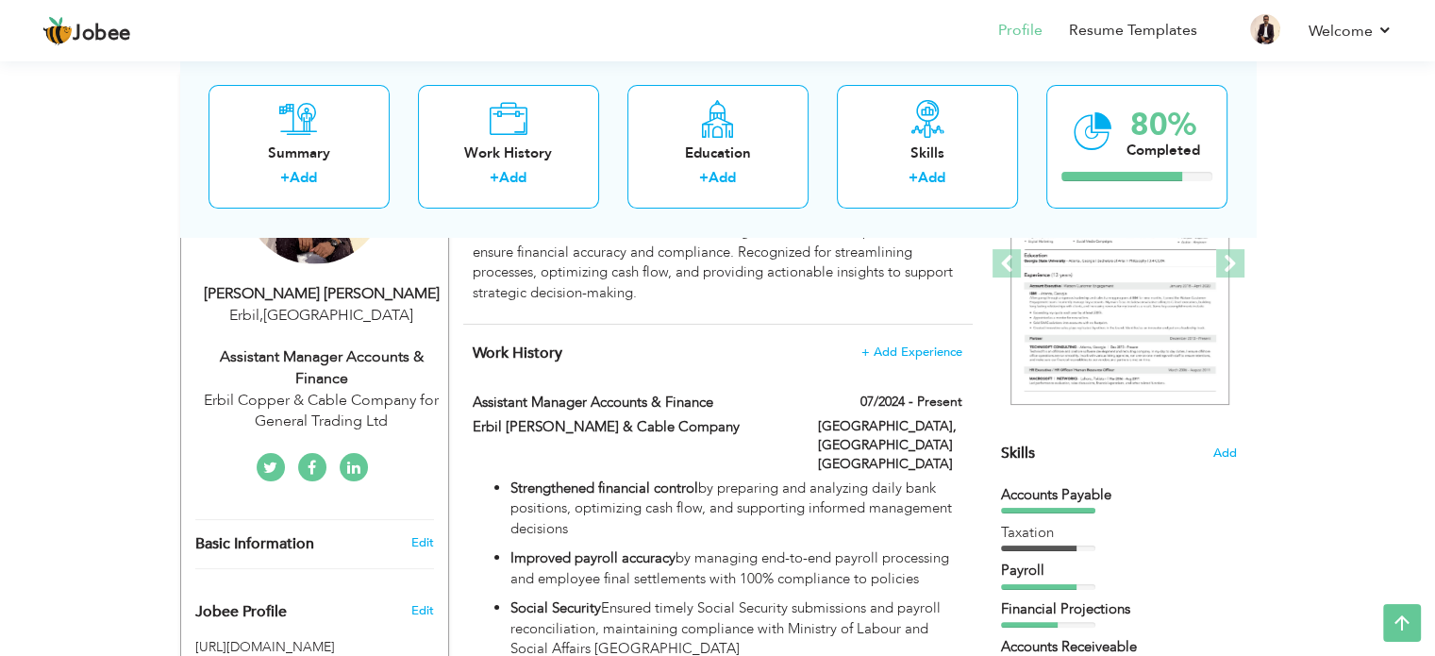
click at [359, 464] on link at bounding box center [354, 467] width 28 height 28
click at [275, 466] on icon at bounding box center [270, 467] width 14 height 15
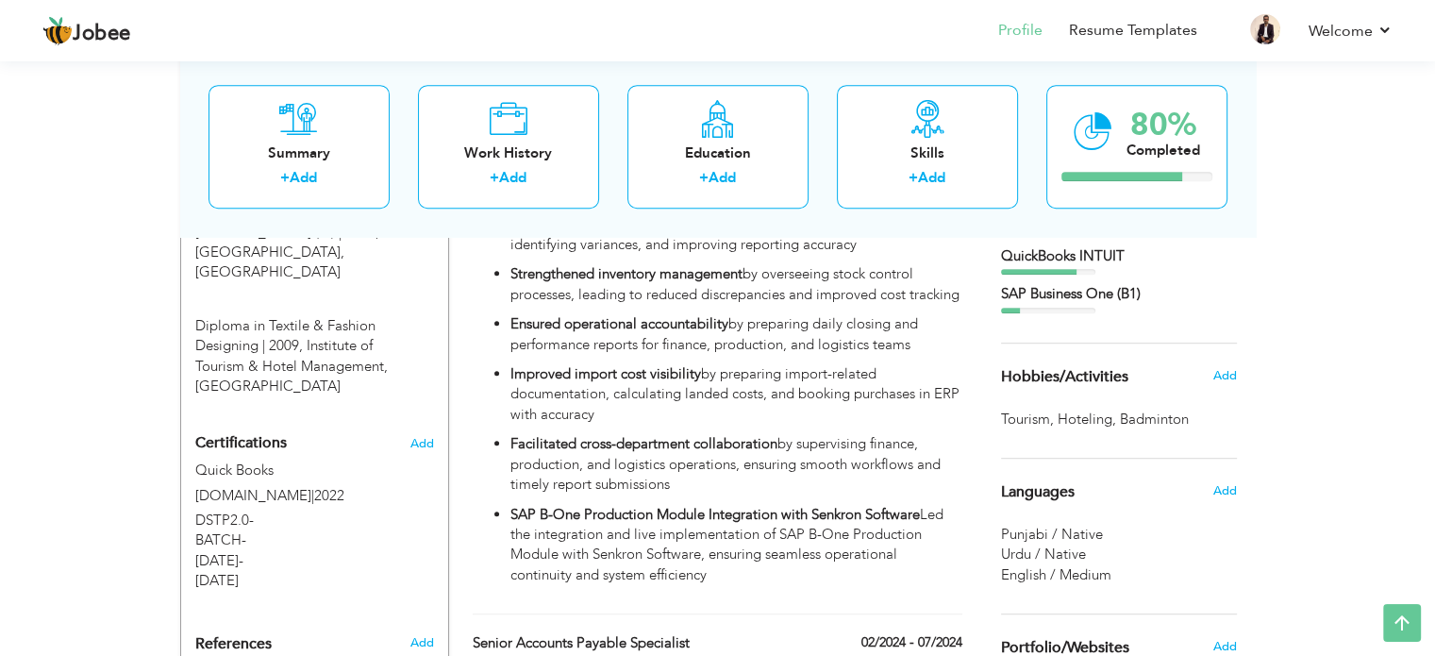
scroll to position [1038, 0]
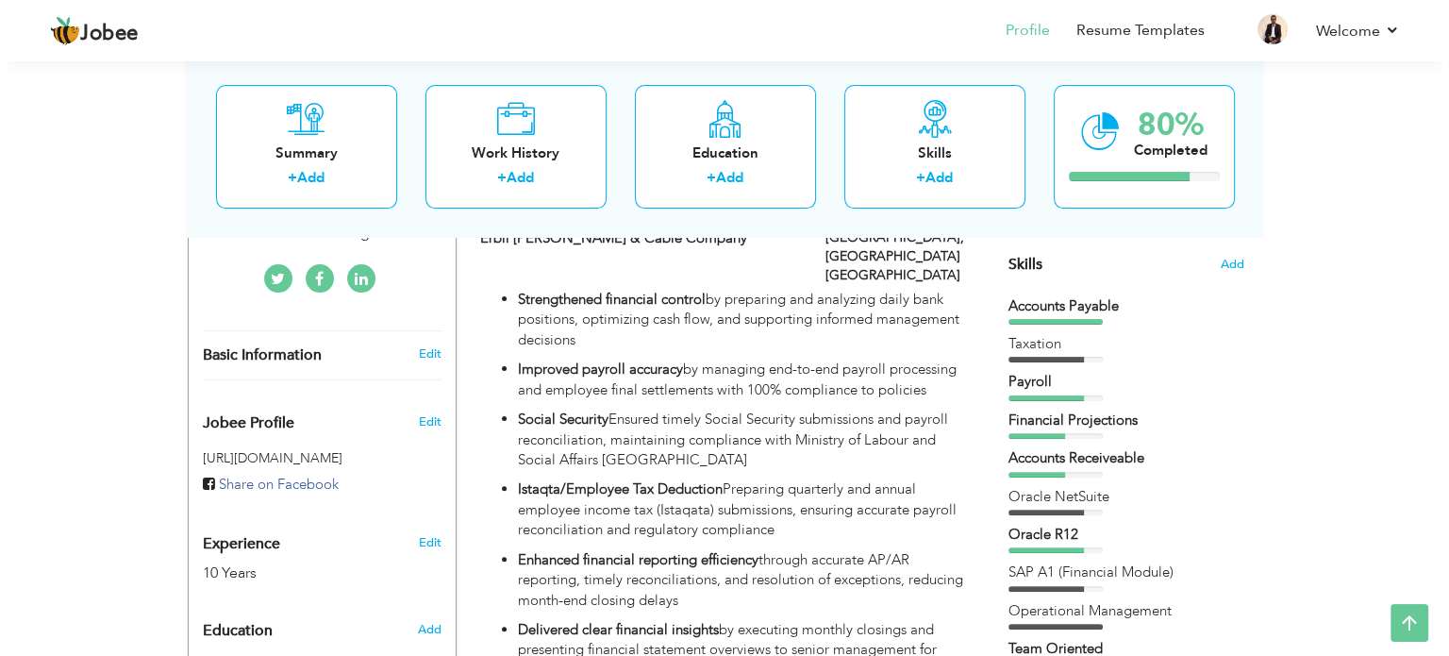
scroll to position [283, 0]
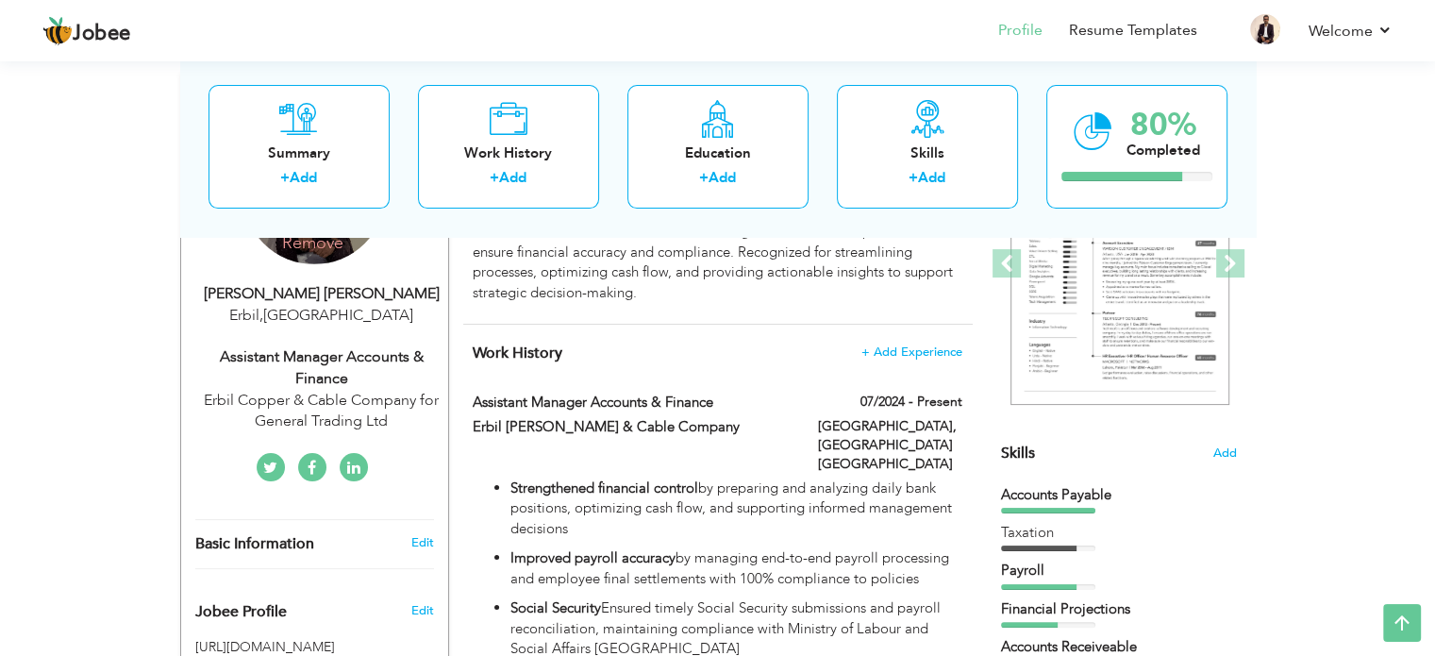
click at [420, 354] on div "Assistant Manager Accounts & Finance" at bounding box center [321, 367] width 253 height 43
type input "Wasim"
type input "[PERSON_NAME]"
type input "[PHONE_NUMBER]"
select select "number:102"
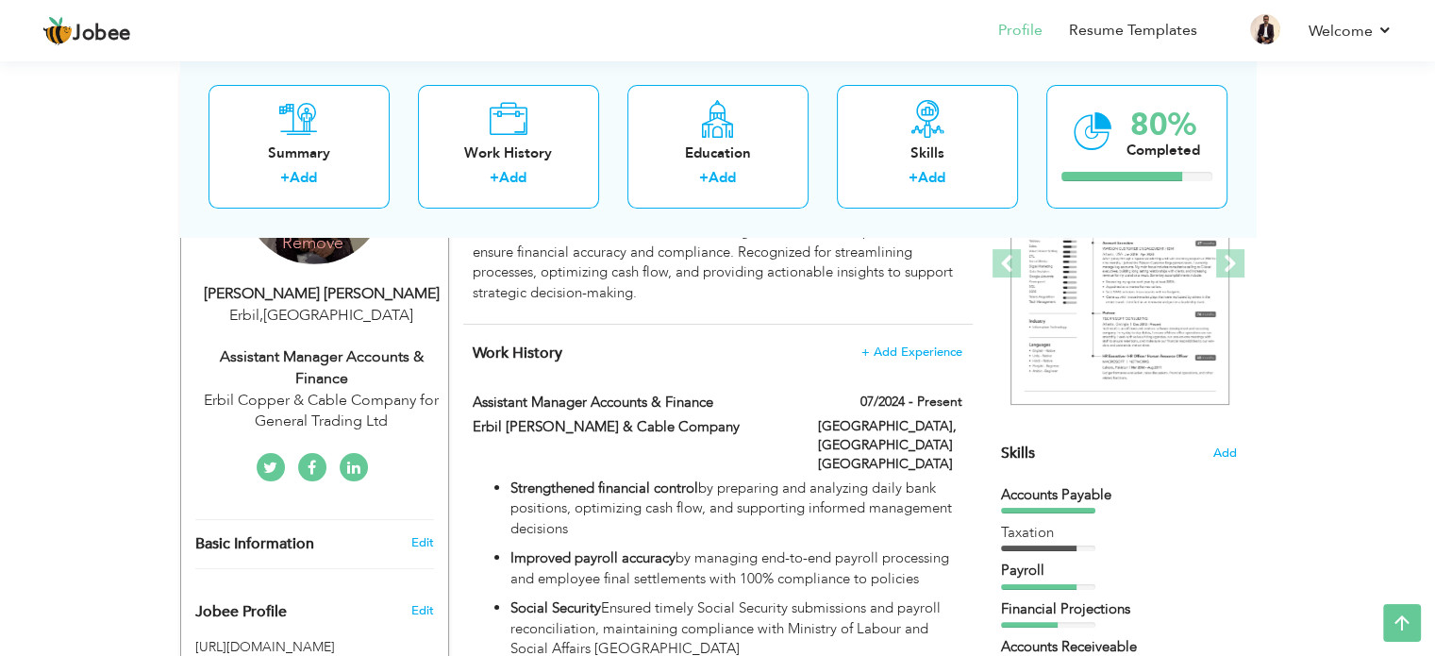
type input "Erbil"
select select "number:12"
type input "Erbil Copper & Cable Company for General Trading Ltd"
type input "Assistant Manager Accounts & Finance"
type input "[DOMAIN_NAME][URL][PERSON_NAME]"
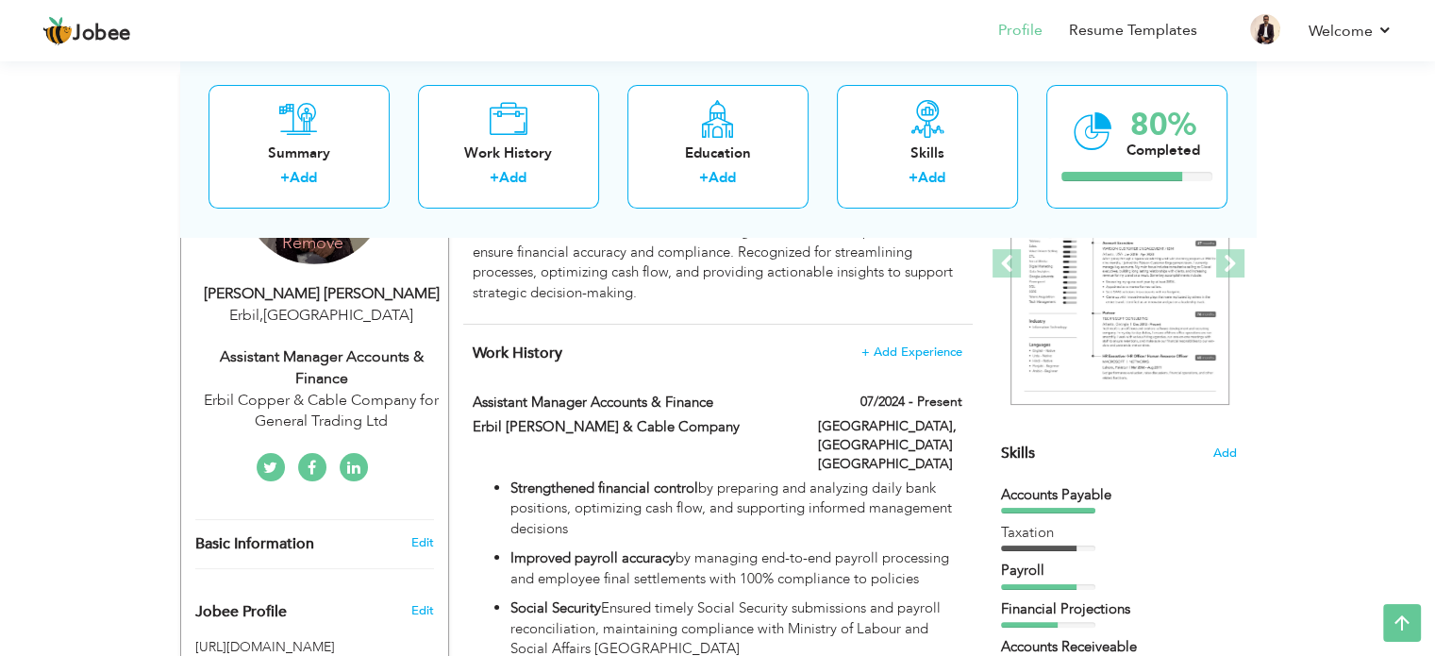
type input "@wasim737"
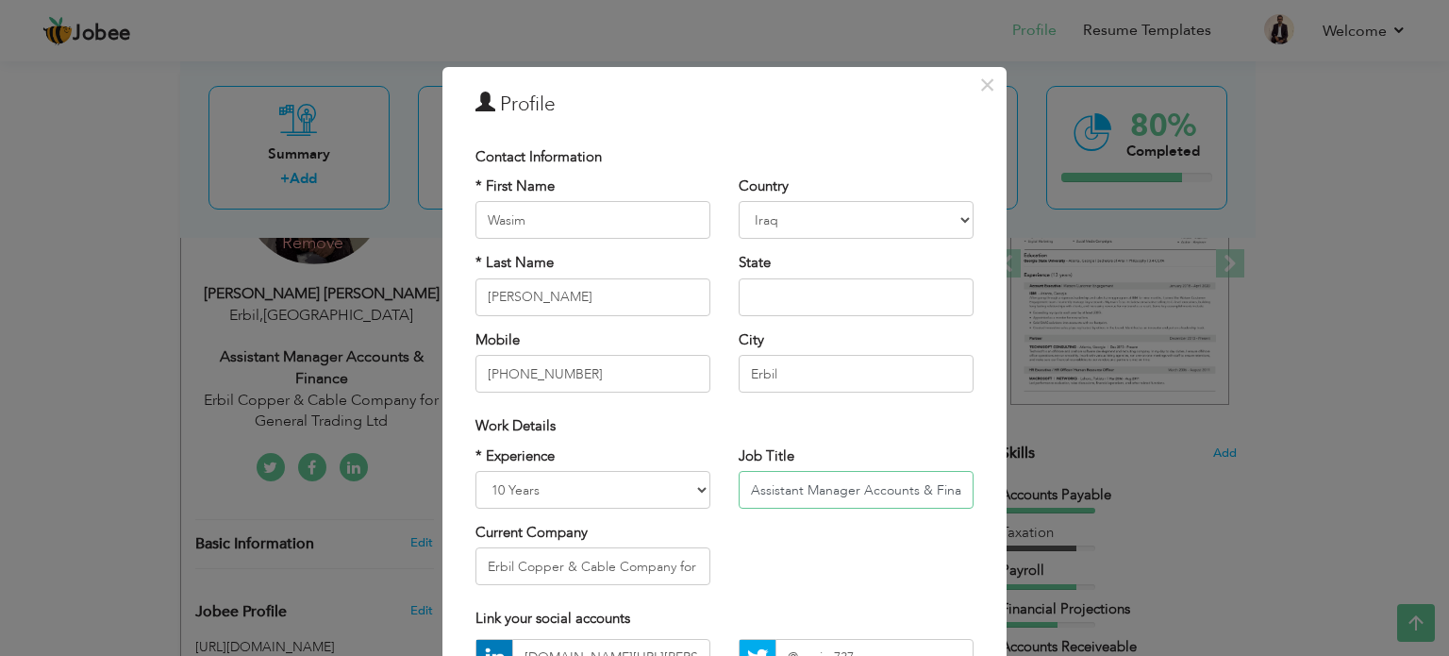
scroll to position [0, 16]
drag, startPoint x: 740, startPoint y: 491, endPoint x: 1011, endPoint y: 491, distance: 271.7
click at [1011, 491] on div "× Profile Contact Information * First Name Wasim * Last Name Mobile" at bounding box center [724, 328] width 1449 height 656
paste input "Accounting & Finance Manager"
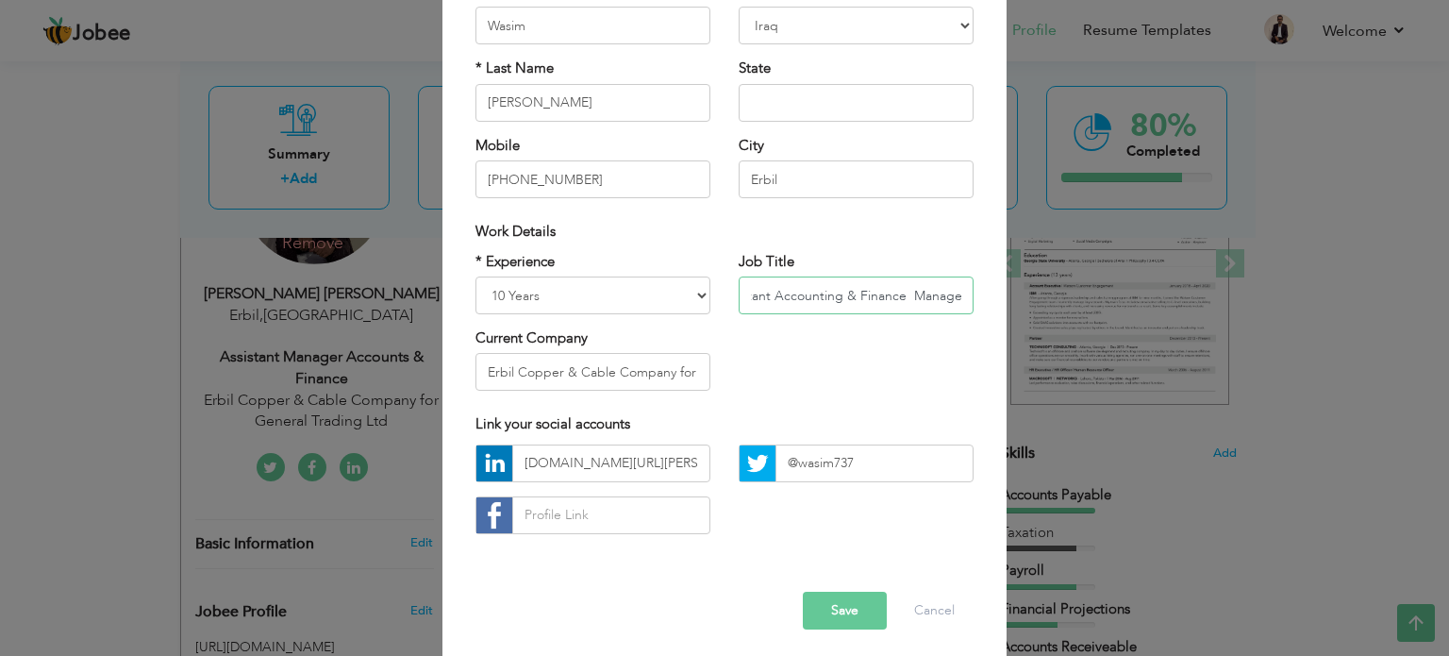
scroll to position [200, 0]
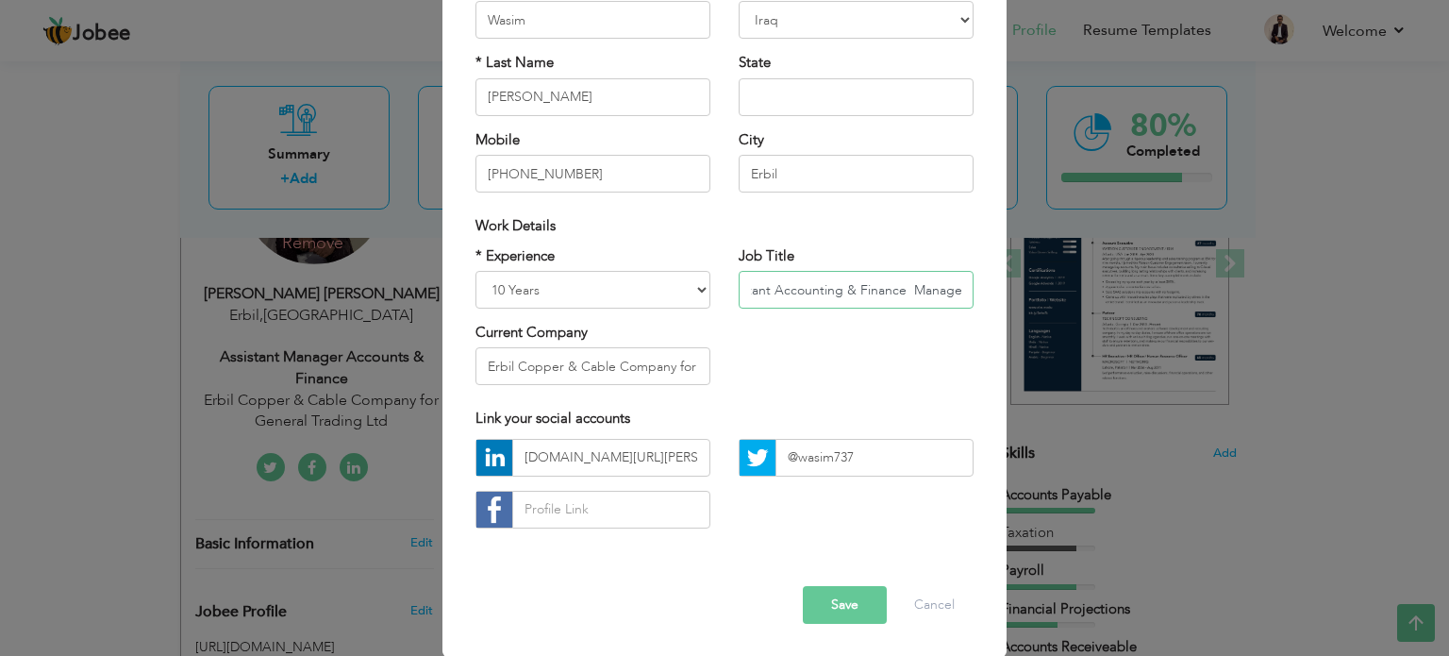
type input "Assistant Accounting & Finance Manager"
click at [826, 593] on button "Save" at bounding box center [845, 605] width 84 height 38
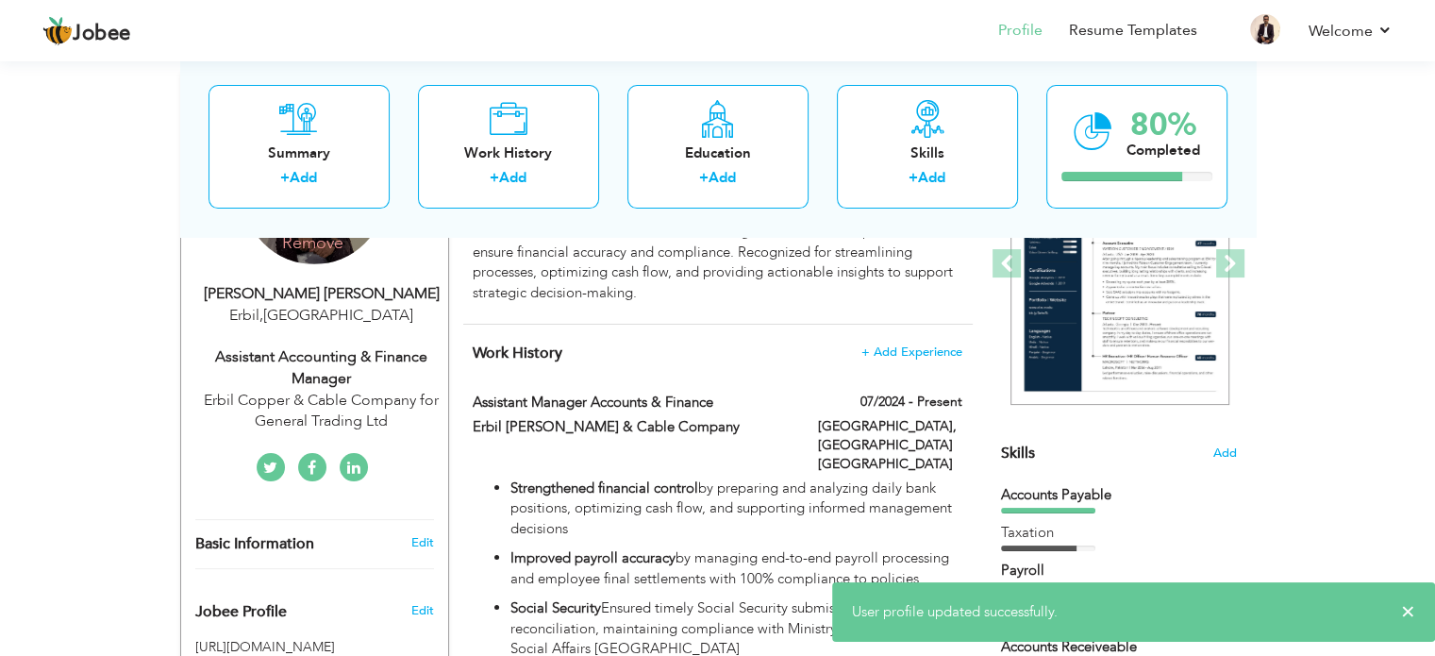
click at [962, 399] on div "07/2024 - Present" at bounding box center [890, 405] width 173 height 24
type input "Assistant Manager Accounts & Finance"
type input "Erbil [PERSON_NAME] & Cable Company"
type input "07/2024"
type input "Kurdistan [GEOGRAPHIC_DATA]"
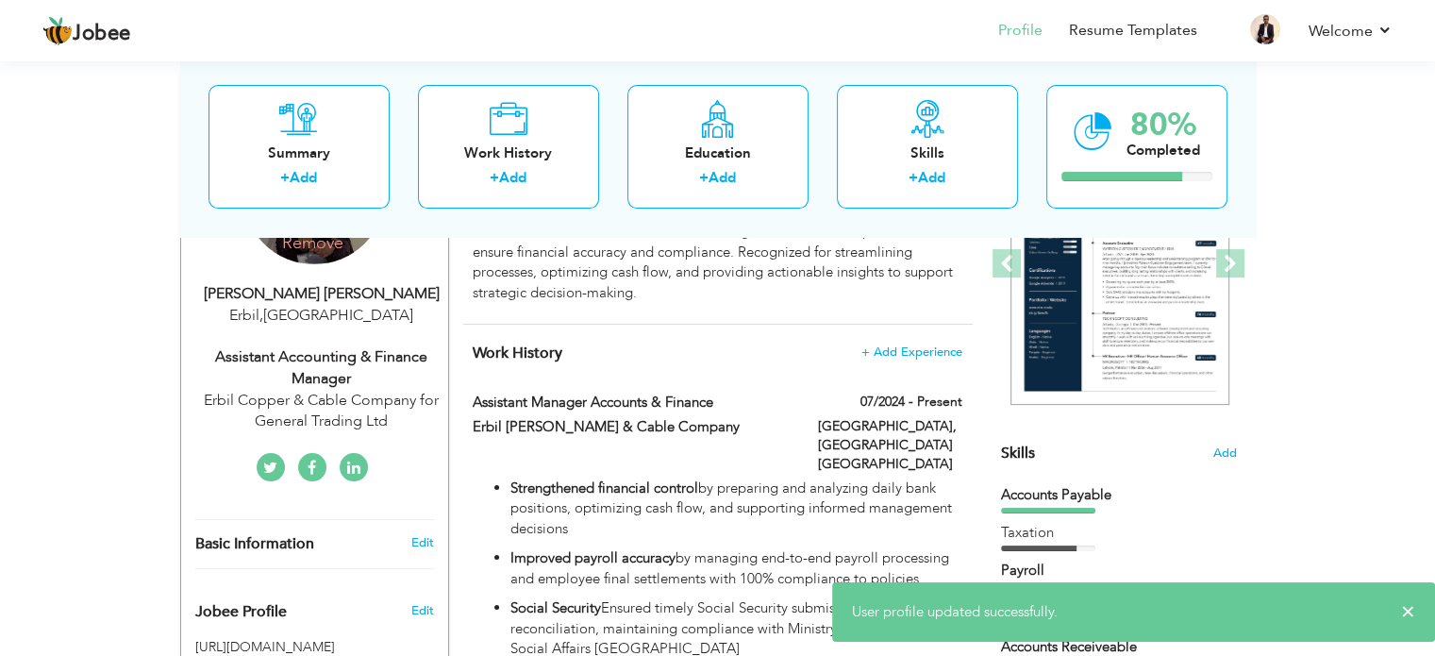
type input "Erbil"
checkbox input "true"
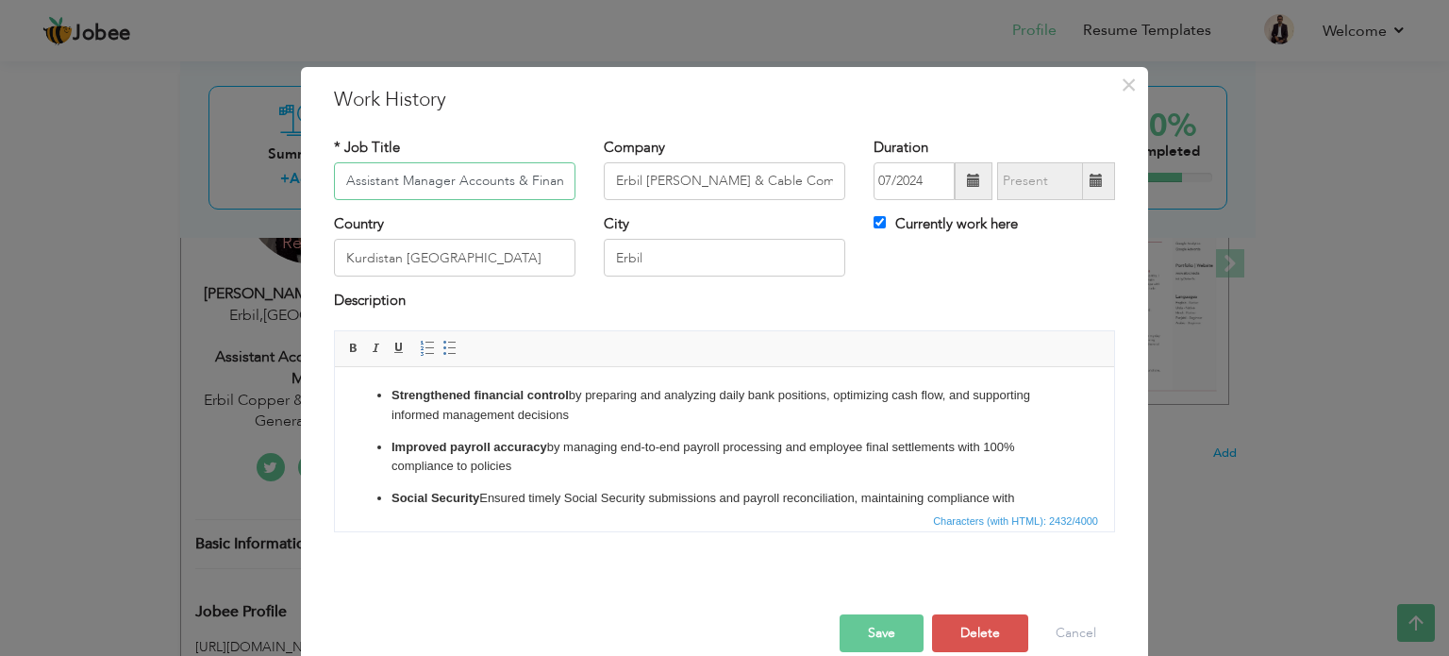
drag, startPoint x: 558, startPoint y: 176, endPoint x: 192, endPoint y: 168, distance: 366.2
click at [192, 168] on div "× Work History * Job Title Assistant Manager Accounts & Finance Company Erbil […" at bounding box center [724, 328] width 1449 height 656
paste input "Accounting & Finance Manager"
type input "Assistant Accounting & Finance Manager"
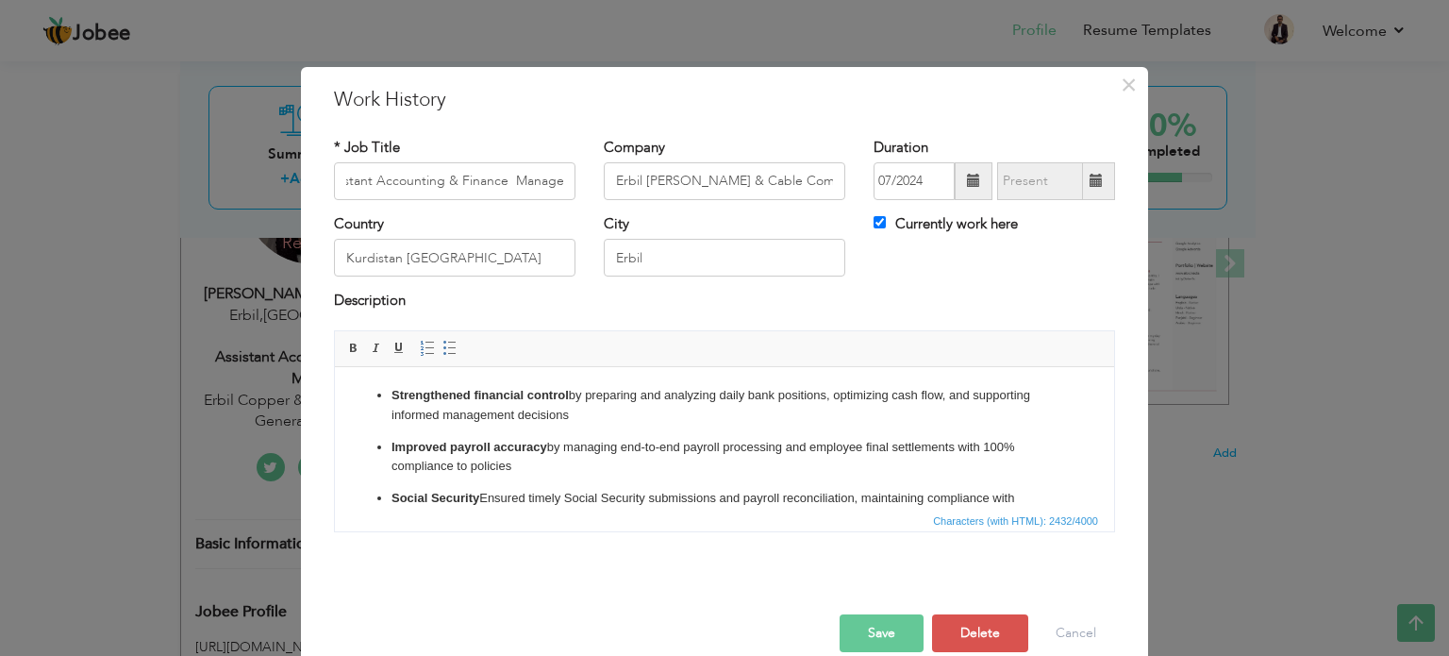
click at [873, 639] on button "Save" at bounding box center [882, 633] width 84 height 38
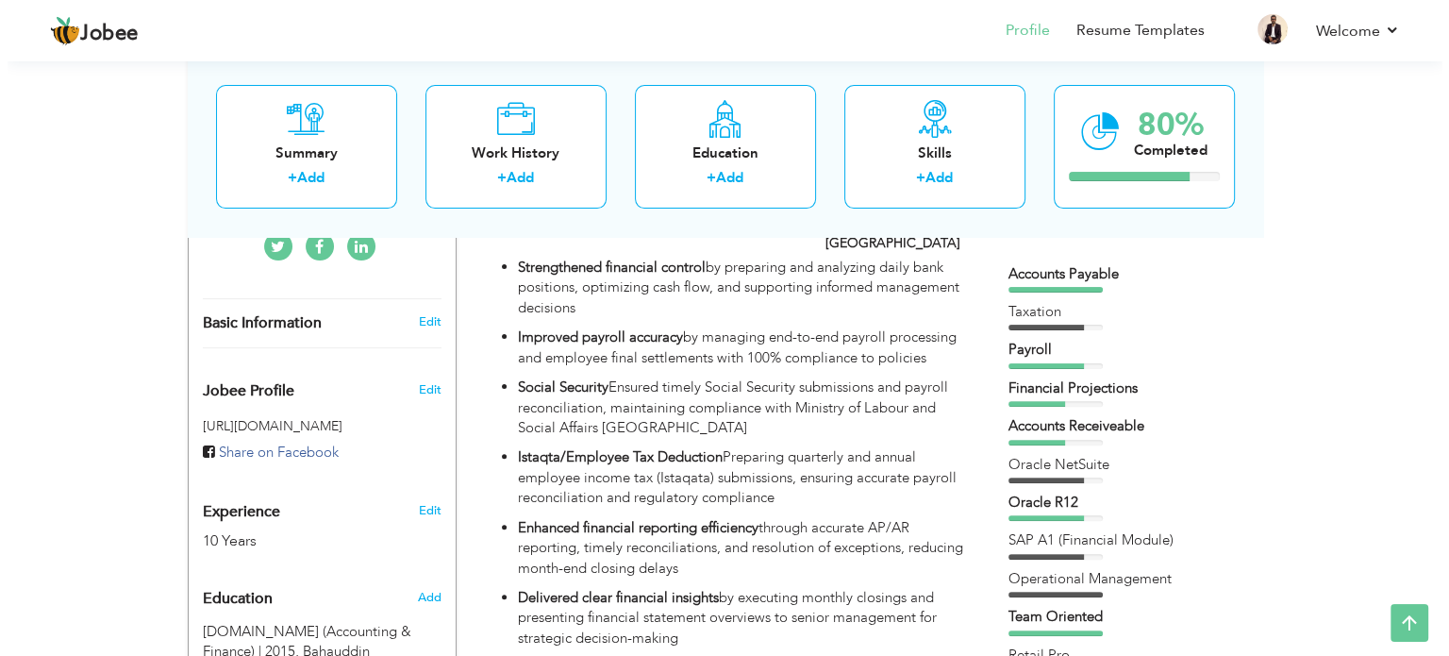
scroll to position [472, 0]
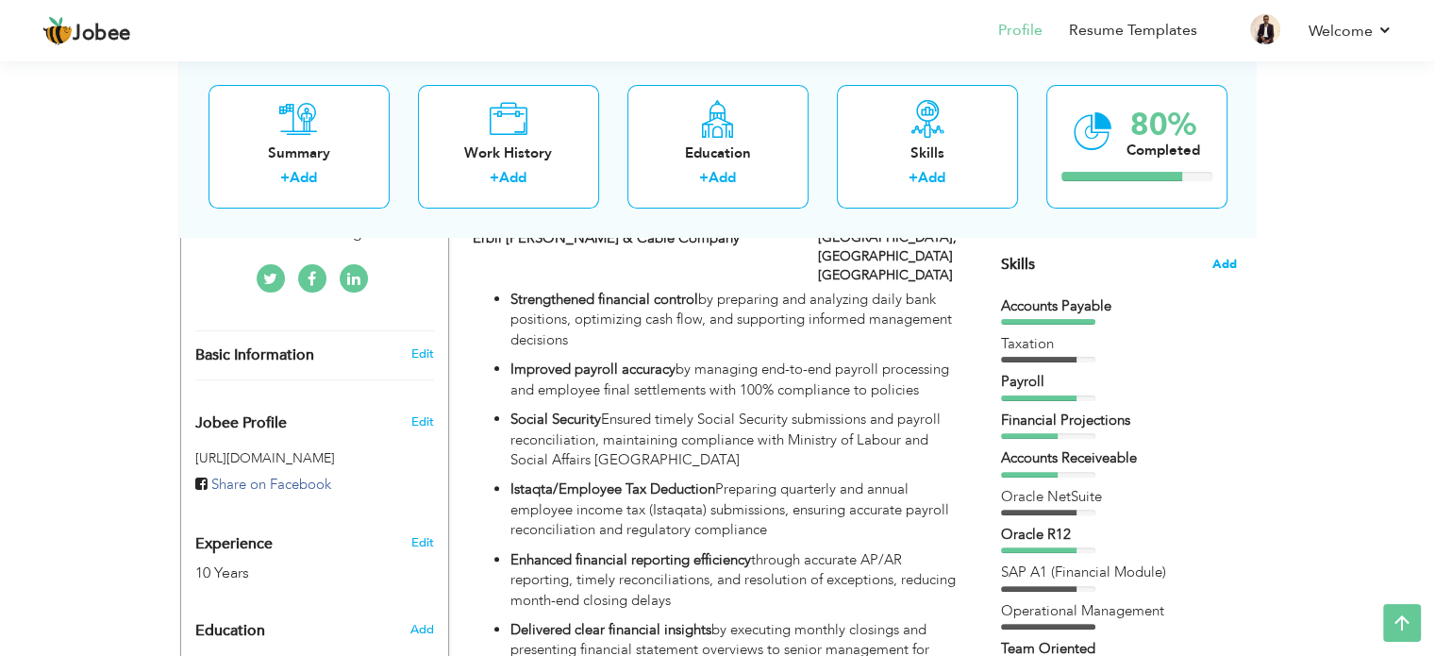
click at [1223, 262] on span "Add" at bounding box center [1224, 265] width 25 height 18
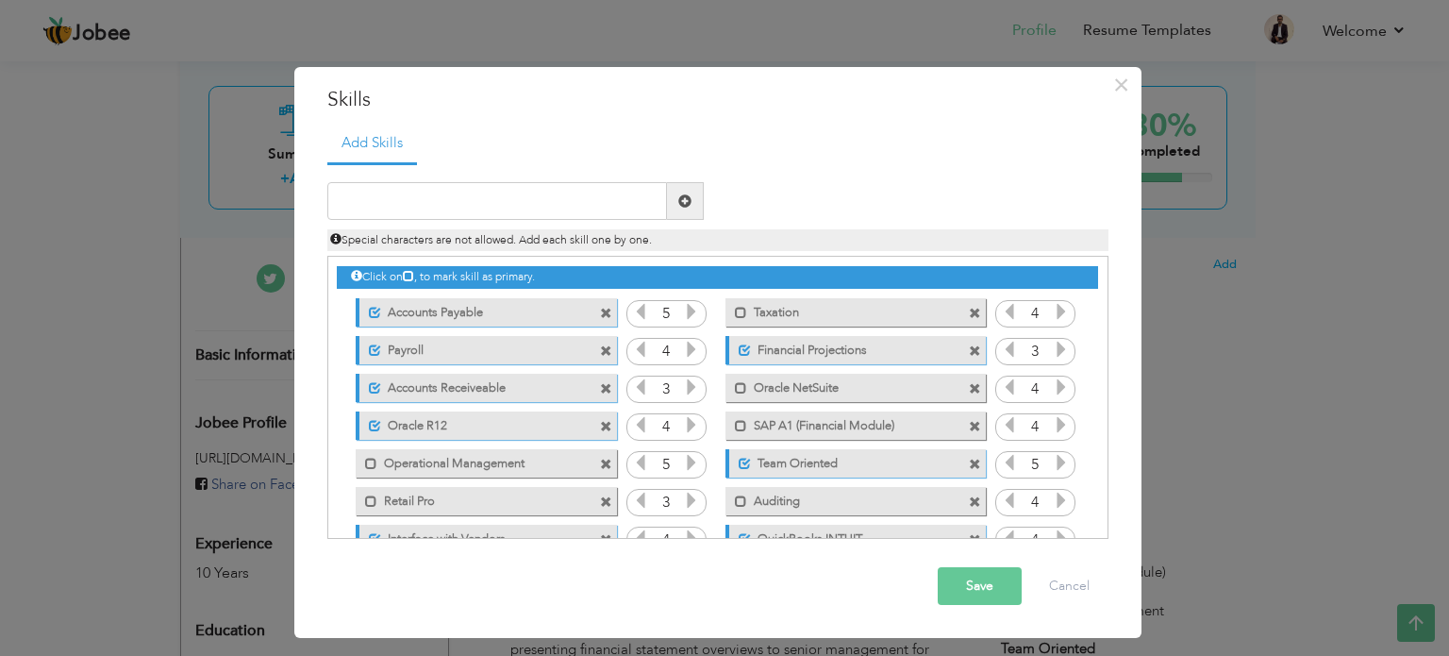
click at [533, 496] on label "Retail Pro" at bounding box center [472, 499] width 191 height 24
click at [533, 496] on label "Retail Pro" at bounding box center [475, 499] width 188 height 24
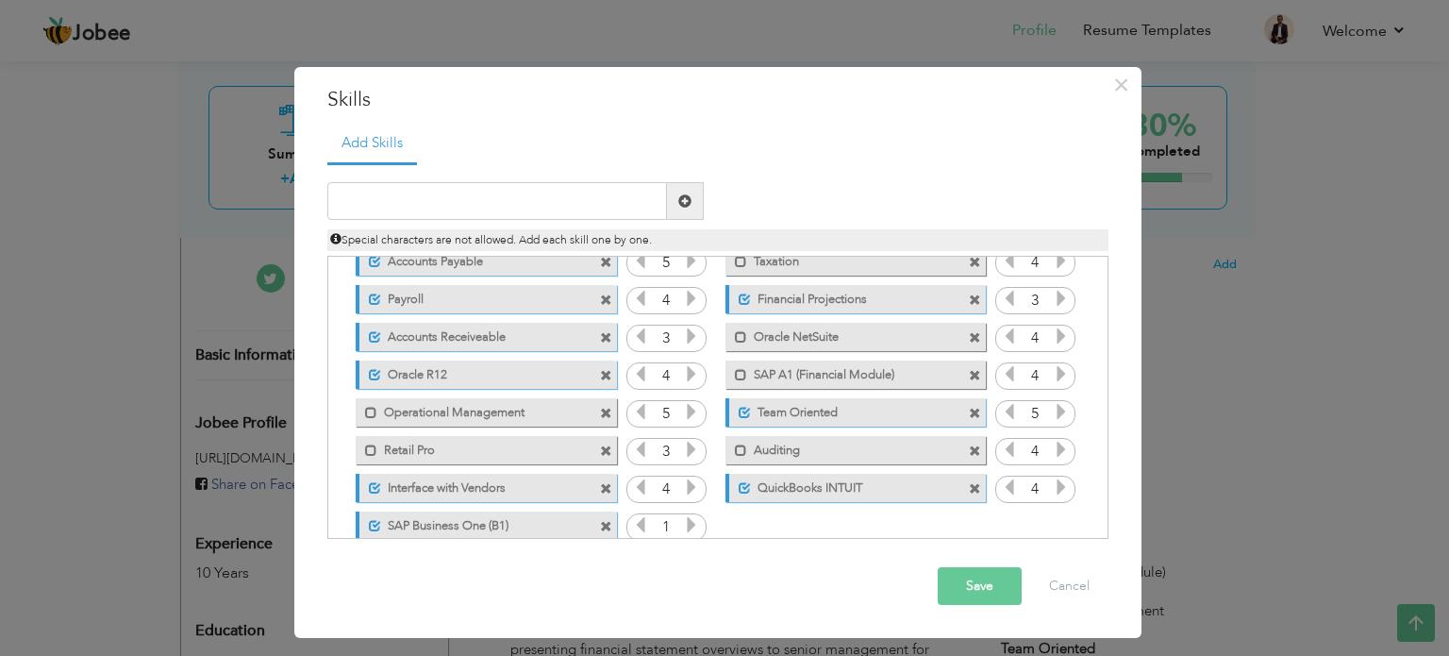
scroll to position [79, 0]
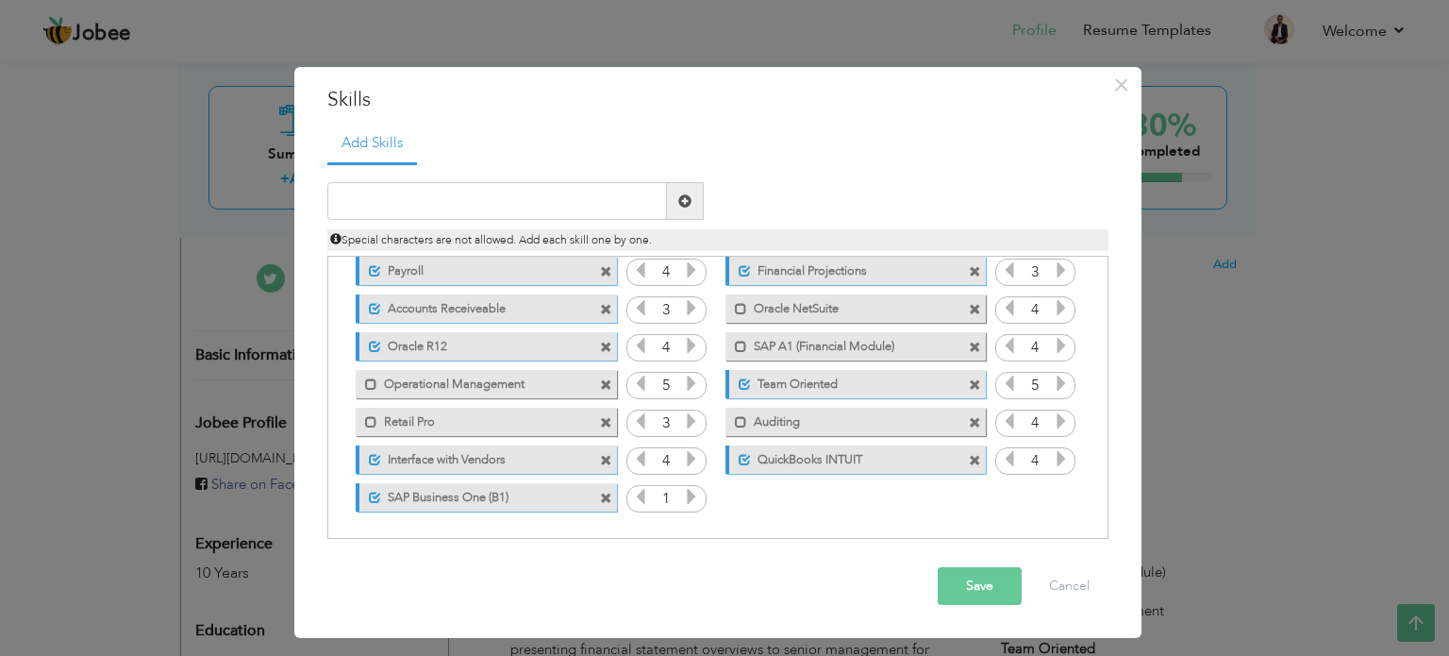
drag, startPoint x: 552, startPoint y: 497, endPoint x: 566, endPoint y: 329, distance: 168.5
click at [566, 329] on div "Click on , to mark skill as primary. Unmark as primary skill. Accounts Payable …" at bounding box center [717, 346] width 760 height 338
drag, startPoint x: 842, startPoint y: 462, endPoint x: 839, endPoint y: 388, distance: 74.6
click at [839, 388] on div "Click on , to mark skill as primary. Unmark as primary skill. Accounts Payable …" at bounding box center [717, 346] width 760 height 338
drag, startPoint x: 811, startPoint y: 455, endPoint x: 876, endPoint y: 506, distance: 81.9
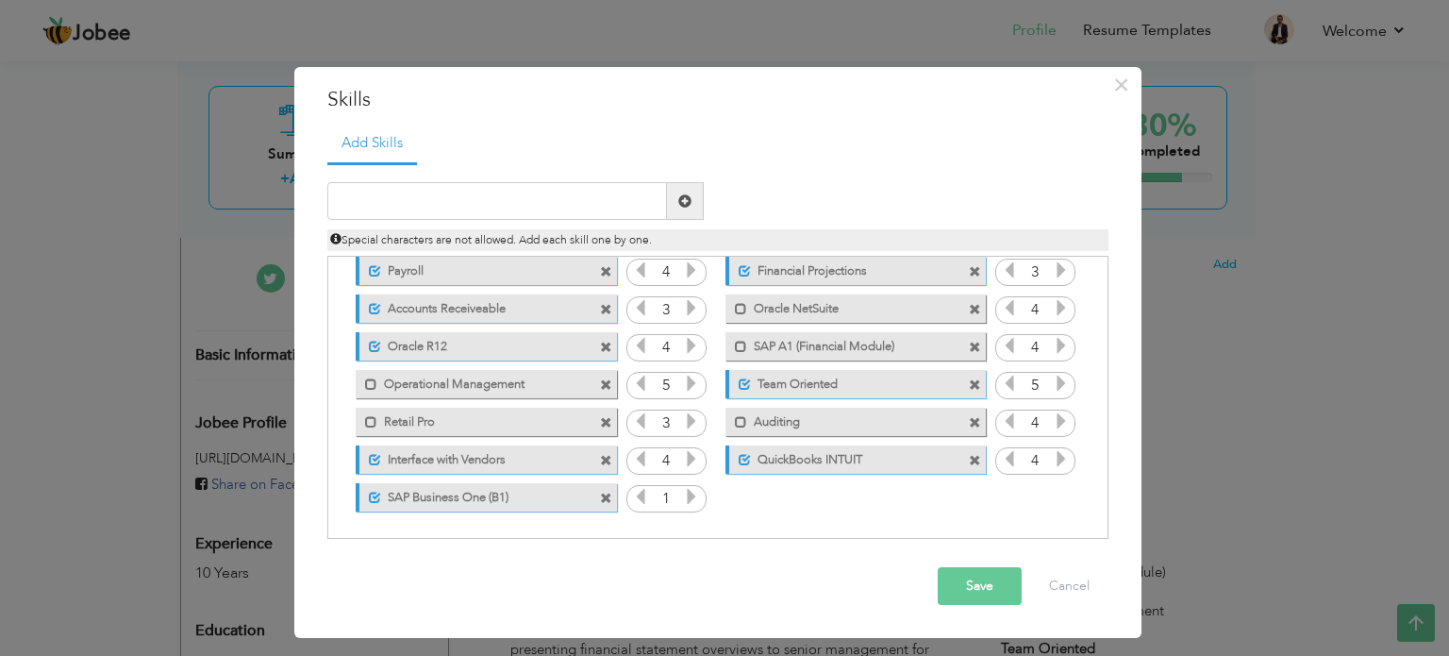
click at [876, 506] on div "Click on , to mark skill as primary. Unmark as primary skill. Accounts Payable …" at bounding box center [717, 346] width 760 height 338
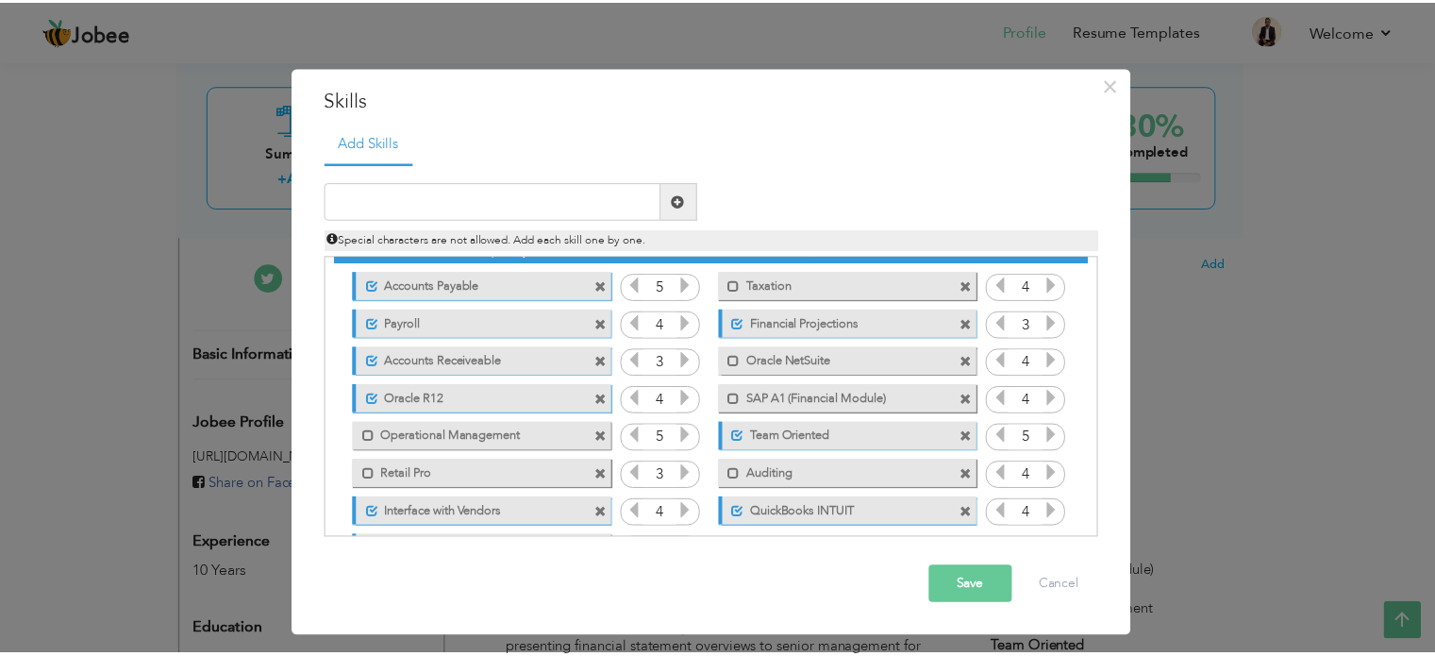
scroll to position [0, 0]
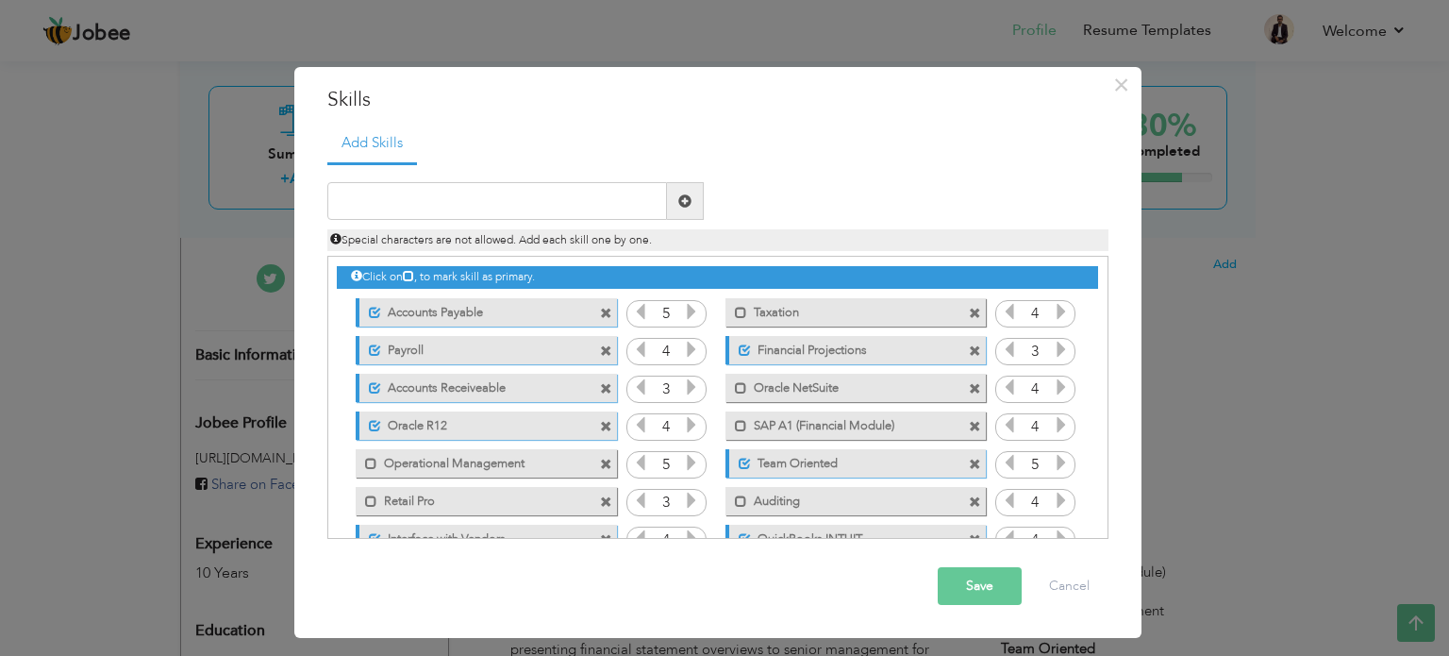
click at [581, 240] on span "Special characters are not allowed. Add each skill one by one." at bounding box center [491, 239] width 322 height 15
click at [678, 200] on span at bounding box center [684, 200] width 13 height 13
click at [678, 202] on span at bounding box center [684, 200] width 13 height 13
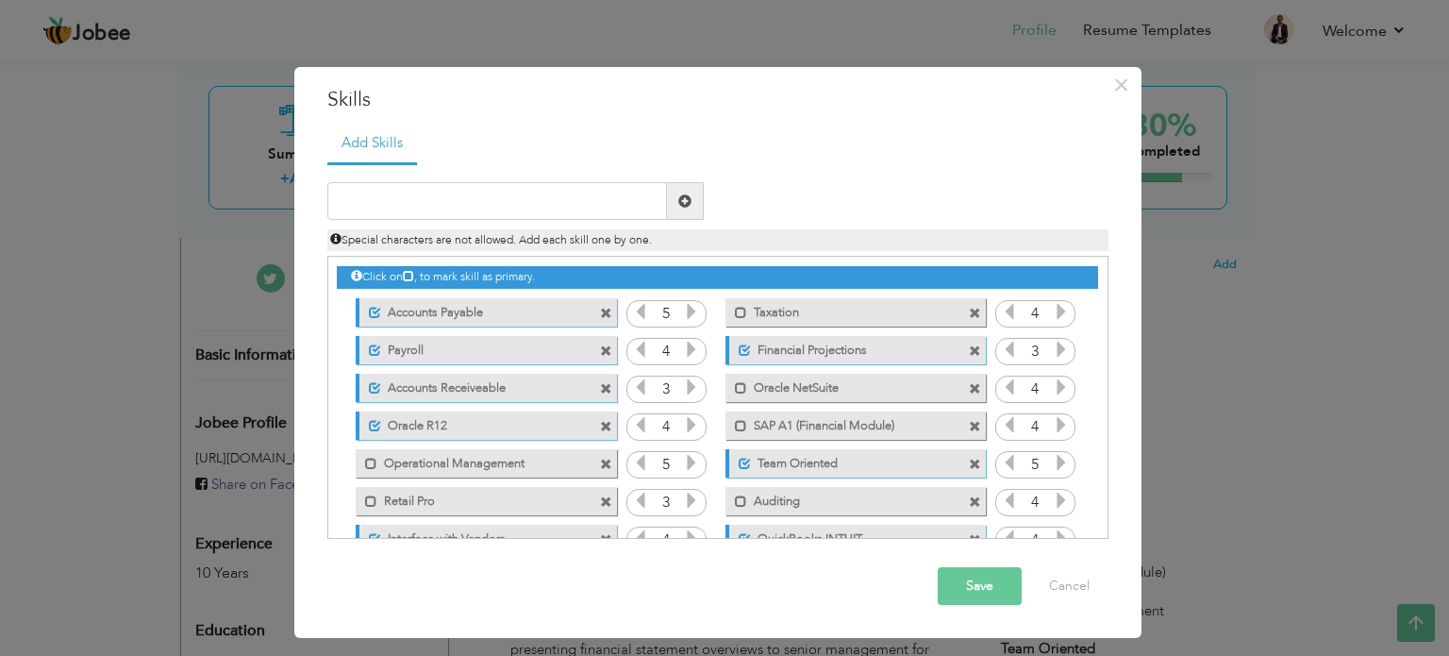
click at [678, 202] on span at bounding box center [684, 200] width 13 height 13
drag, startPoint x: 765, startPoint y: 311, endPoint x: 554, endPoint y: 309, distance: 211.4
click at [554, 309] on div "Click on , to mark skill as primary. Unmark as primary skill. Accounts Payable …" at bounding box center [717, 426] width 760 height 338
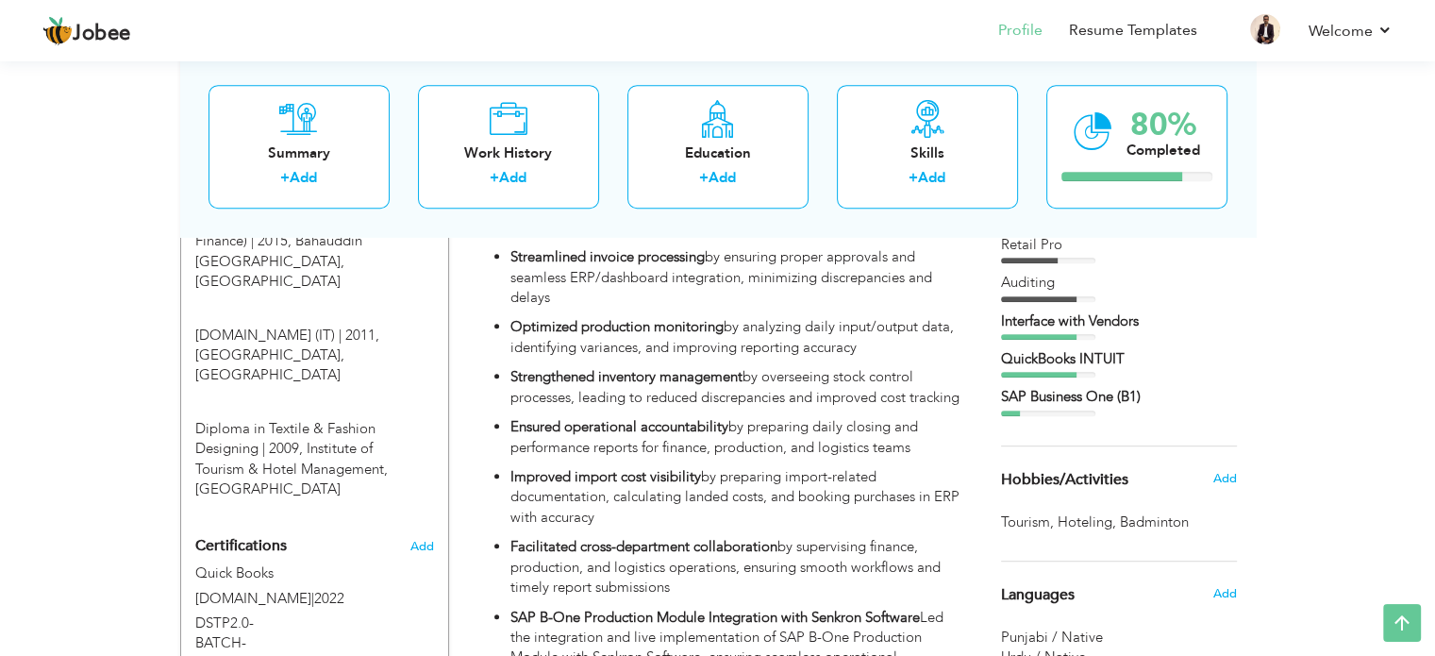
scroll to position [944, 0]
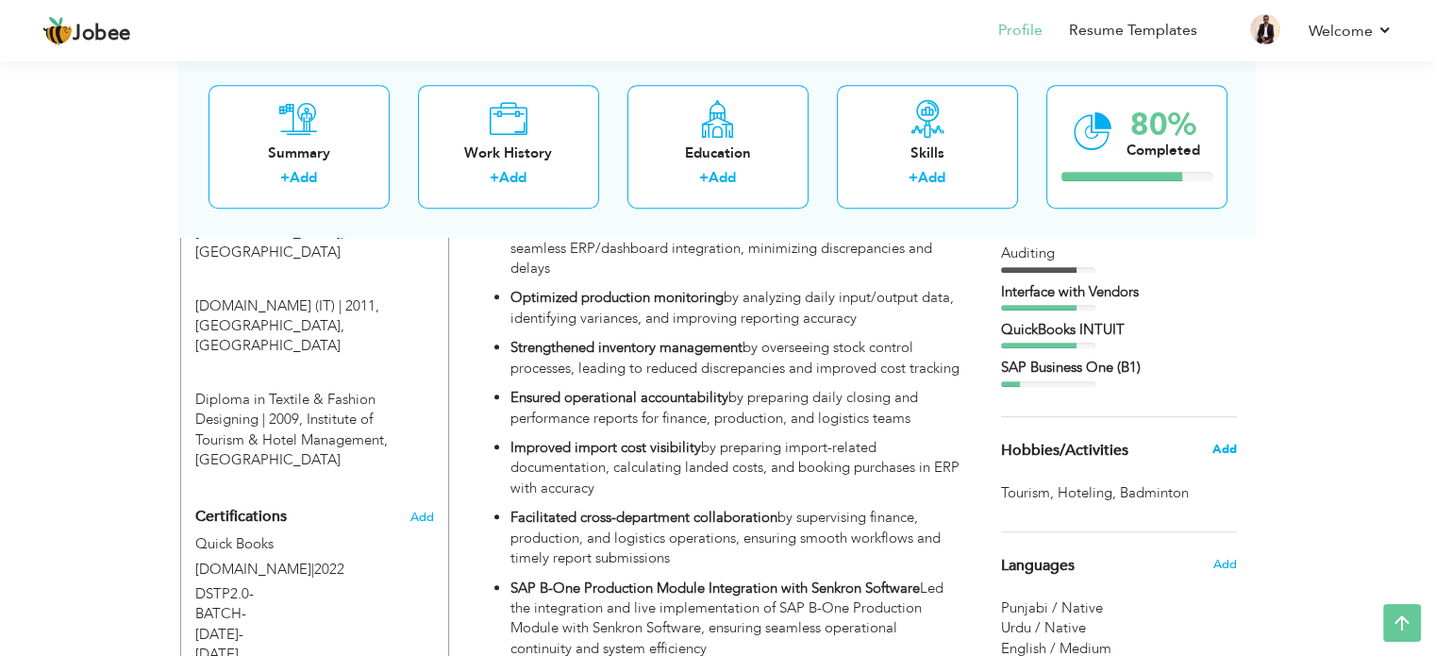
click at [1226, 454] on span "Add" at bounding box center [1223, 449] width 25 height 17
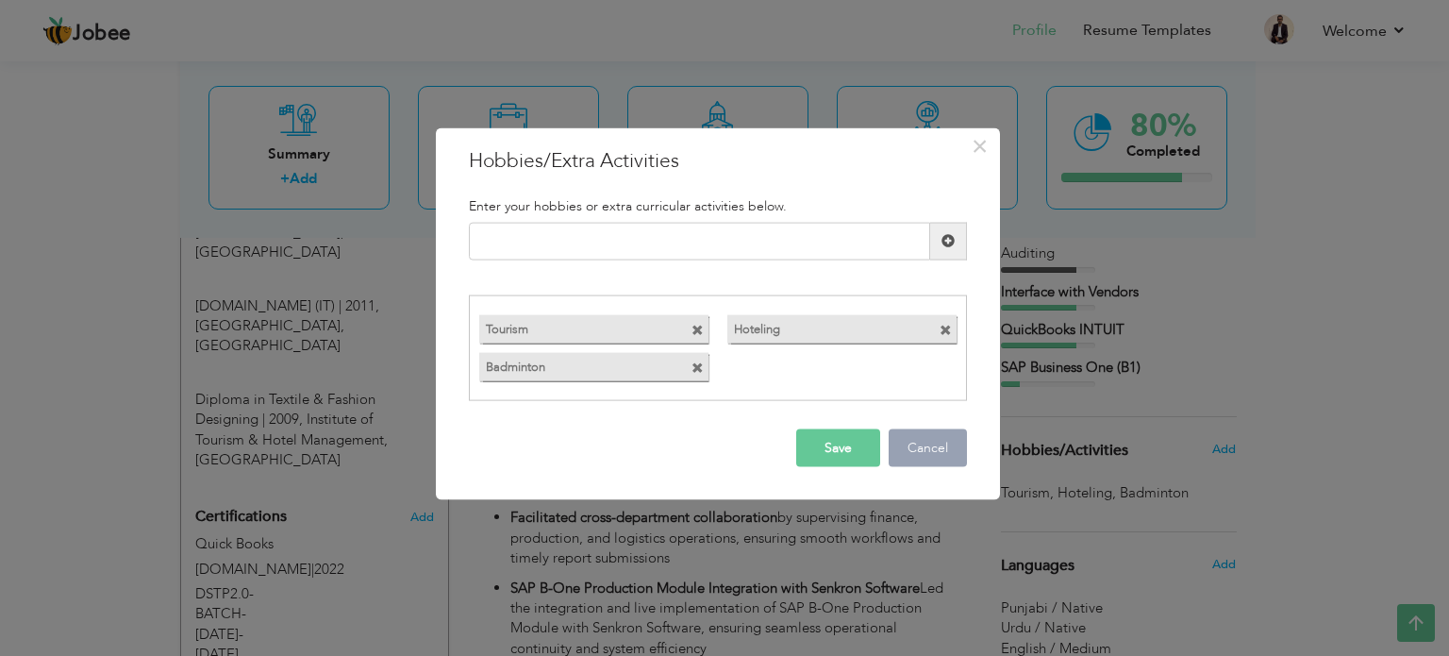
click at [939, 448] on button "Cancel" at bounding box center [928, 448] width 78 height 38
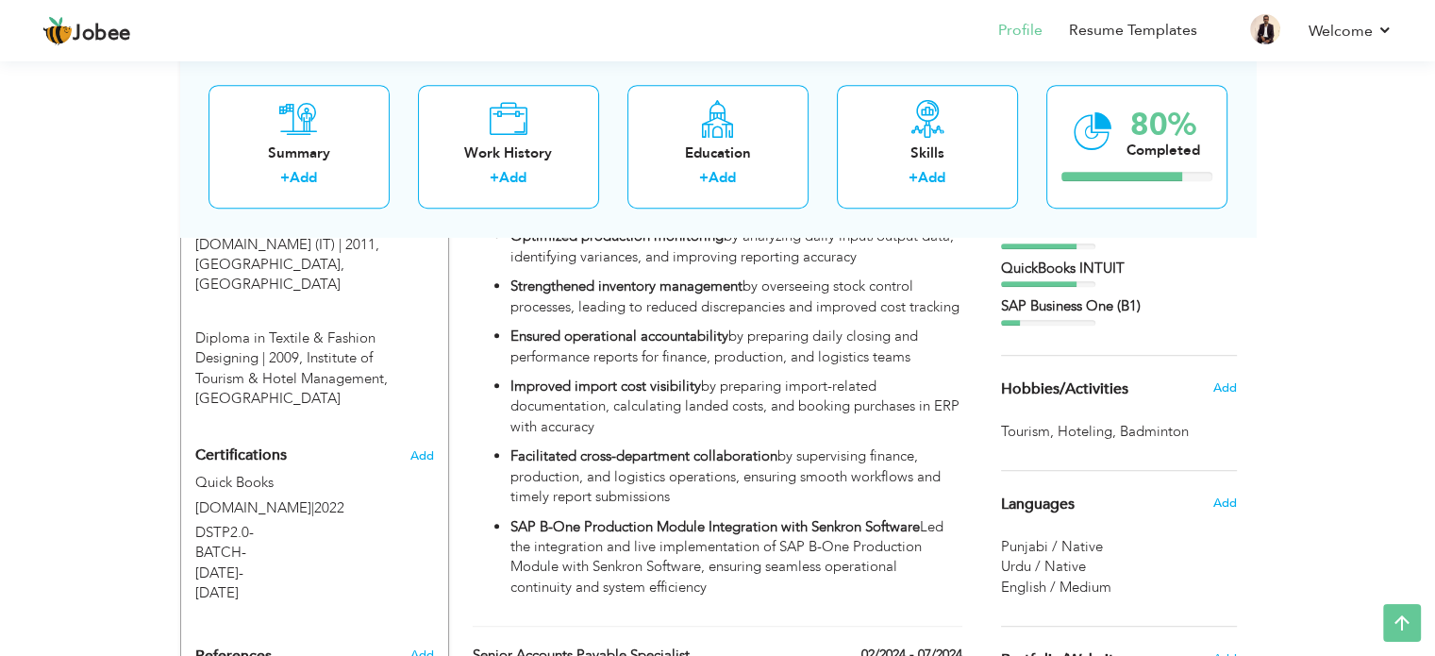
scroll to position [1038, 0]
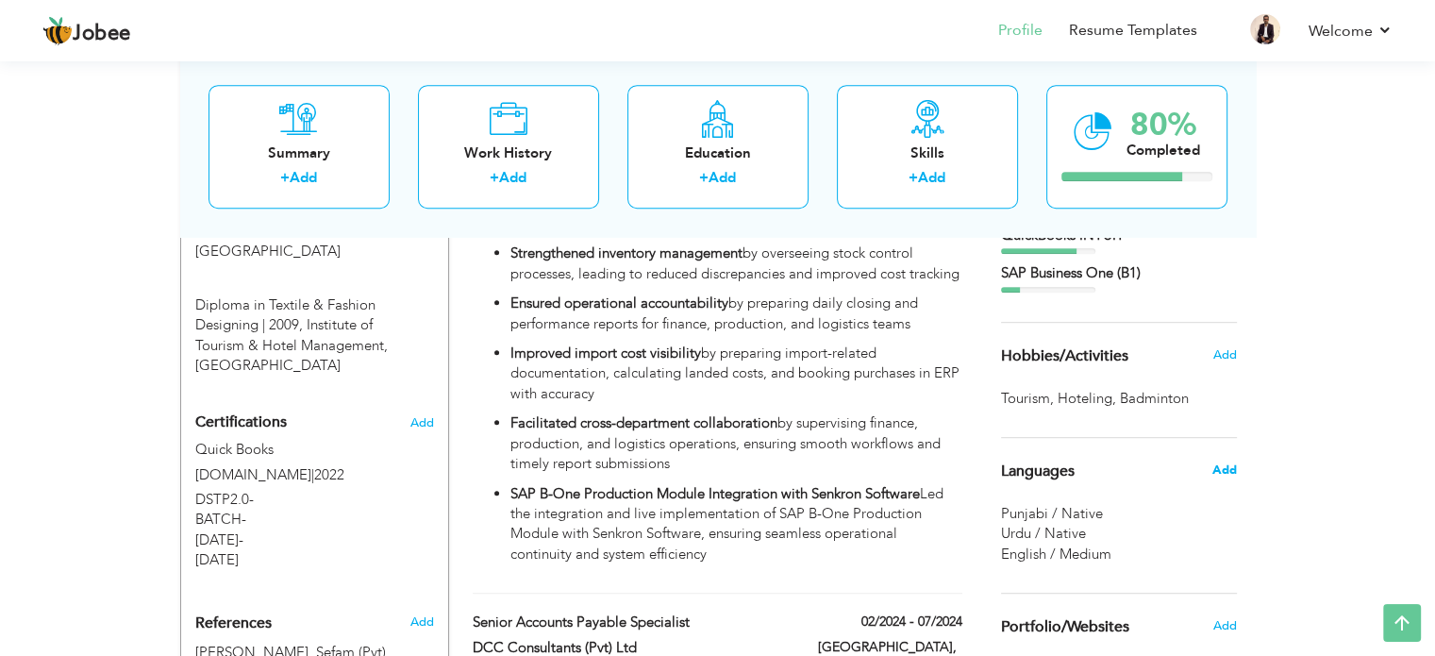
click at [1229, 475] on span "Add" at bounding box center [1223, 469] width 25 height 17
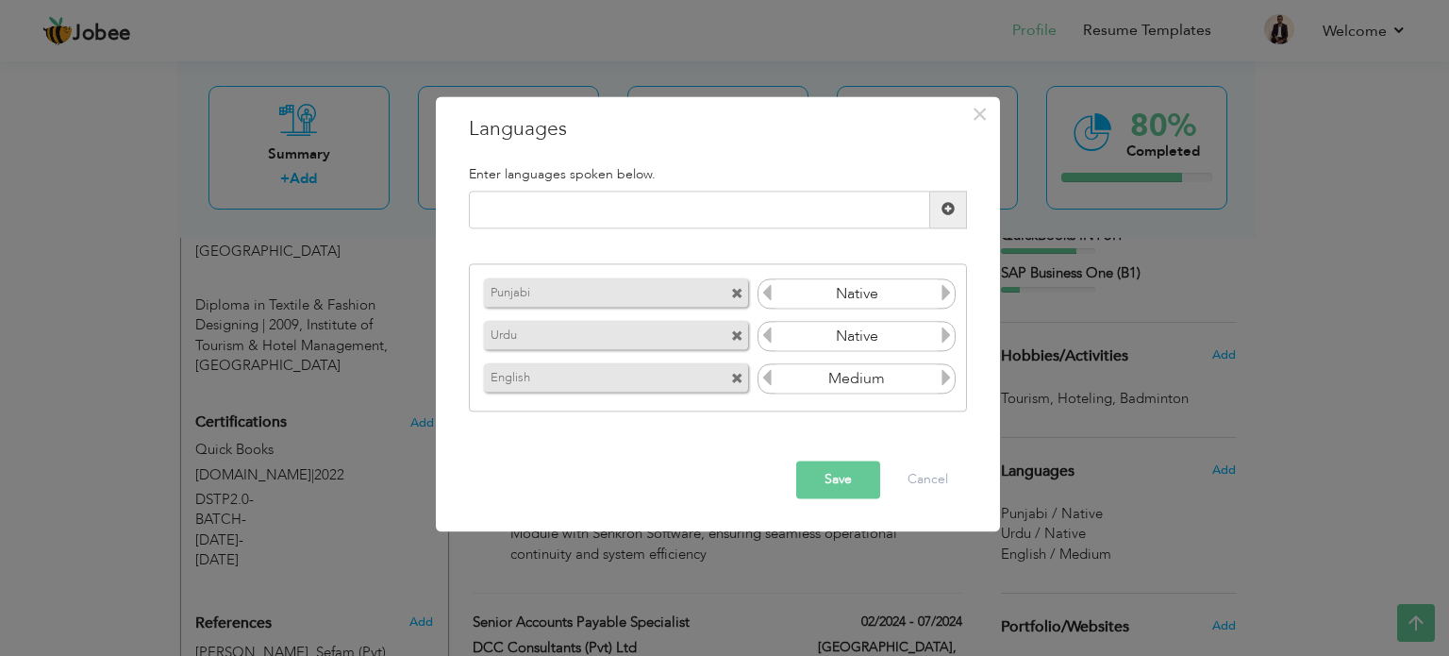
click at [866, 388] on input "Medium" at bounding box center [857, 379] width 163 height 28
click at [950, 383] on icon at bounding box center [946, 378] width 17 height 17
click at [767, 373] on icon at bounding box center [767, 378] width 17 height 17
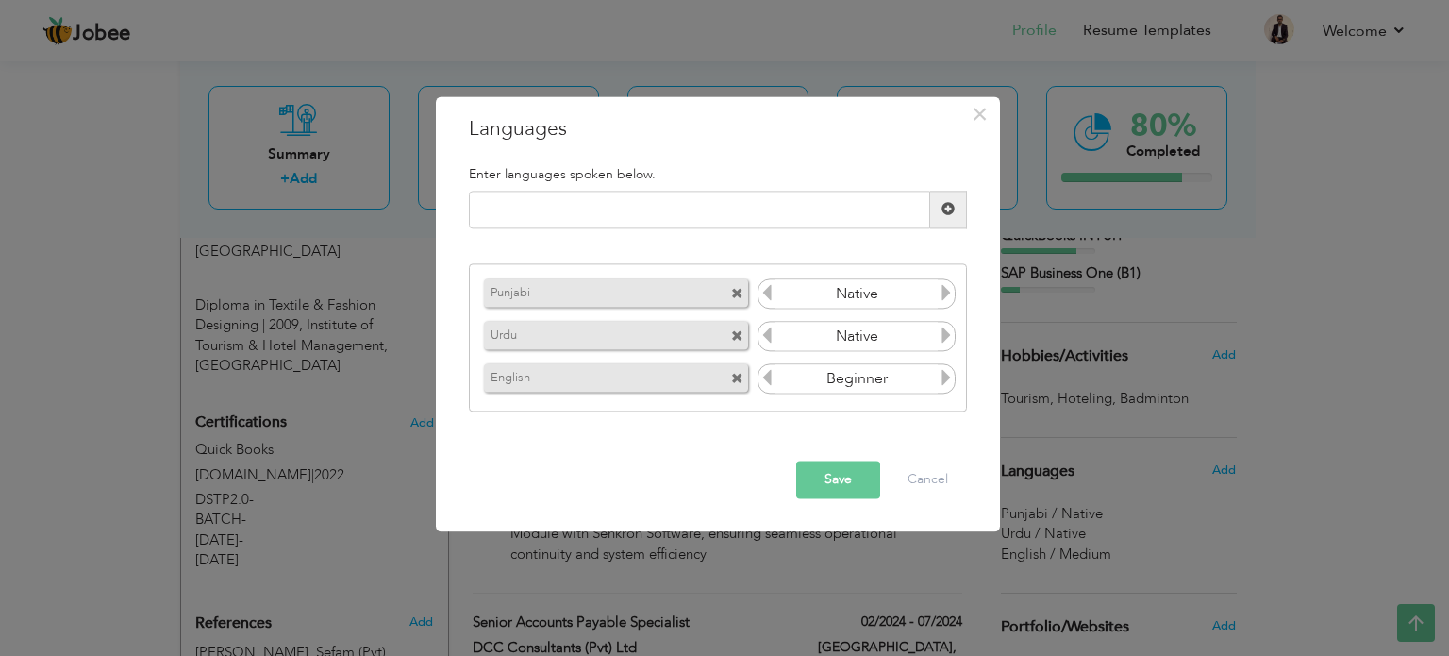
click at [941, 380] on icon at bounding box center [946, 378] width 17 height 17
click at [844, 474] on button "Save" at bounding box center [838, 479] width 84 height 38
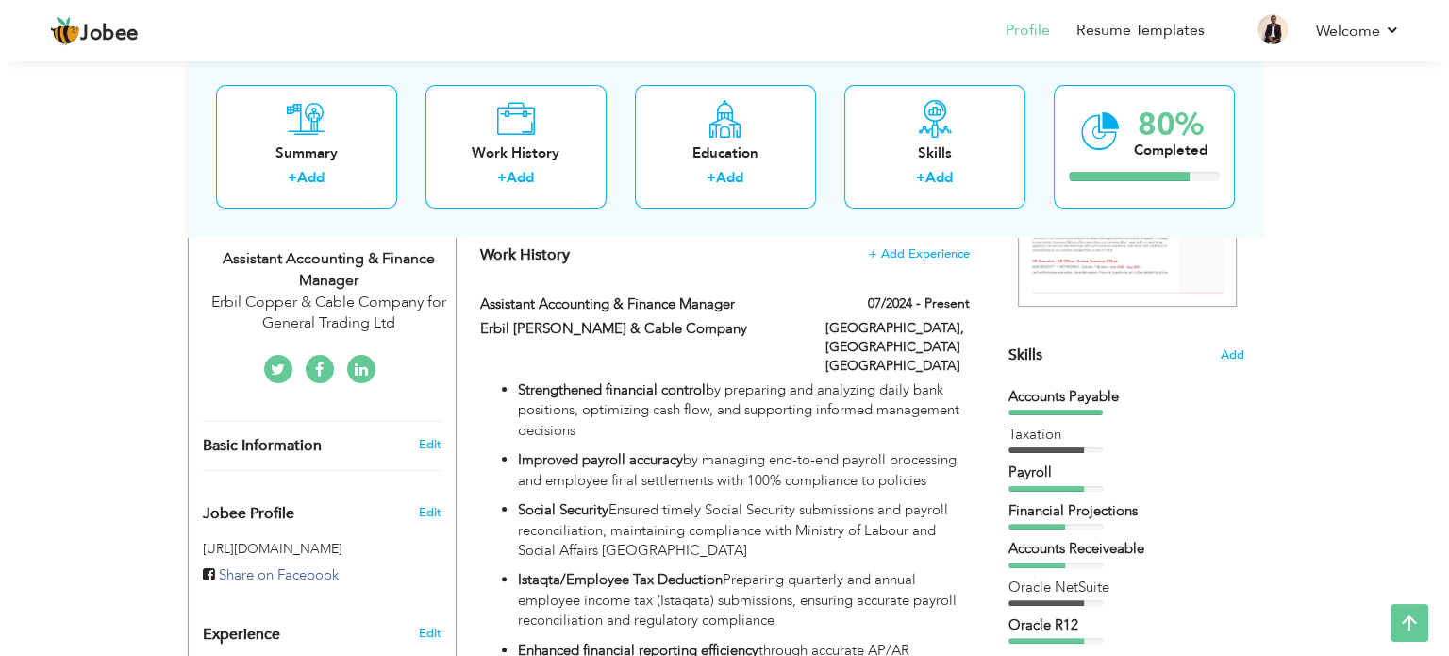
scroll to position [472, 0]
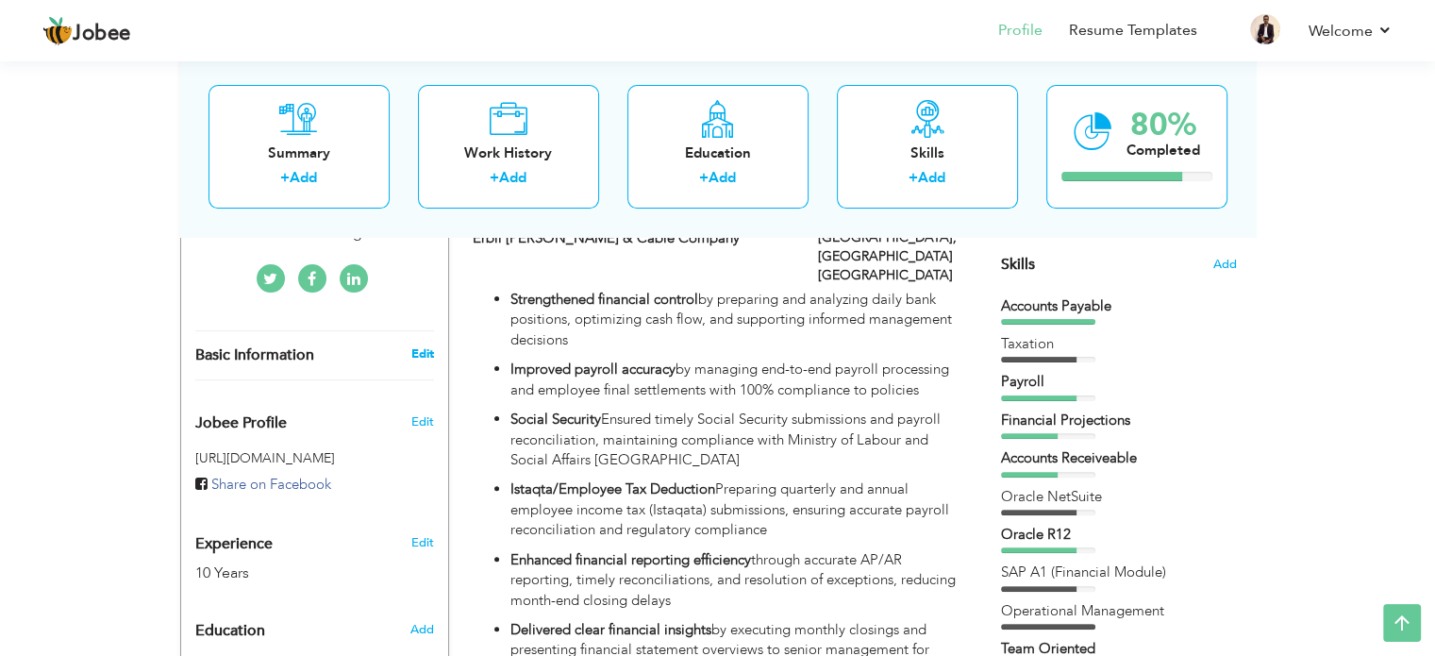
click at [423, 350] on link "Edit" at bounding box center [421, 353] width 23 height 17
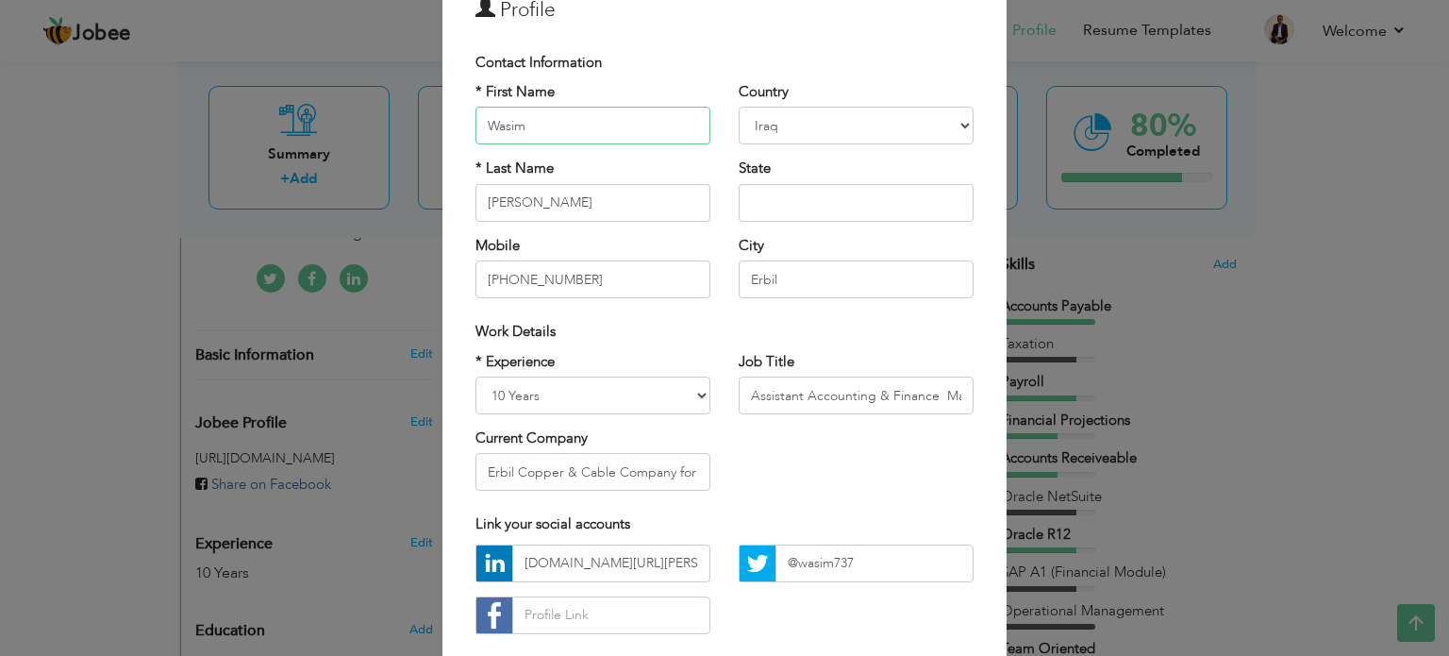
scroll to position [200, 0]
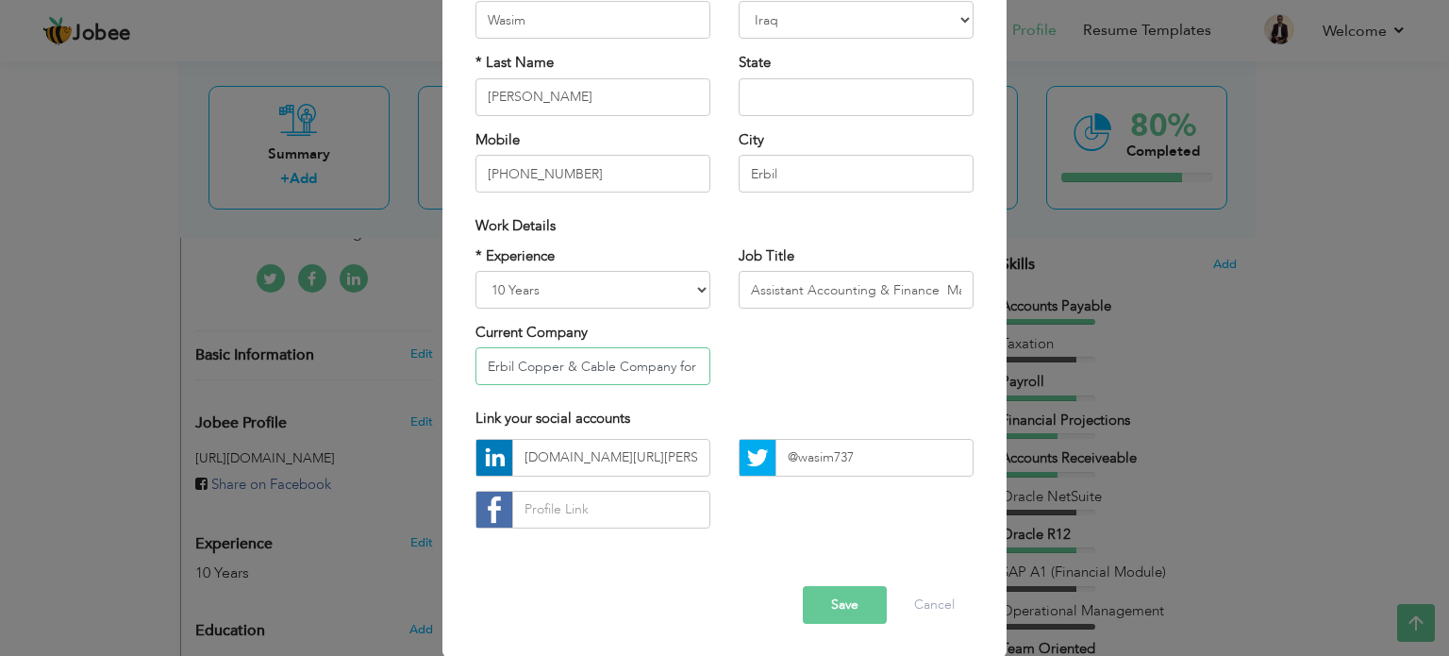
click at [566, 362] on input "Erbil Copper & Cable Company for General Trading Ltd" at bounding box center [593, 366] width 235 height 38
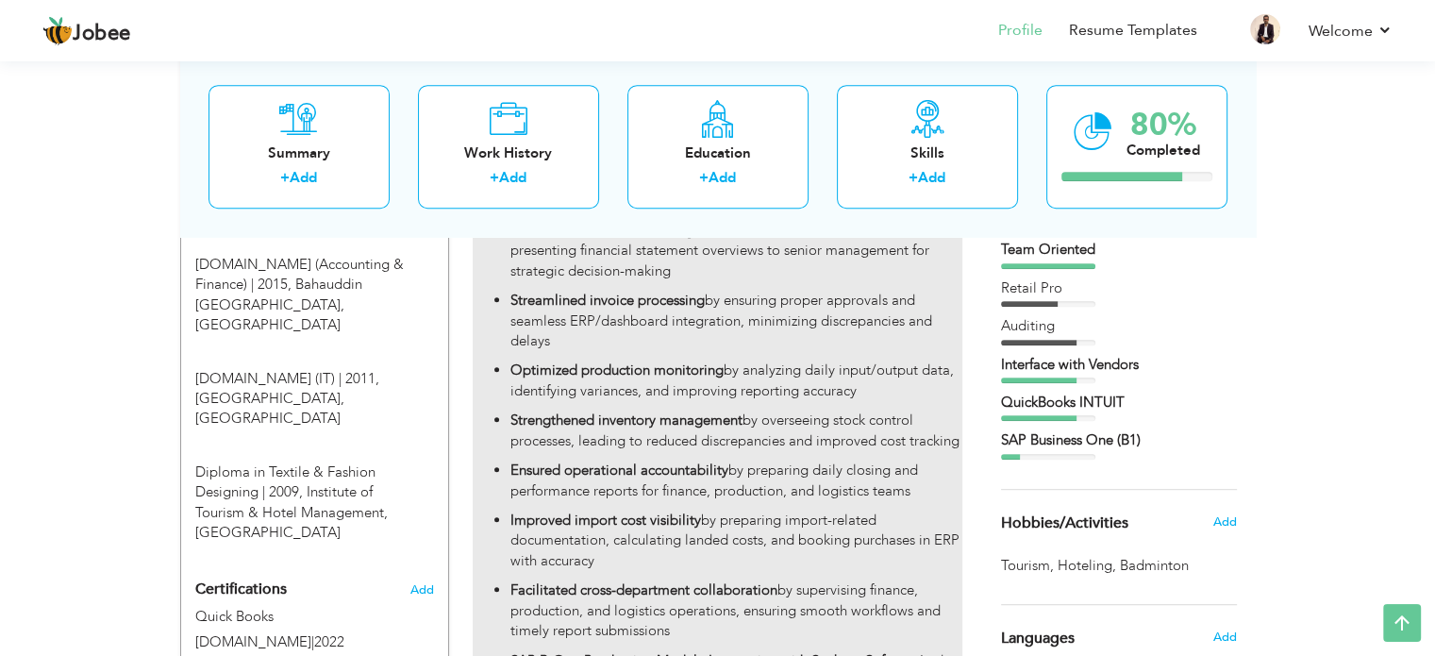
scroll to position [1132, 0]
